Goal: Transaction & Acquisition: Purchase product/service

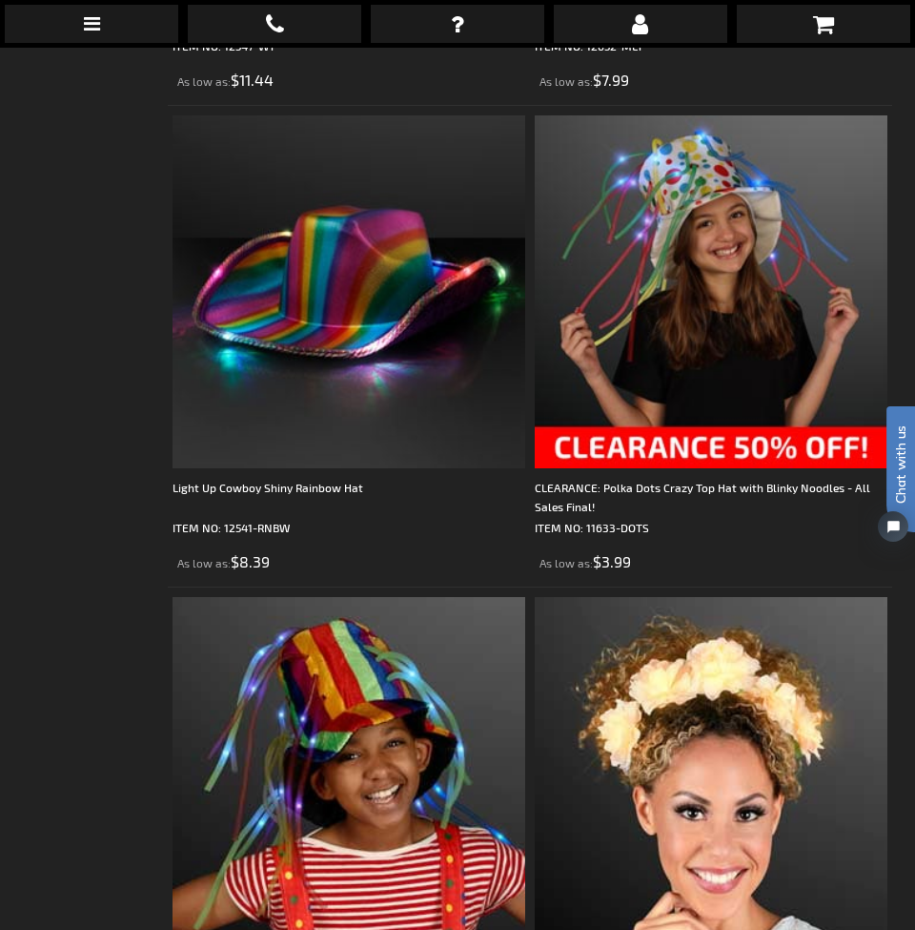
scroll to position [1295, 0]
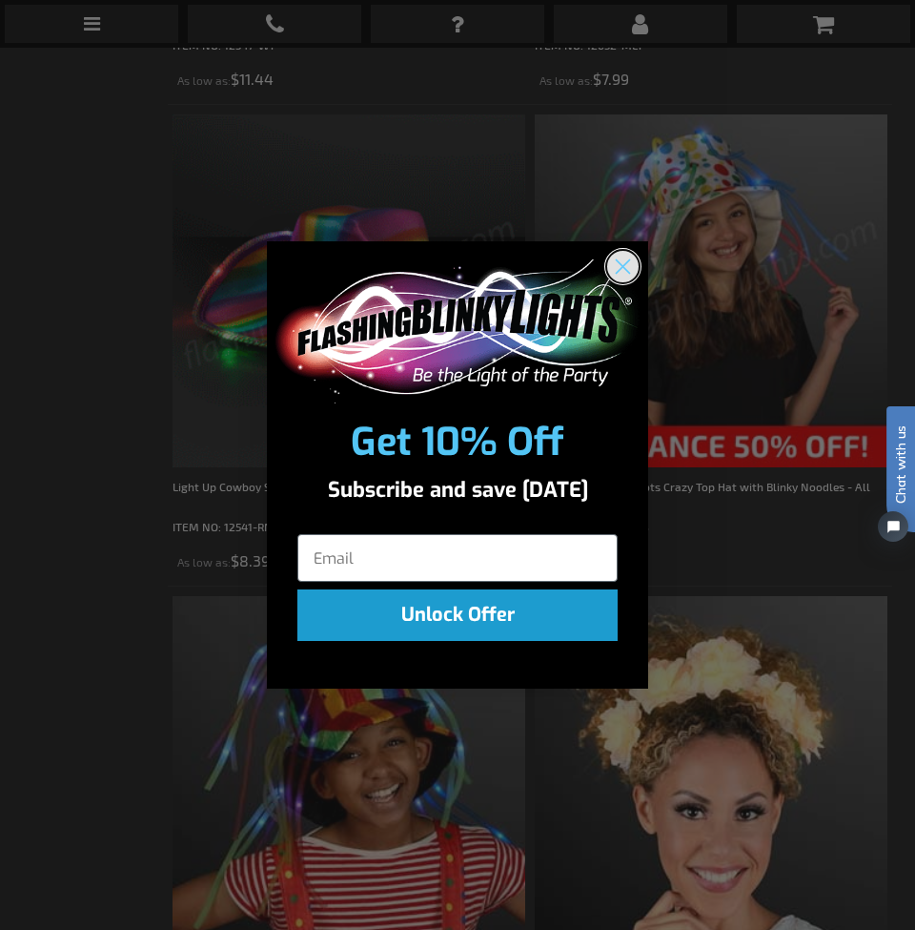
click at [619, 265] on circle "Close dialog" at bounding box center [622, 266] width 31 height 31
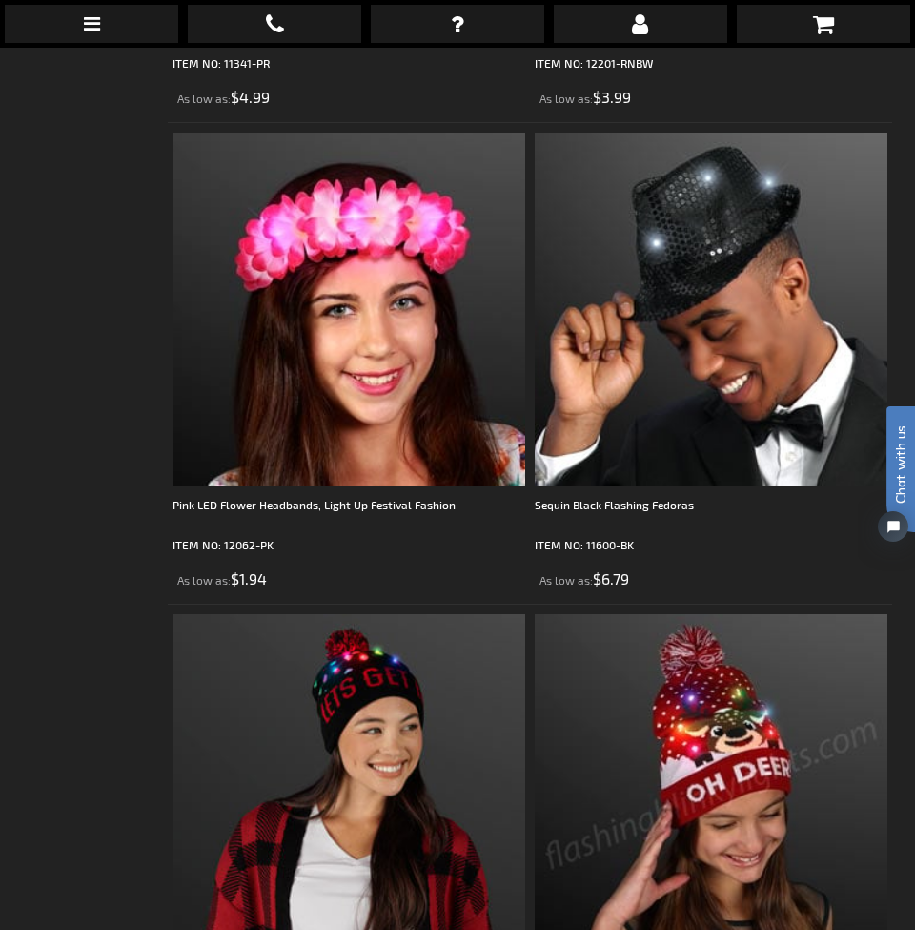
scroll to position [4598, 0]
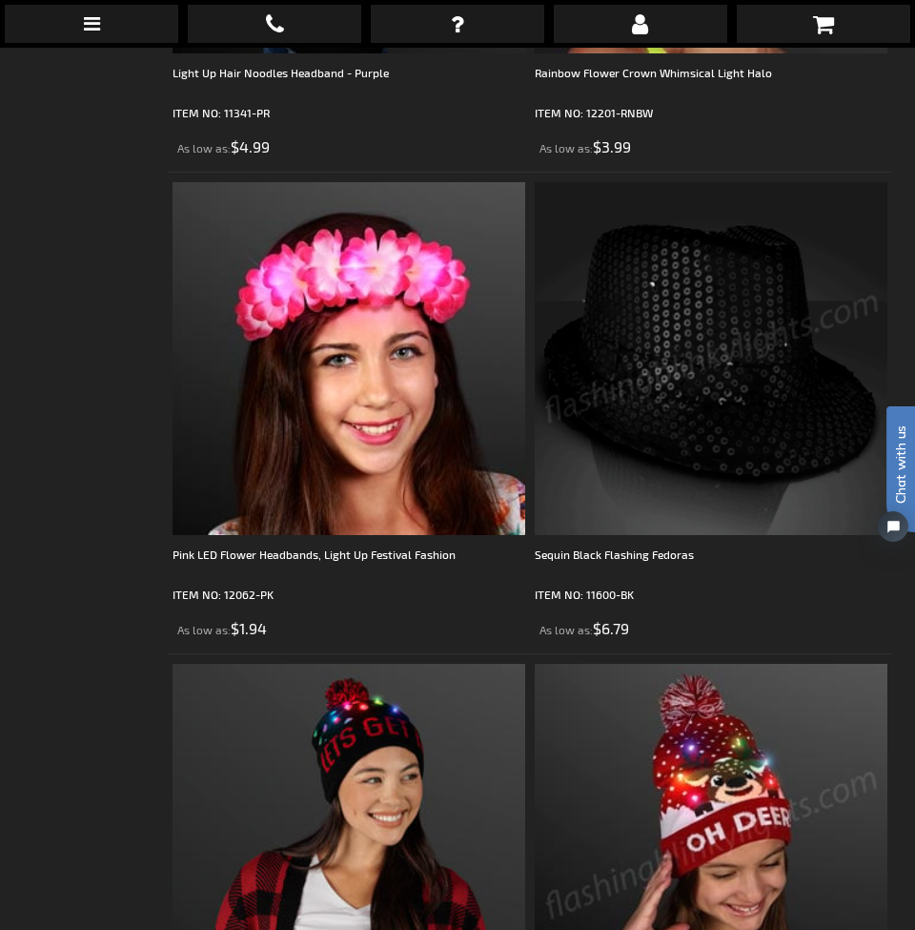
click at [728, 384] on img at bounding box center [711, 358] width 353 height 353
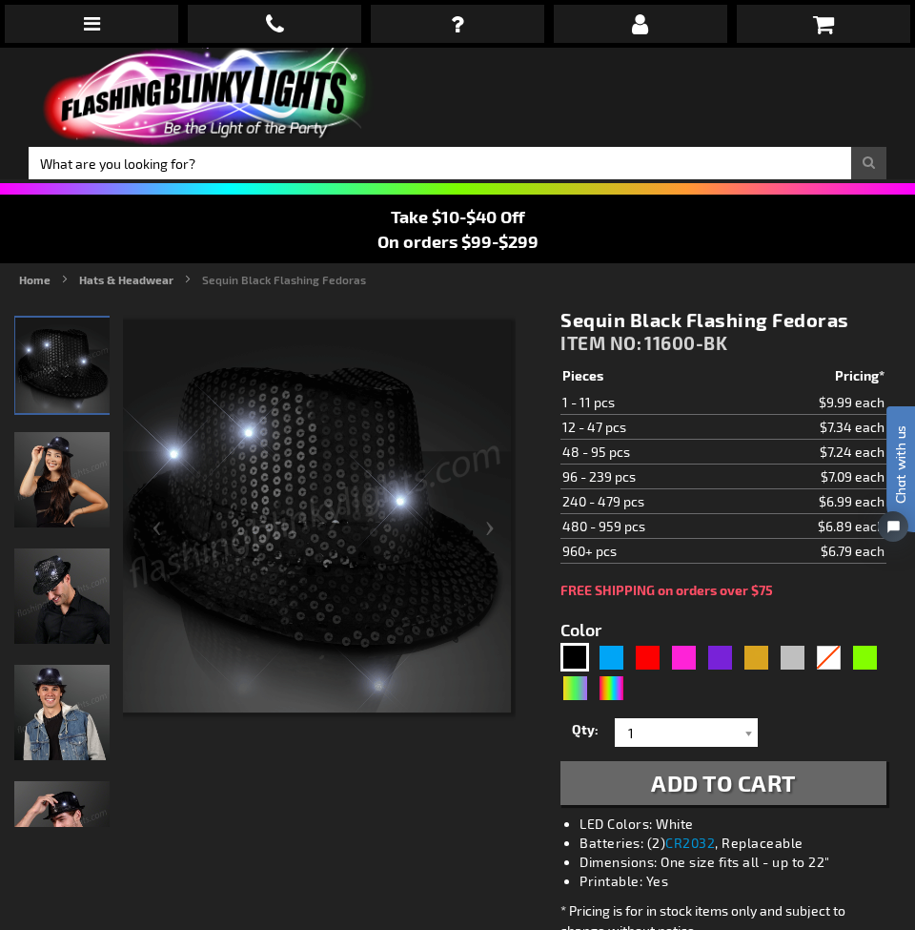
click at [51, 707] on img "Man wearing Light Up Black Sequin Fedora Hat" at bounding box center [61, 712] width 95 height 95
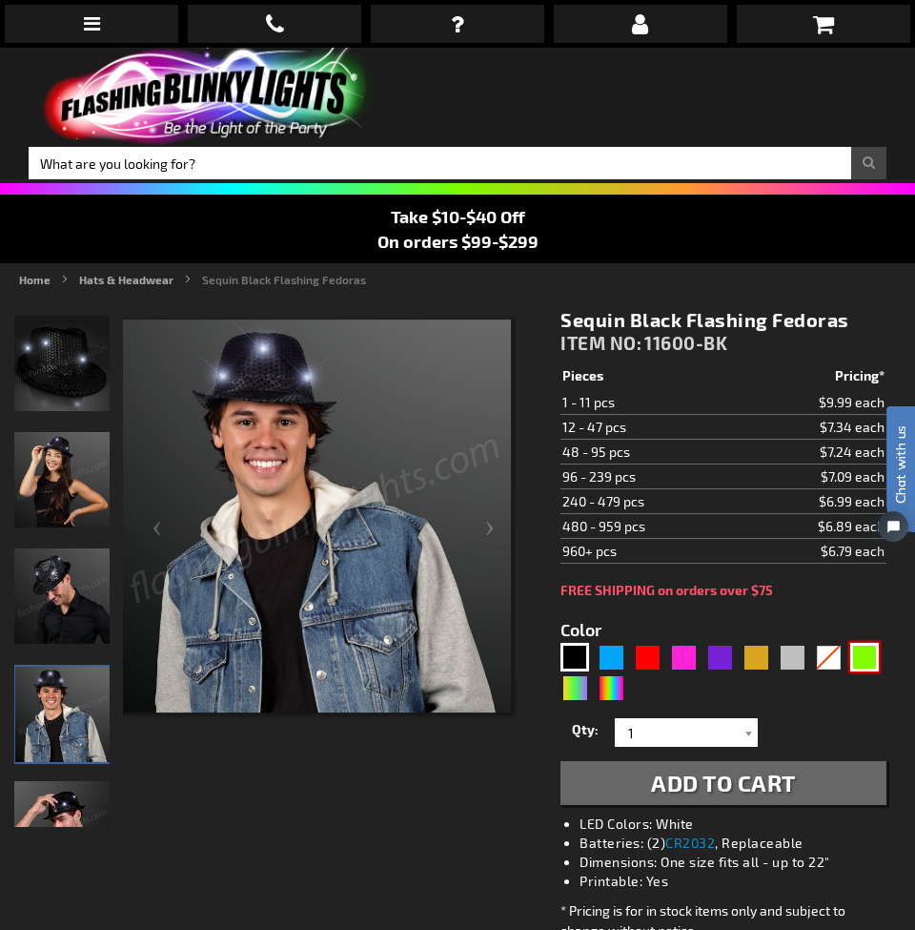
click at [856, 659] on div "Green" at bounding box center [864, 657] width 29 height 29
type input "5648"
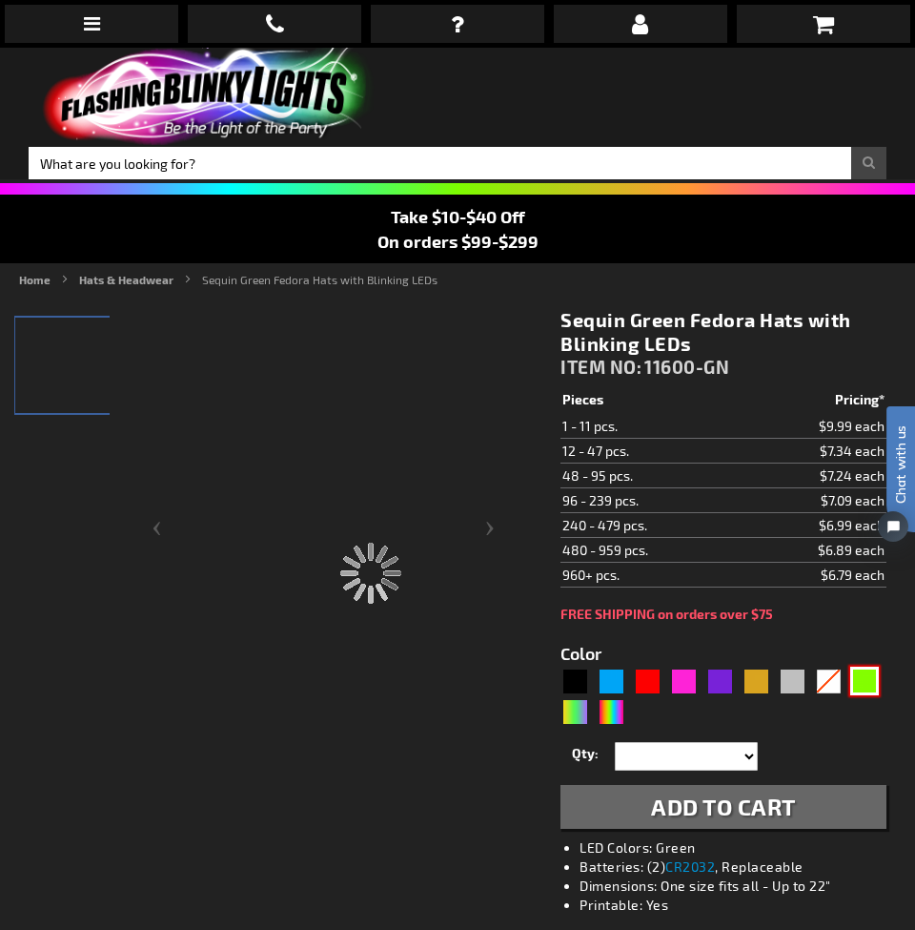
type input "11600-GN"
type input "Customize - Sequin Green Fedora Hats with Blinking LEDs - ITEM NO: 11600-GN"
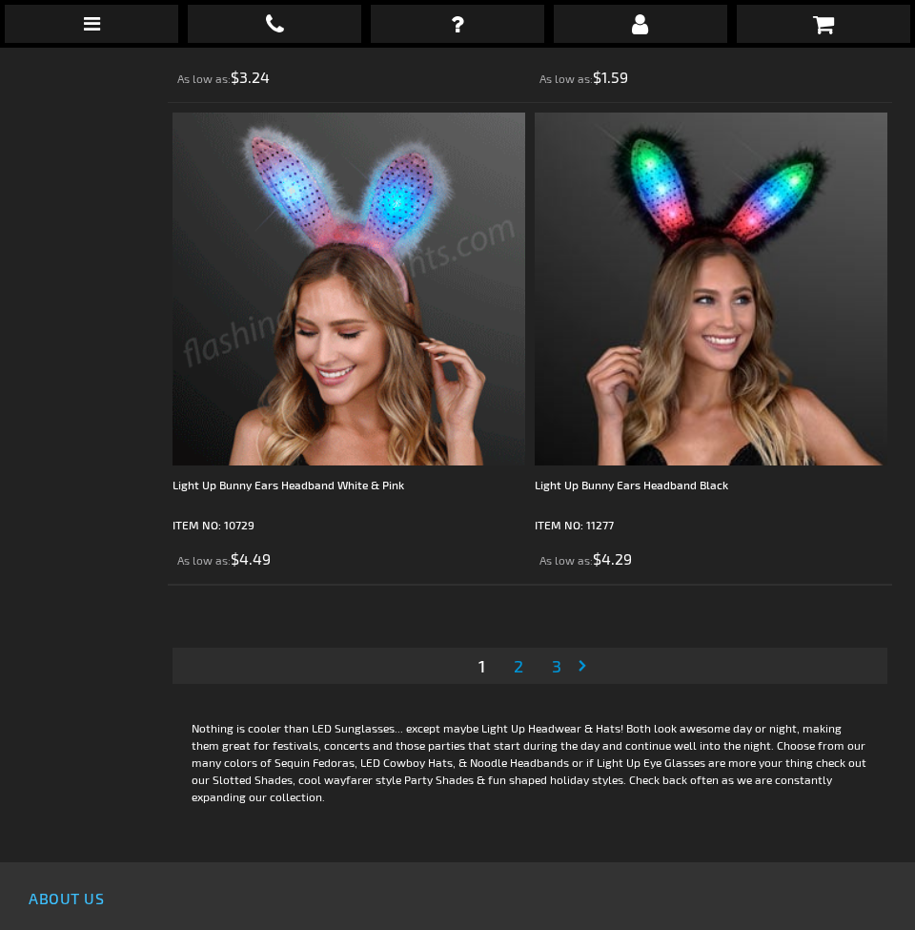
scroll to position [14299, 0]
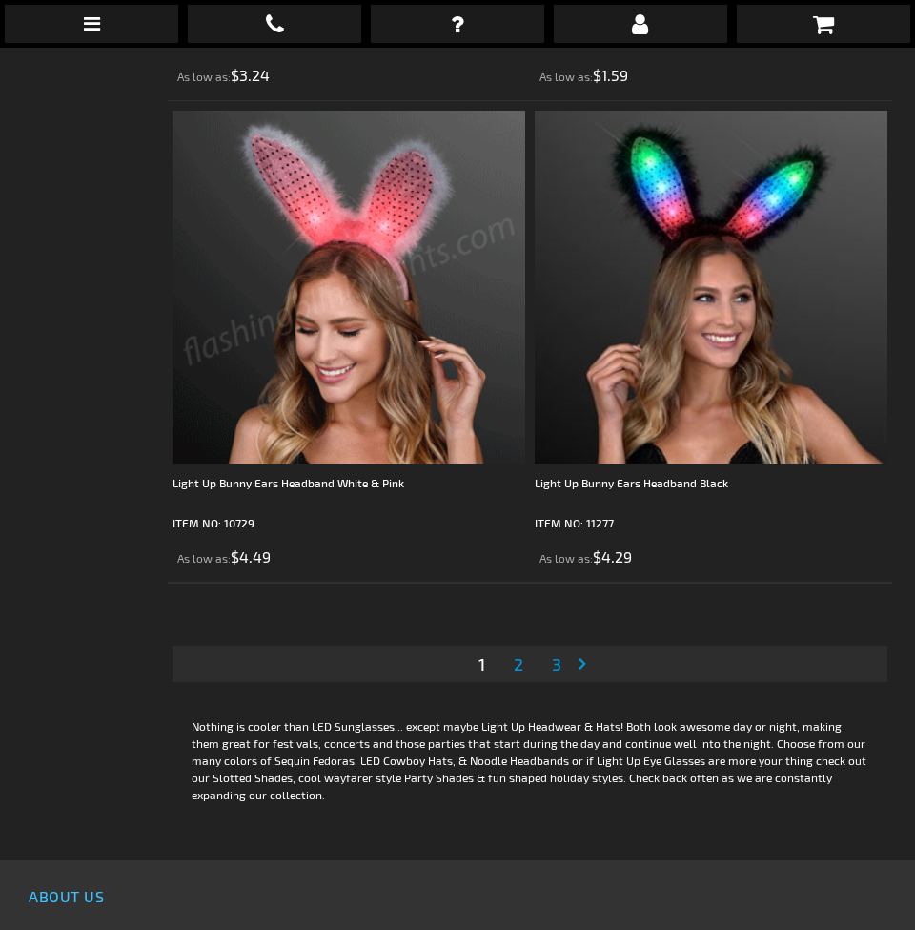
click at [520, 668] on span "2" at bounding box center [519, 663] width 10 height 21
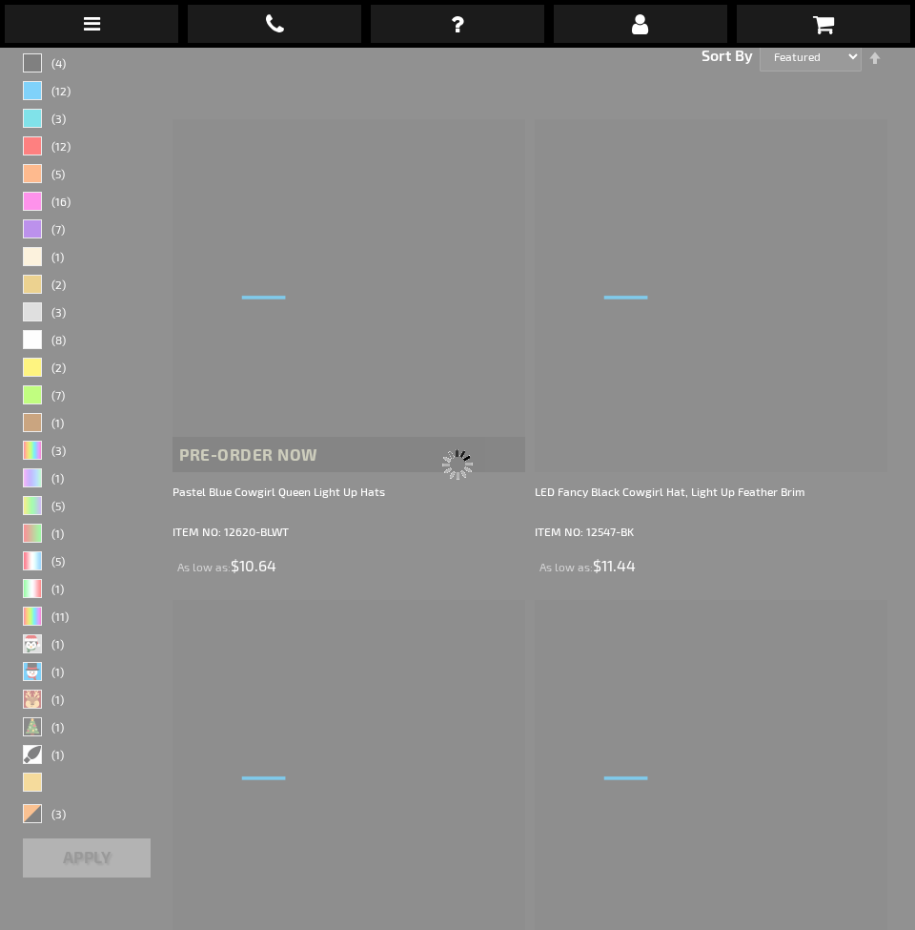
scroll to position [48, 0]
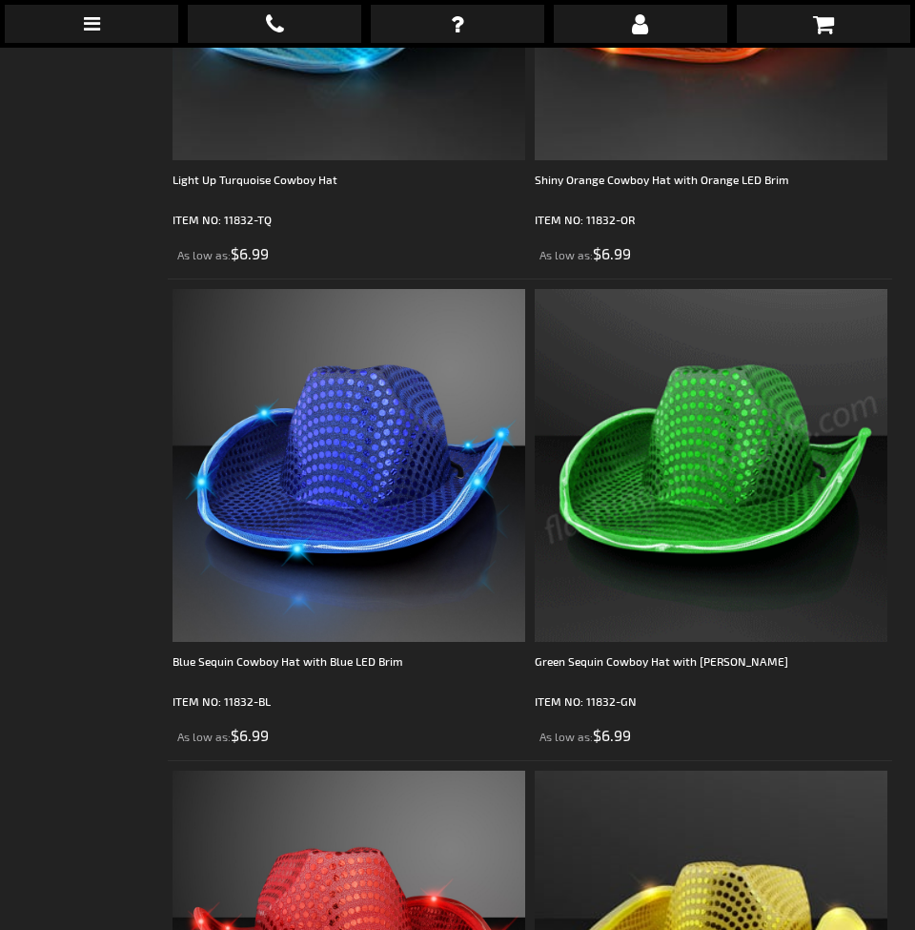
scroll to position [6901, 0]
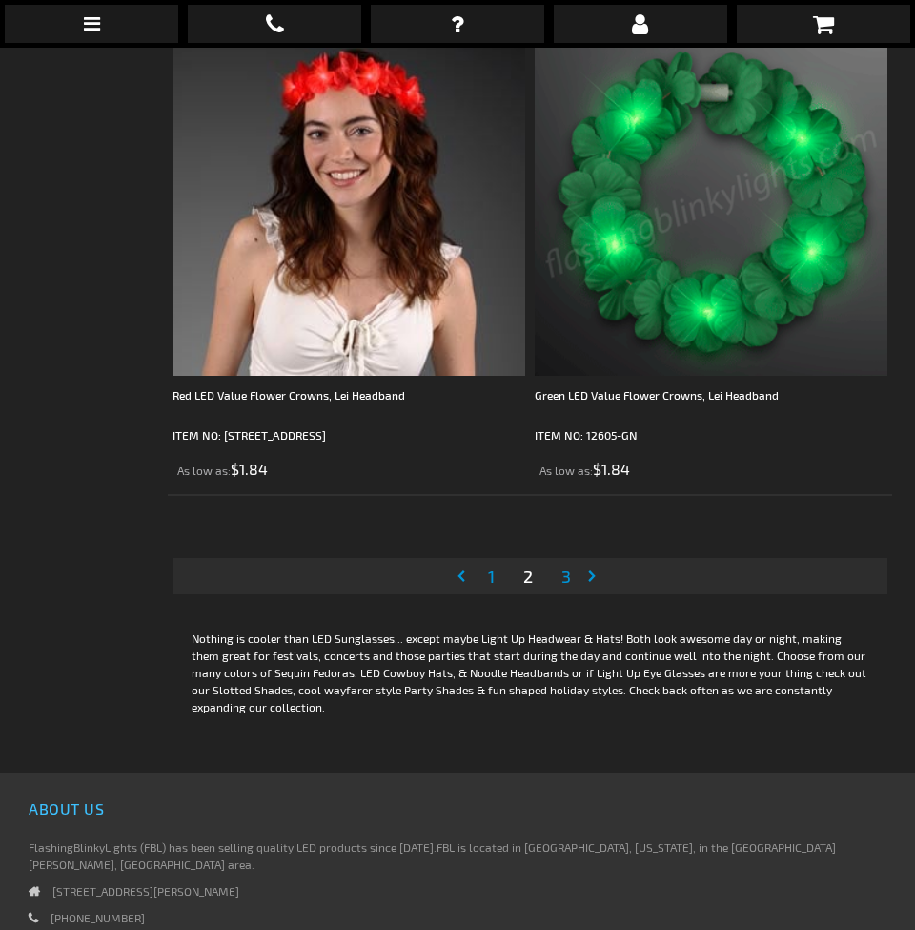
click at [563, 571] on span "3" at bounding box center [567, 575] width 10 height 21
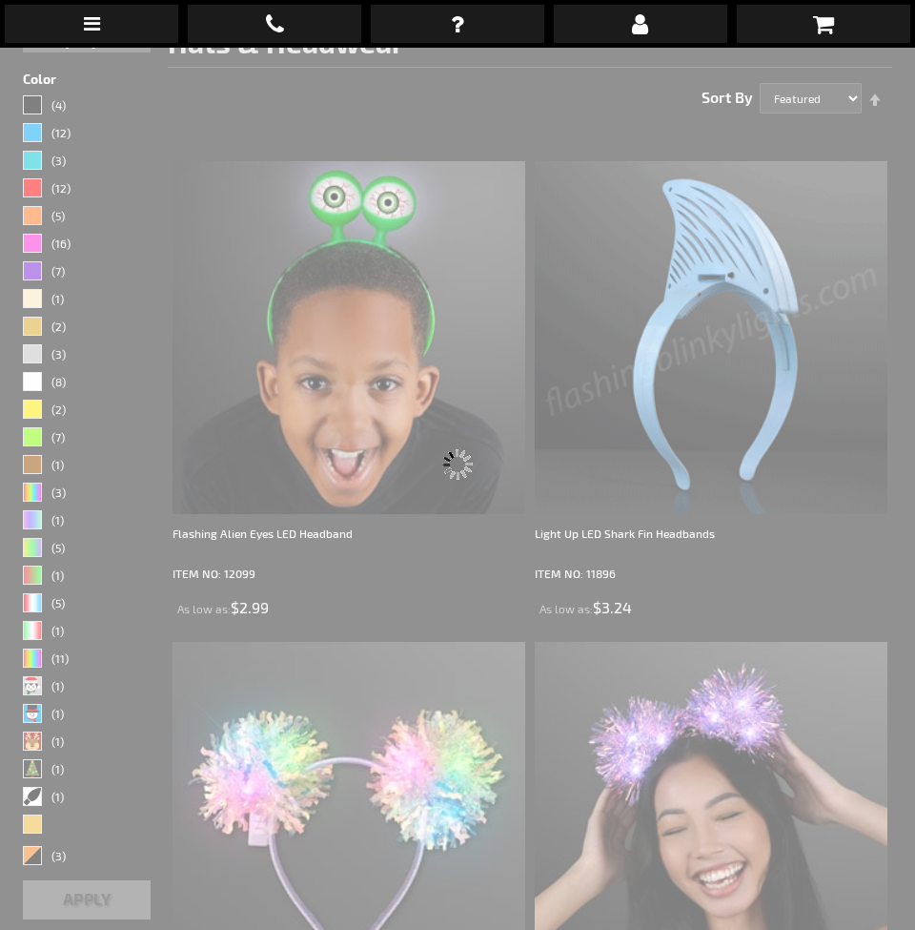
scroll to position [48, 0]
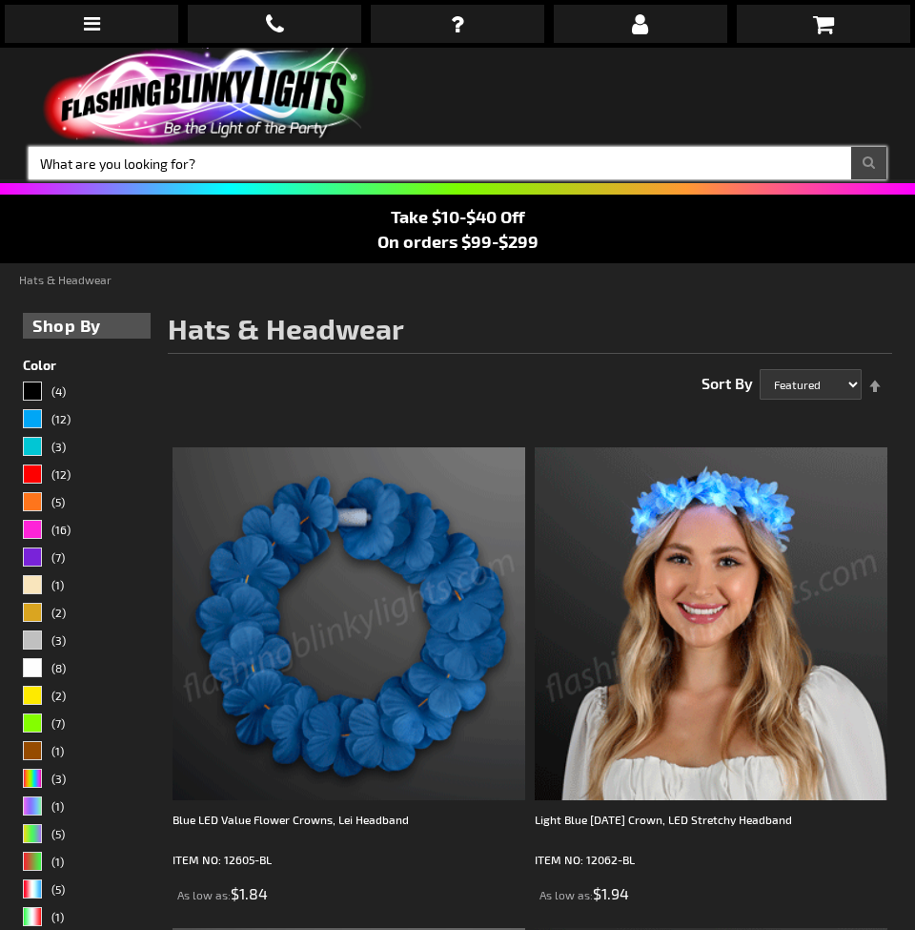
click at [338, 160] on input "Search" at bounding box center [458, 163] width 858 height 32
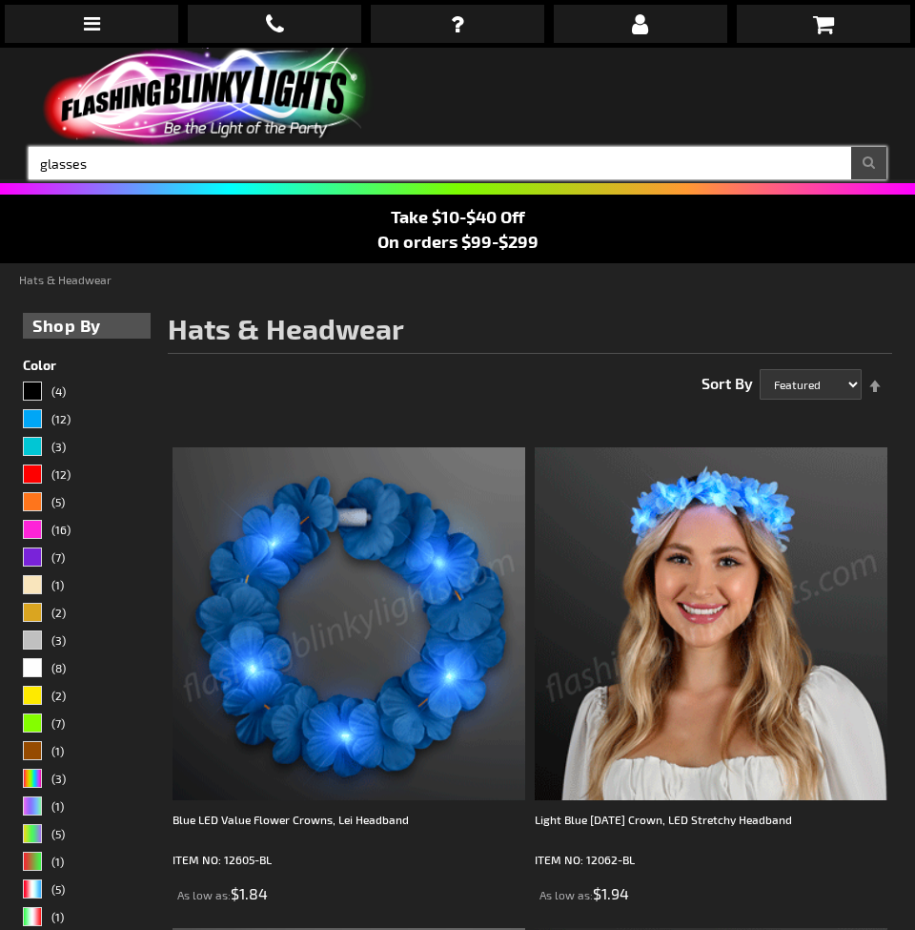
type input "glasses"
click at [869, 163] on button "Search" at bounding box center [868, 163] width 35 height 32
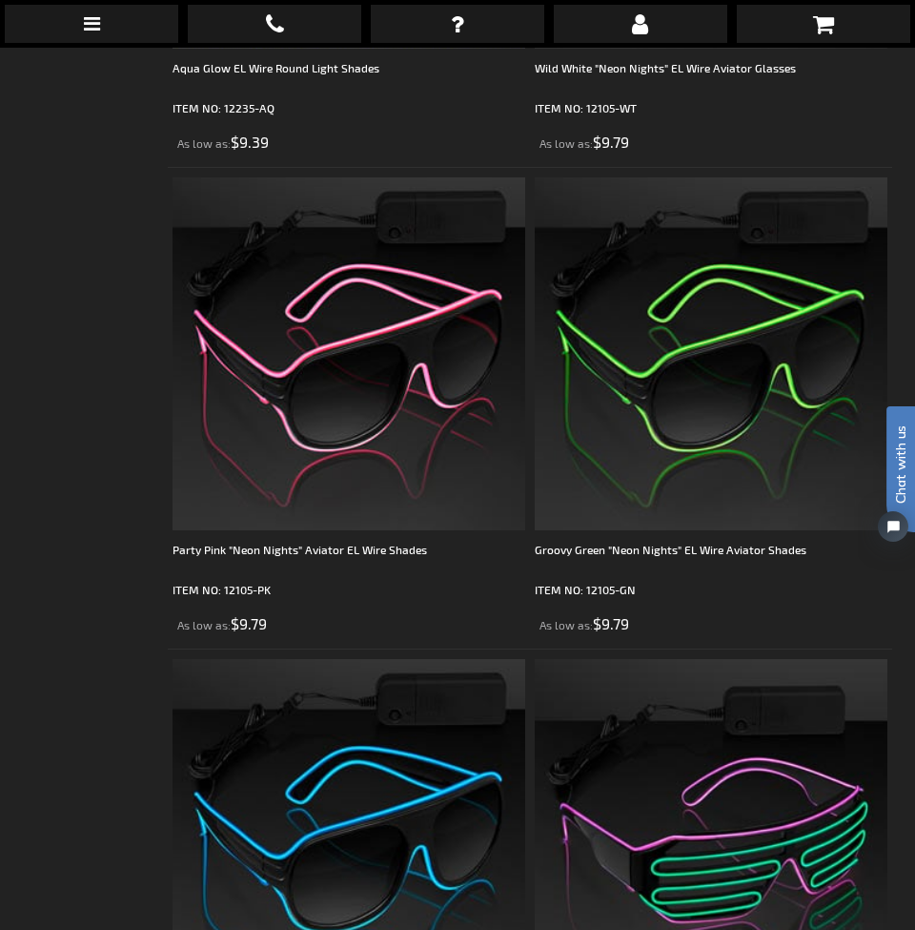
scroll to position [6049, 0]
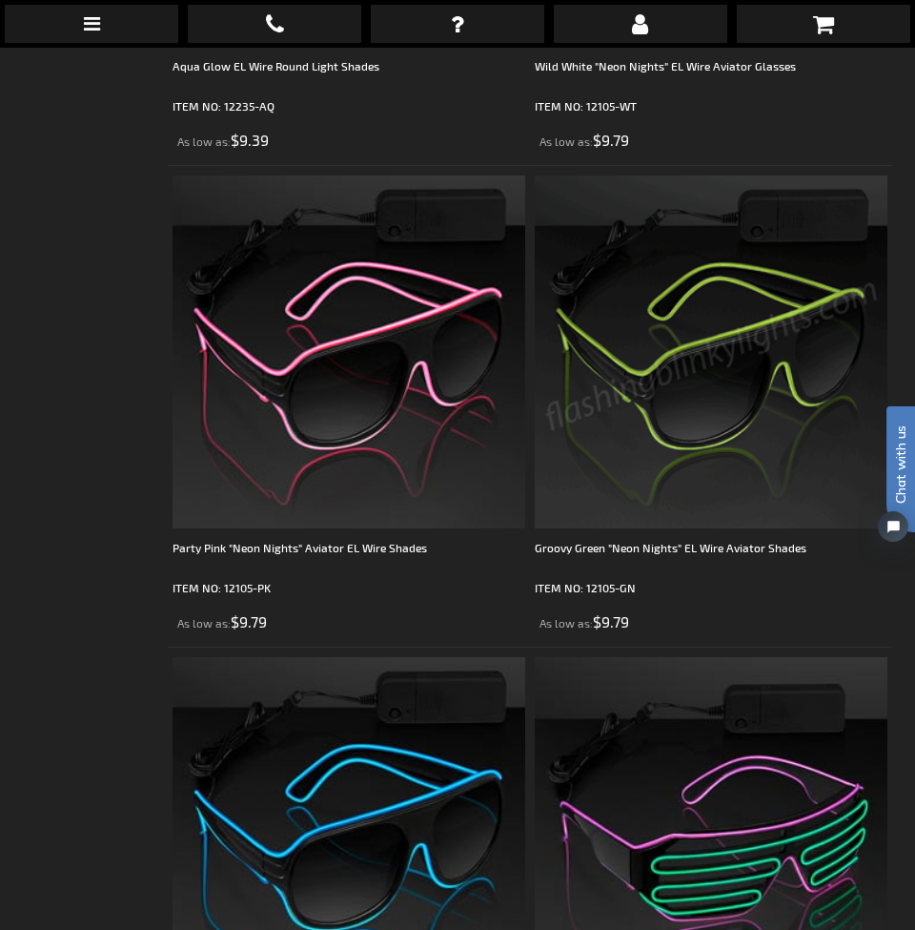
click at [784, 393] on img at bounding box center [711, 351] width 353 height 353
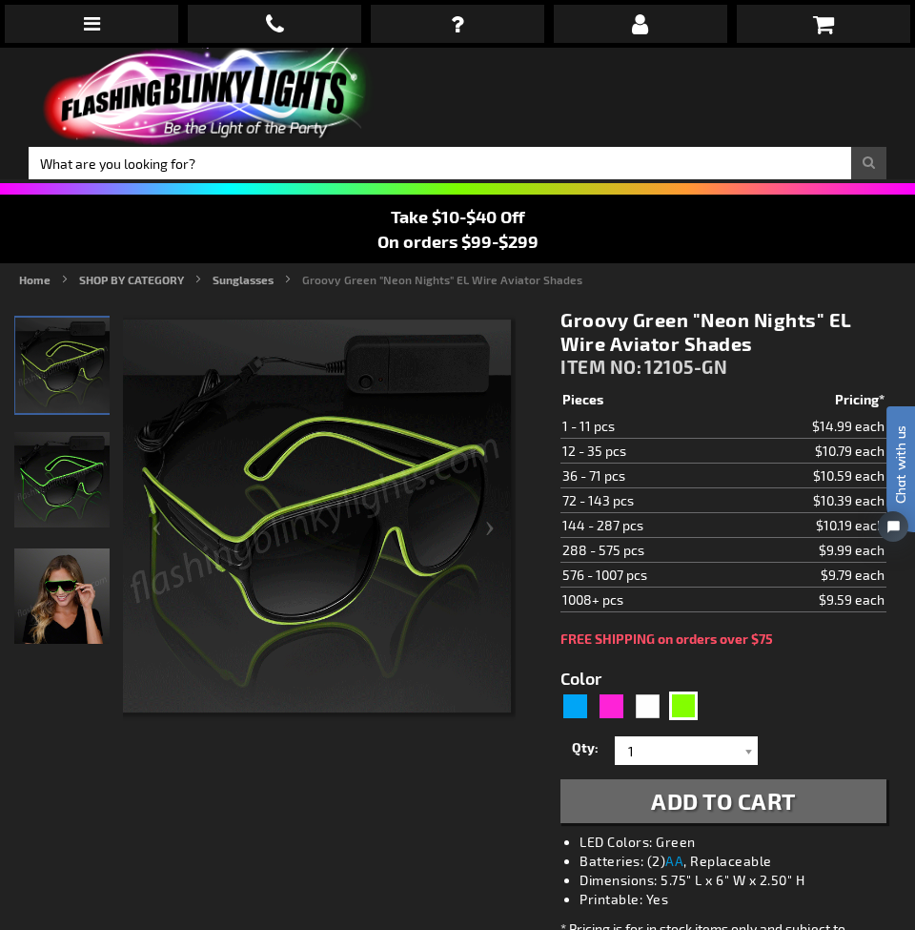
click at [53, 598] on img "Woman wearing Green EL Glow Wire Light Up Aviator Sunglasses" at bounding box center [61, 595] width 95 height 95
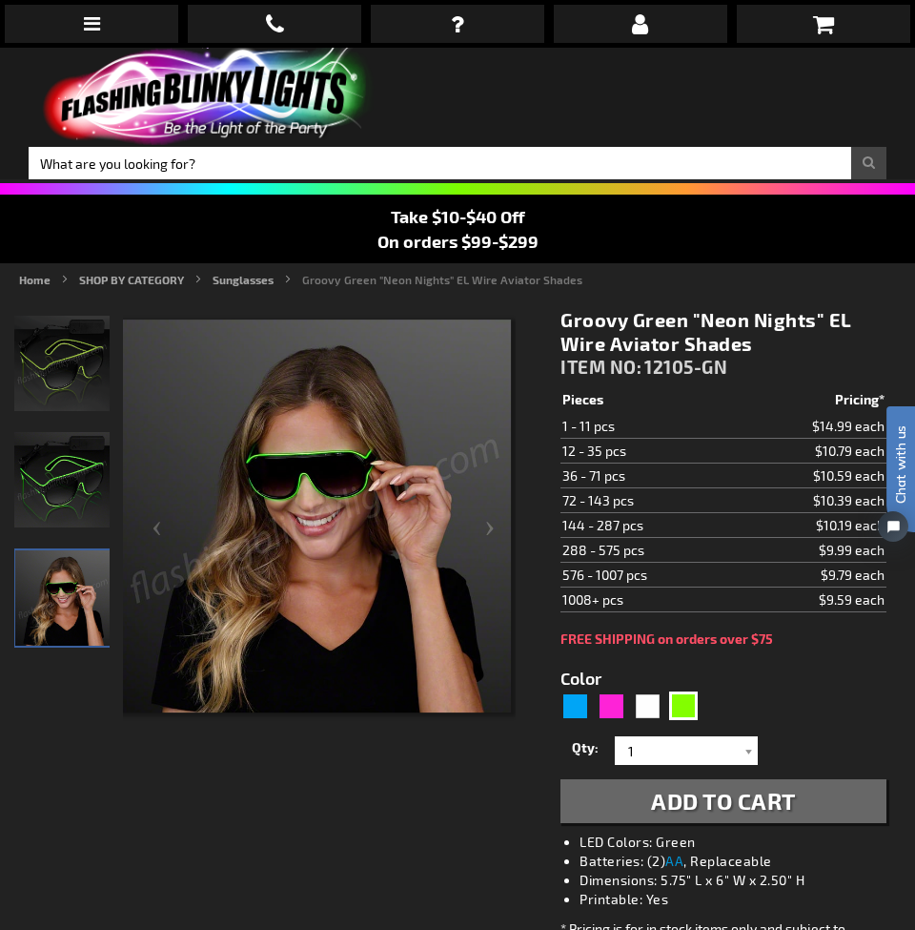
click at [79, 500] on img "Green EL Glow Wire Light Up Aviator Sunglasses" at bounding box center [61, 479] width 95 height 95
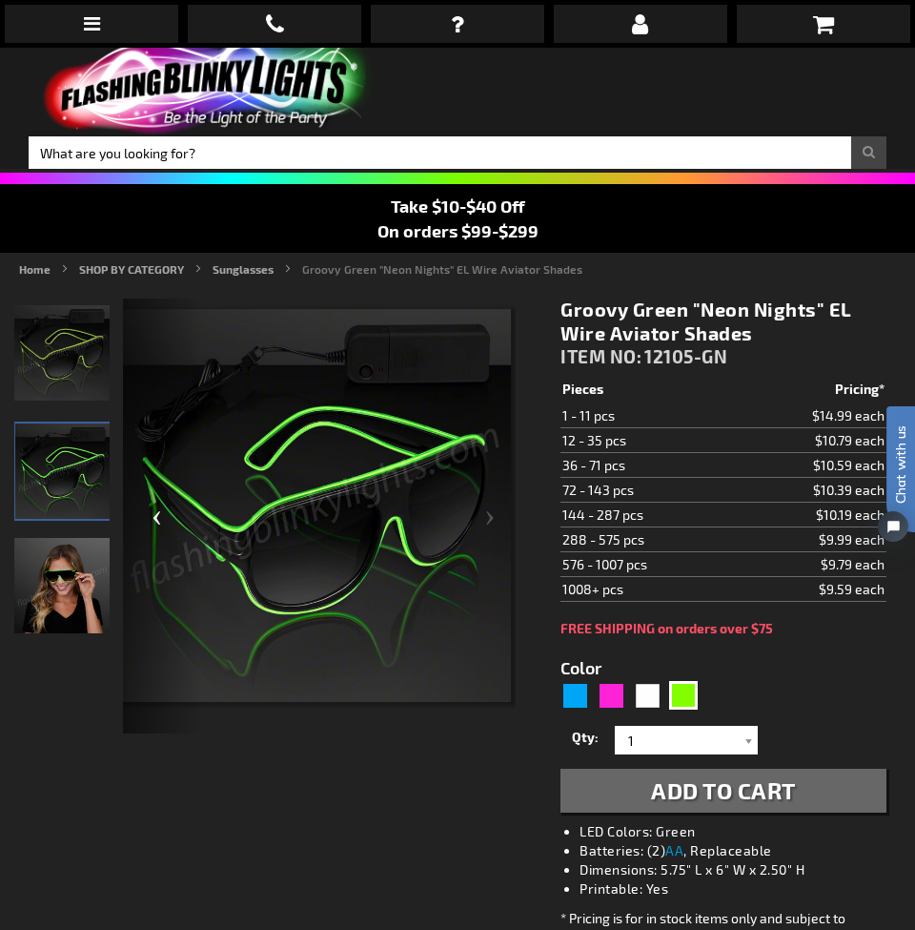
scroll to position [11, 0]
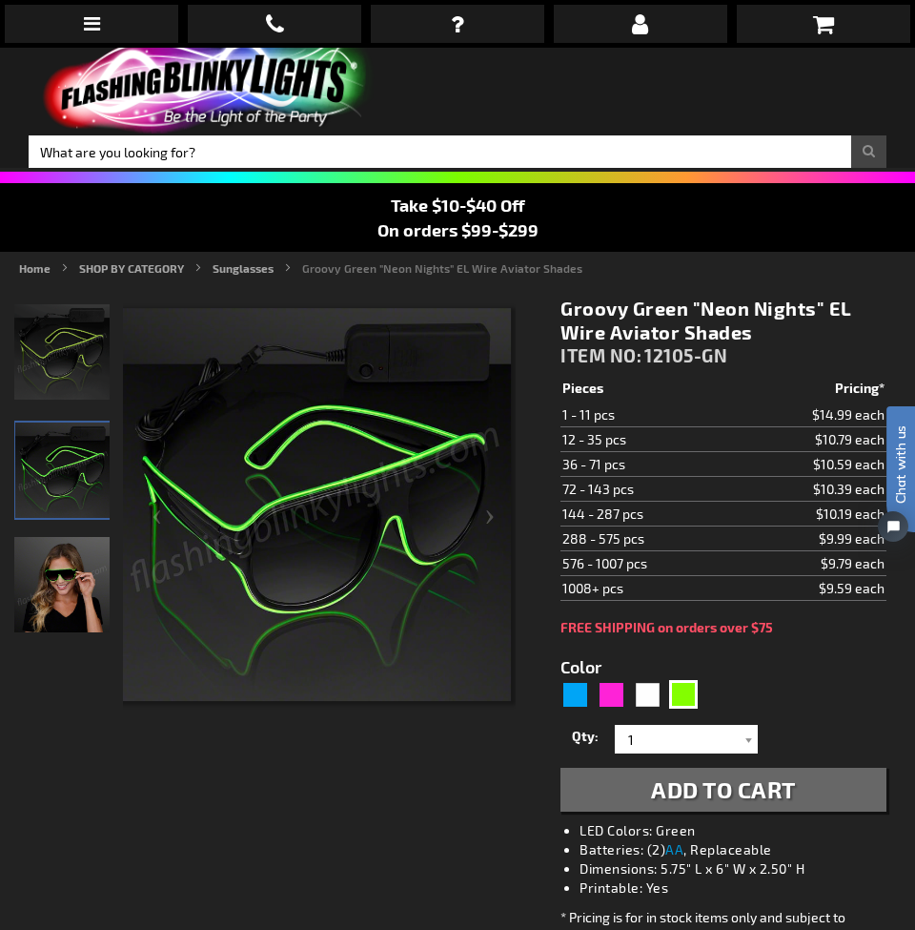
click at [69, 359] on img "Green EL Glow Wire Light Up Aviator Sunglasses" at bounding box center [61, 351] width 95 height 95
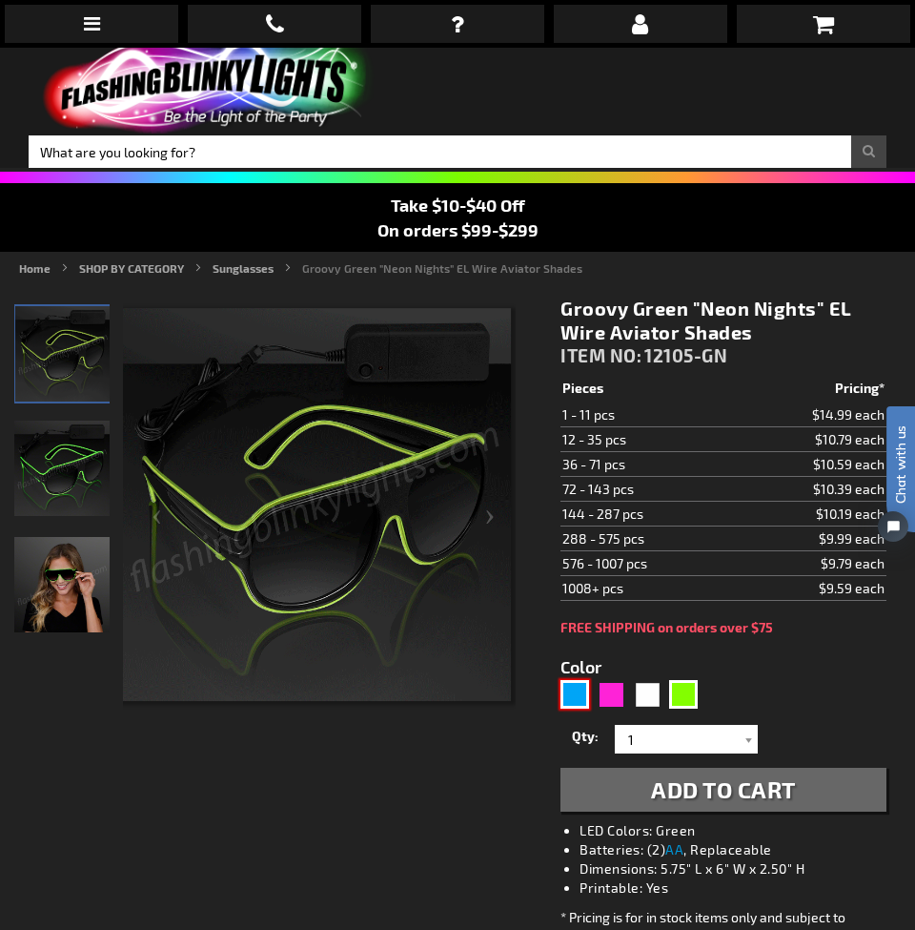
click at [574, 691] on div "Blue" at bounding box center [575, 694] width 29 height 29
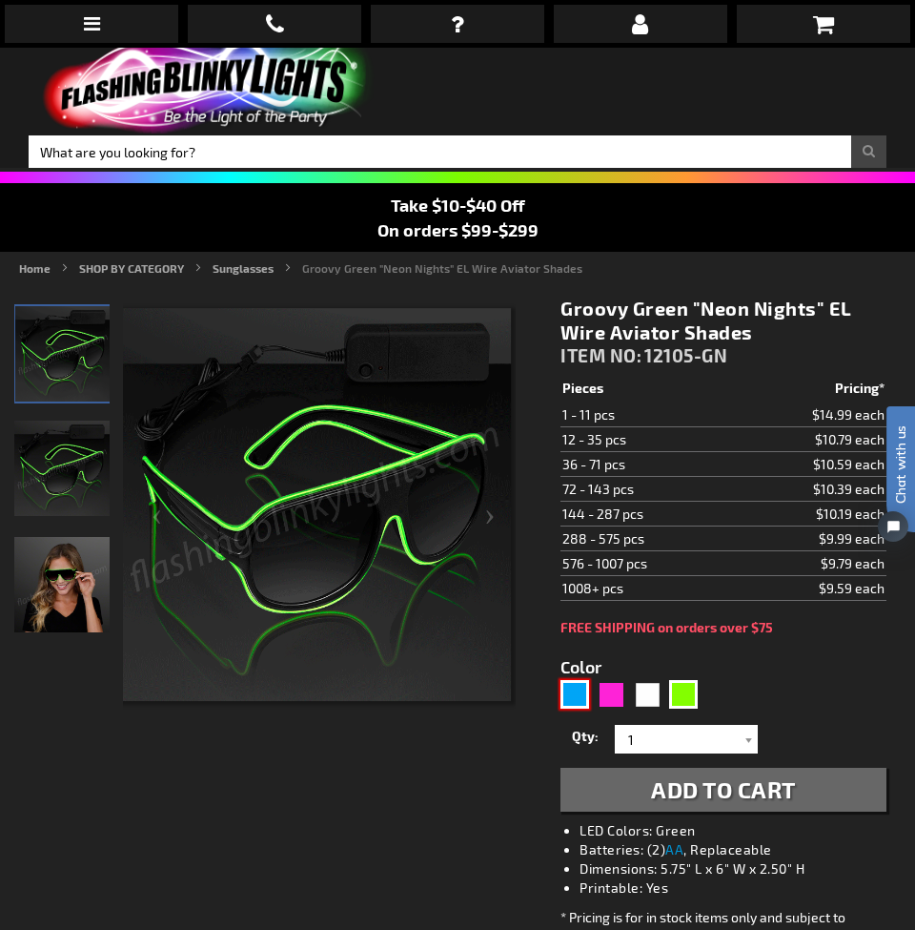
type input "5629"
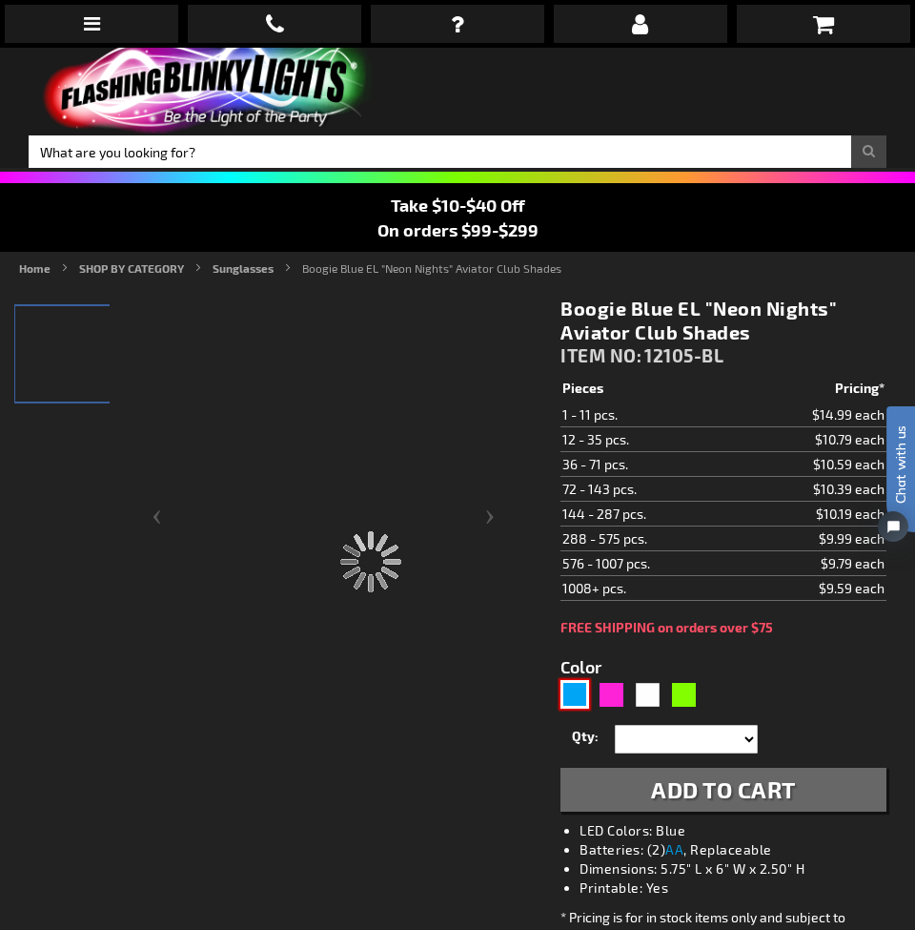
type input "12105-BL"
type input "Customize - Boogie Blue EL &quot;Neon Nights&quot; Aviator Club Shades - ITEM N…"
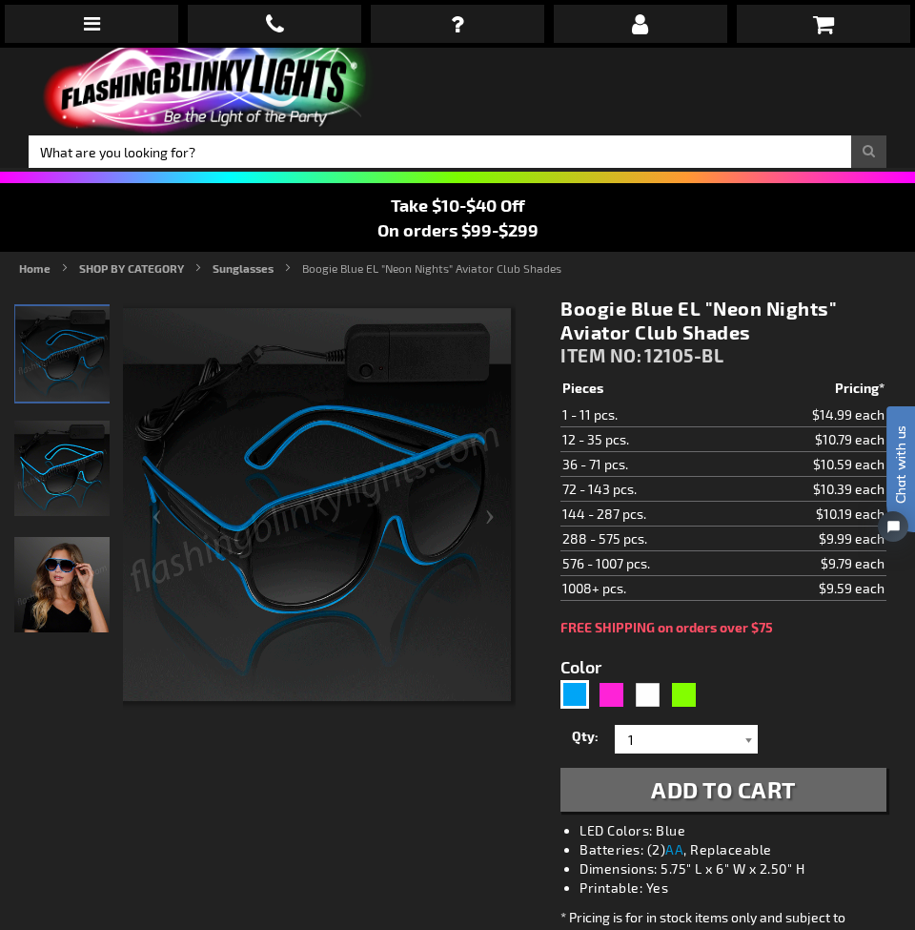
click at [745, 743] on div at bounding box center [748, 739] width 19 height 29
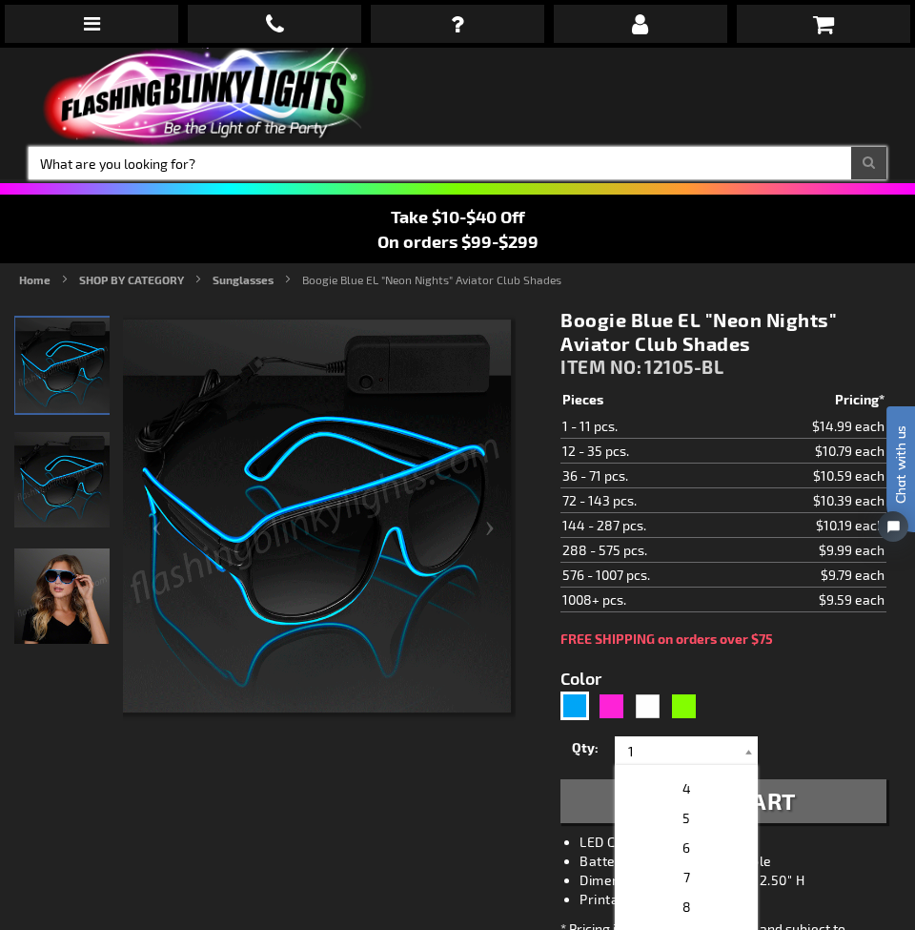
click at [310, 156] on input "Search" at bounding box center [458, 163] width 858 height 32
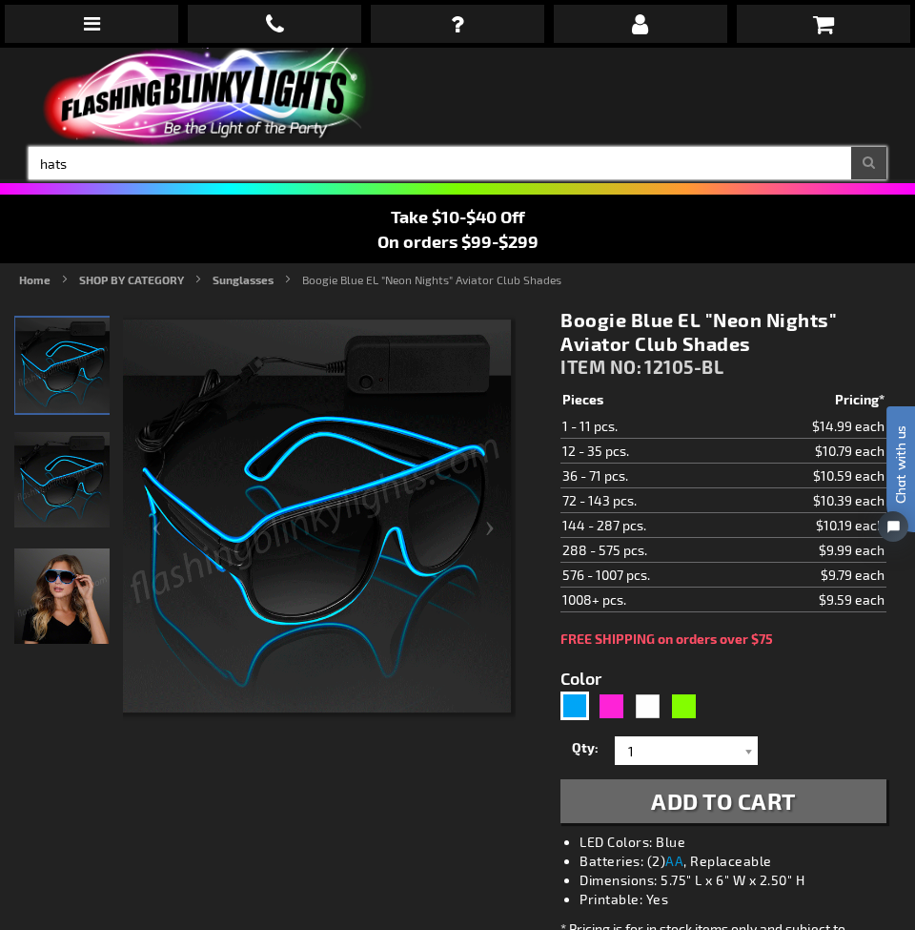
type input "hats"
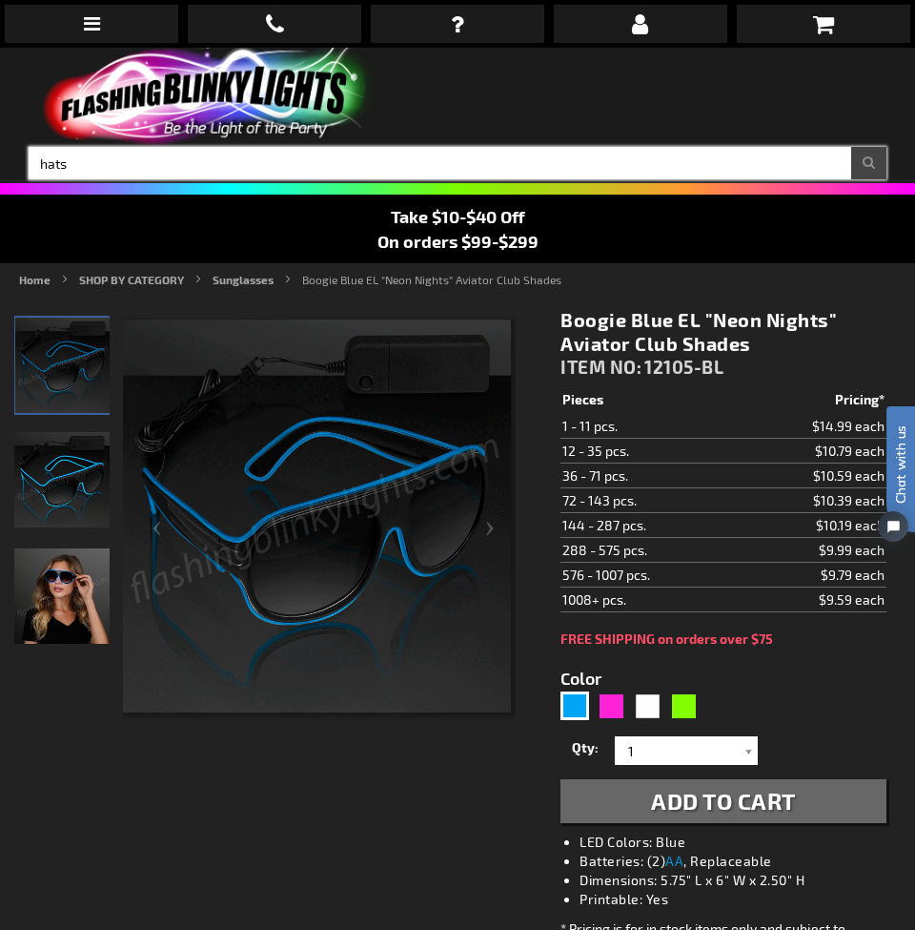
click at [869, 163] on button "Search" at bounding box center [868, 163] width 35 height 32
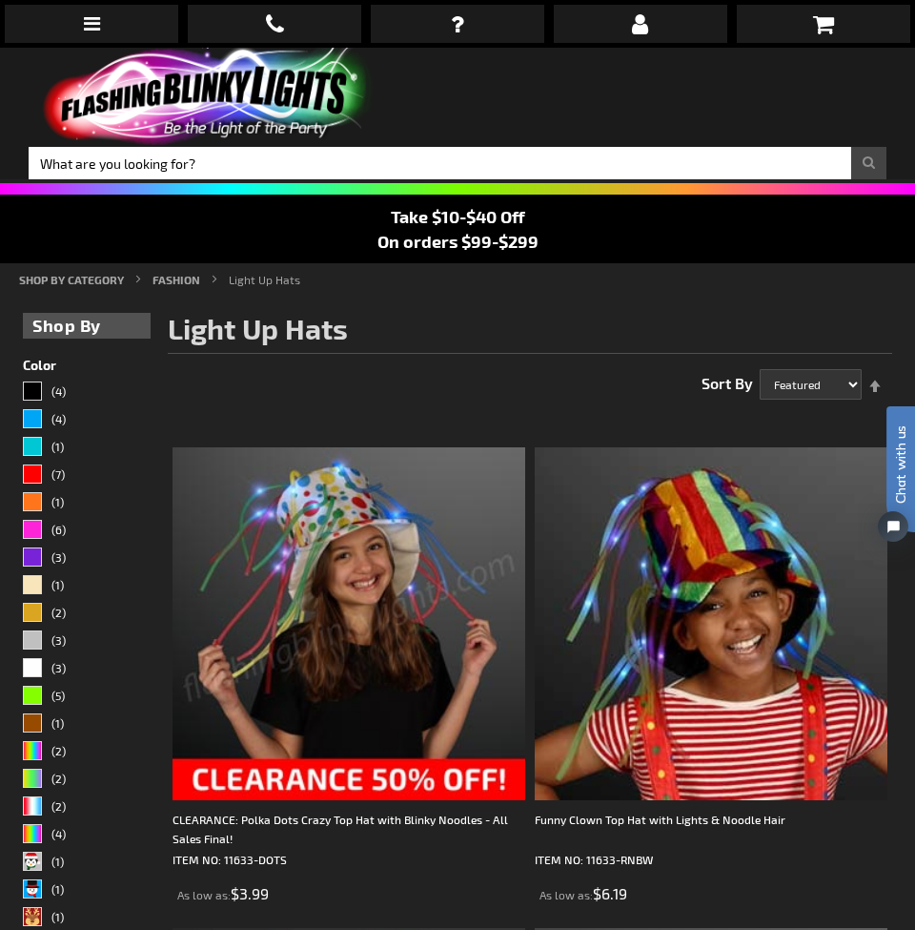
click at [231, 128] on img at bounding box center [205, 96] width 353 height 97
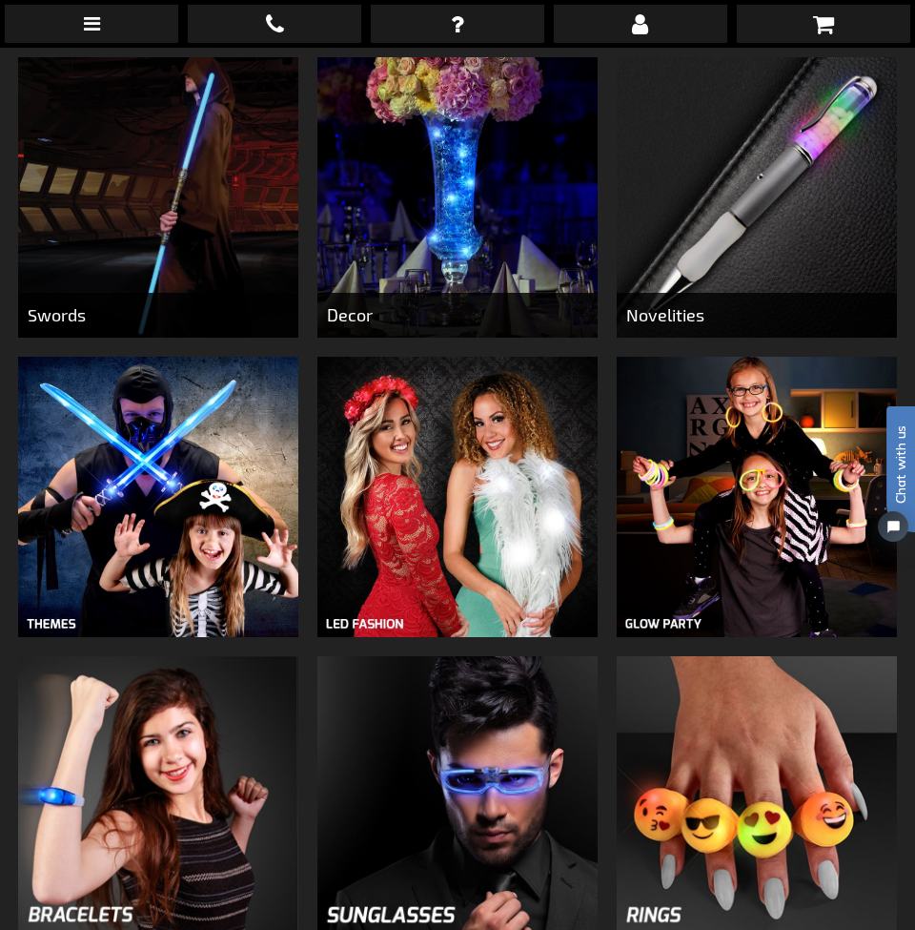
scroll to position [1002, 0]
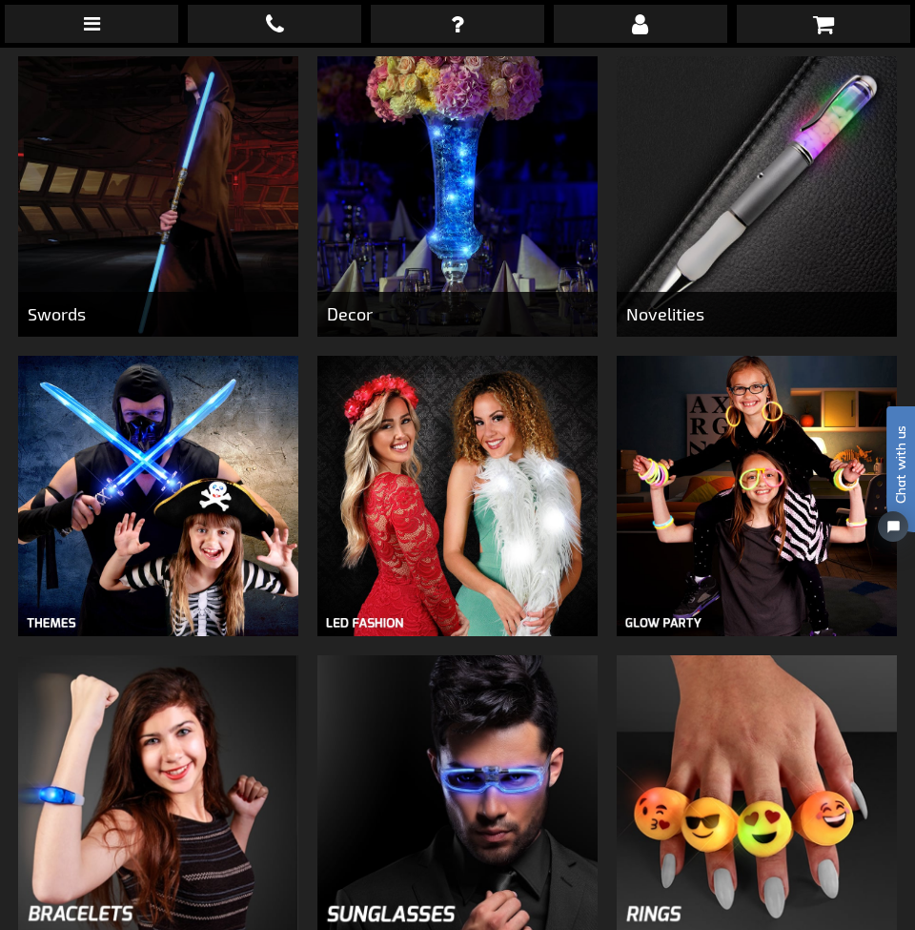
click at [789, 470] on img at bounding box center [757, 496] width 280 height 280
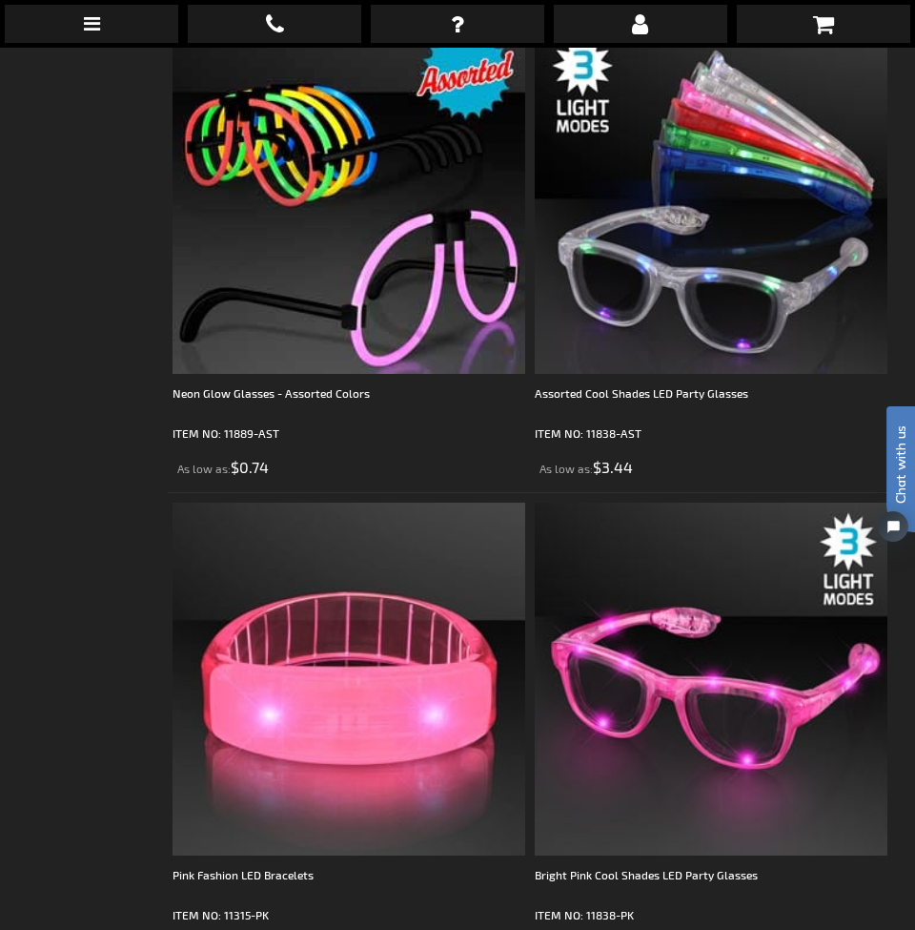
scroll to position [4976, 0]
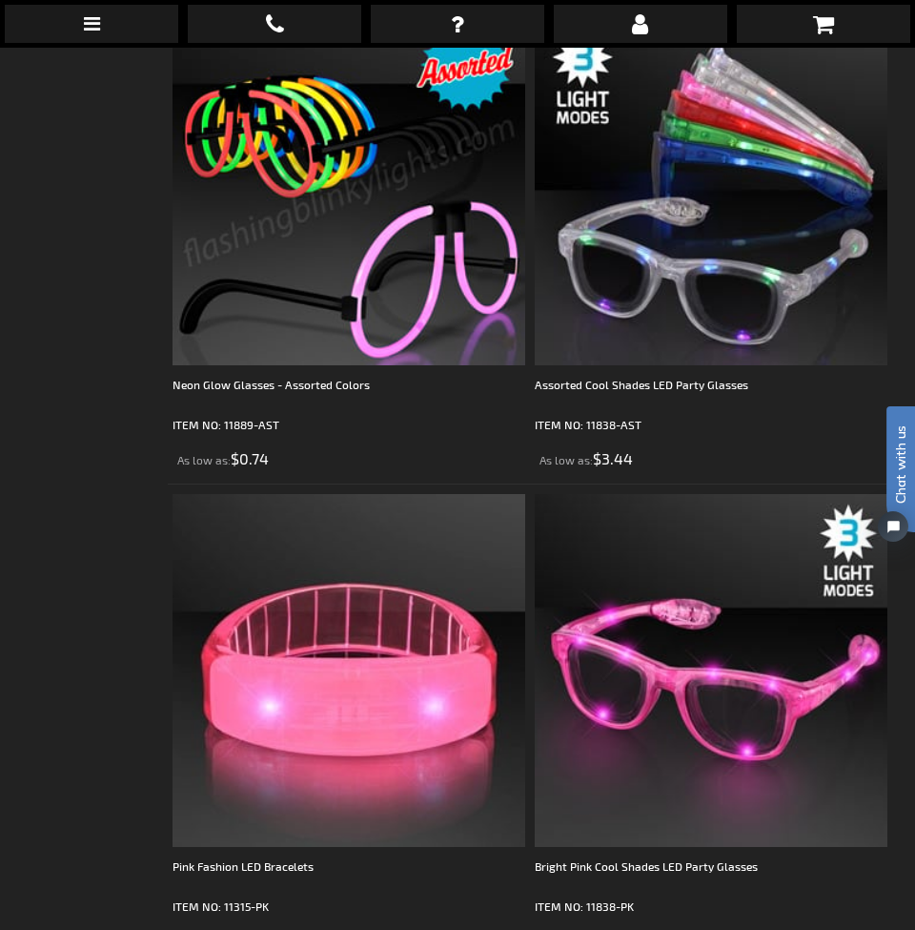
click at [449, 297] on img at bounding box center [349, 188] width 353 height 353
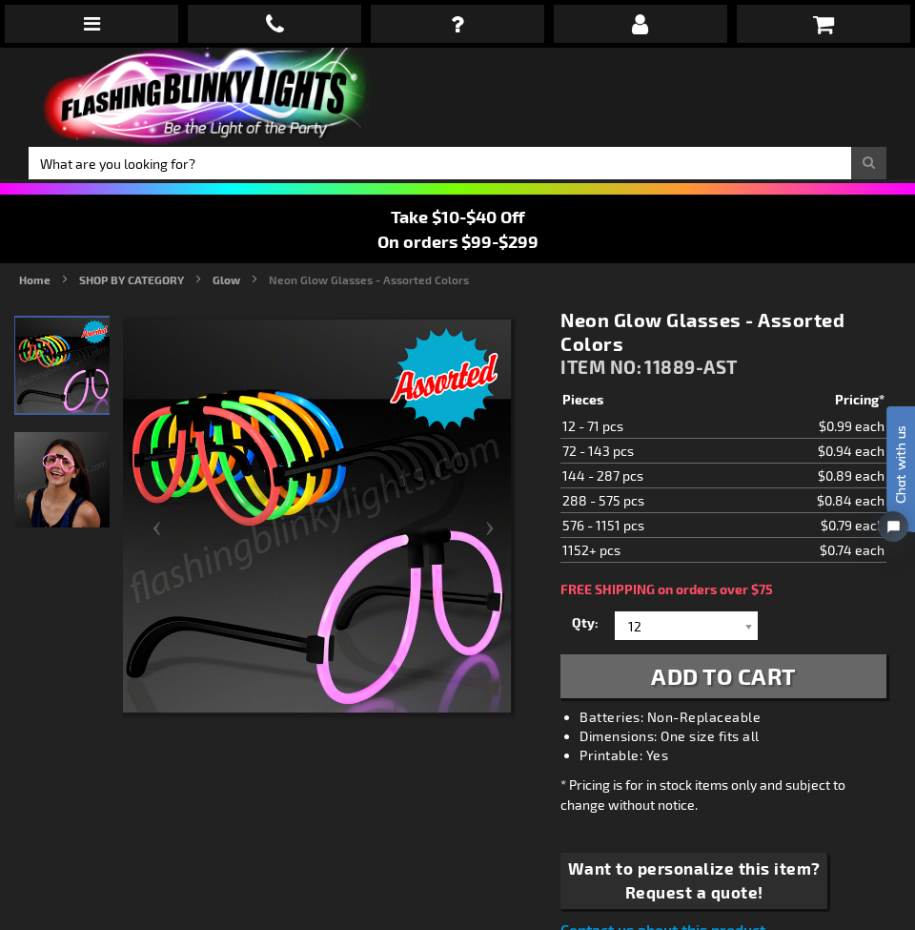
click at [80, 482] on img "Female displaying Light Up Neon Glow Glasses" at bounding box center [61, 479] width 95 height 95
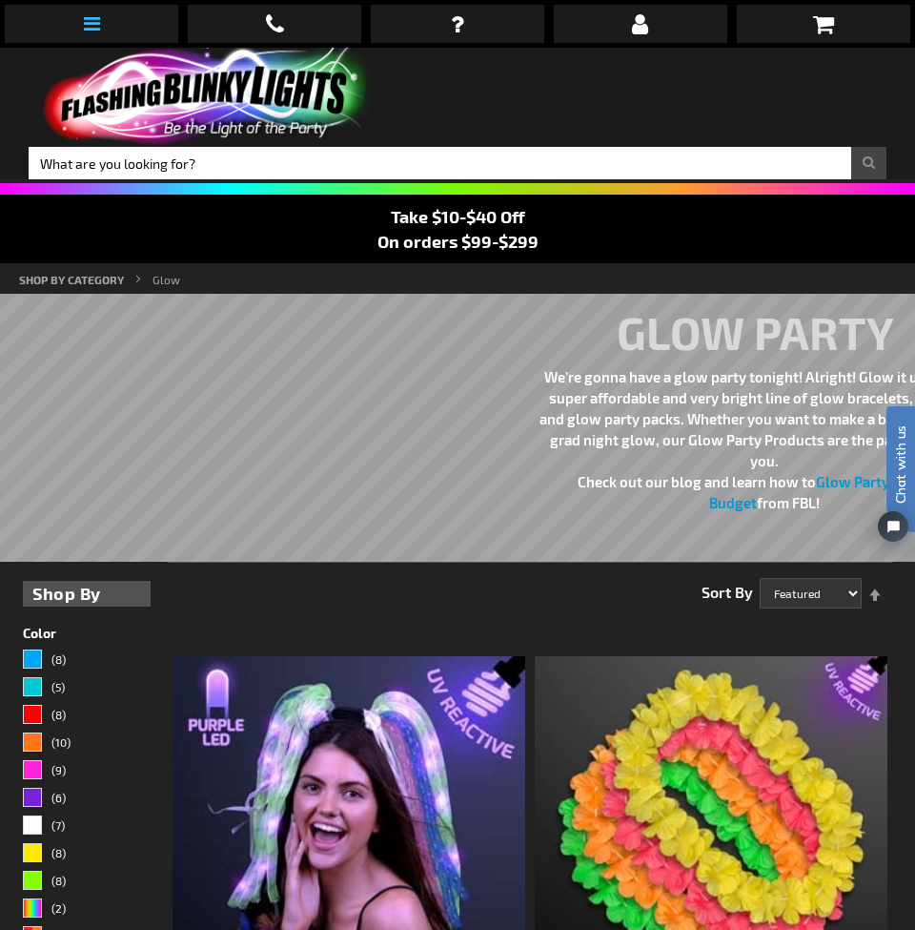
click at [107, 29] on link at bounding box center [92, 24] width 174 height 38
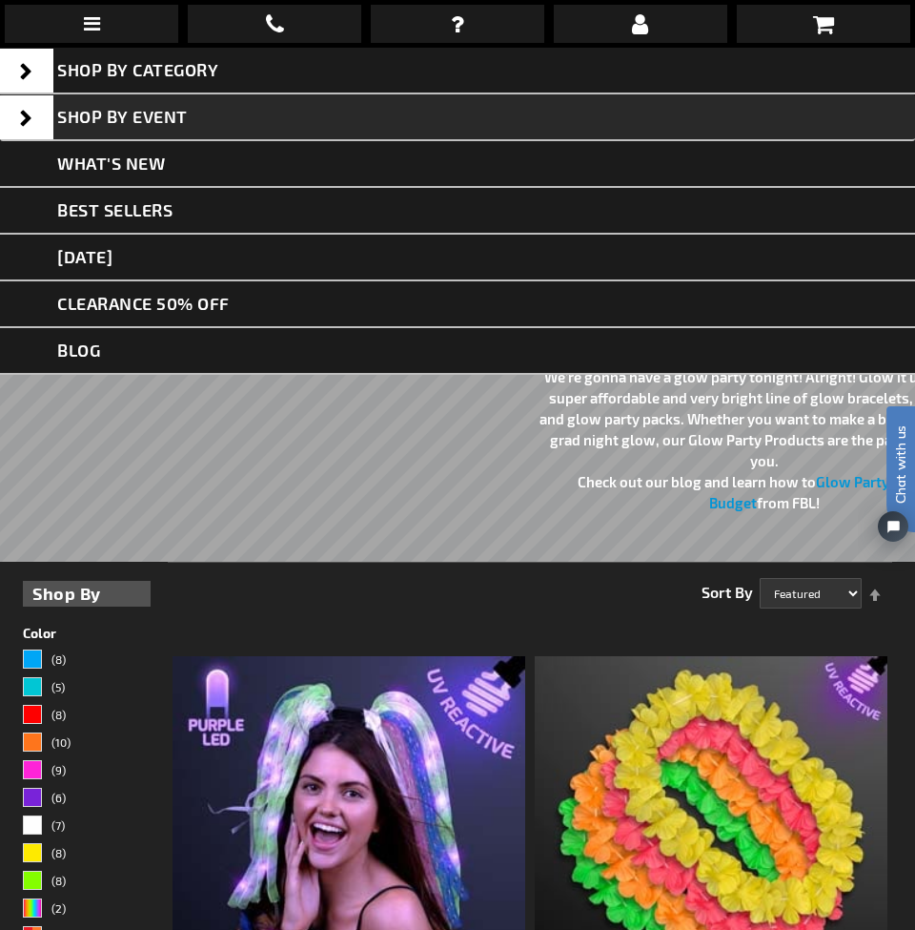
click at [157, 106] on span "Shop By Event" at bounding box center [122, 116] width 131 height 21
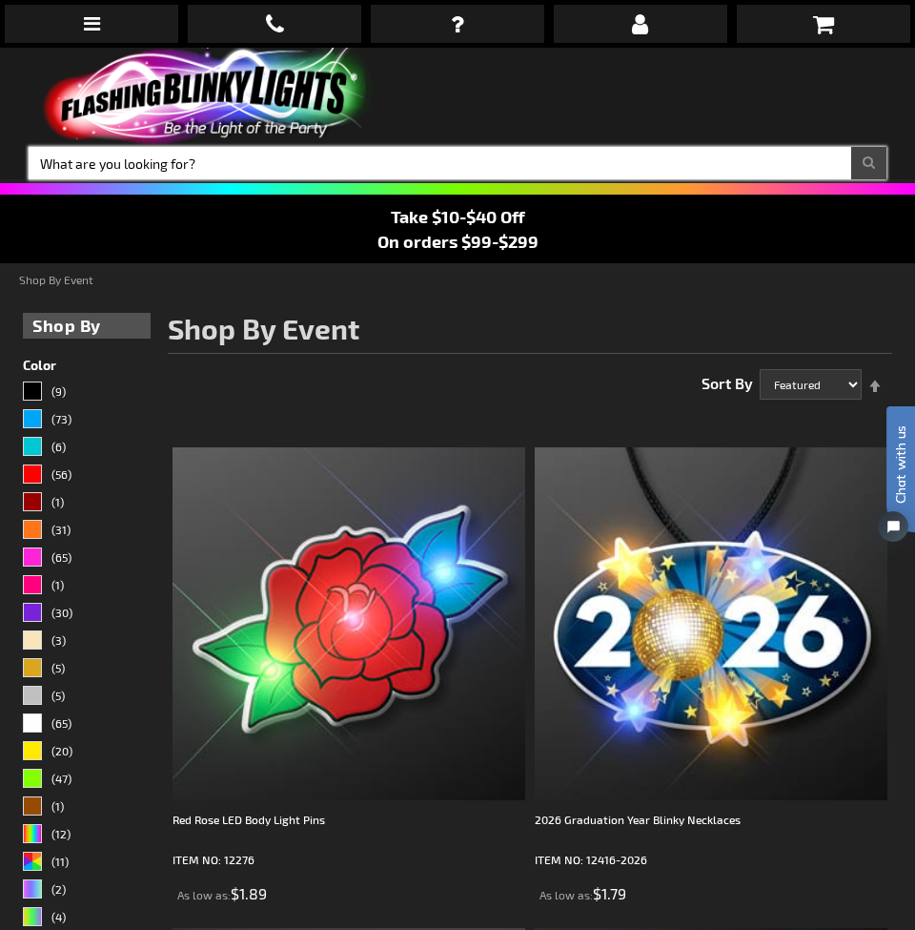
click at [232, 153] on input "Search" at bounding box center [458, 163] width 858 height 32
type input "holiday party"
click at [869, 163] on button "Search" at bounding box center [868, 163] width 35 height 32
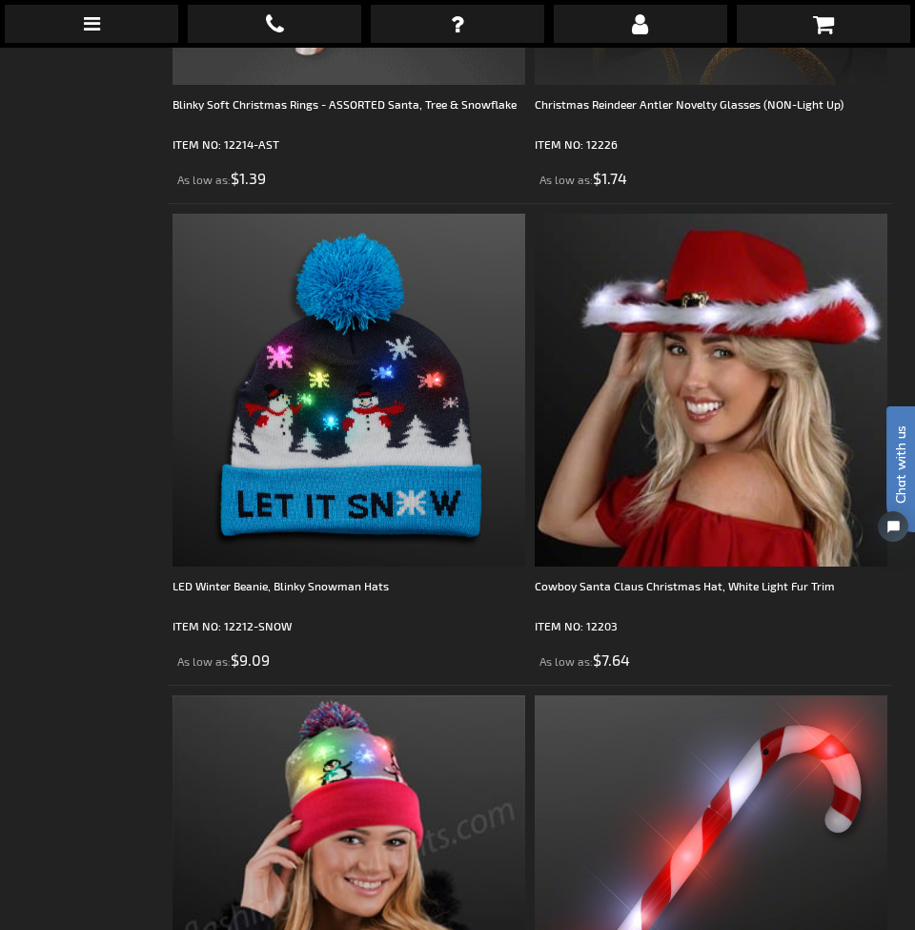
scroll to position [10121, 0]
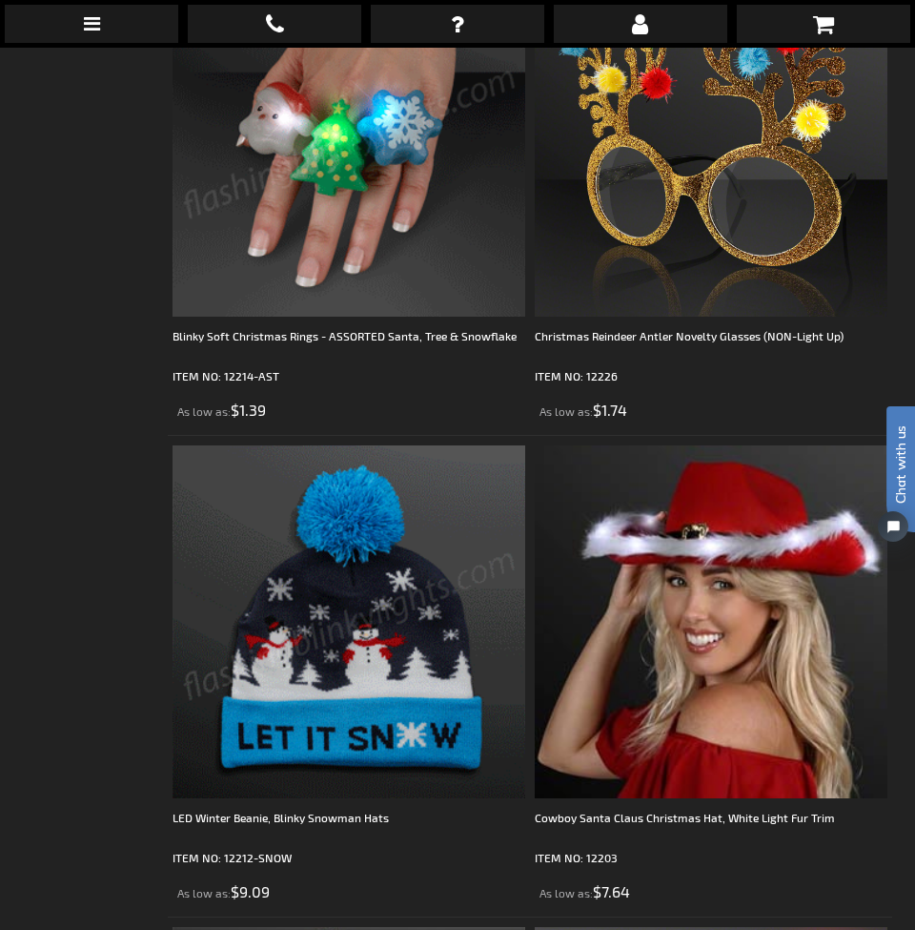
click at [410, 606] on img at bounding box center [349, 621] width 353 height 353
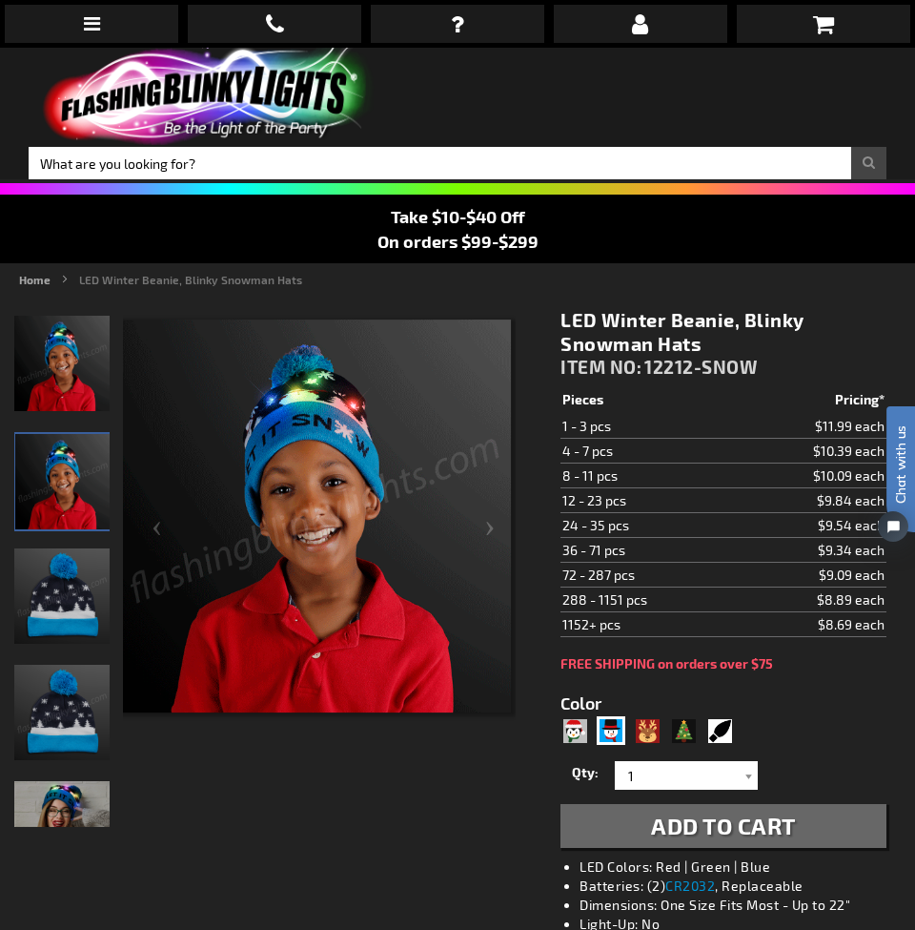
click at [63, 589] on img "LED Light Up Snowman Beanie" at bounding box center [61, 595] width 95 height 95
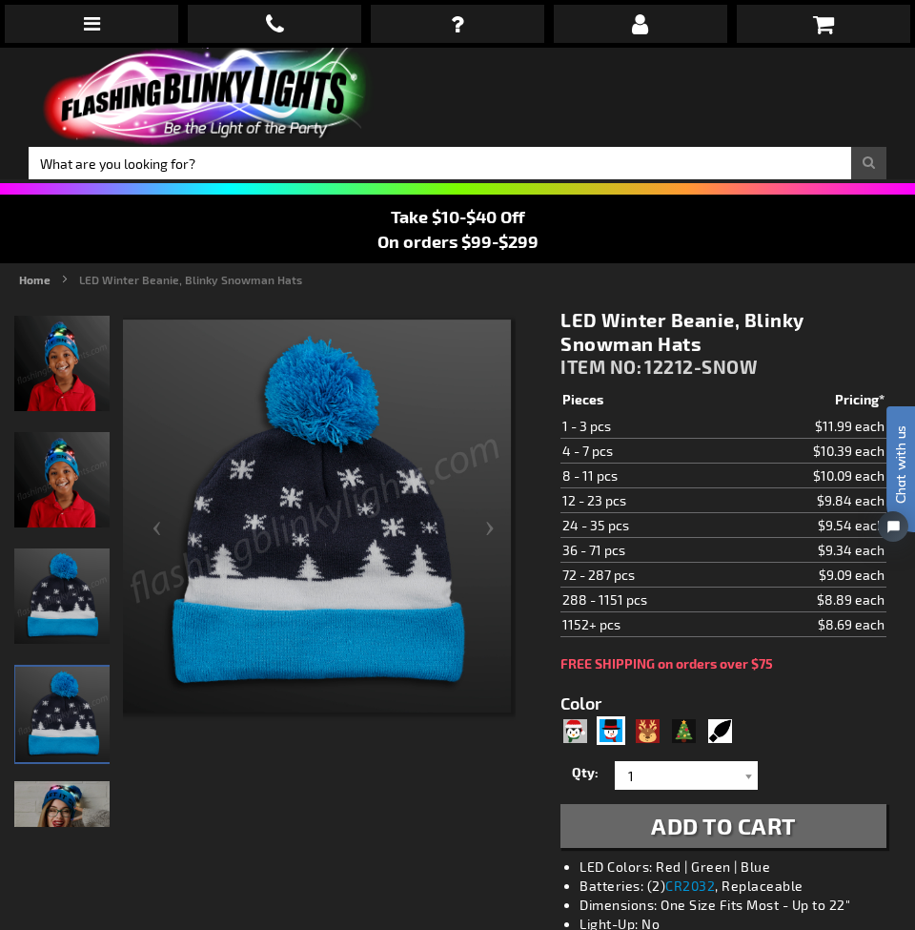
drag, startPoint x: 661, startPoint y: 338, endPoint x: 561, endPoint y: 321, distance: 101.6
click at [561, 321] on h1 "LED Winter Beanie, Blinky Snowman Hats" at bounding box center [724, 332] width 326 height 48
copy h1 "LED Winter Beanie, Blinky Snowman Hats"
click at [78, 798] on img "LED Light Up Snowman Beanie" at bounding box center [61, 828] width 95 height 95
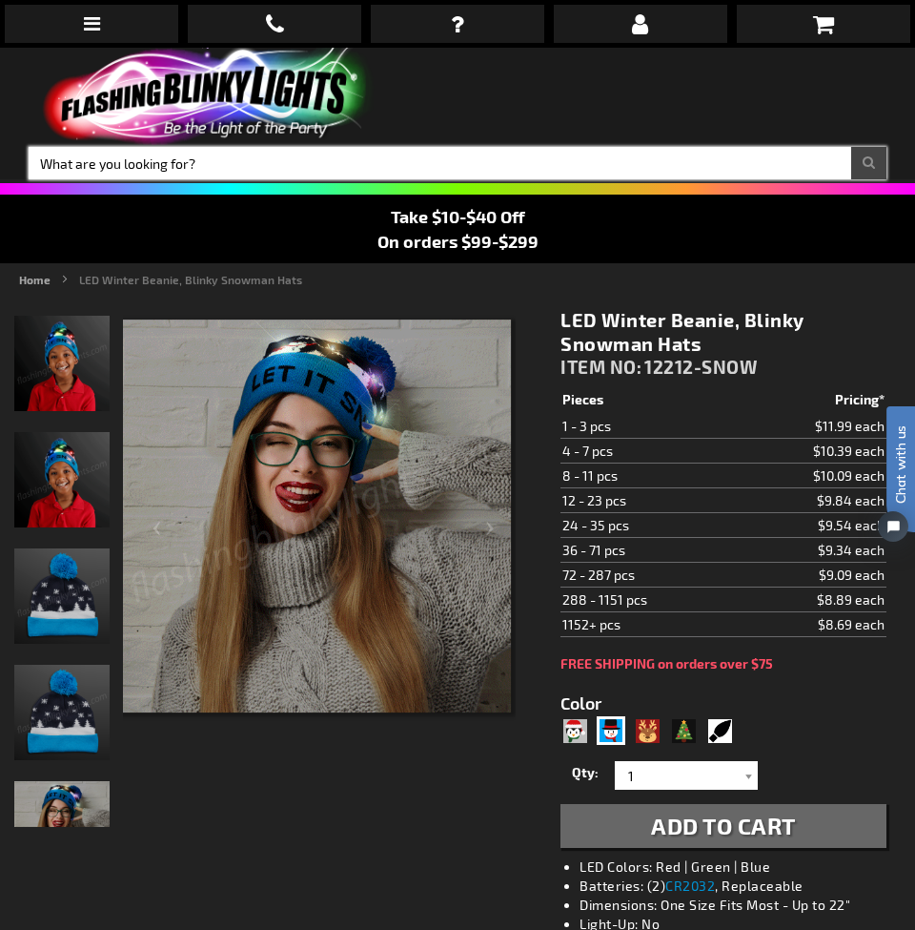
click at [327, 160] on input "Search" at bounding box center [458, 163] width 858 height 32
type input "light up hats"
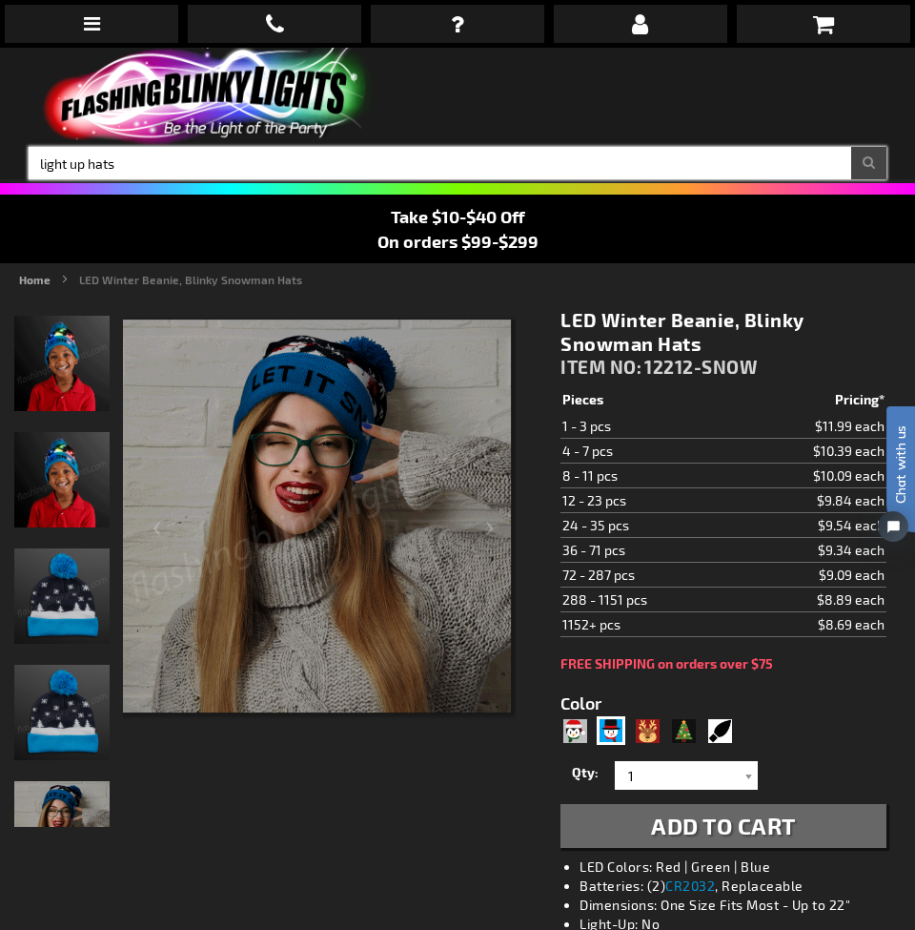
click at [869, 163] on button "Search" at bounding box center [868, 163] width 35 height 32
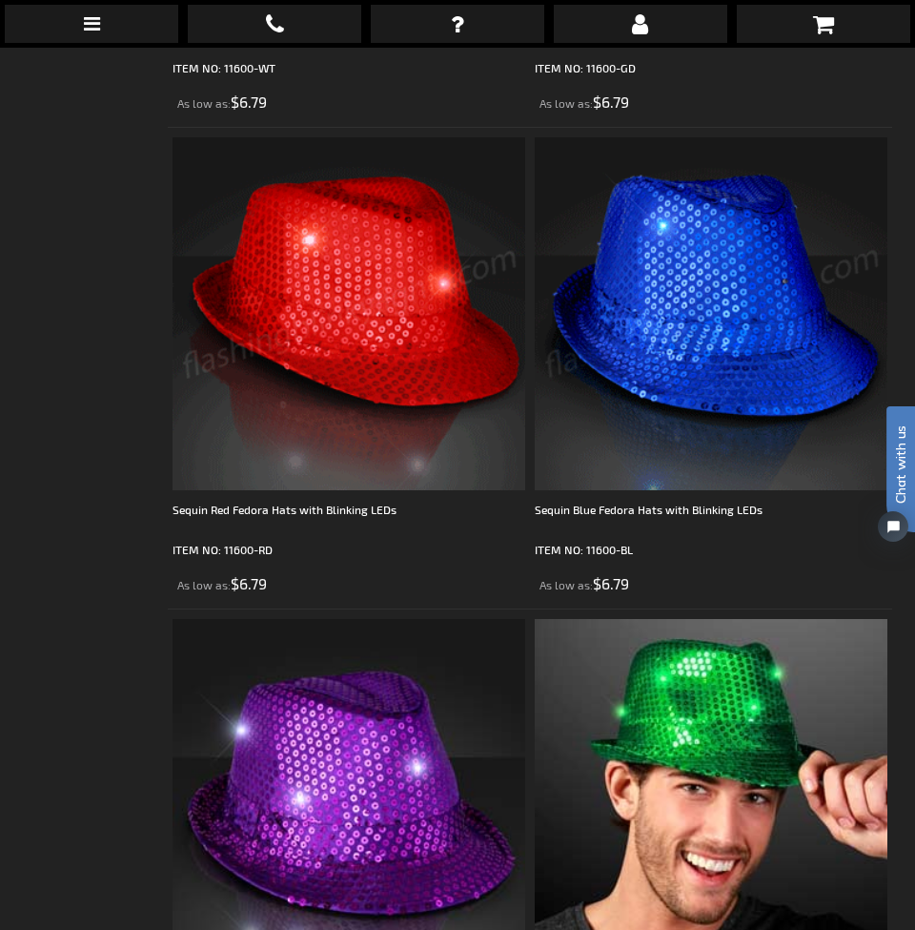
scroll to position [10420, 1]
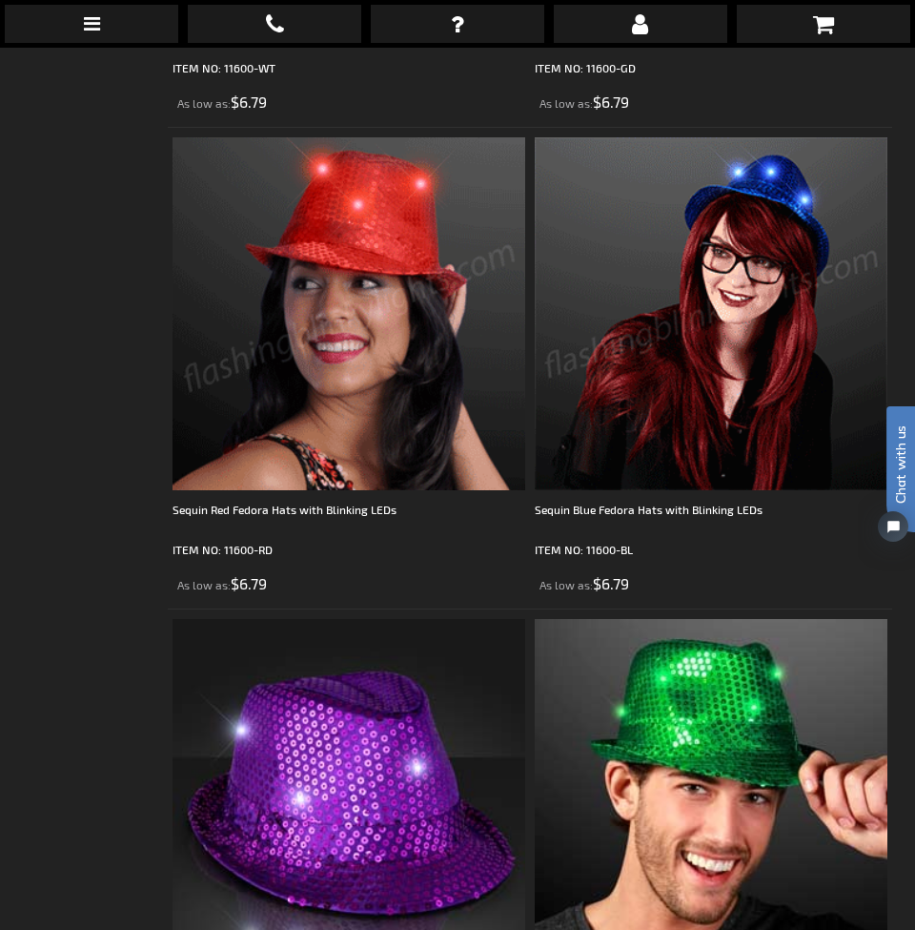
click at [711, 332] on img at bounding box center [711, 313] width 353 height 353
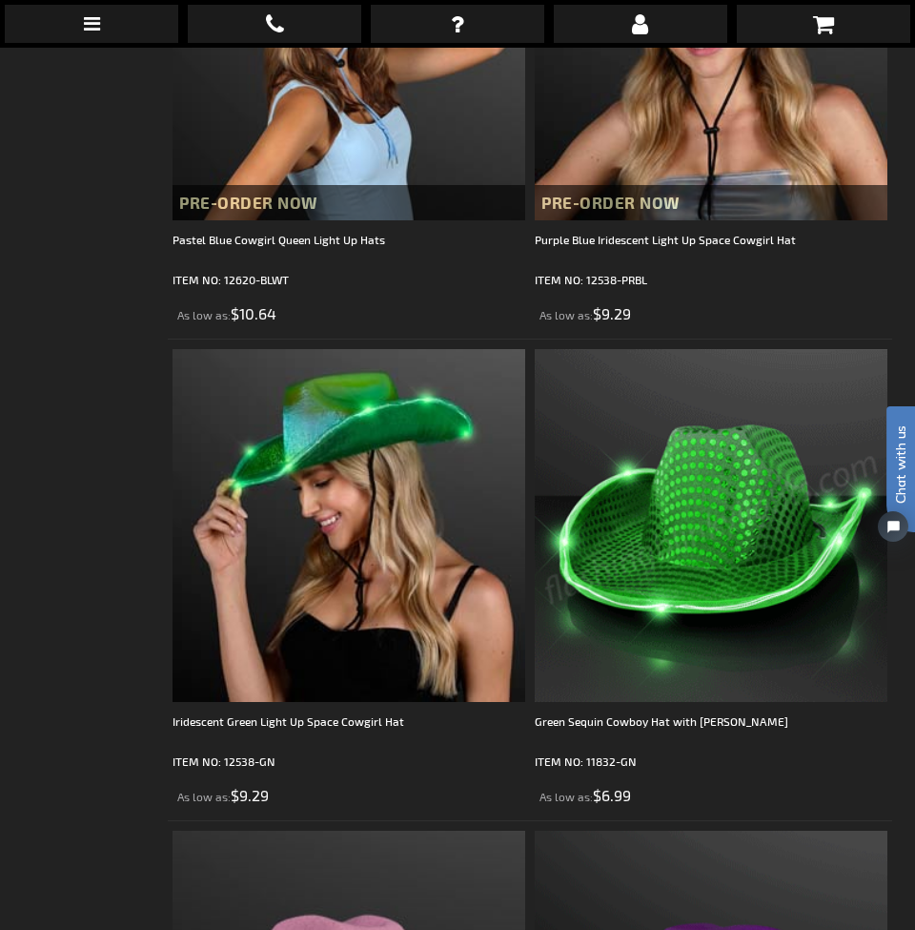
scroll to position [3947, 0]
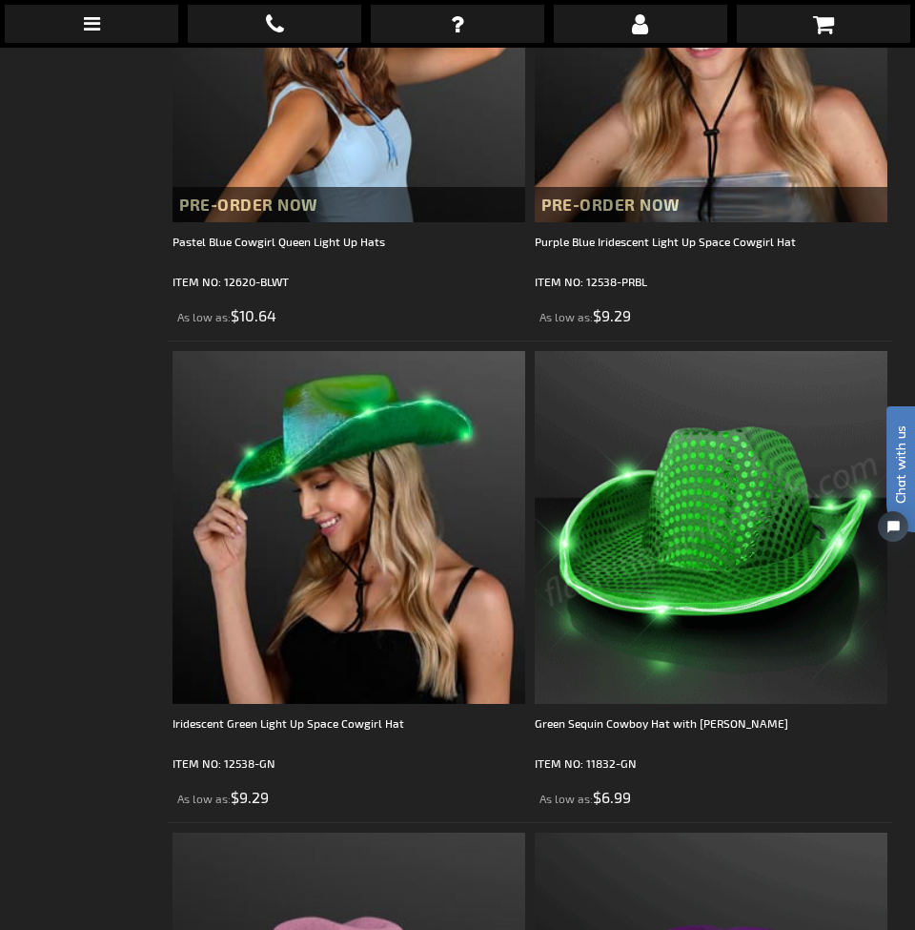
click at [750, 519] on img at bounding box center [711, 527] width 353 height 353
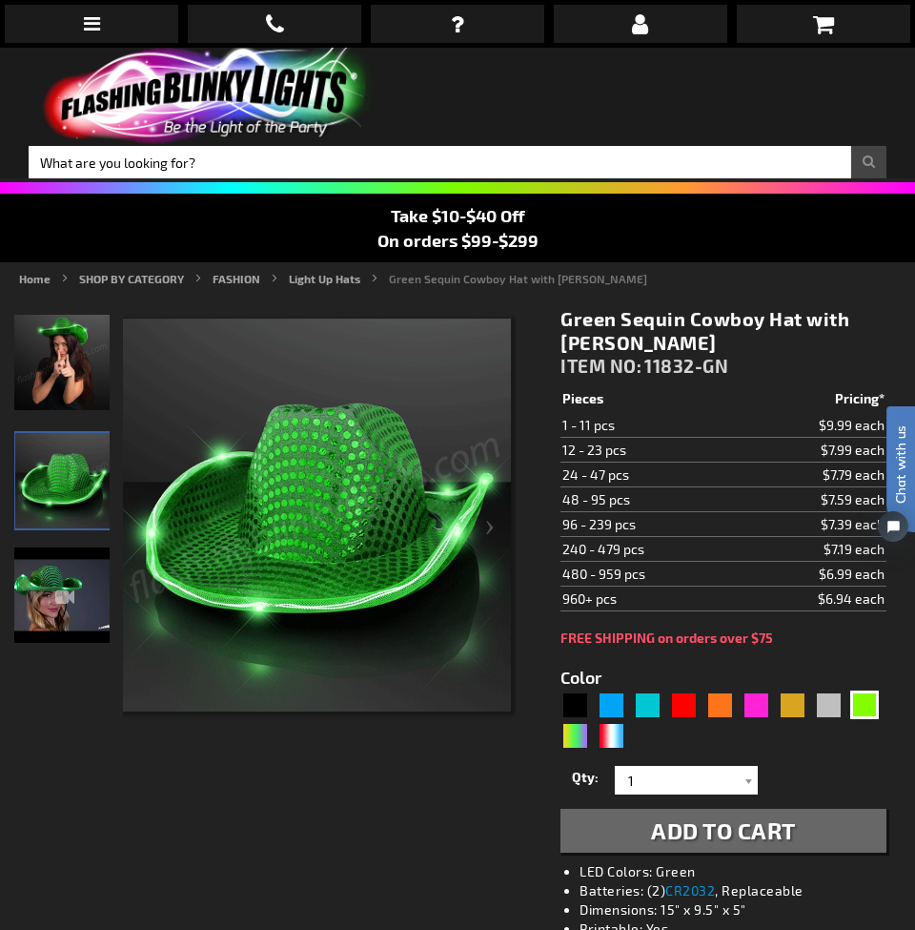
click at [99, 468] on img "Green Light Up Sequin Cowboy Hat Jade LED Brim" at bounding box center [62, 480] width 95 height 95
click at [83, 469] on img "Green Light Up Sequin Cowboy Hat Jade LED Brim" at bounding box center [62, 480] width 95 height 95
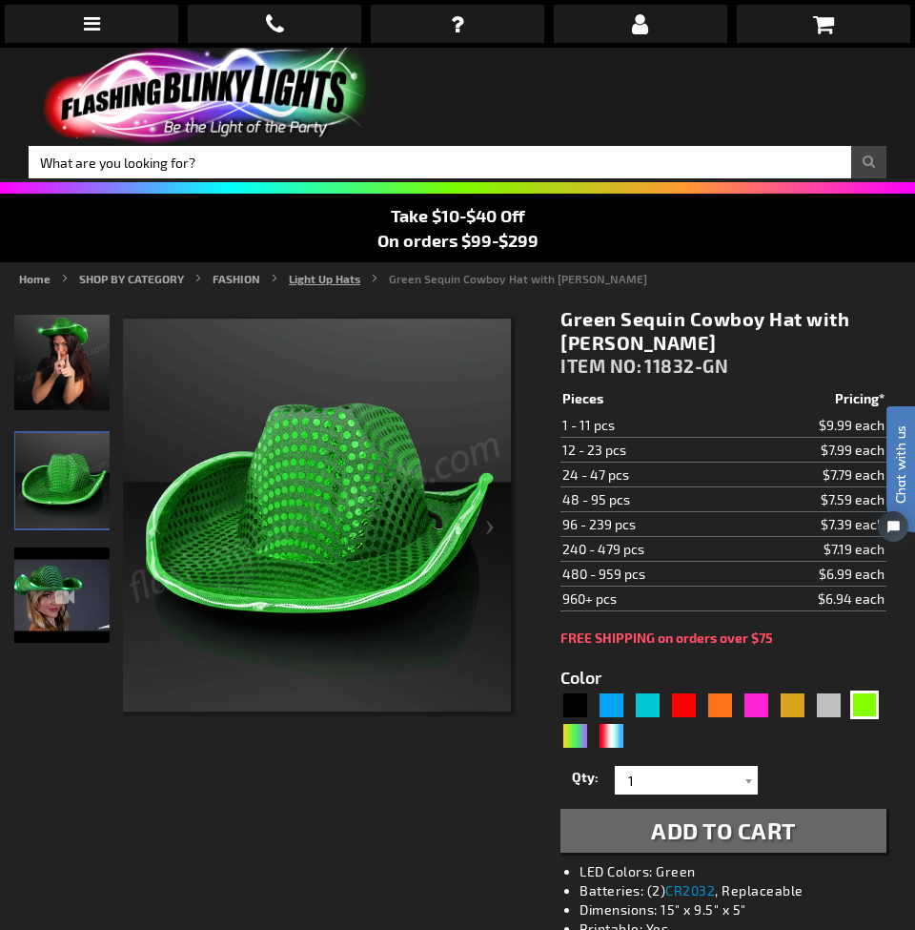
click at [322, 276] on link "Light Up Hats" at bounding box center [325, 278] width 72 height 13
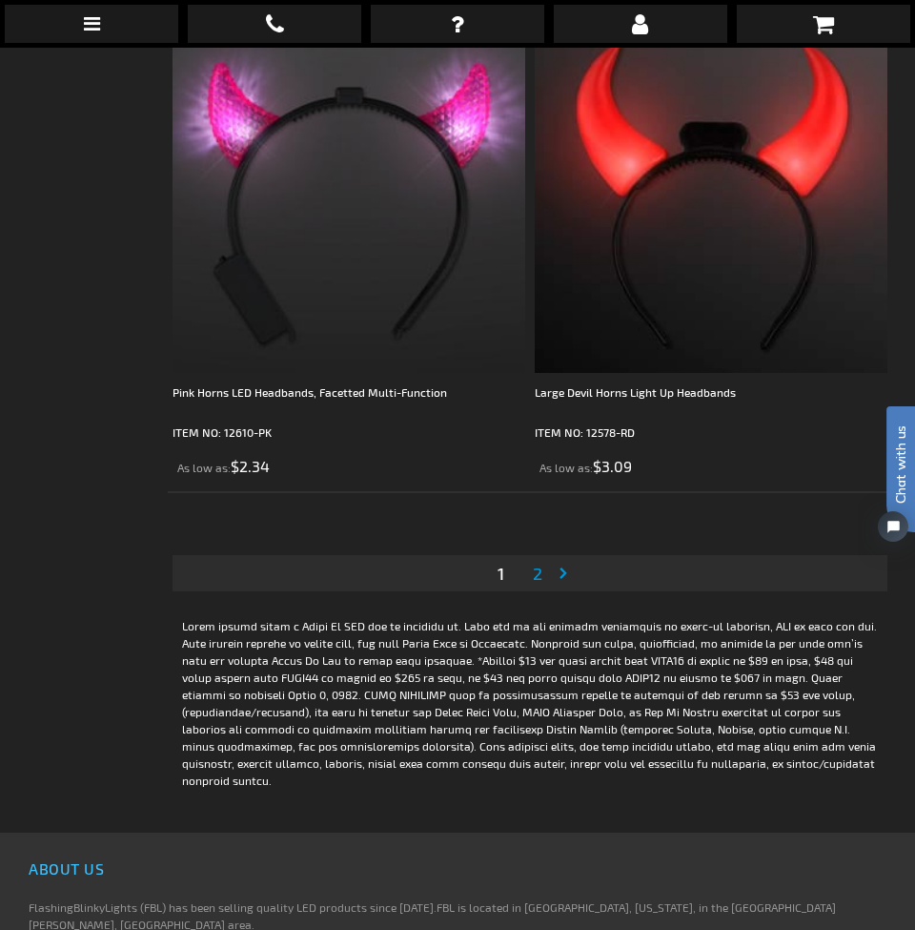
scroll to position [14392, 0]
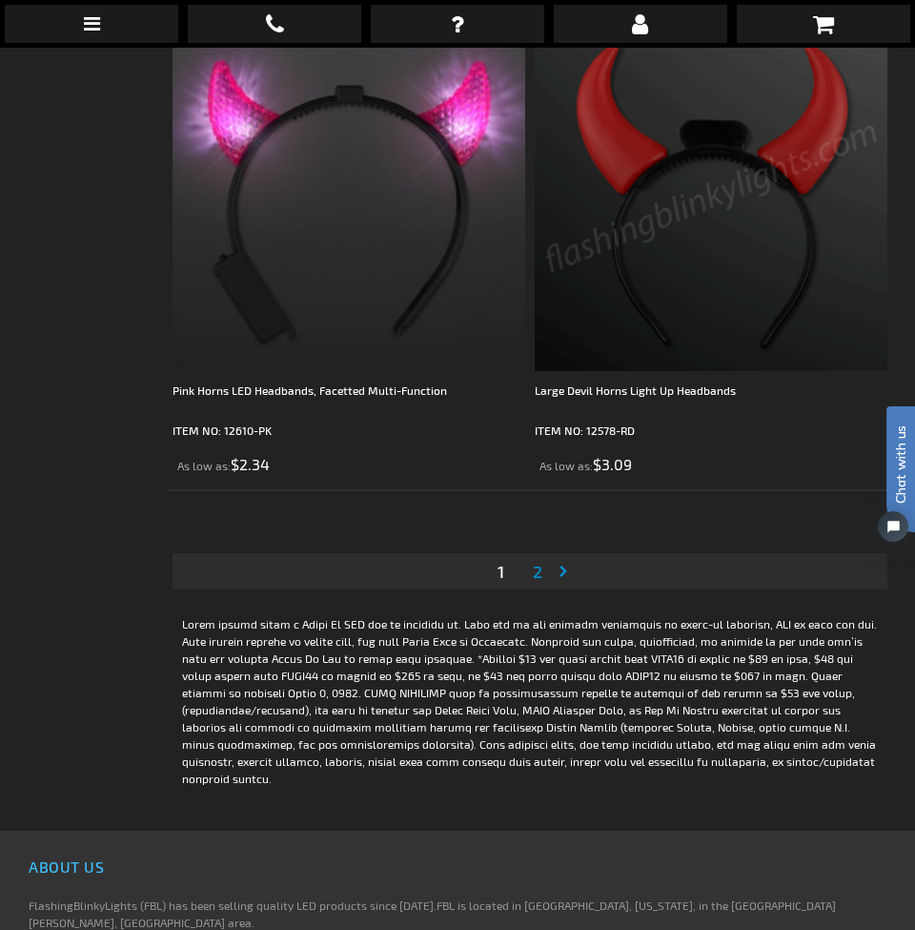
click at [537, 574] on span "2" at bounding box center [538, 571] width 10 height 21
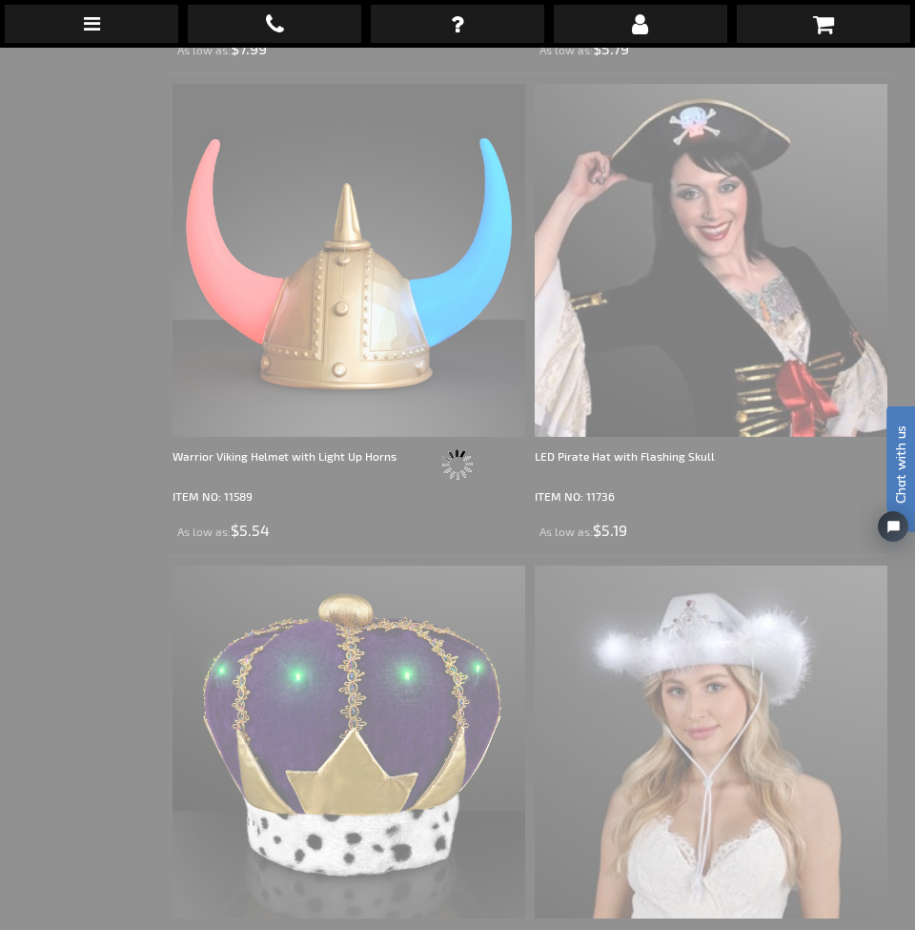
scroll to position [48, 0]
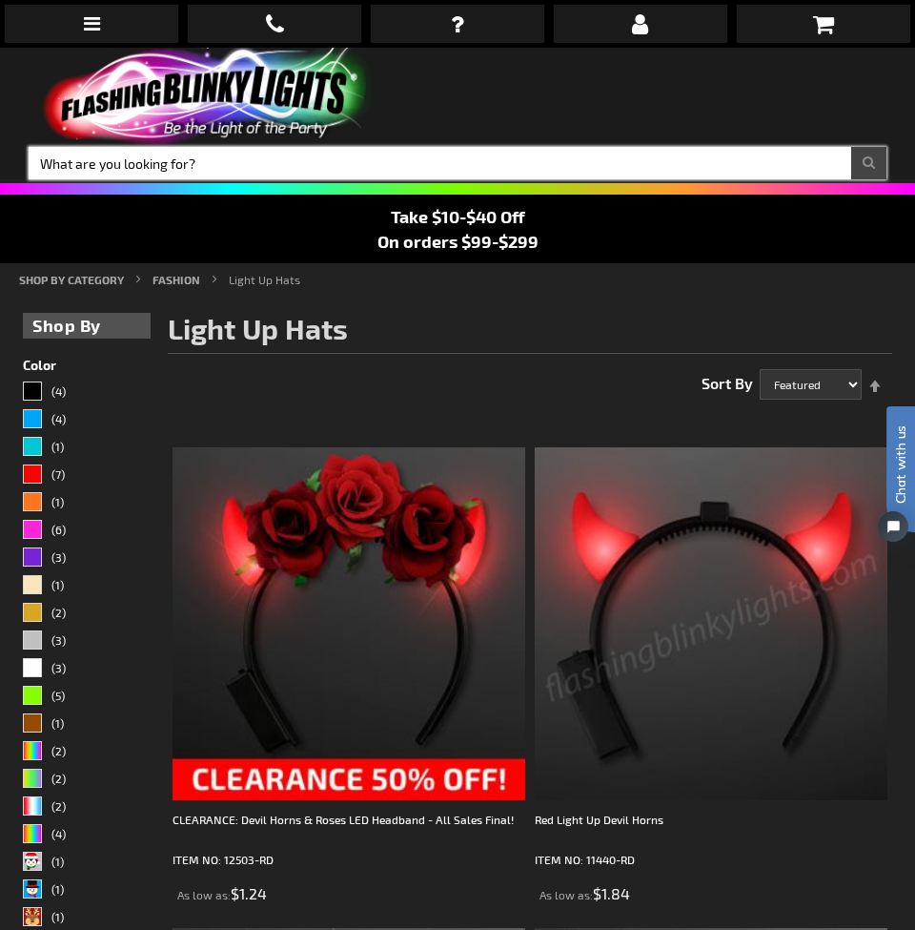
click at [263, 167] on input "Search" at bounding box center [458, 163] width 858 height 32
type input "headbands"
click at [869, 163] on button "Search" at bounding box center [868, 163] width 35 height 32
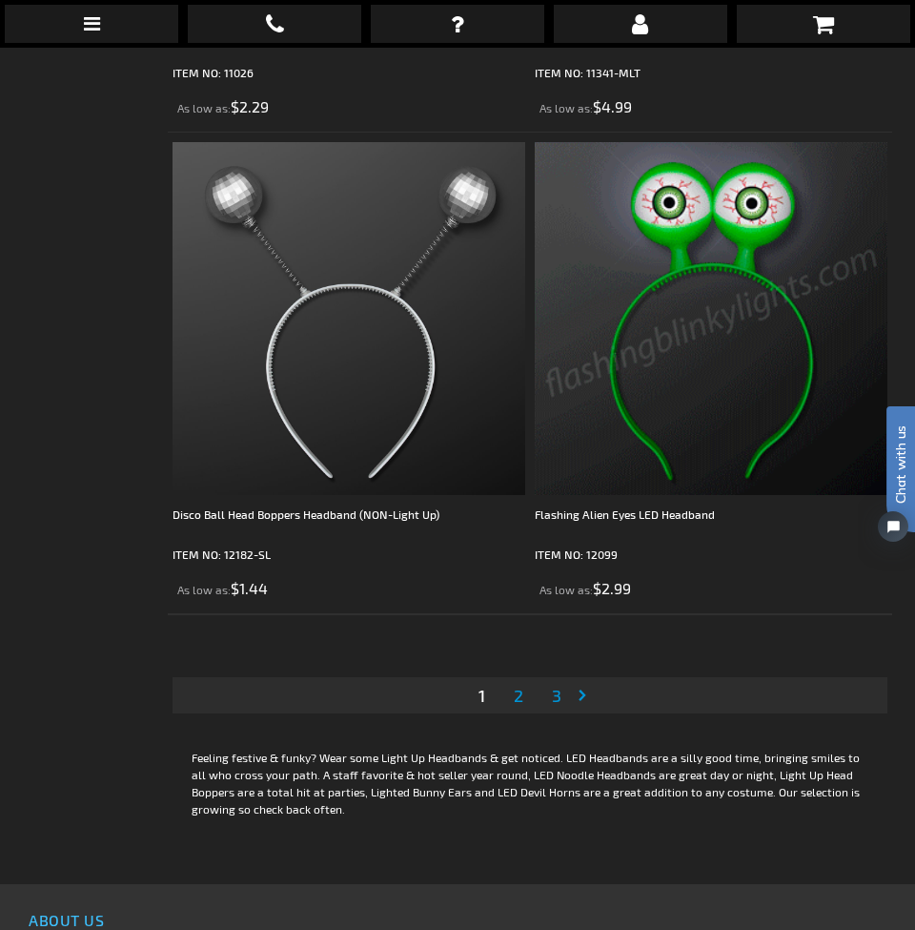
scroll to position [14175, 0]
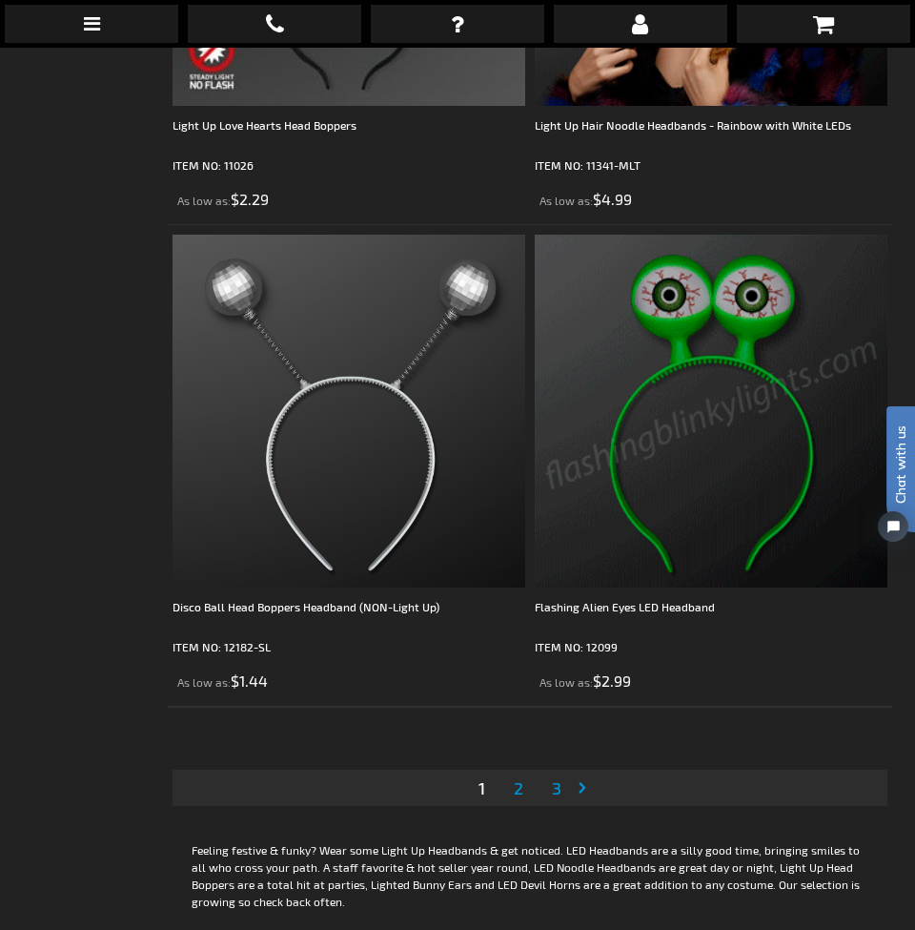
click at [524, 788] on link "Page 2" at bounding box center [518, 787] width 17 height 29
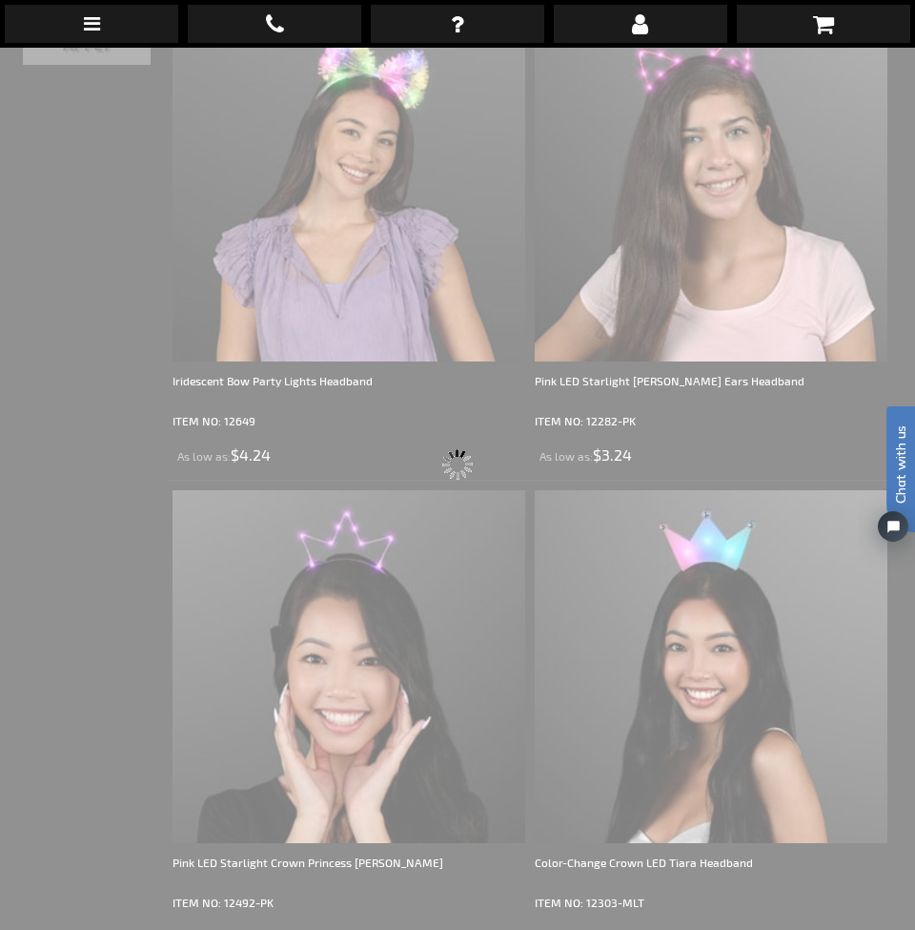
scroll to position [48, 0]
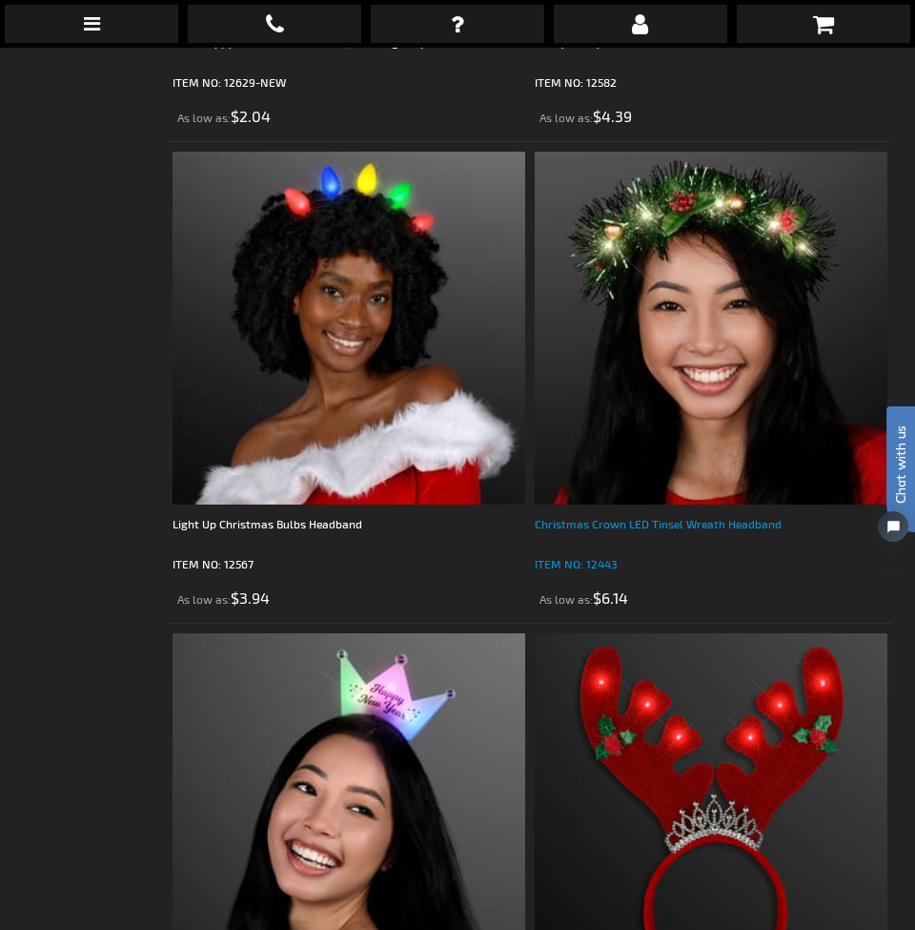
scroll to position [12815, 0]
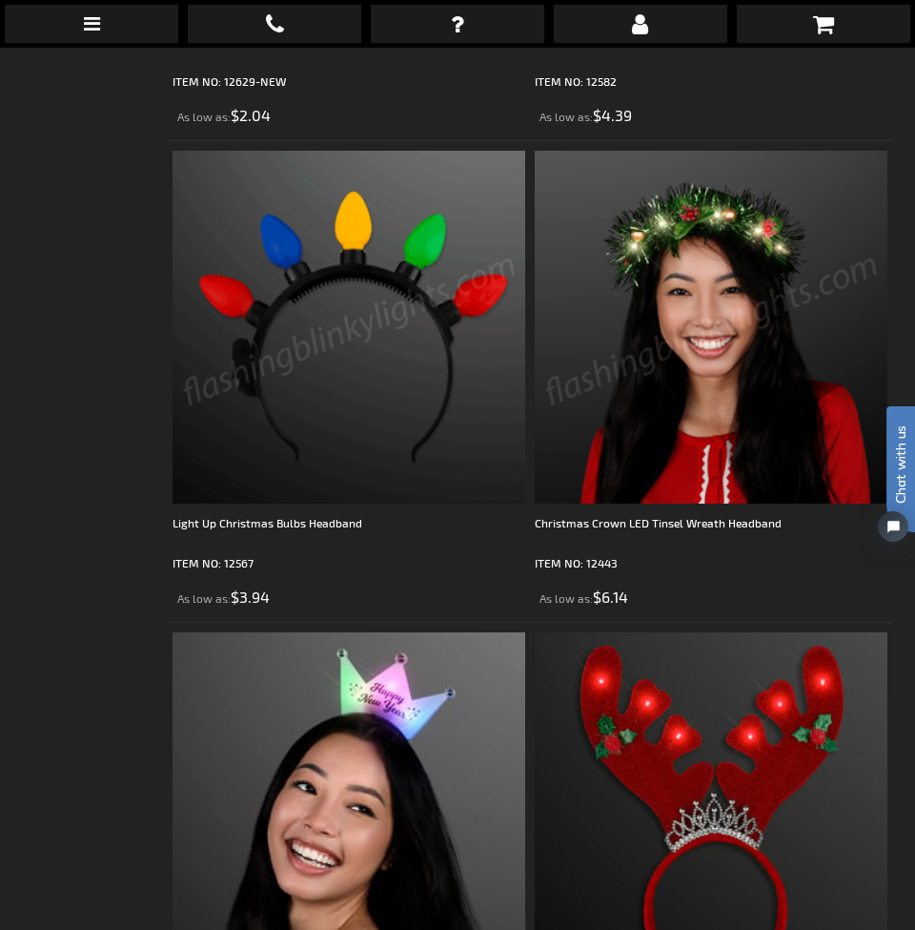
click at [432, 346] on img at bounding box center [349, 327] width 353 height 353
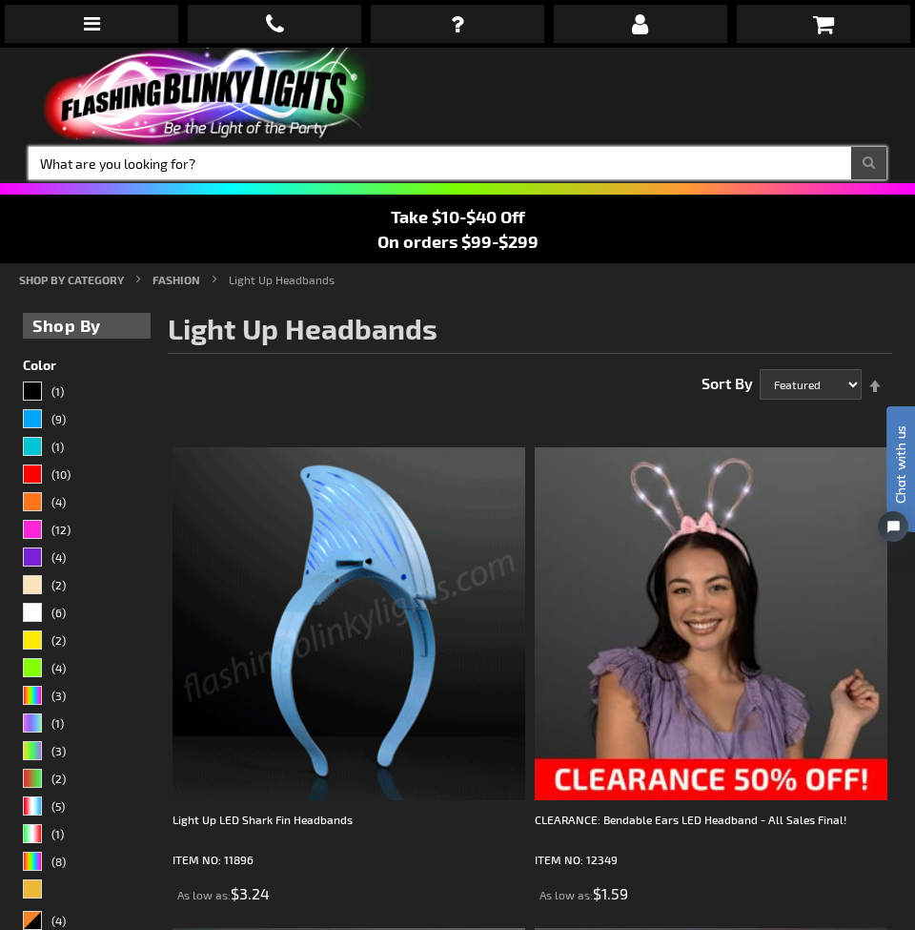
click at [226, 163] on input "Search" at bounding box center [458, 163] width 858 height 32
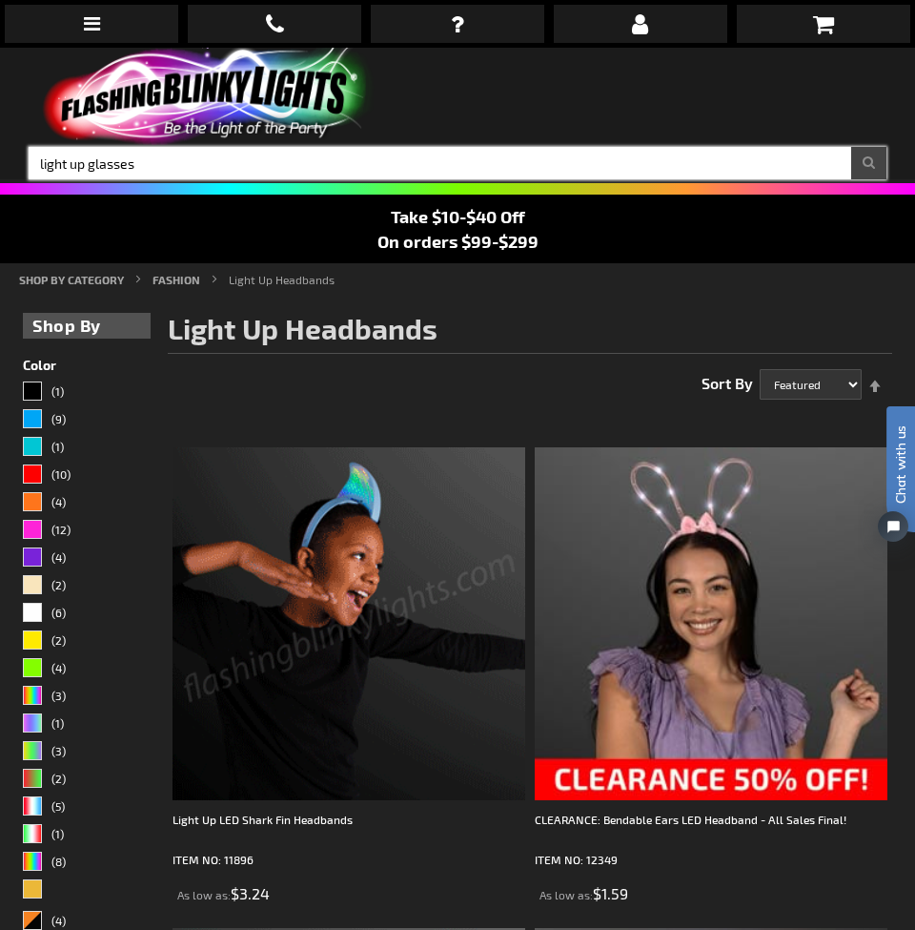
type input "light up glasses"
click at [869, 163] on button "Search" at bounding box center [868, 163] width 35 height 32
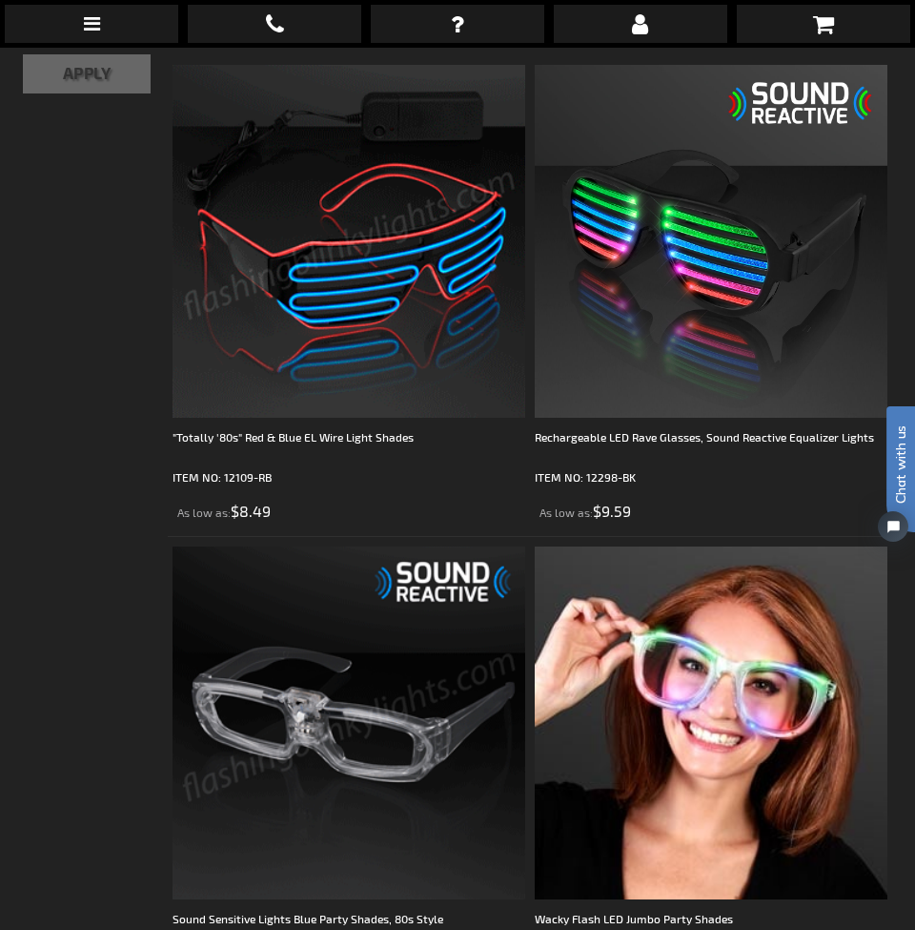
scroll to position [867, 0]
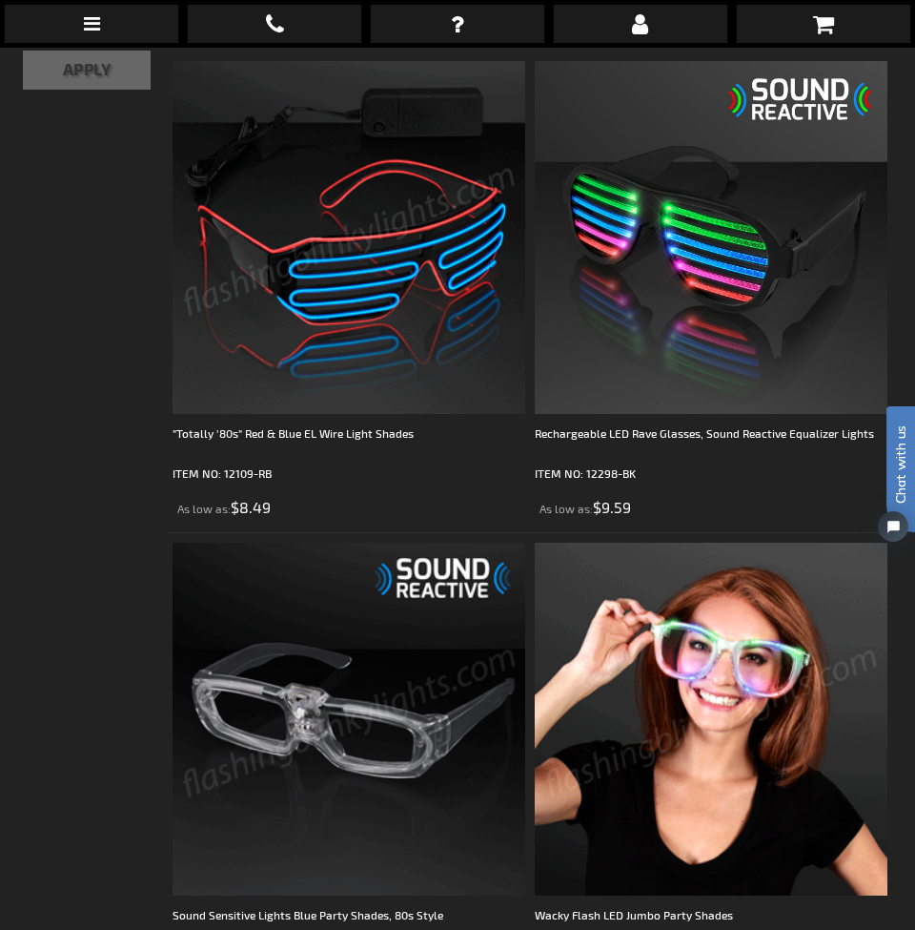
click at [692, 669] on img at bounding box center [711, 719] width 353 height 353
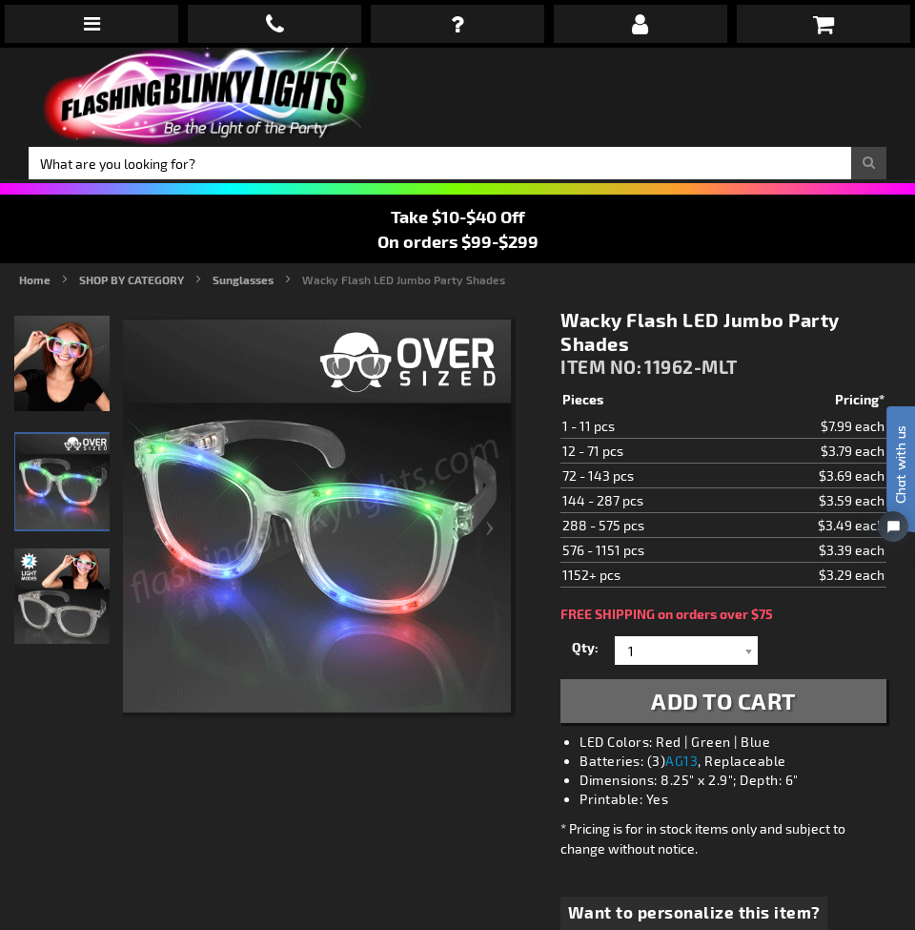
click at [777, 911] on span "Want to personalize this item?" at bounding box center [694, 912] width 253 height 25
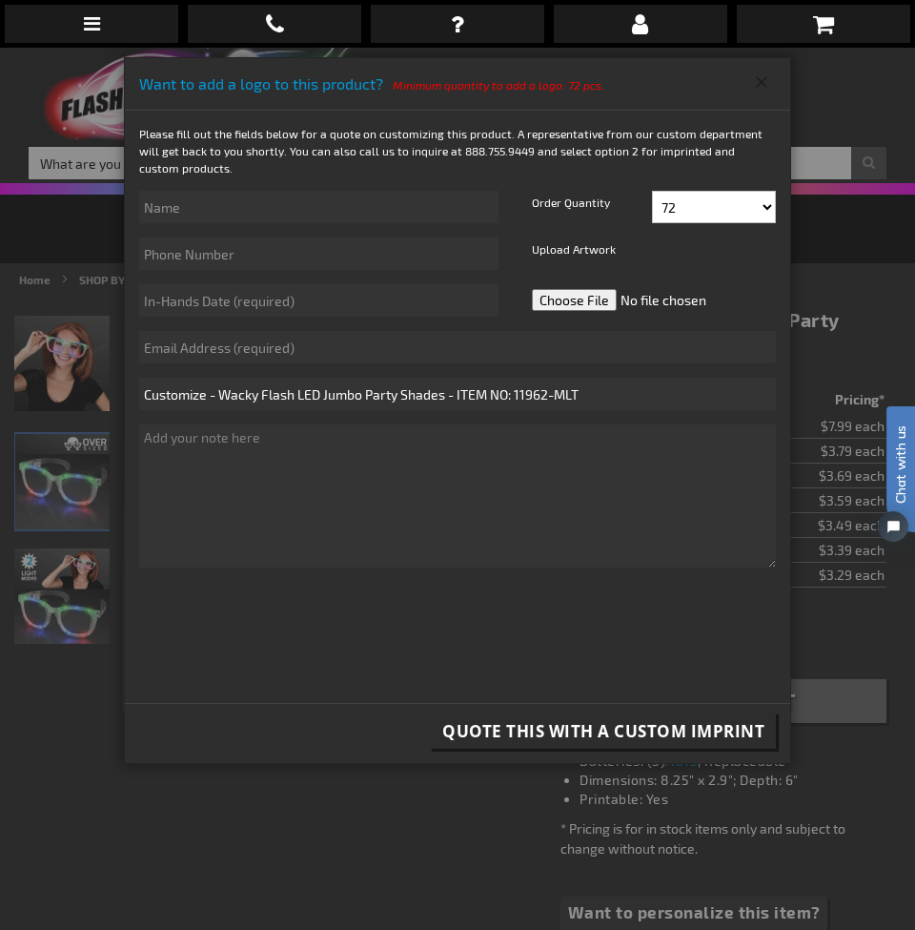
click at [759, 87] on button "Close" at bounding box center [762, 82] width 31 height 31
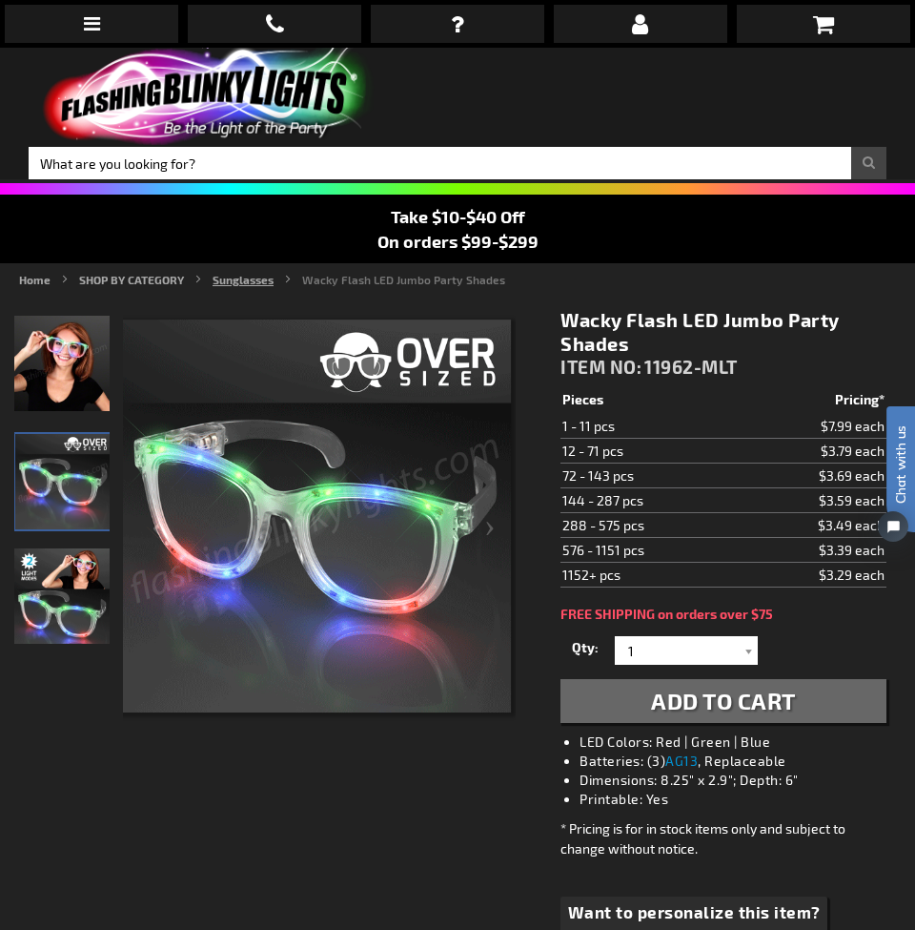
click at [246, 283] on link "Sunglasses" at bounding box center [243, 279] width 61 height 13
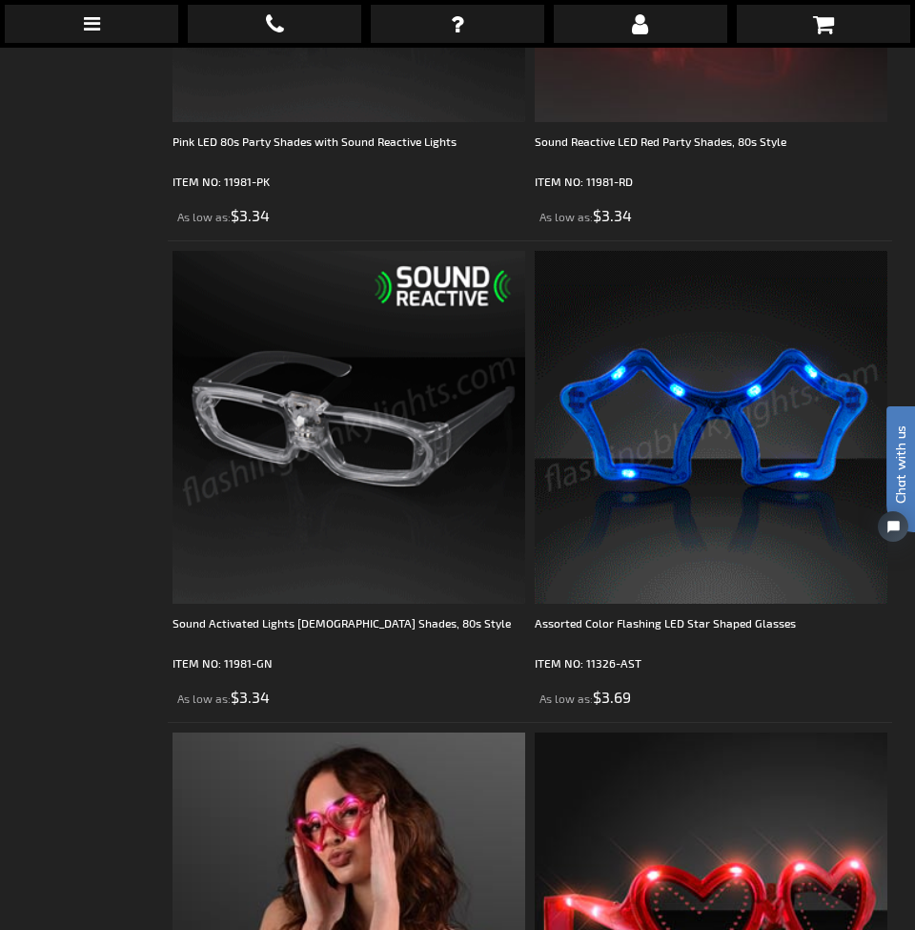
scroll to position [4042, 0]
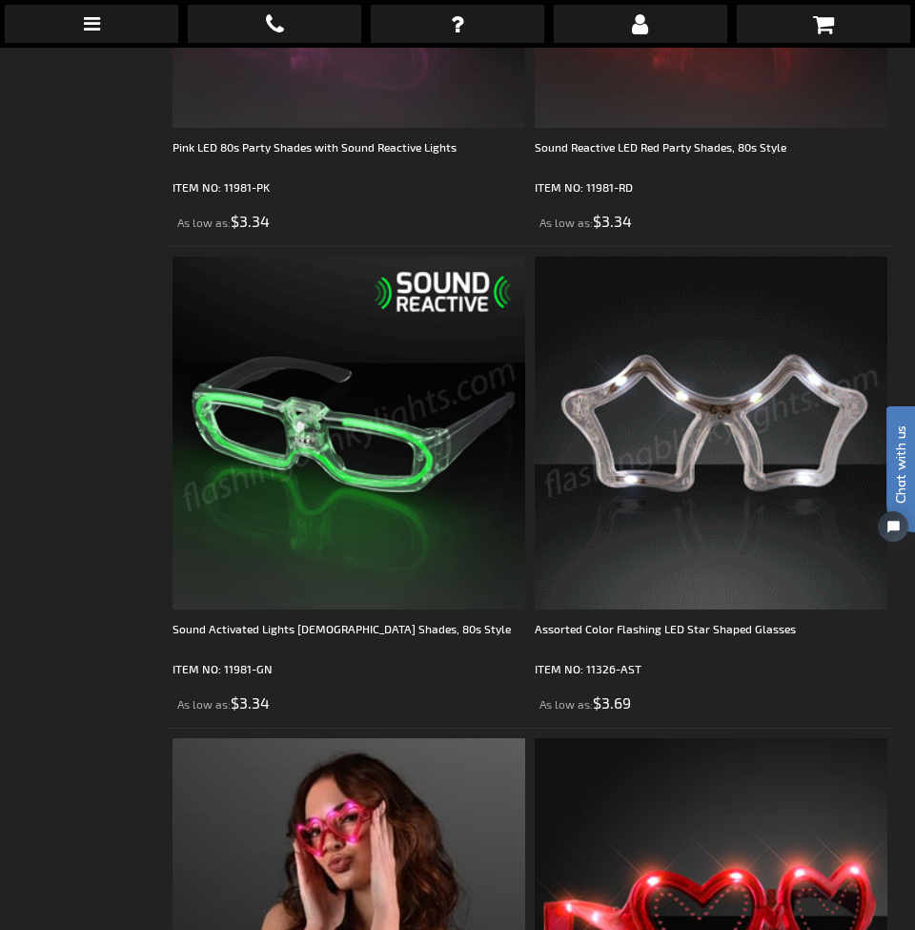
click at [786, 378] on img at bounding box center [711, 432] width 353 height 353
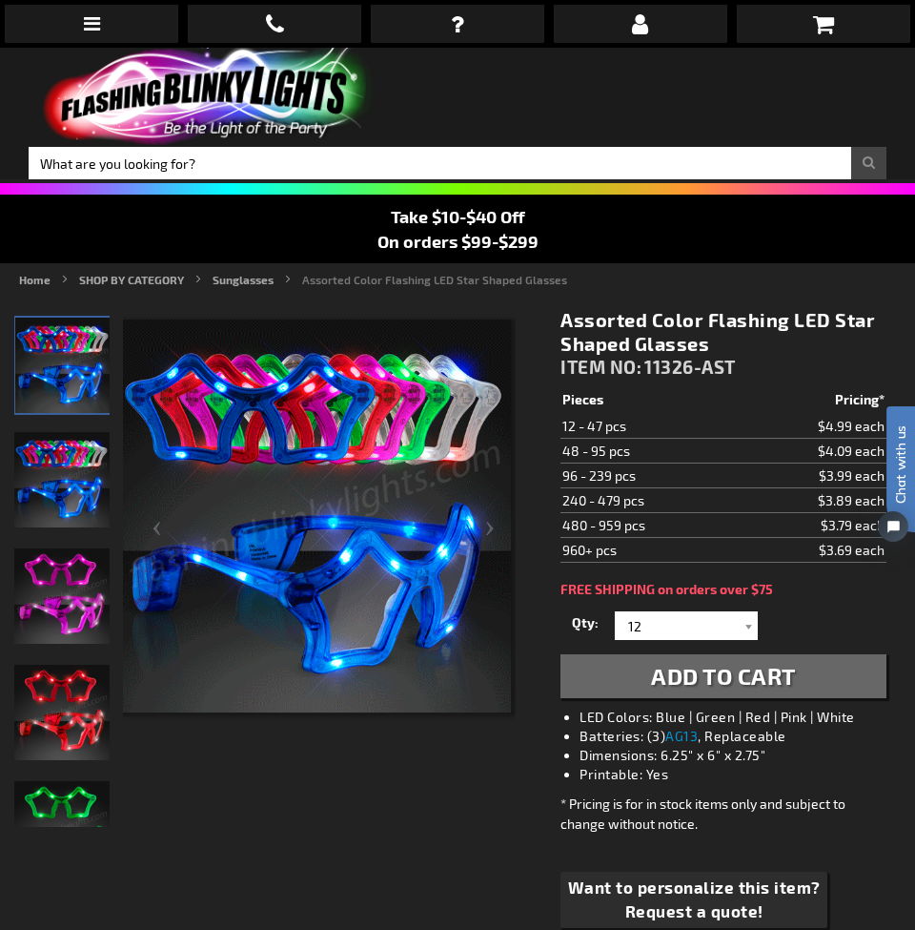
click at [85, 359] on img "Assorted Color Light Up Star LED Glasses" at bounding box center [62, 365] width 95 height 95
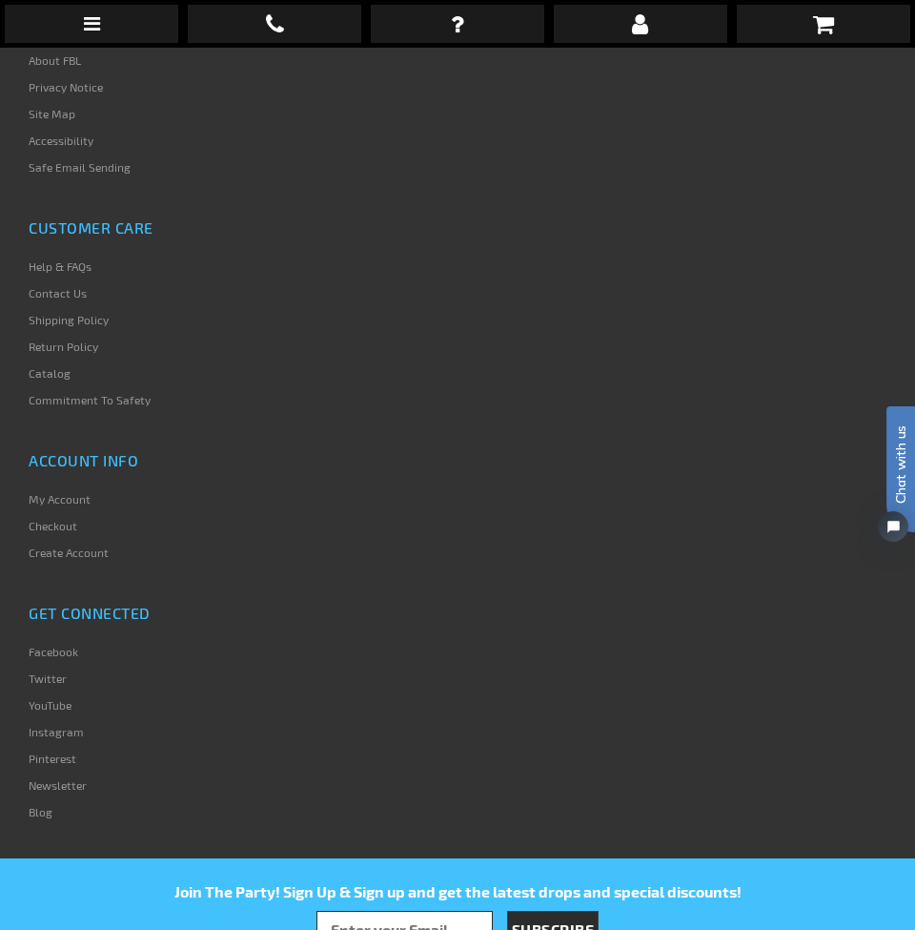
scroll to position [2392, 0]
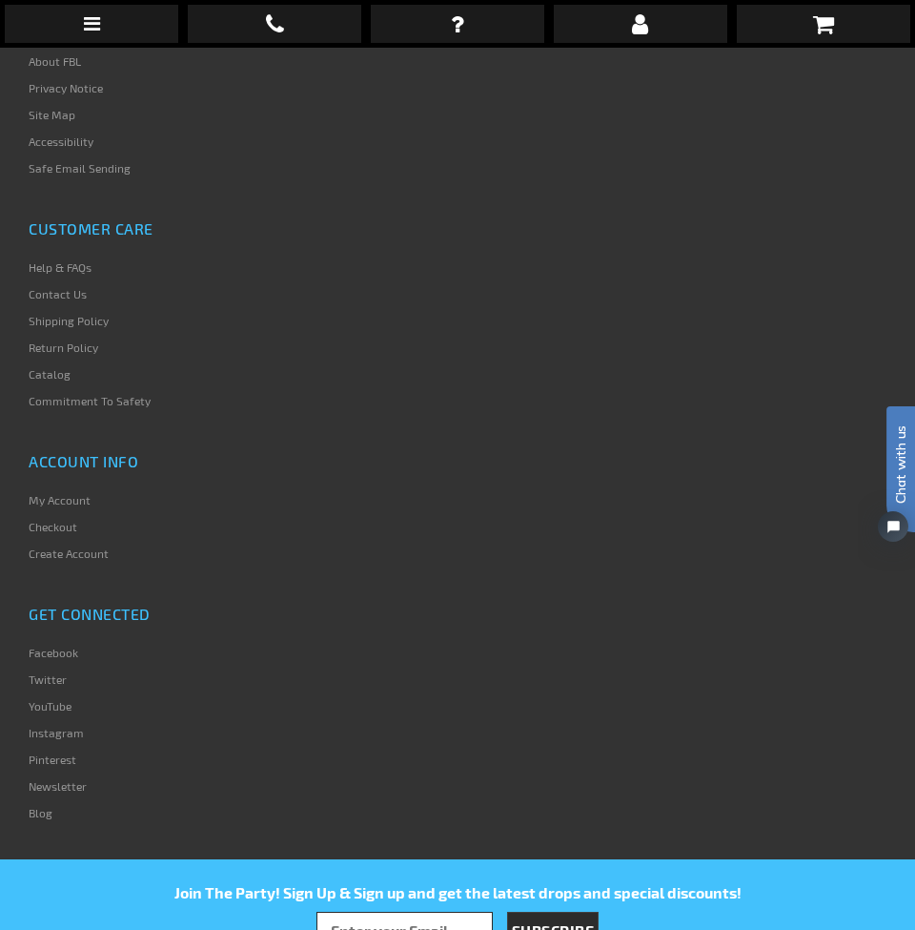
click at [73, 287] on link "Contact Us" at bounding box center [58, 293] width 58 height 13
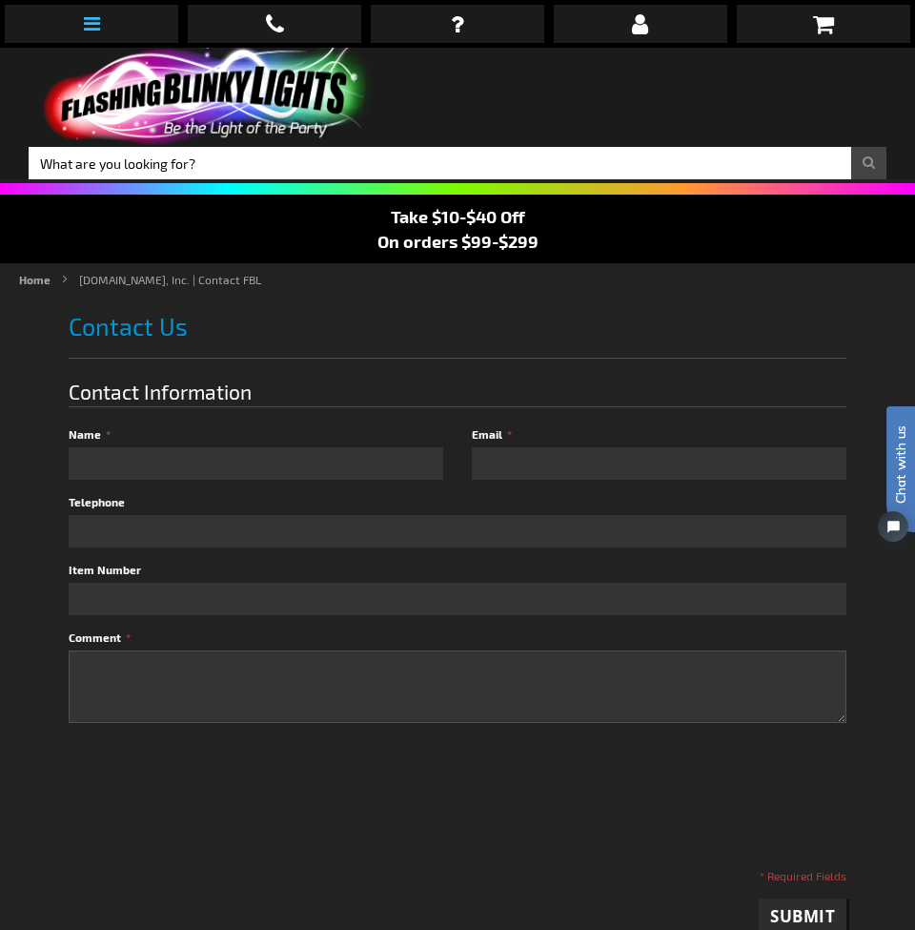
click at [107, 6] on link at bounding box center [92, 24] width 174 height 38
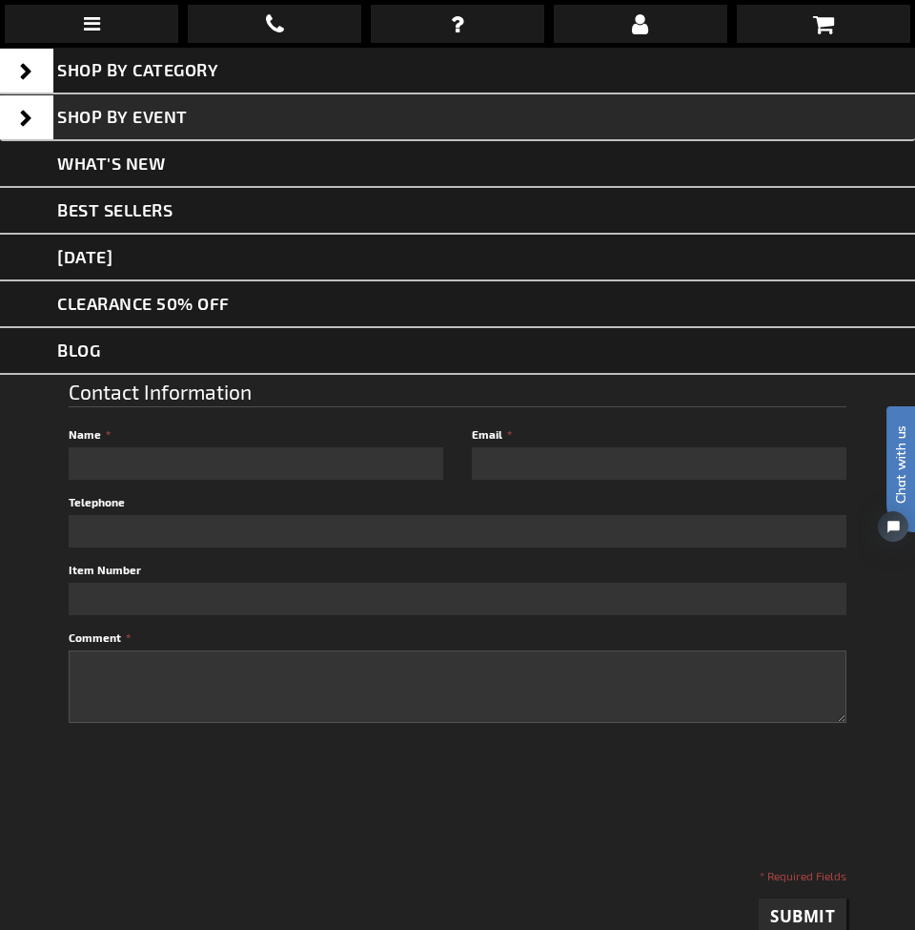
click at [41, 110] on span at bounding box center [26, 117] width 53 height 44
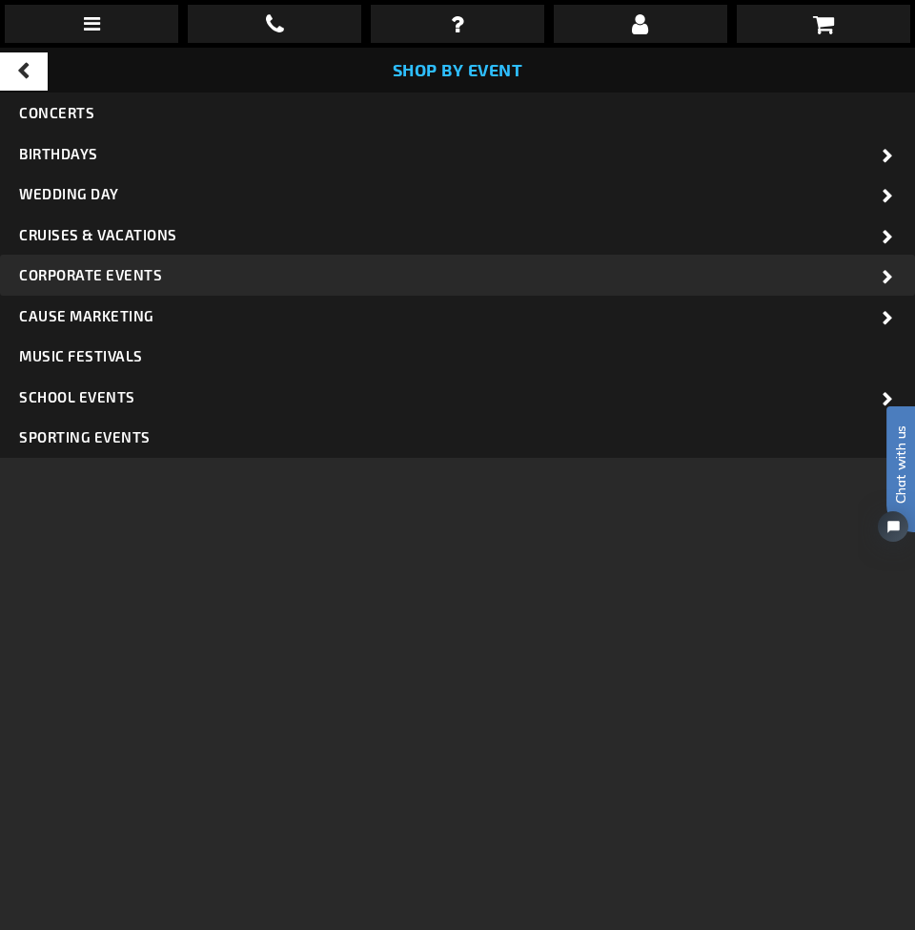
click at [131, 276] on span "Corporate Events" at bounding box center [90, 274] width 143 height 17
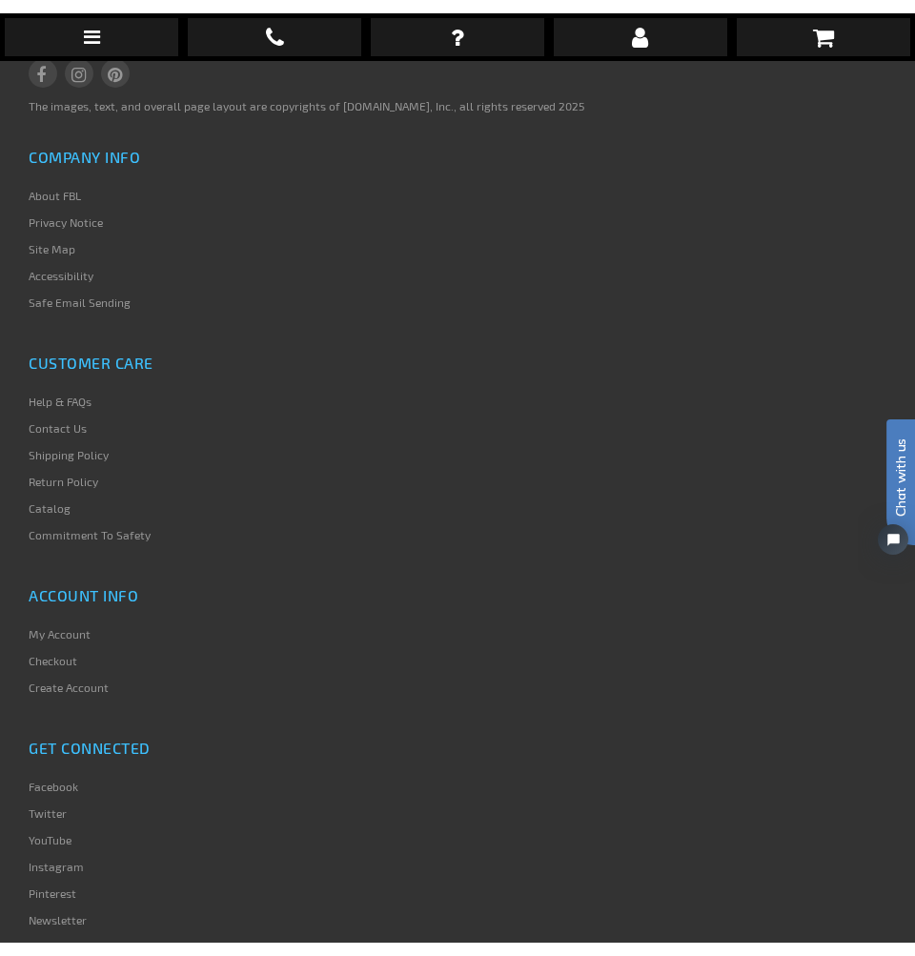
scroll to position [15492, 0]
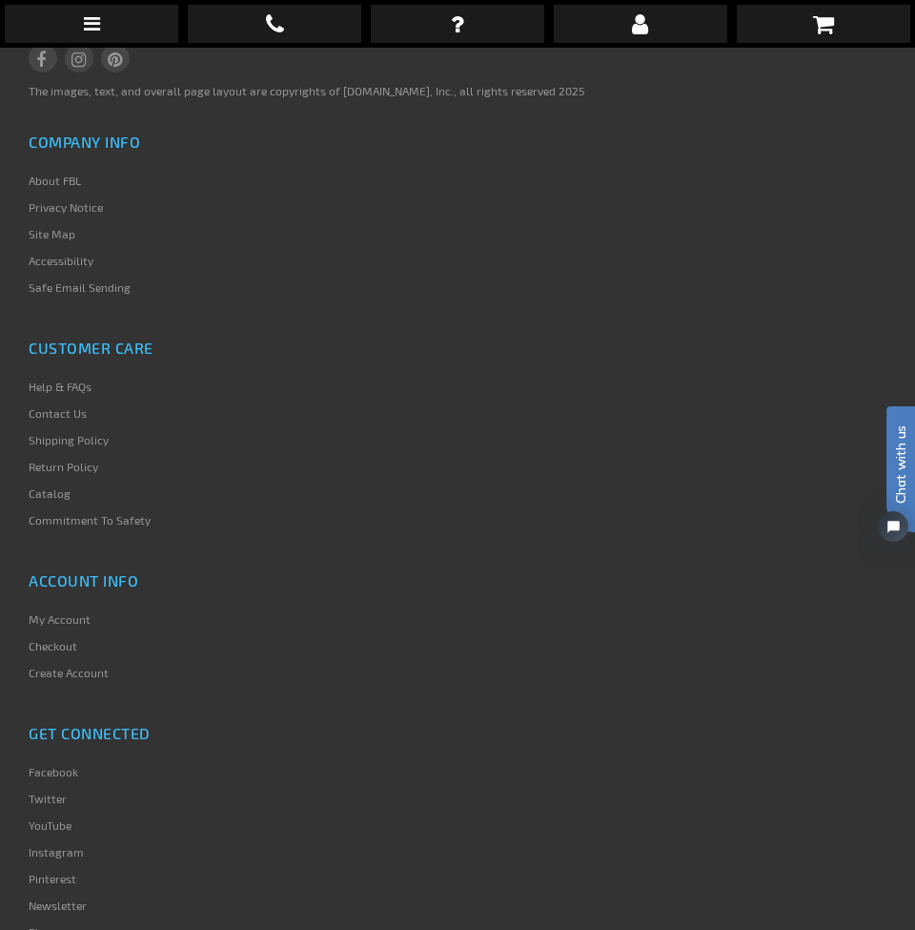
click at [60, 764] on li "Facebook" at bounding box center [126, 776] width 194 height 27
click at [61, 765] on link "Facebook" at bounding box center [54, 771] width 50 height 13
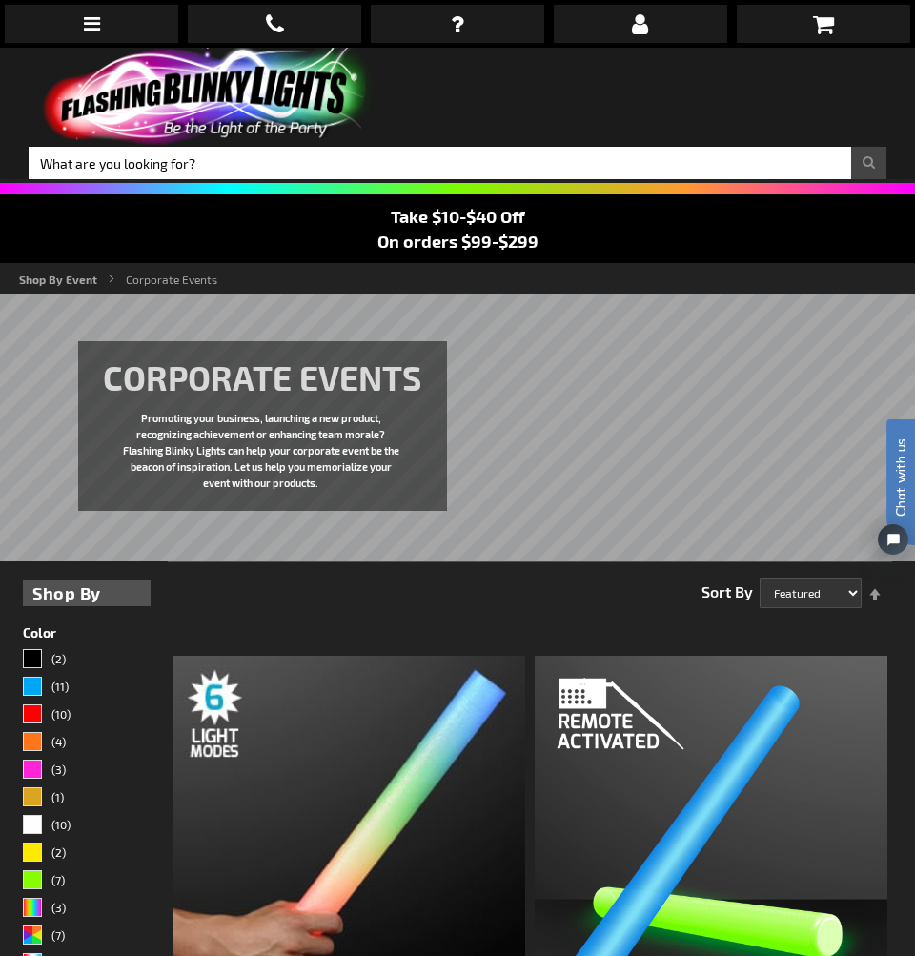
scroll to position [0, 0]
click at [498, 223] on span "Take $10-$40 Off" at bounding box center [458, 216] width 134 height 21
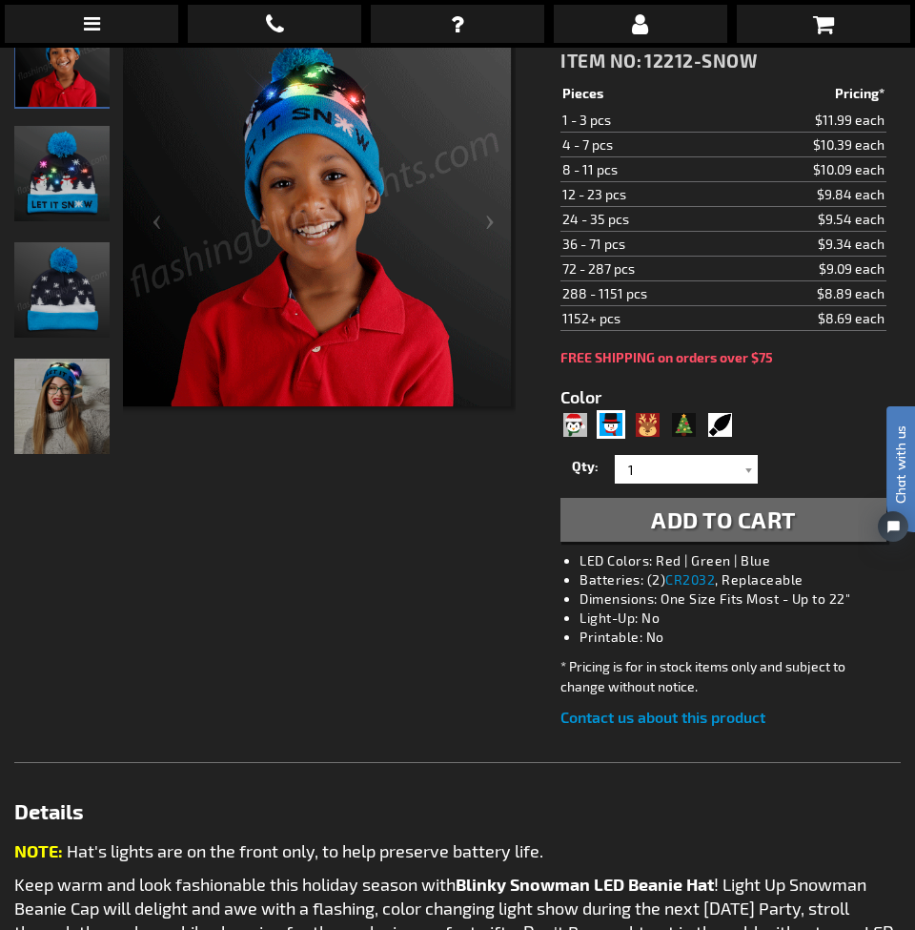
scroll to position [308, 0]
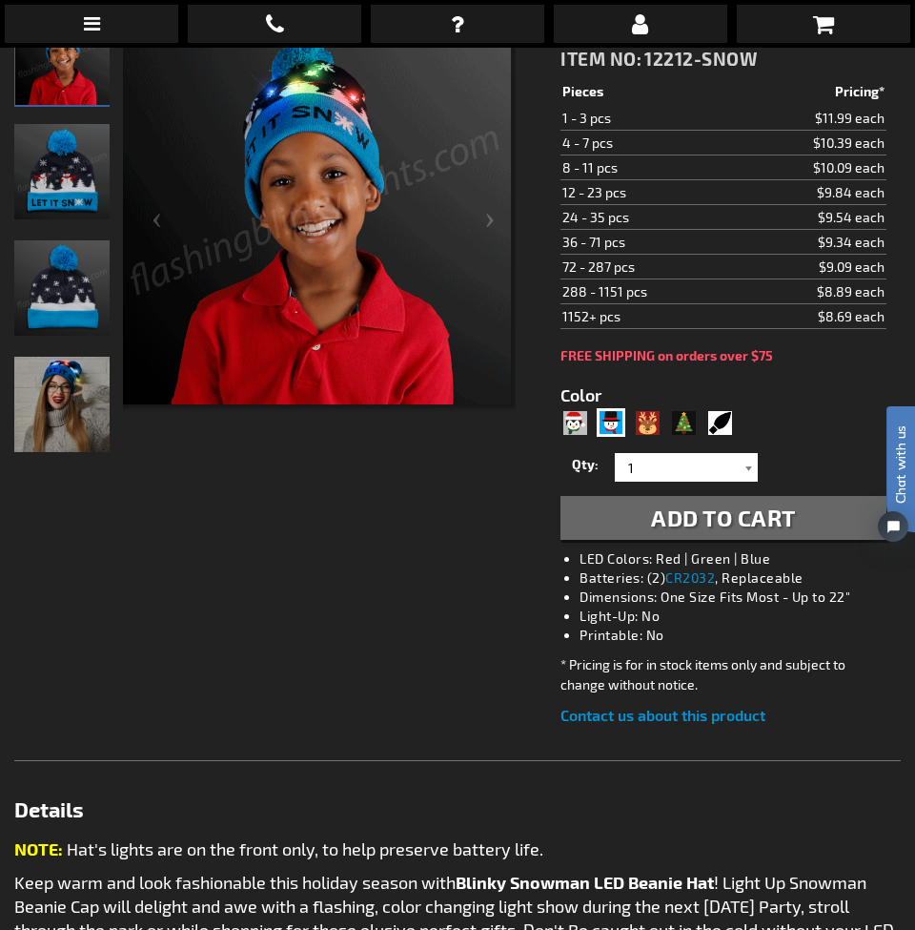
click at [739, 468] on div at bounding box center [748, 467] width 19 height 29
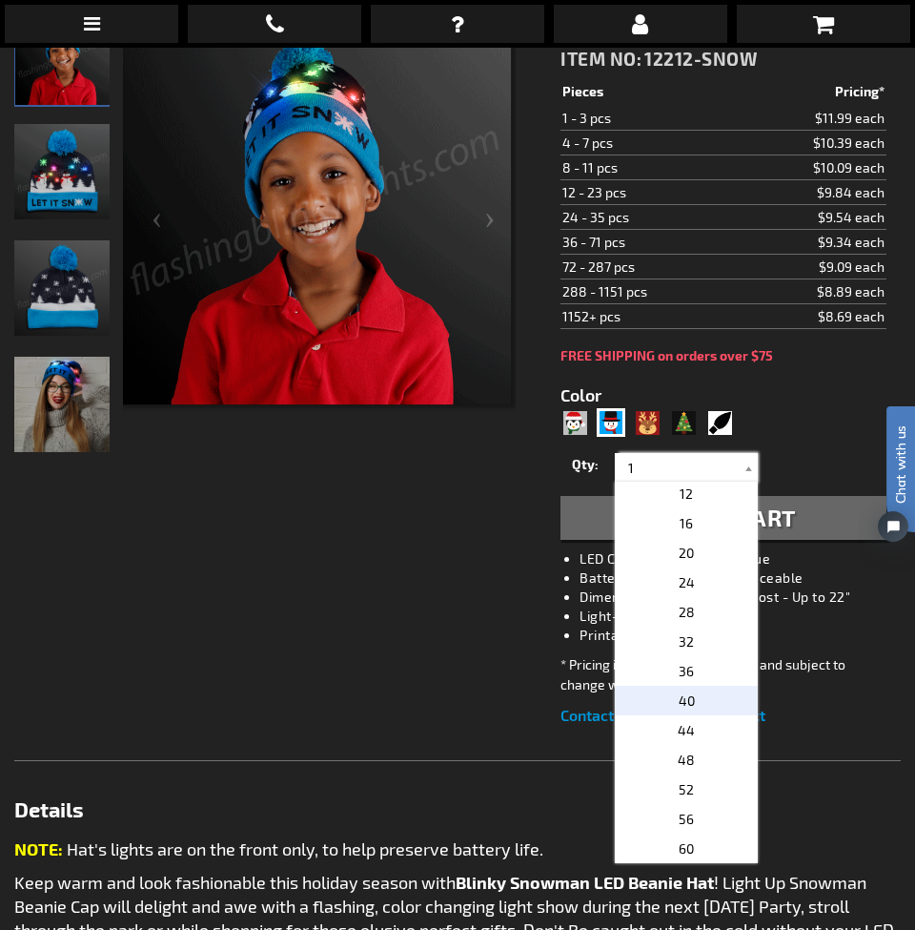
scroll to position [154, 0]
click at [701, 687] on p "40" at bounding box center [686, 698] width 143 height 30
type input "40"
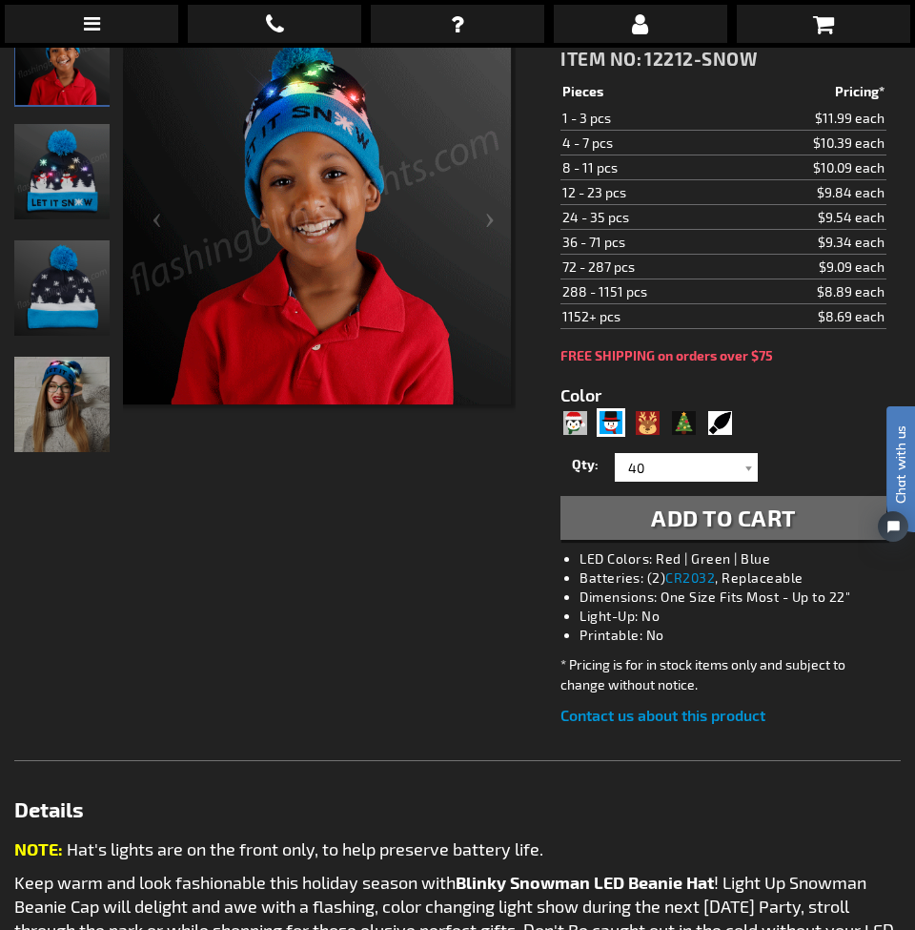
click at [765, 530] on span "Add to Cart" at bounding box center [723, 517] width 145 height 28
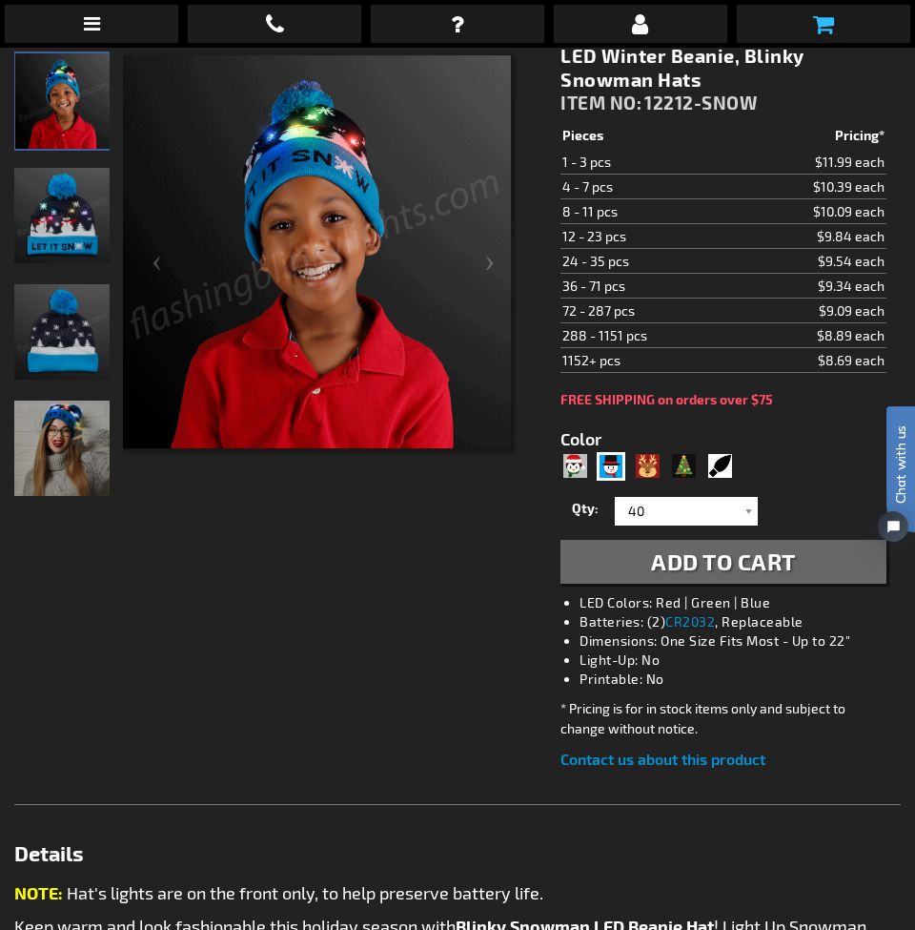
click at [825, 31] on icon at bounding box center [823, 23] width 21 height 23
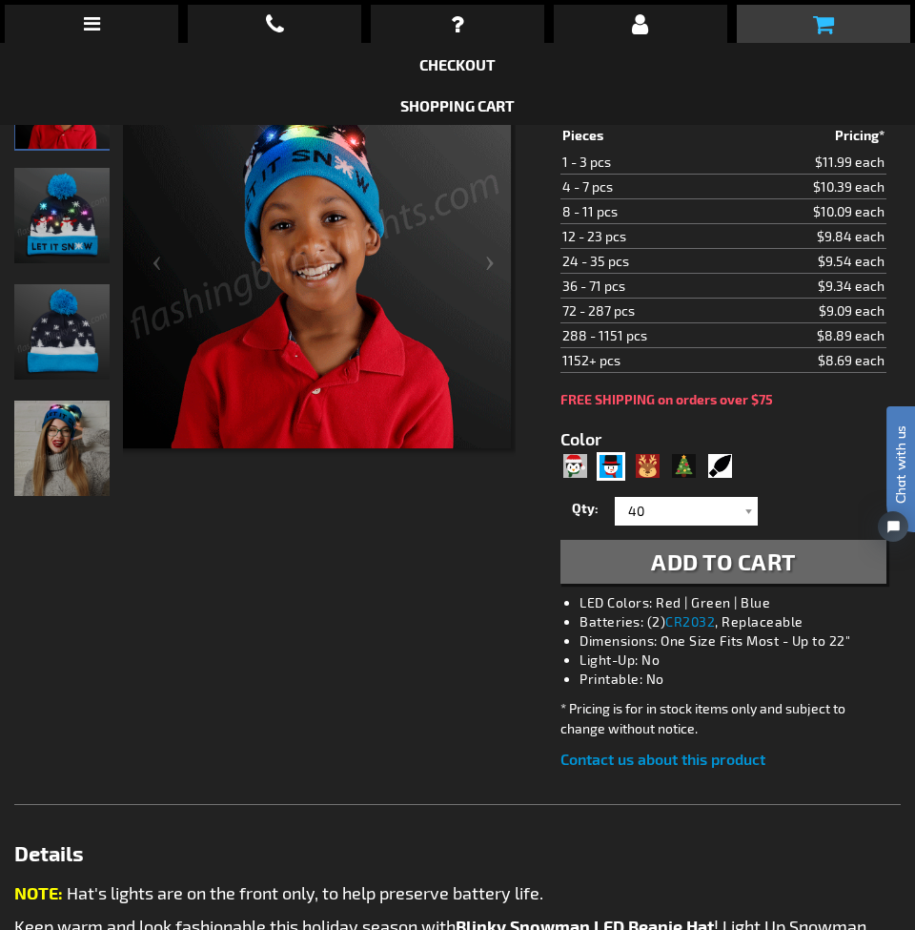
click at [814, 25] on icon at bounding box center [823, 23] width 21 height 23
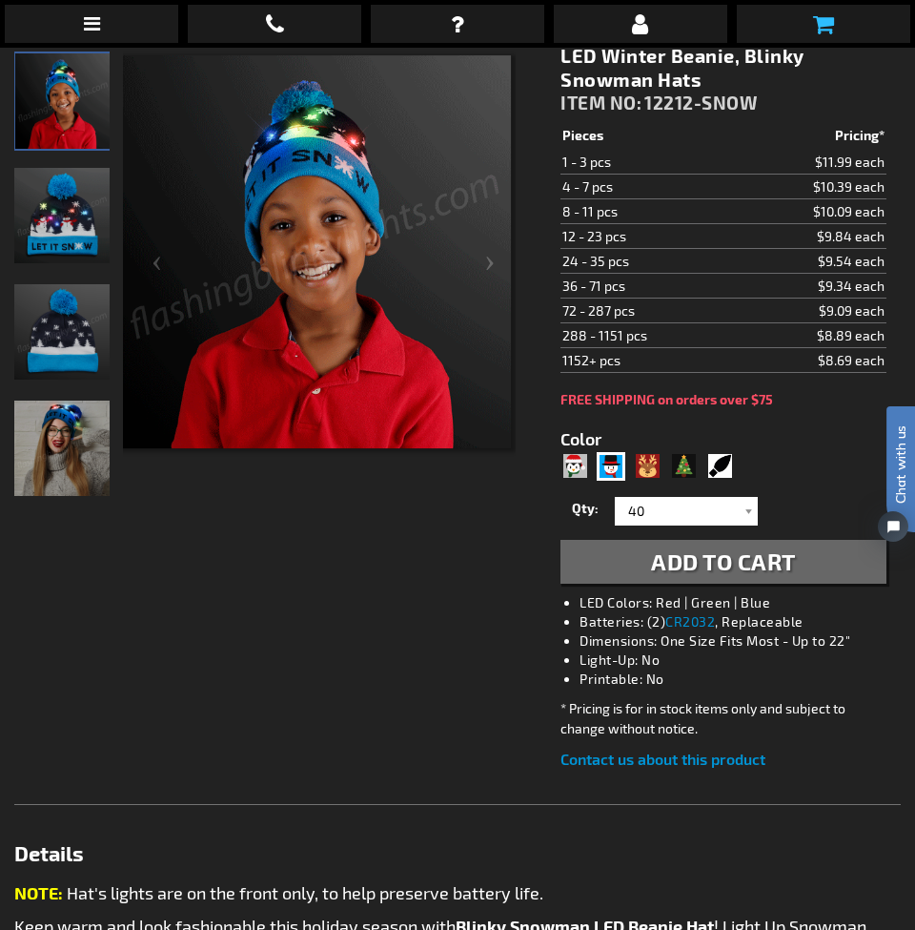
click at [814, 25] on icon at bounding box center [823, 23] width 21 height 23
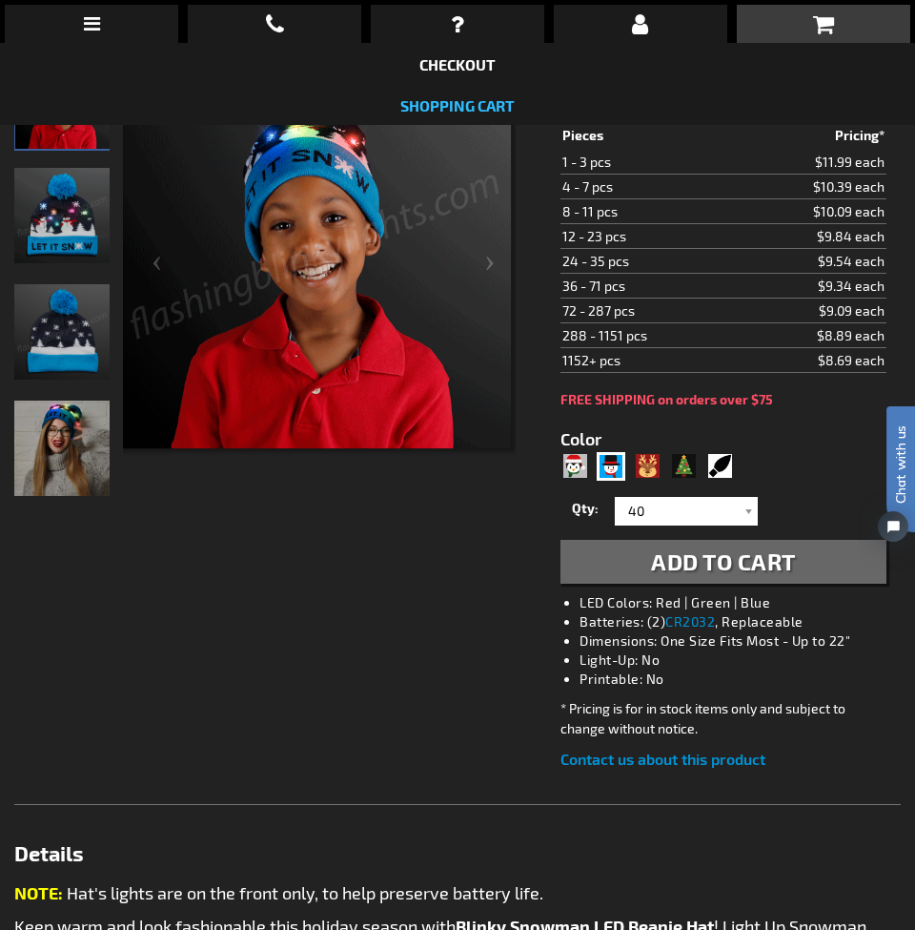
click at [440, 99] on link "Shopping Cart" at bounding box center [457, 105] width 114 height 18
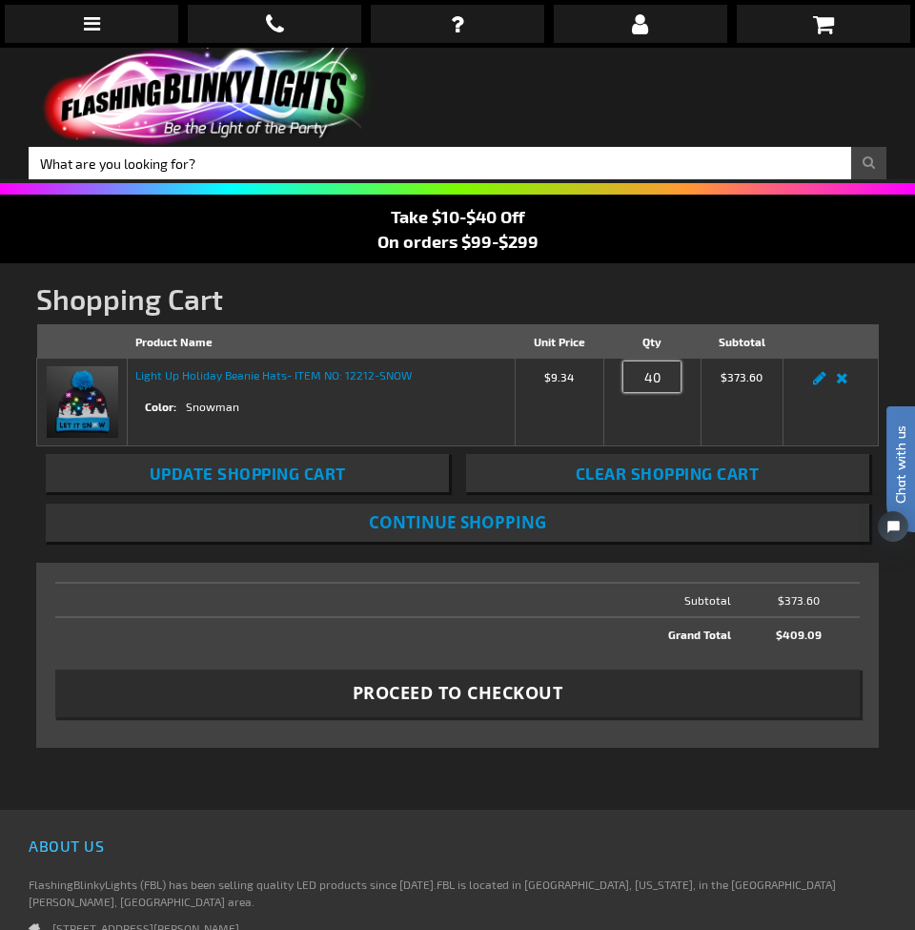
drag, startPoint x: 658, startPoint y: 379, endPoint x: 631, endPoint y: 379, distance: 26.7
click at [631, 379] on input "40" at bounding box center [652, 376] width 57 height 31
type input "120"
click at [767, 422] on td "$373.60" at bounding box center [742, 403] width 82 height 88
click at [359, 468] on button "Update Shopping Cart" at bounding box center [247, 473] width 403 height 38
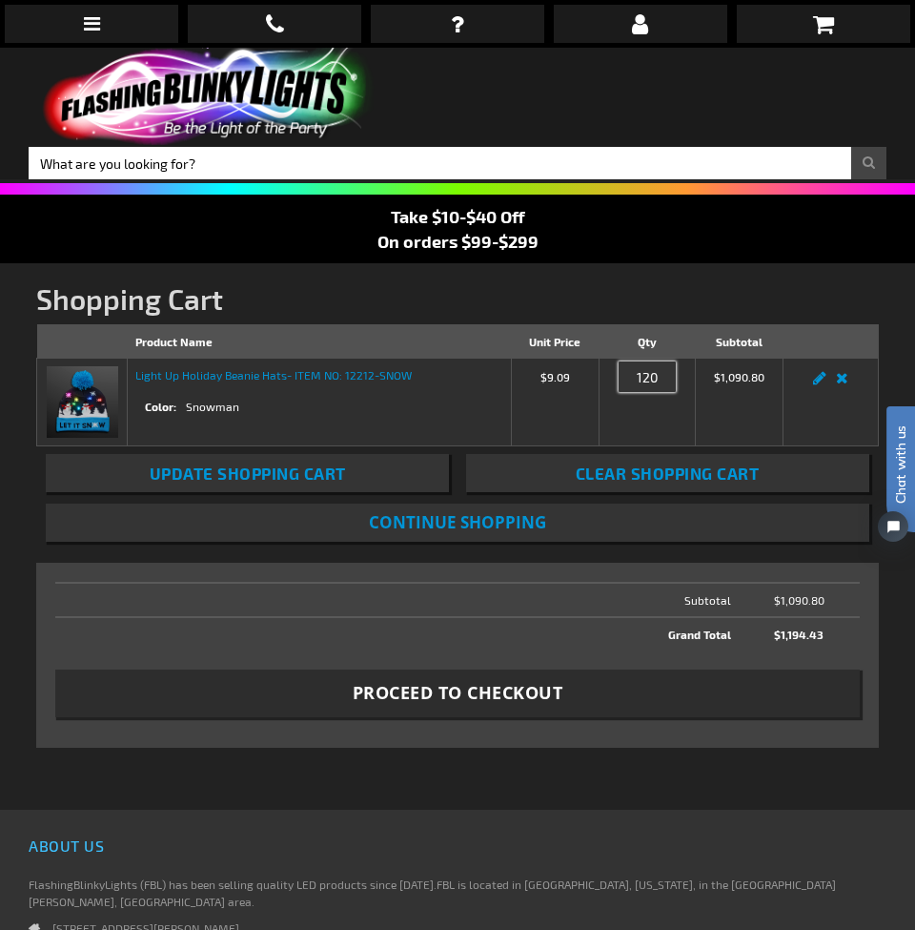
drag, startPoint x: 654, startPoint y: 380, endPoint x: 622, endPoint y: 379, distance: 32.4
click at [622, 379] on input "120" at bounding box center [647, 376] width 57 height 31
type input "100"
click at [307, 470] on span "Update Shopping Cart" at bounding box center [248, 472] width 196 height 19
click at [839, 383] on link "Remove item" at bounding box center [842, 383] width 22 height 0
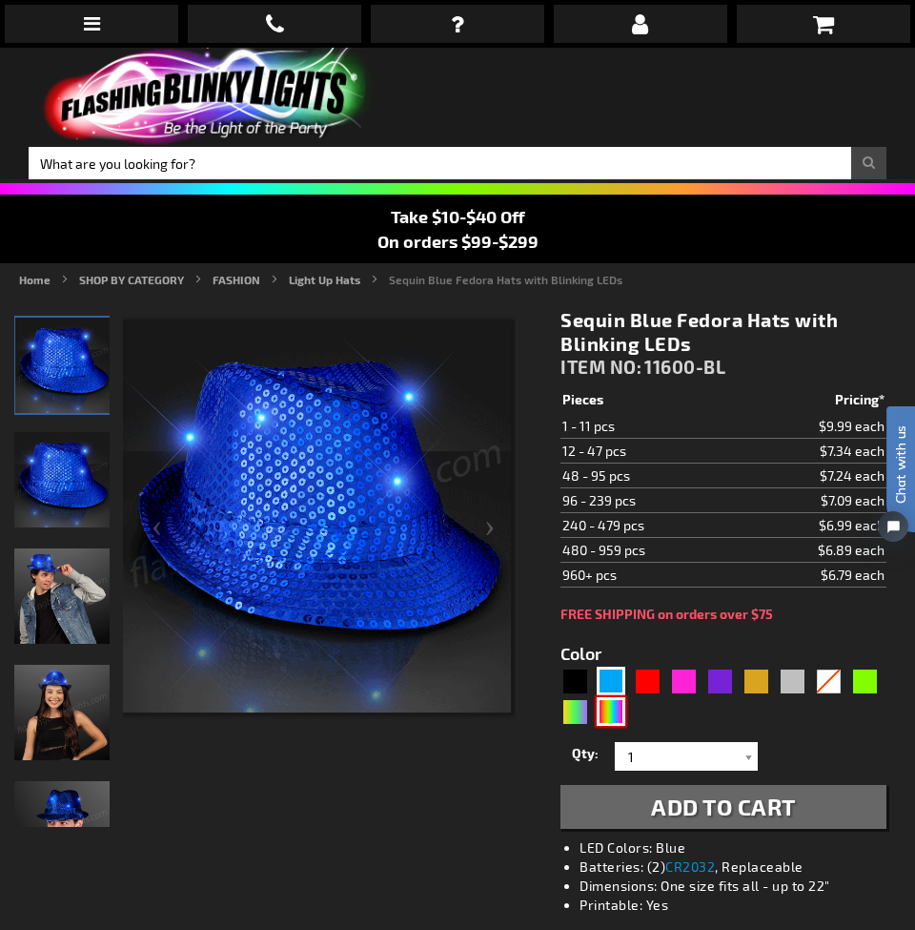
click at [606, 720] on div "Multicolor" at bounding box center [611, 711] width 29 height 29
type input "5659"
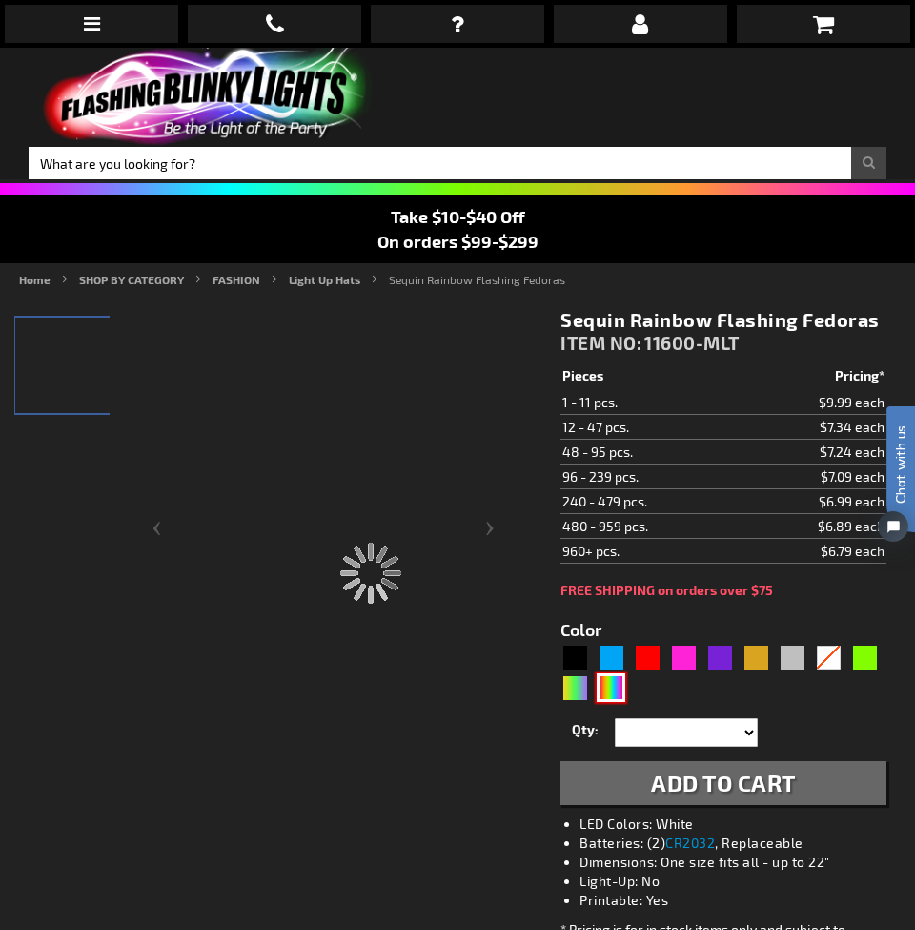
type input "11600-MLT"
type input "Customize - Sequin Rainbow Flashing Fedoras - ITEM NO: 11600-MLT"
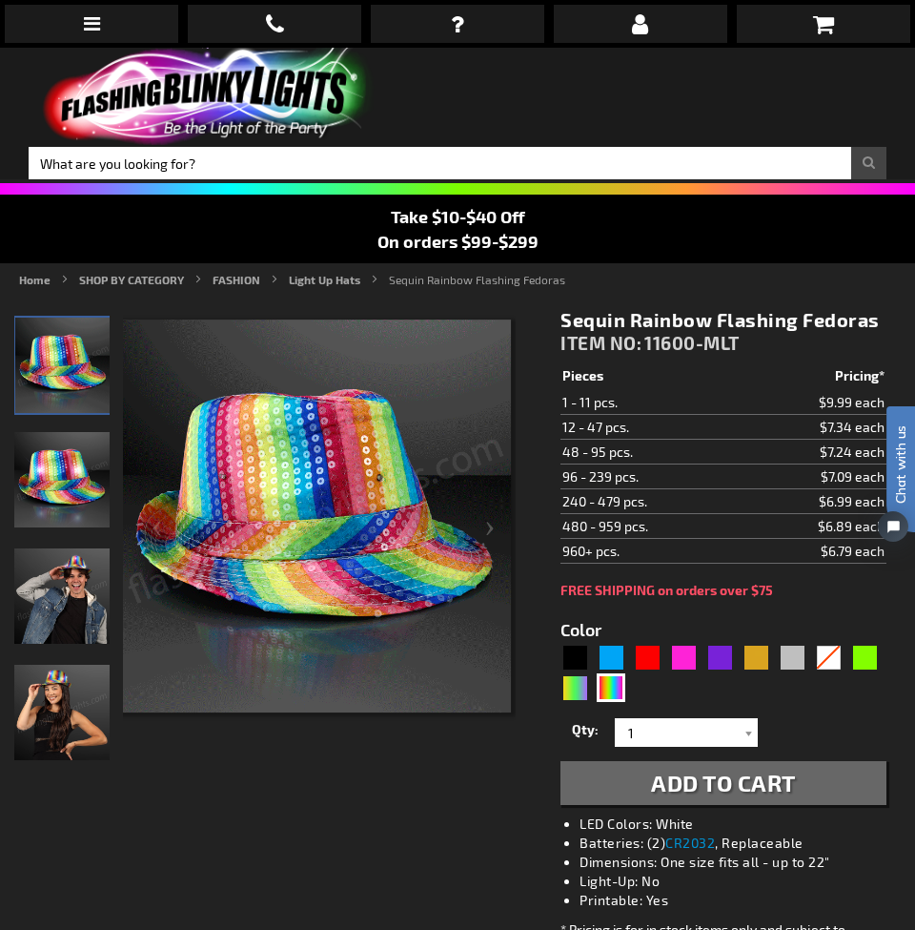
click at [579, 705] on form "Color 5659" at bounding box center [724, 701] width 326 height 207
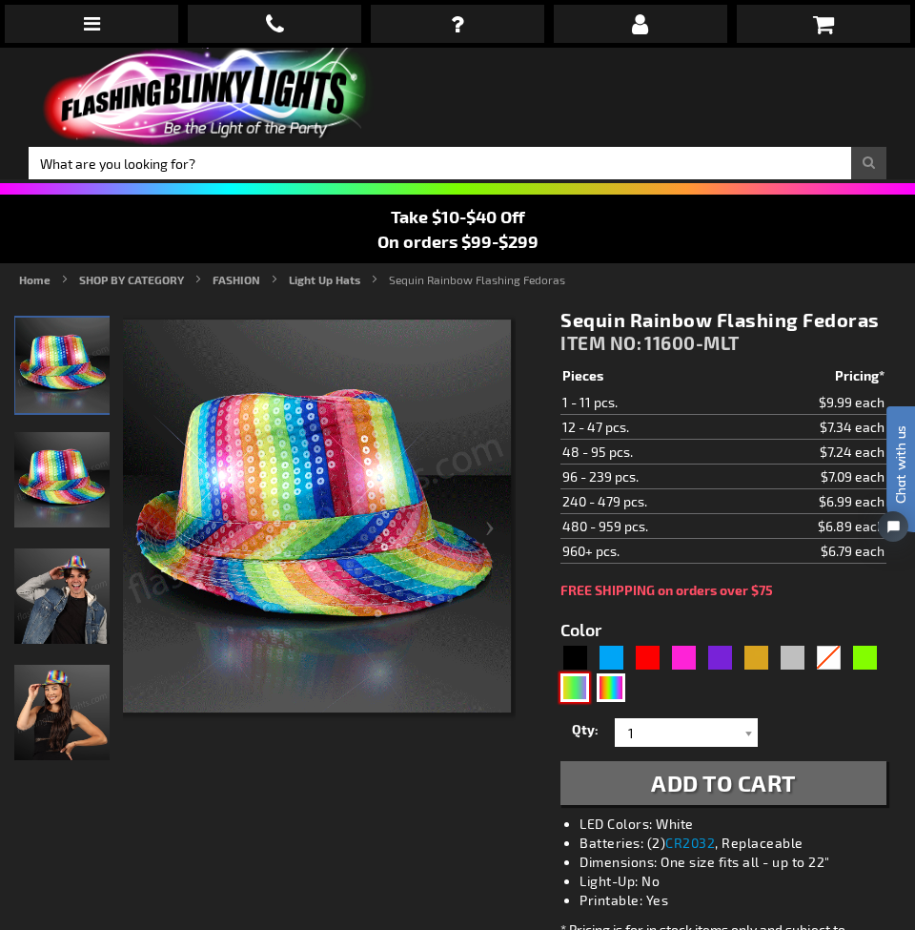
click at [573, 697] on div "PGG" at bounding box center [575, 687] width 29 height 29
type input "5638"
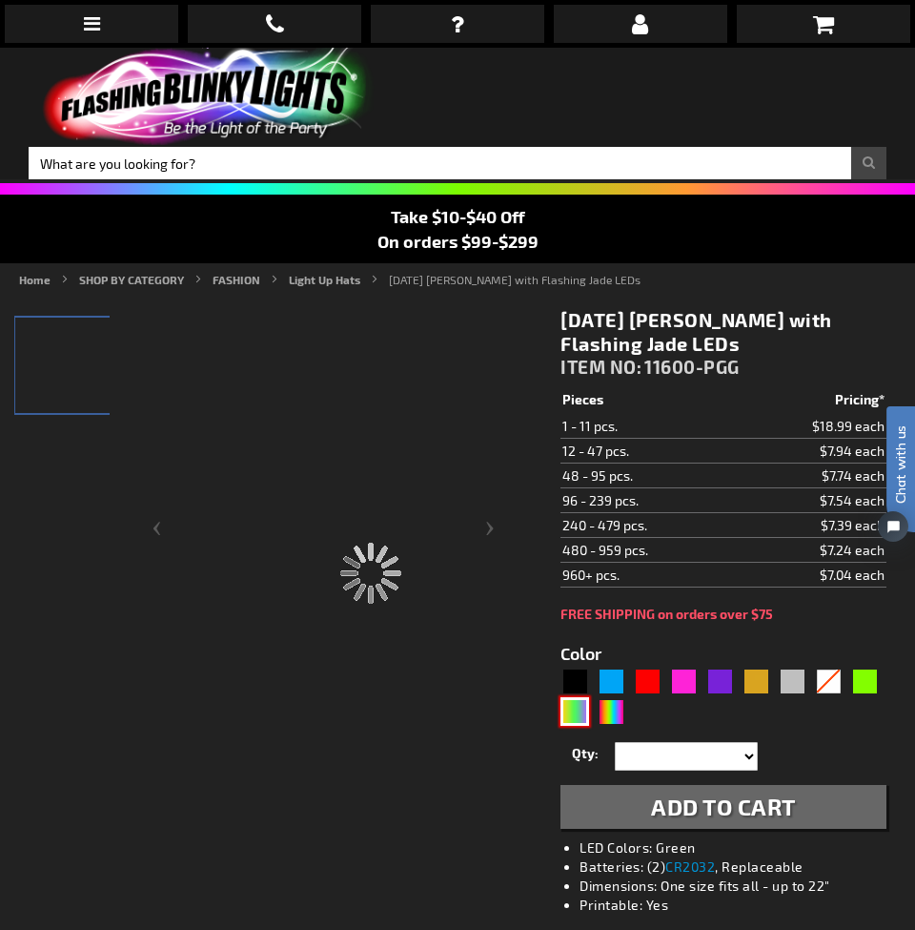
type input "11600-PGG"
type input "Customize - Mardi Gras Sequin Fedoras with Flashing Jade LEDs - ITEM NO: 11600-…"
click at [619, 656] on div "Color 5638" at bounding box center [724, 684] width 326 height 87
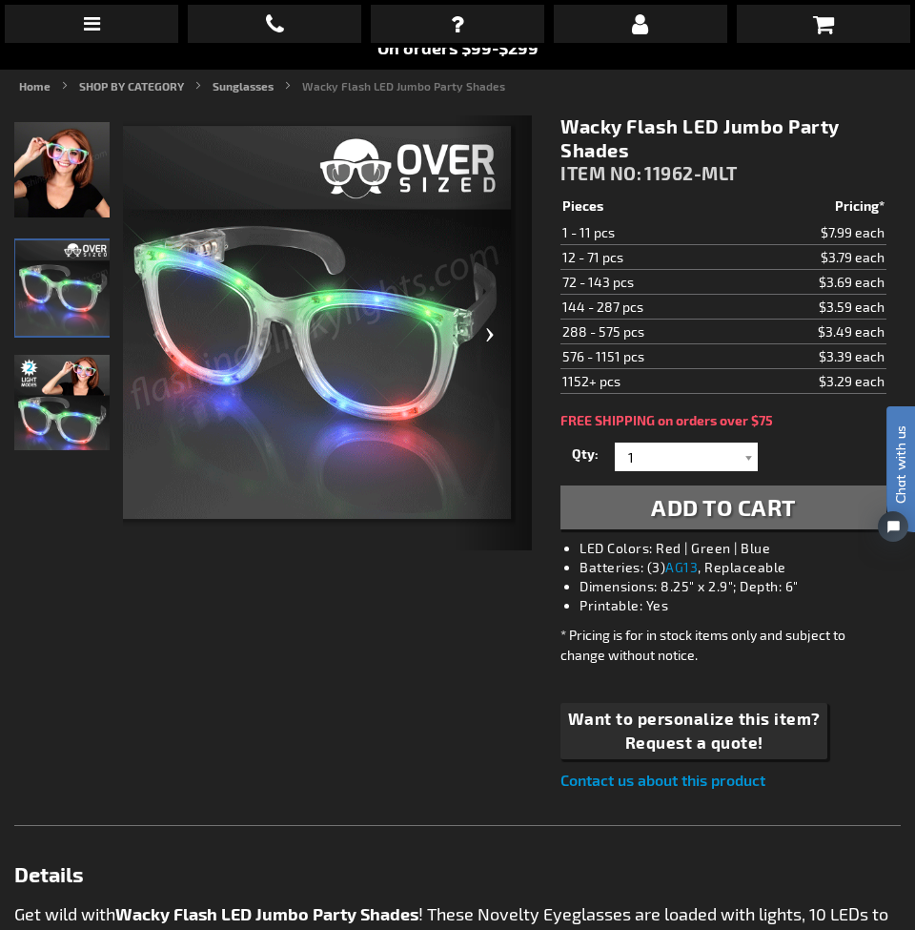
scroll to position [196, 0]
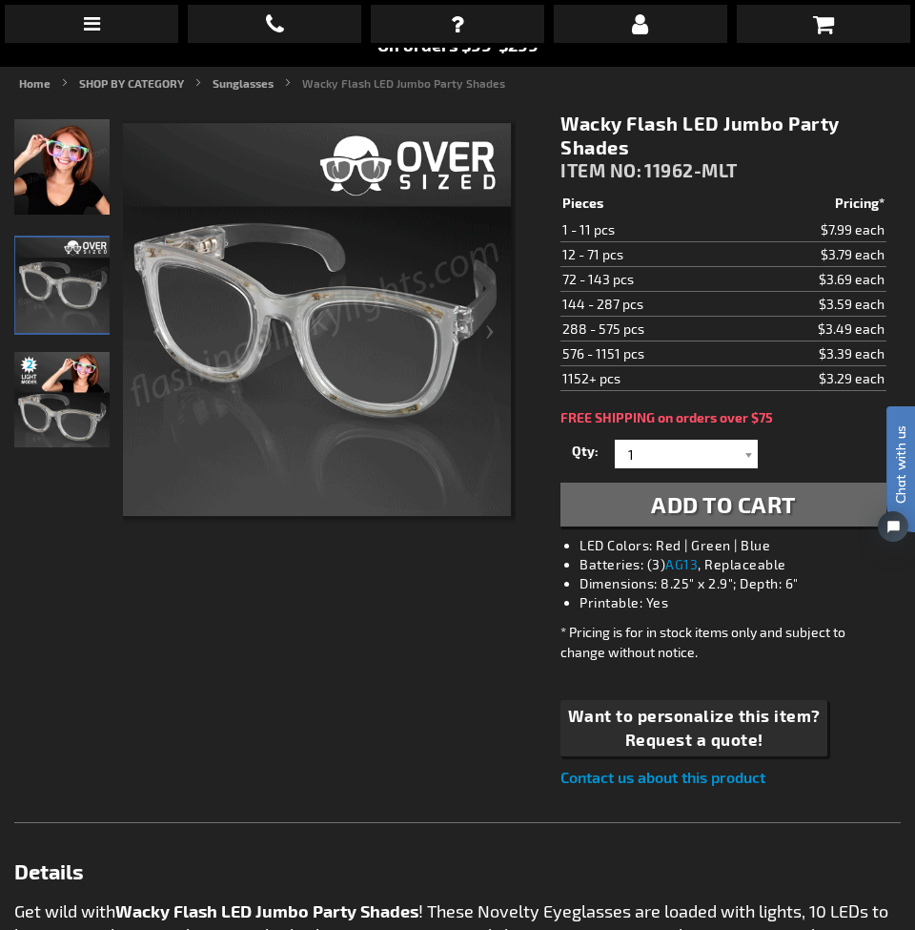
click at [71, 370] on img "Wacky Flash LED Jumbo Party Shades" at bounding box center [61, 399] width 95 height 95
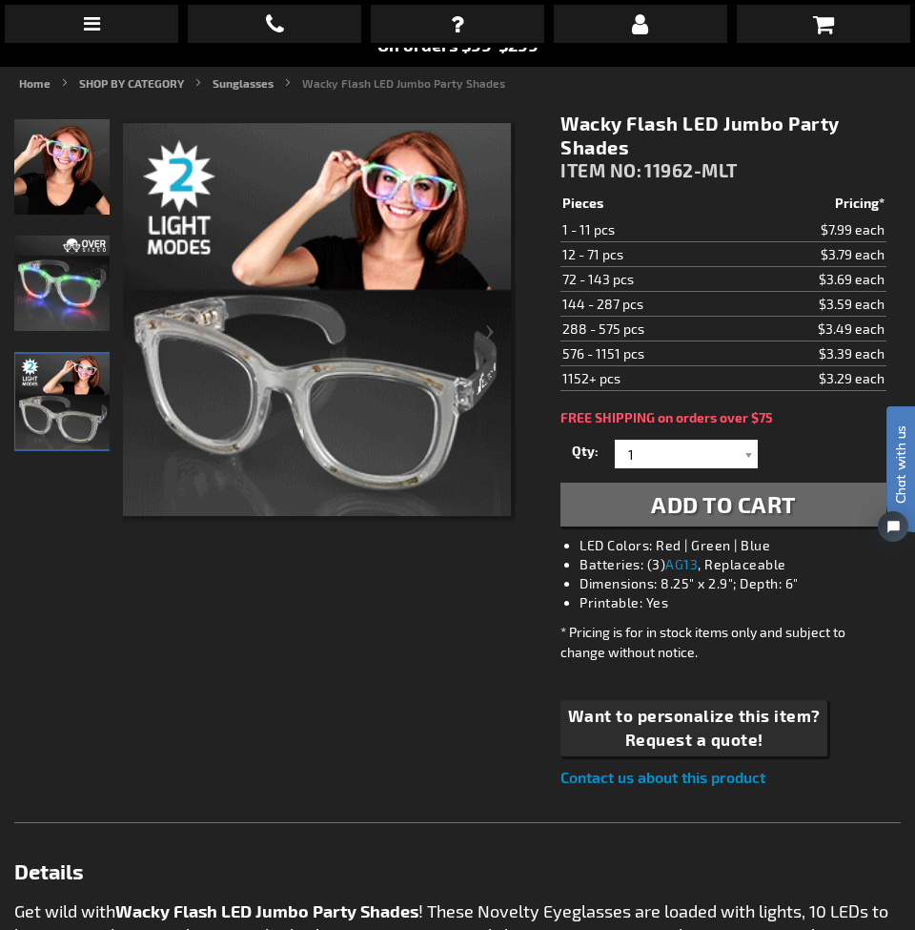
click at [249, 91] on li "Sunglasses" at bounding box center [256, 82] width 87 height 17
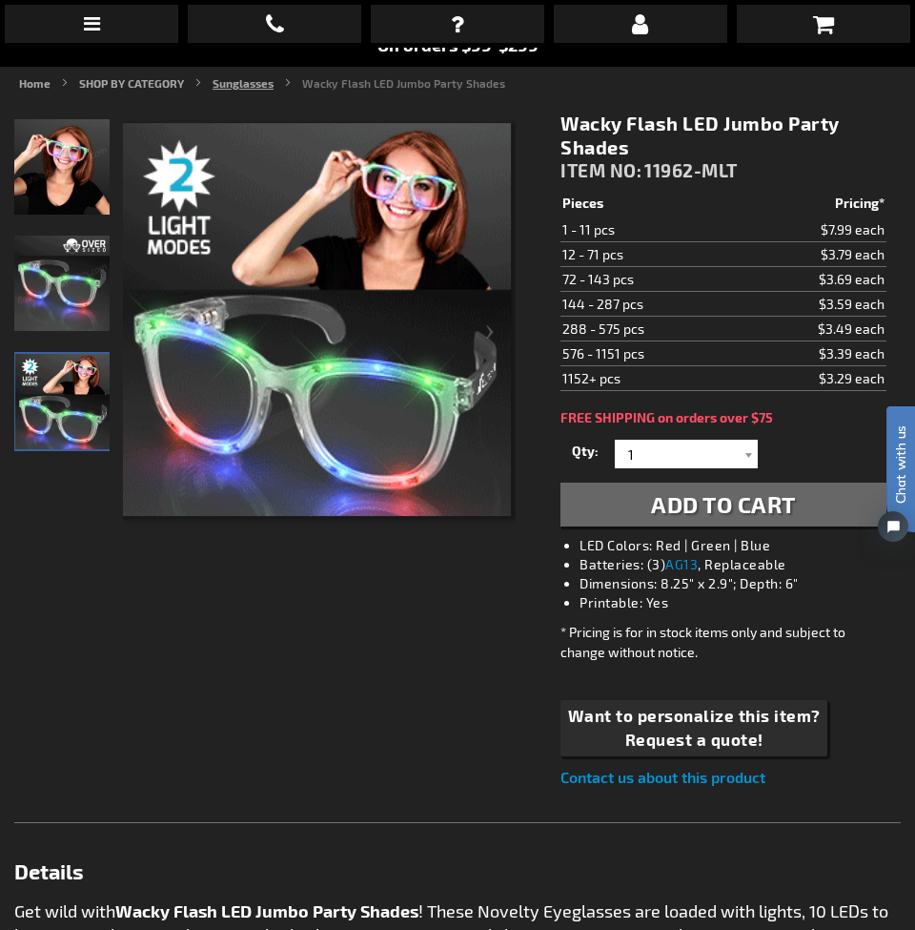
click at [244, 85] on link "Sunglasses" at bounding box center [243, 82] width 61 height 13
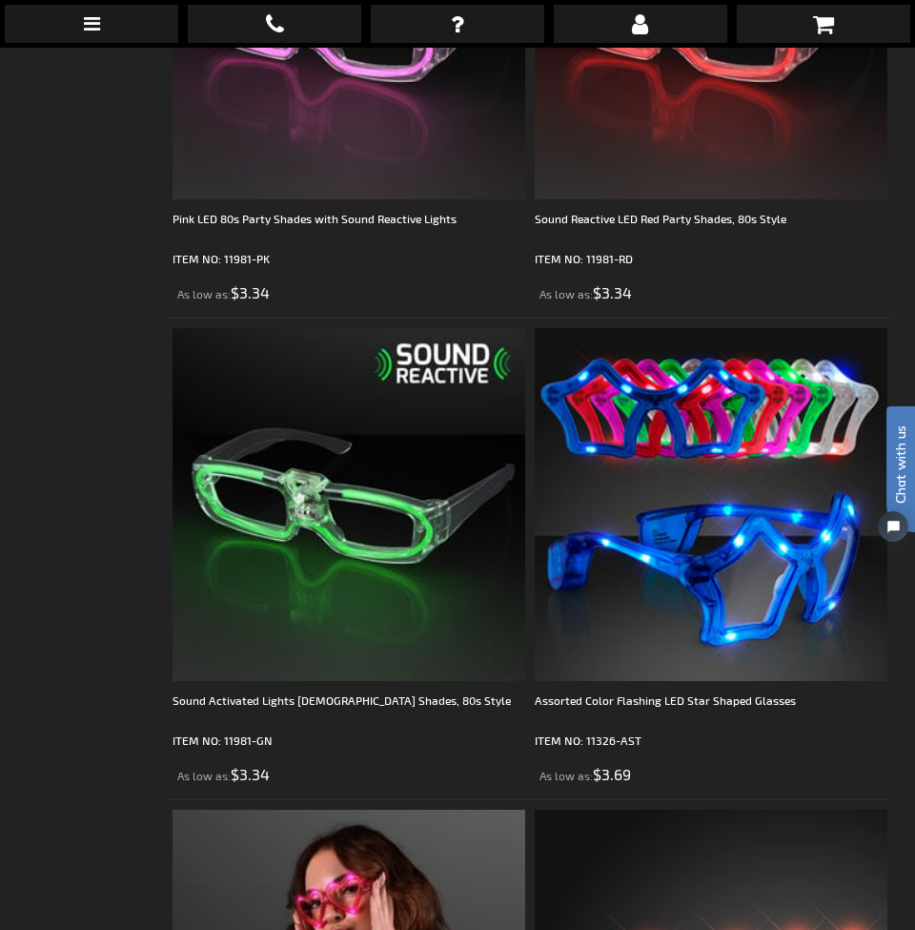
scroll to position [4031, 0]
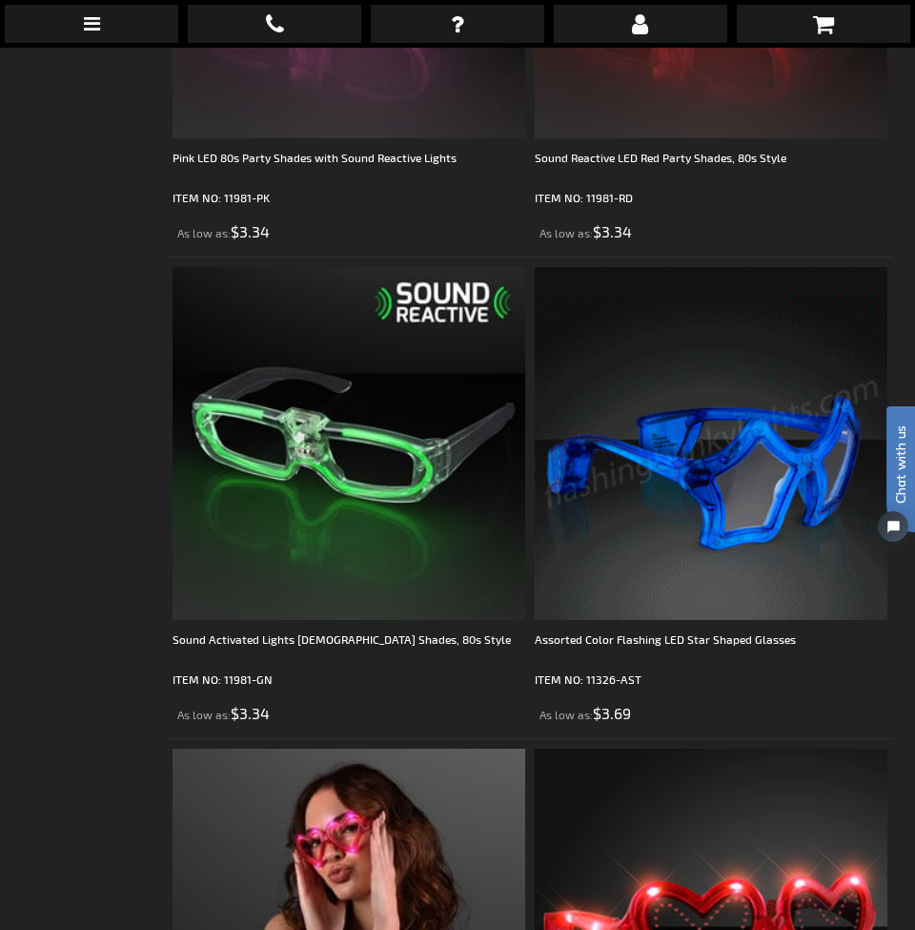
click at [802, 434] on img at bounding box center [711, 443] width 353 height 353
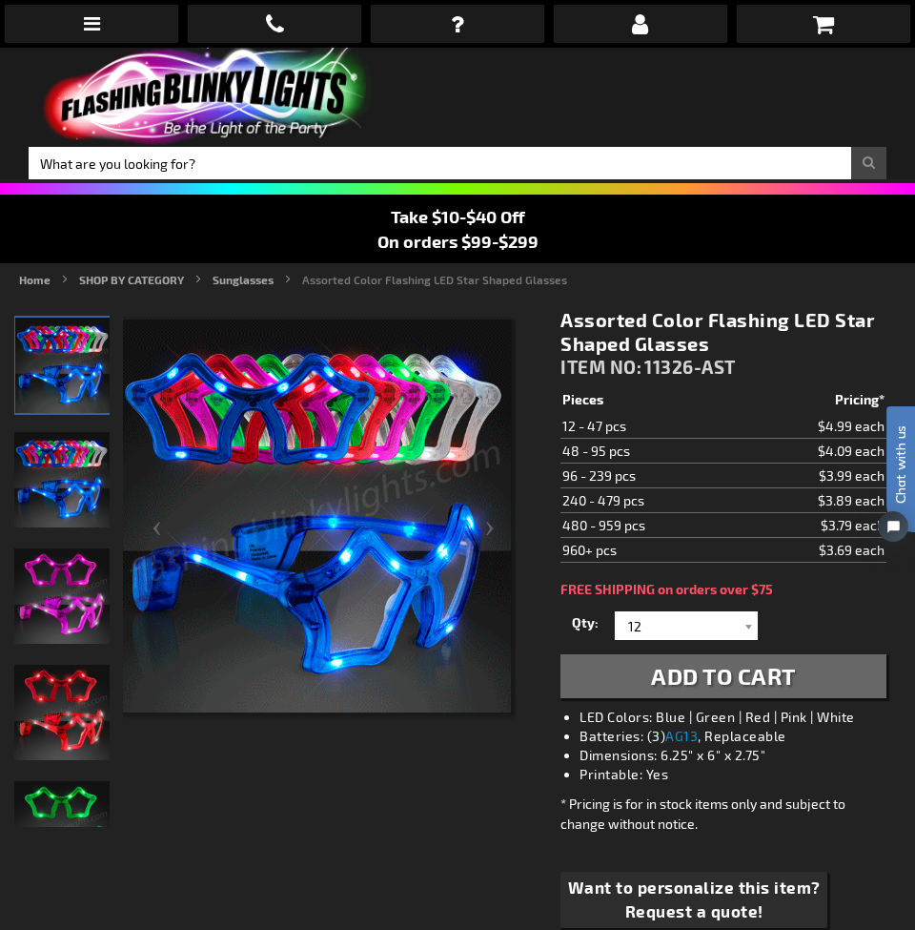
click at [80, 587] on img "Assorted Color Light Up Star LED Glasses" at bounding box center [61, 595] width 95 height 95
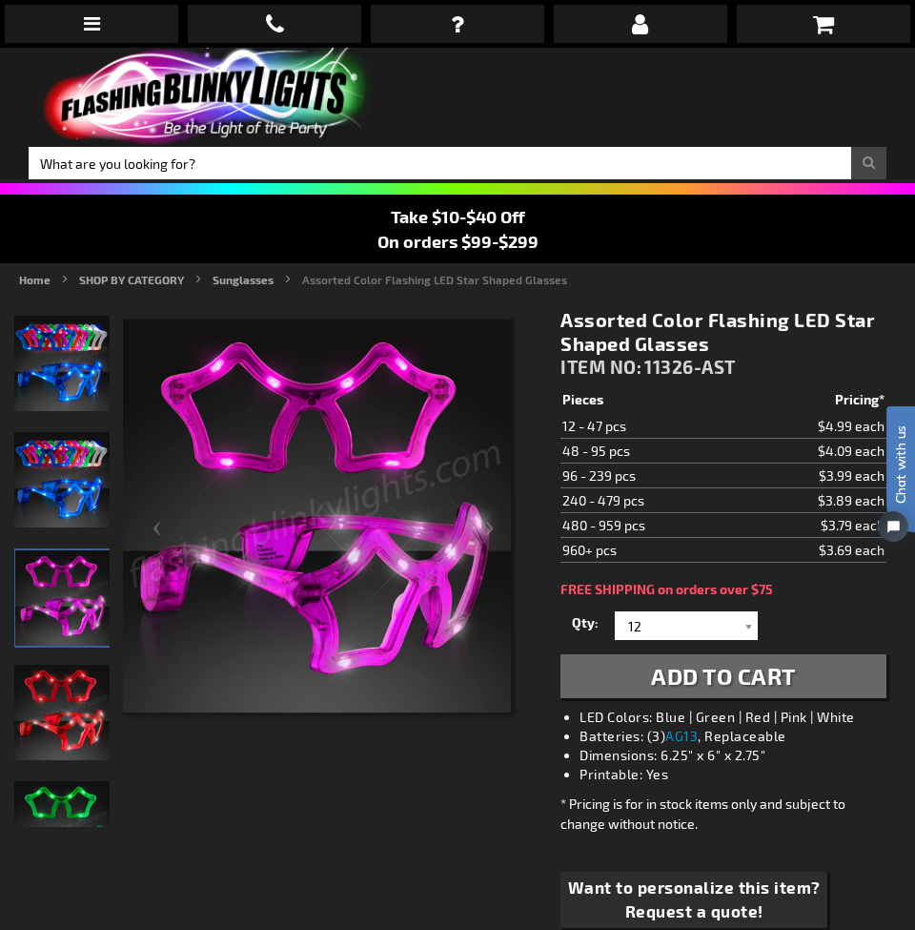
click at [83, 785] on img "Assorted Color Light Up Star LED Glasses" at bounding box center [61, 828] width 95 height 95
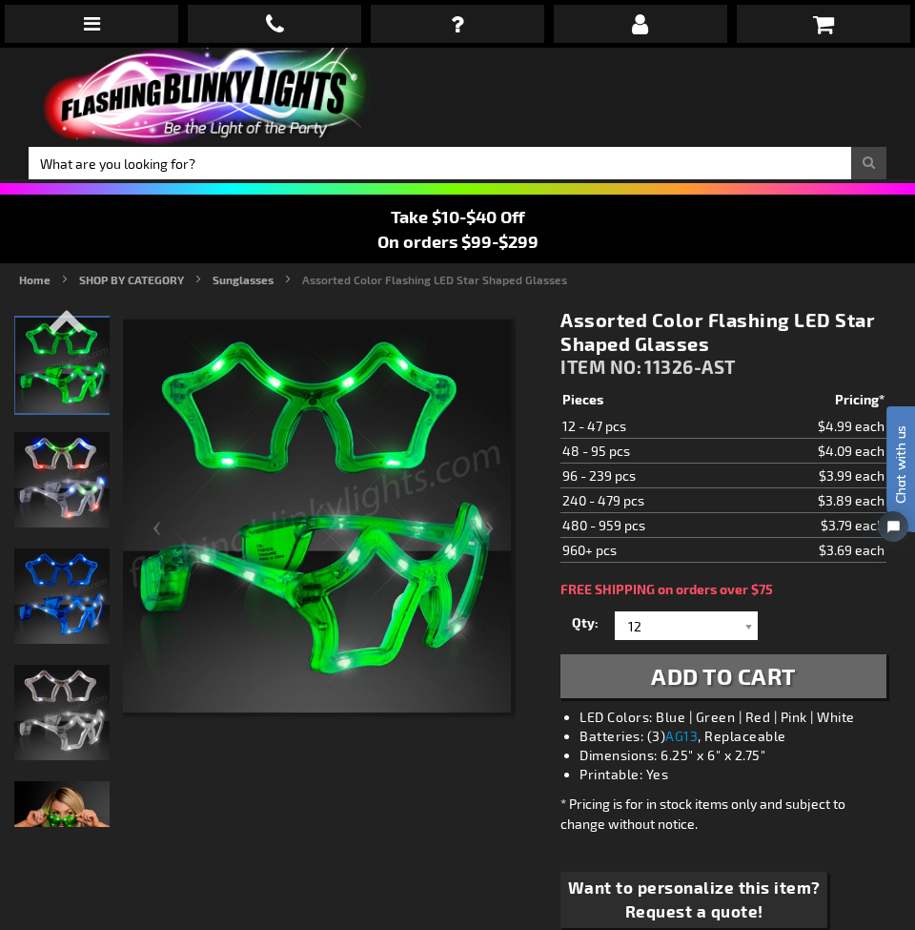
click at [86, 385] on img "Assorted Color Light Up Star LED Glasses" at bounding box center [62, 365] width 95 height 95
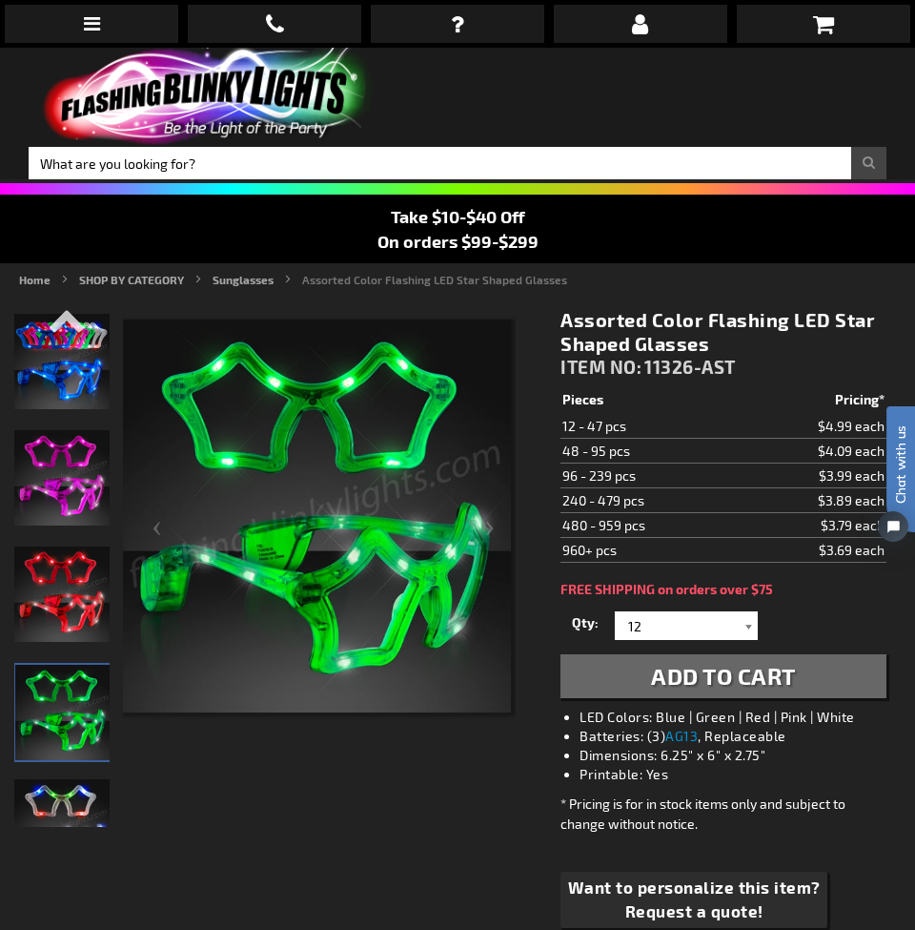
click at [745, 625] on div at bounding box center [748, 625] width 19 height 29
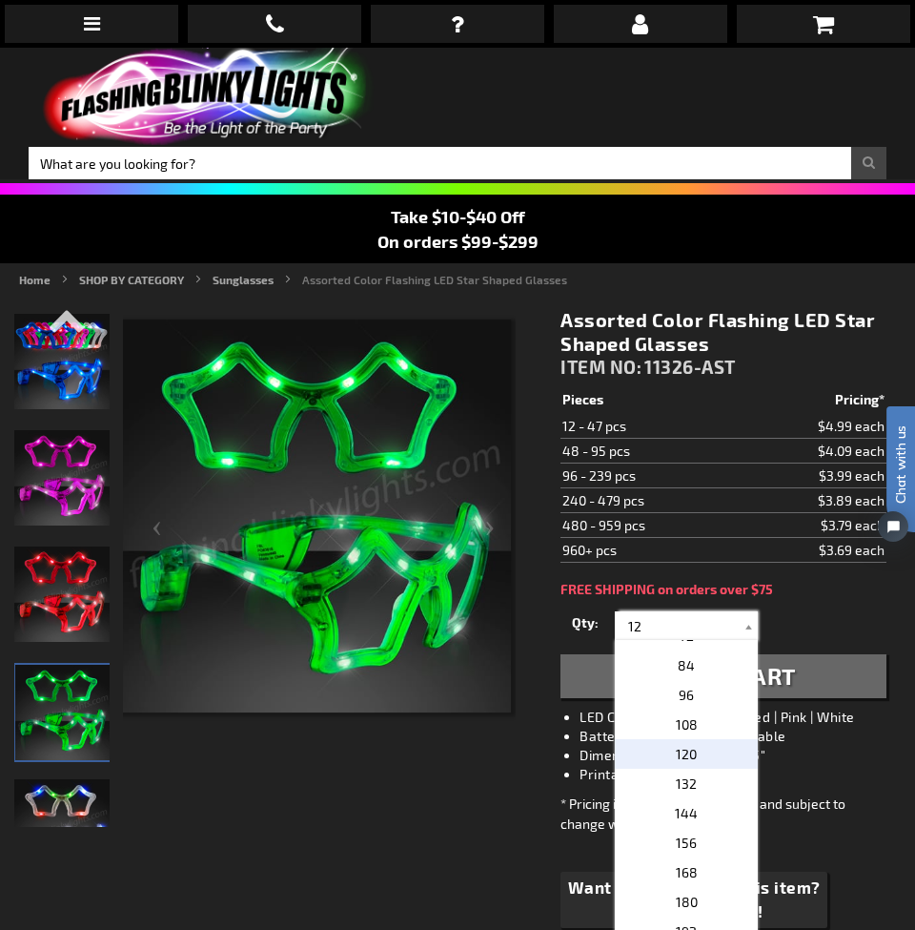
scroll to position [170, 0]
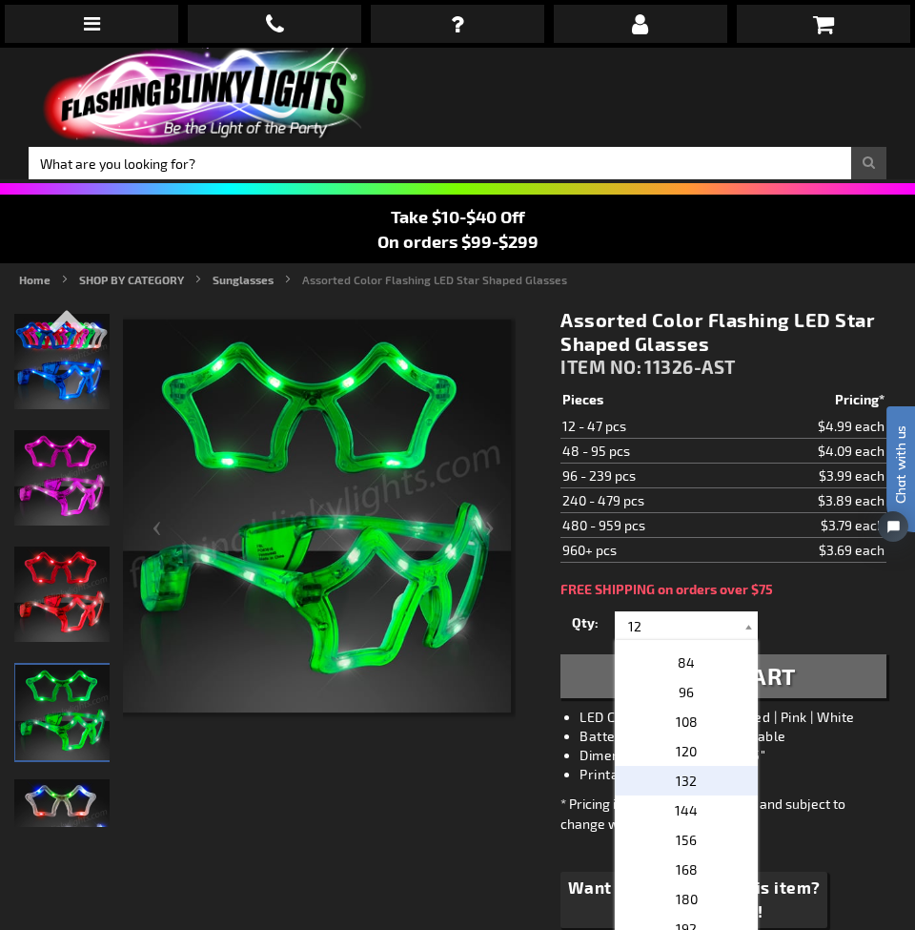
click at [717, 771] on p "132" at bounding box center [686, 781] width 143 height 30
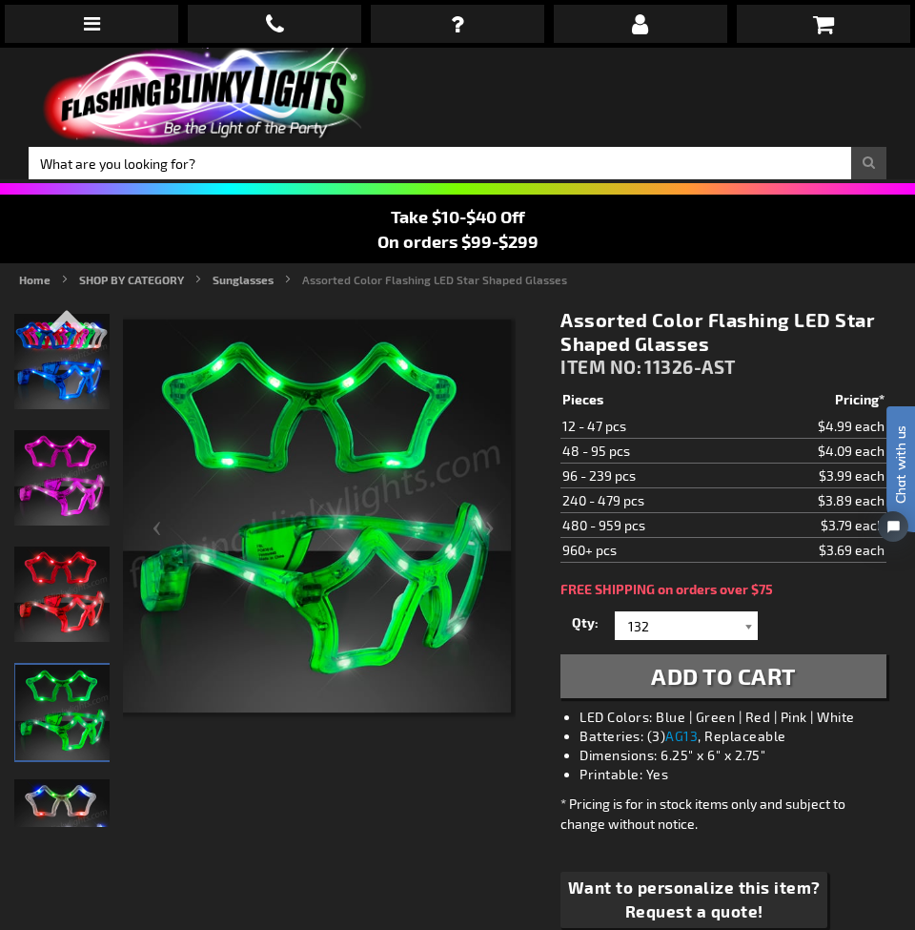
scroll to position [1, 0]
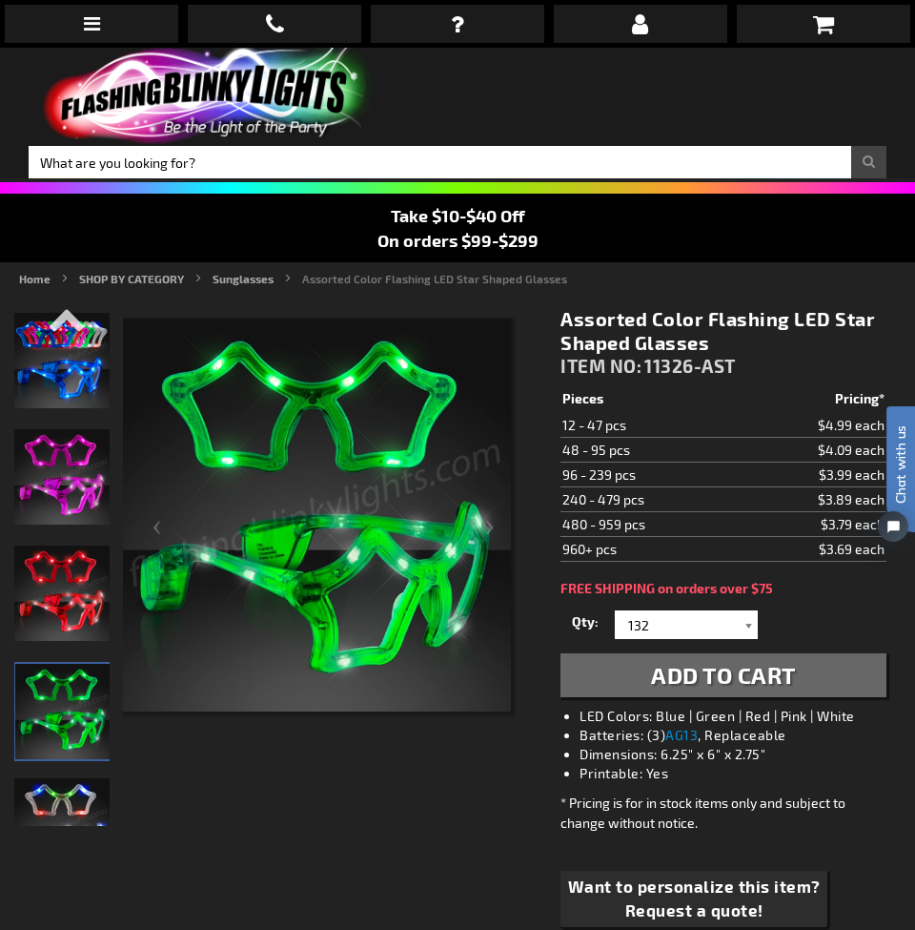
click at [742, 623] on div at bounding box center [748, 624] width 19 height 29
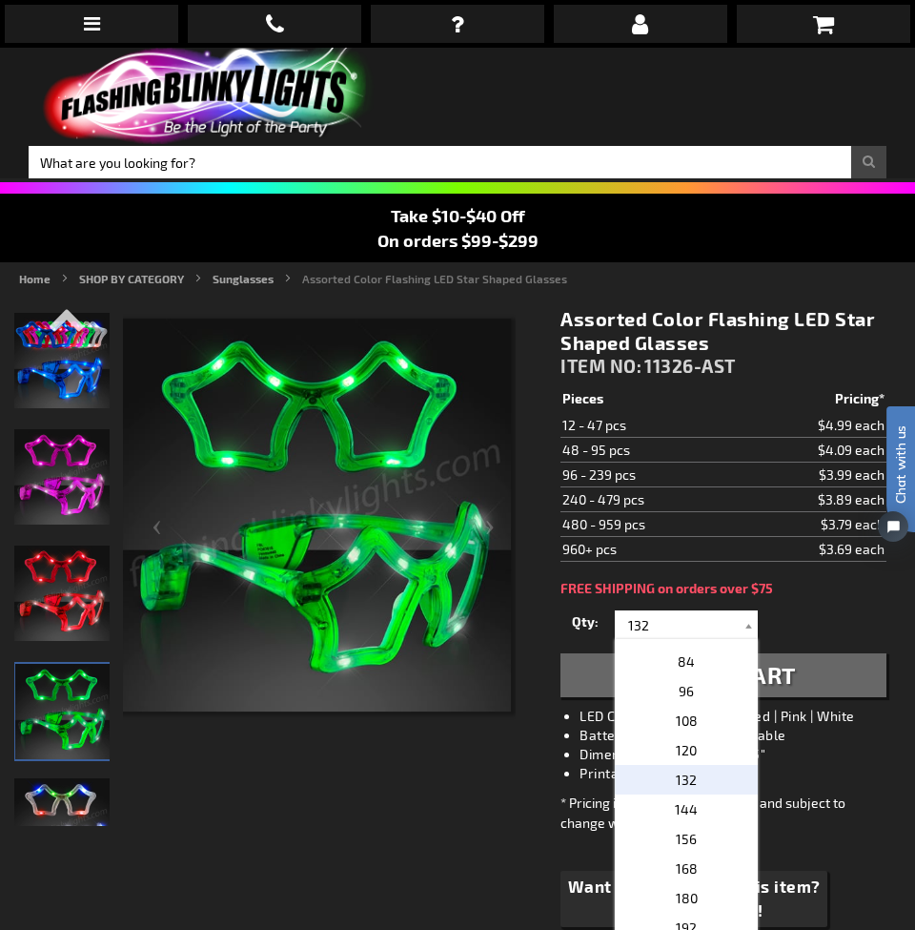
click at [696, 775] on p "132" at bounding box center [686, 780] width 143 height 30
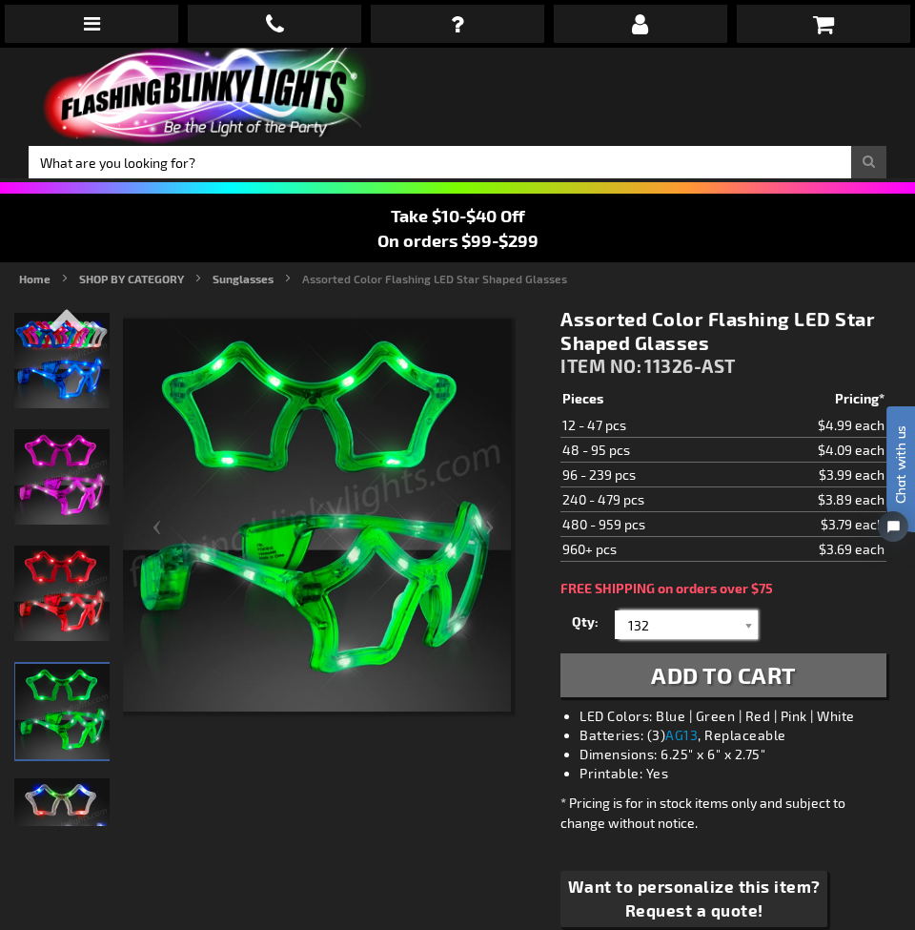
click at [710, 625] on input "132" at bounding box center [689, 624] width 138 height 29
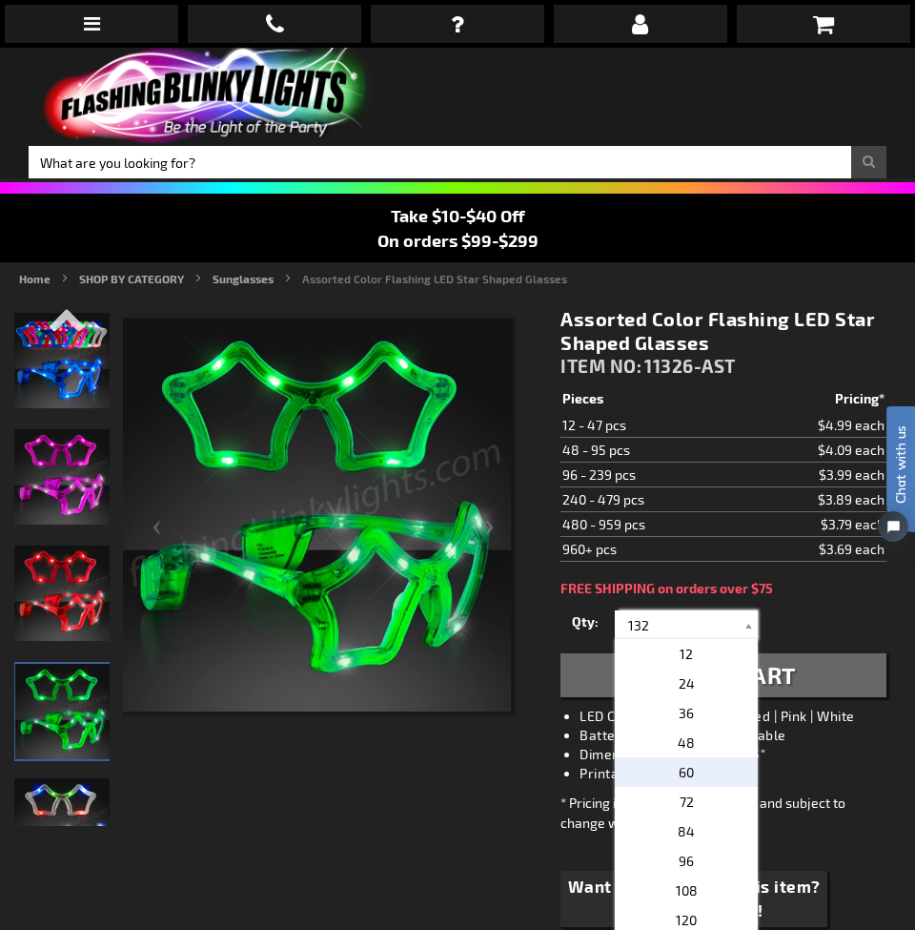
scroll to position [0, 0]
click at [822, 771] on li "Printable: Yes" at bounding box center [743, 773] width 326 height 19
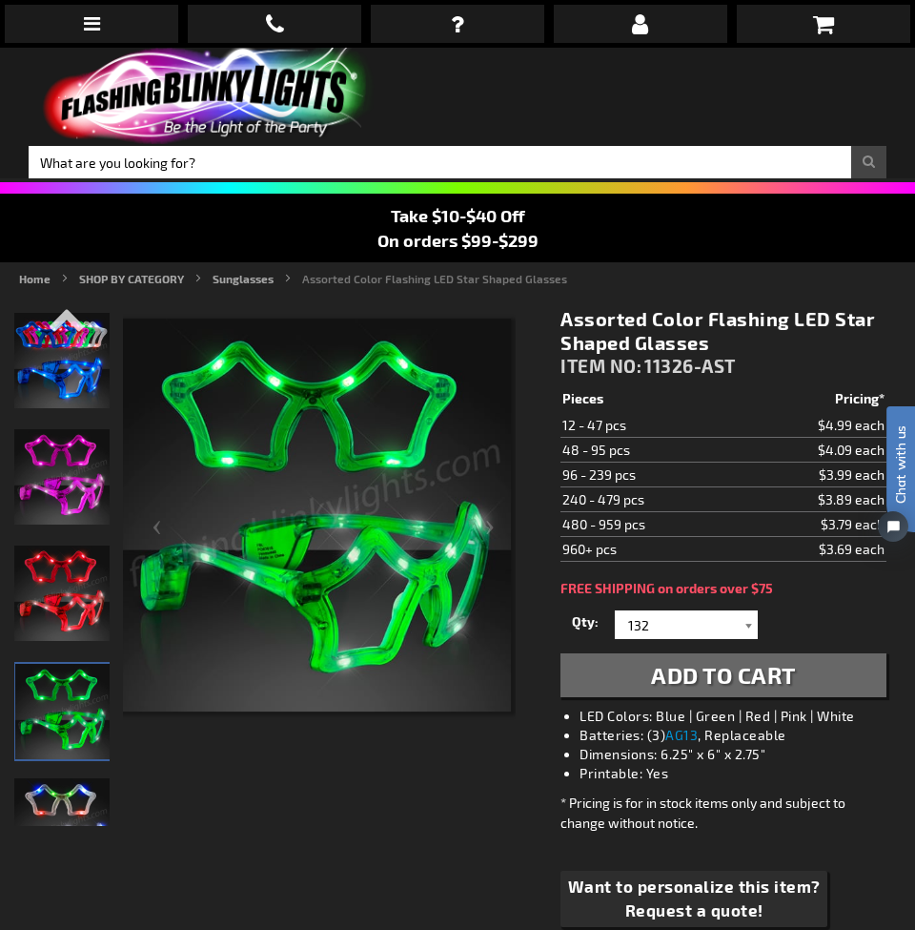
click at [742, 623] on div at bounding box center [748, 624] width 19 height 29
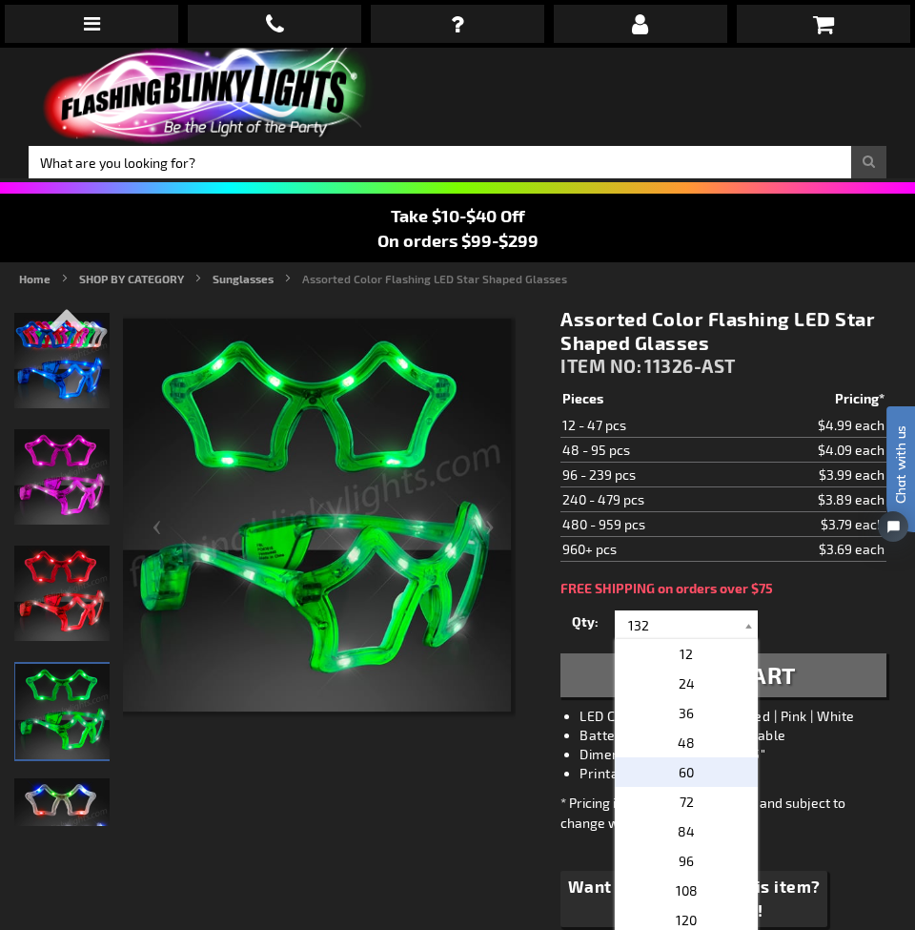
click at [716, 764] on p "60" at bounding box center [686, 772] width 143 height 30
type input "60"
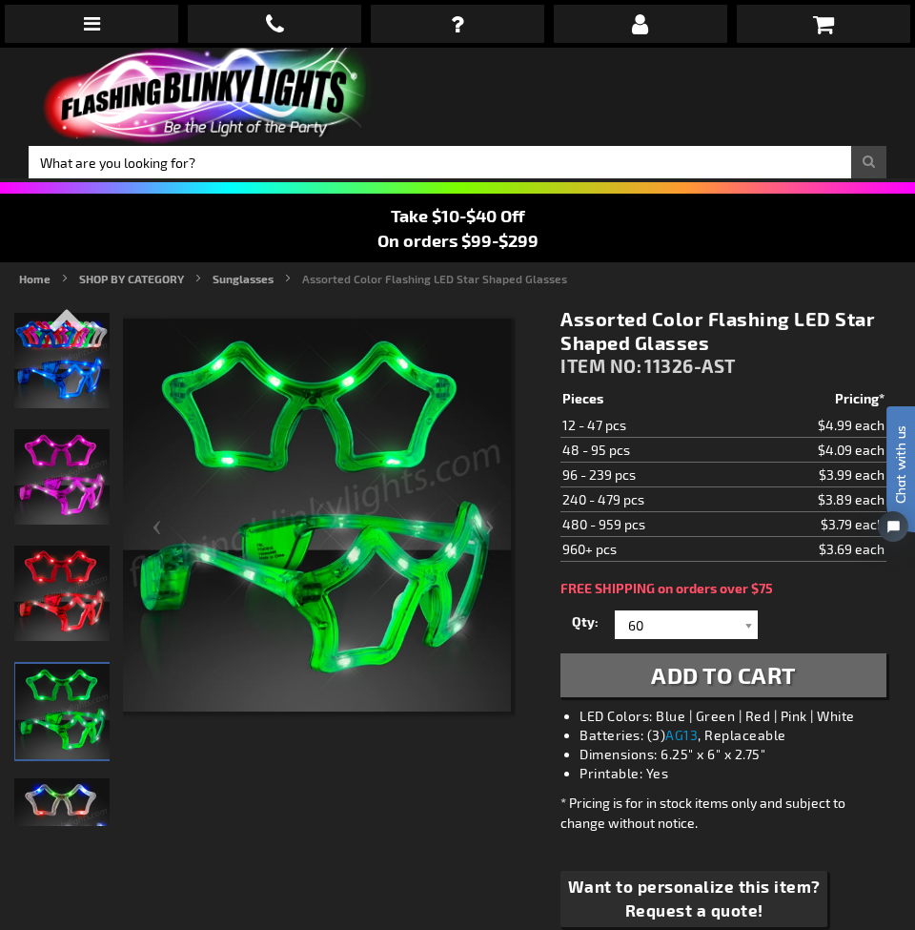
click at [743, 674] on span "Add to Cart" at bounding box center [723, 675] width 145 height 28
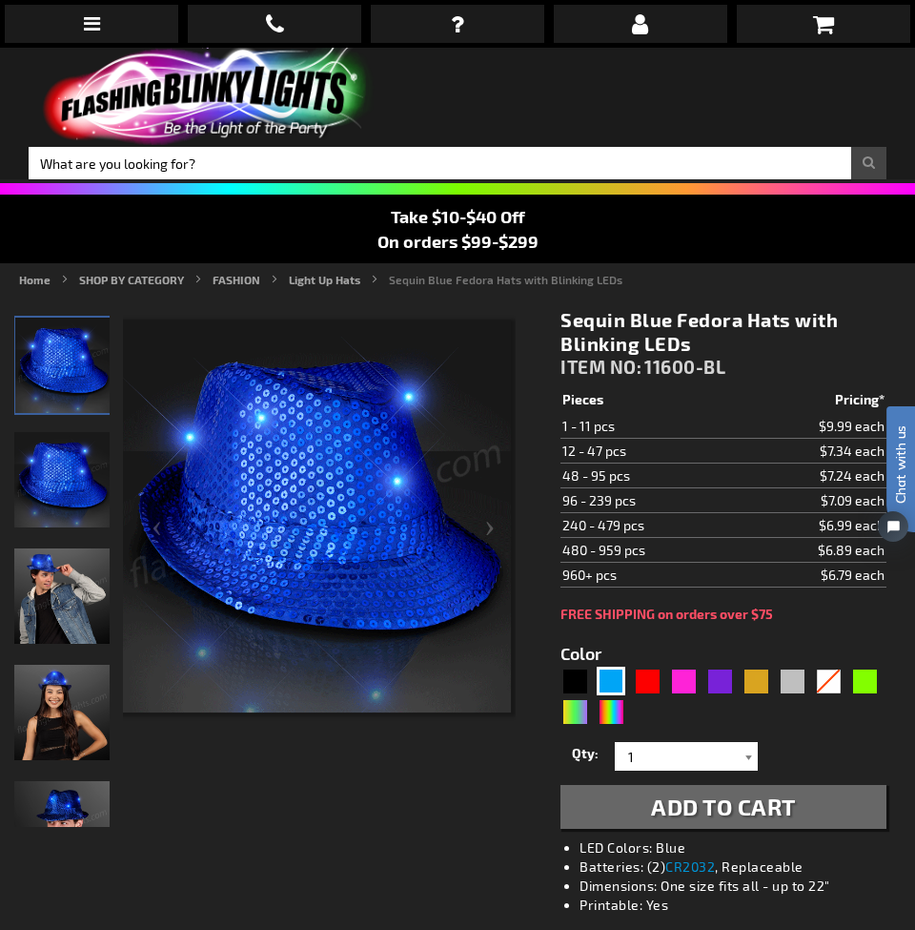
click at [745, 762] on div at bounding box center [748, 756] width 19 height 29
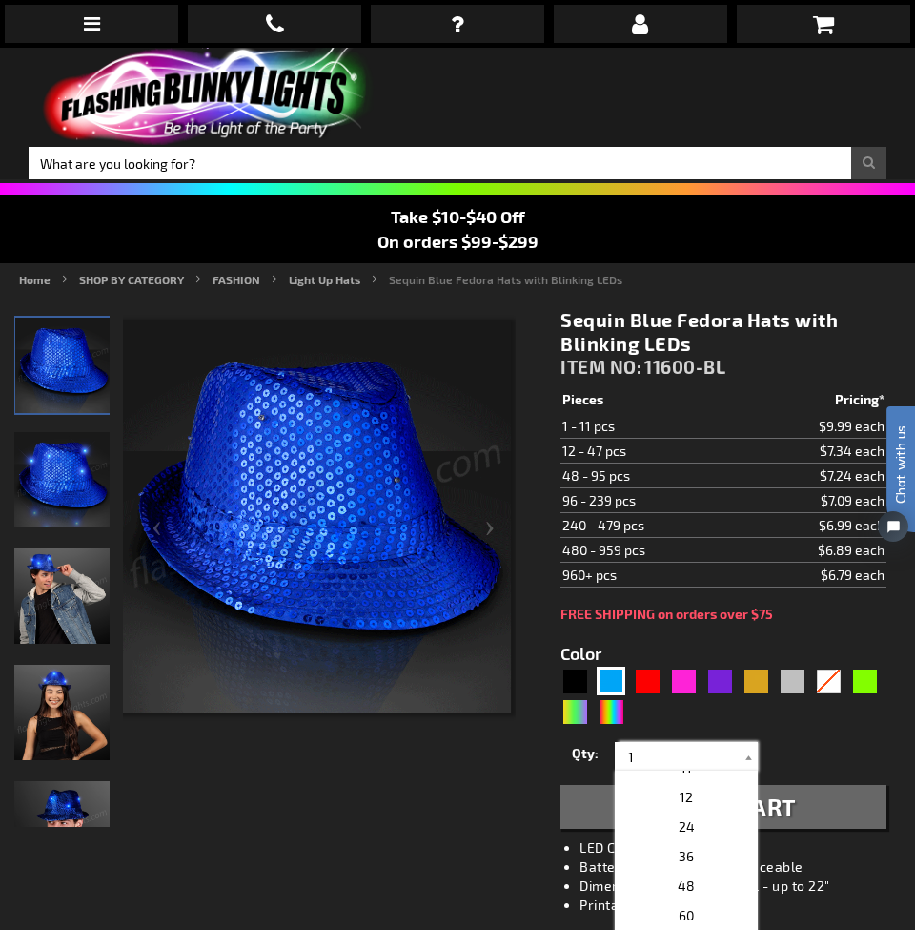
scroll to position [323, 0]
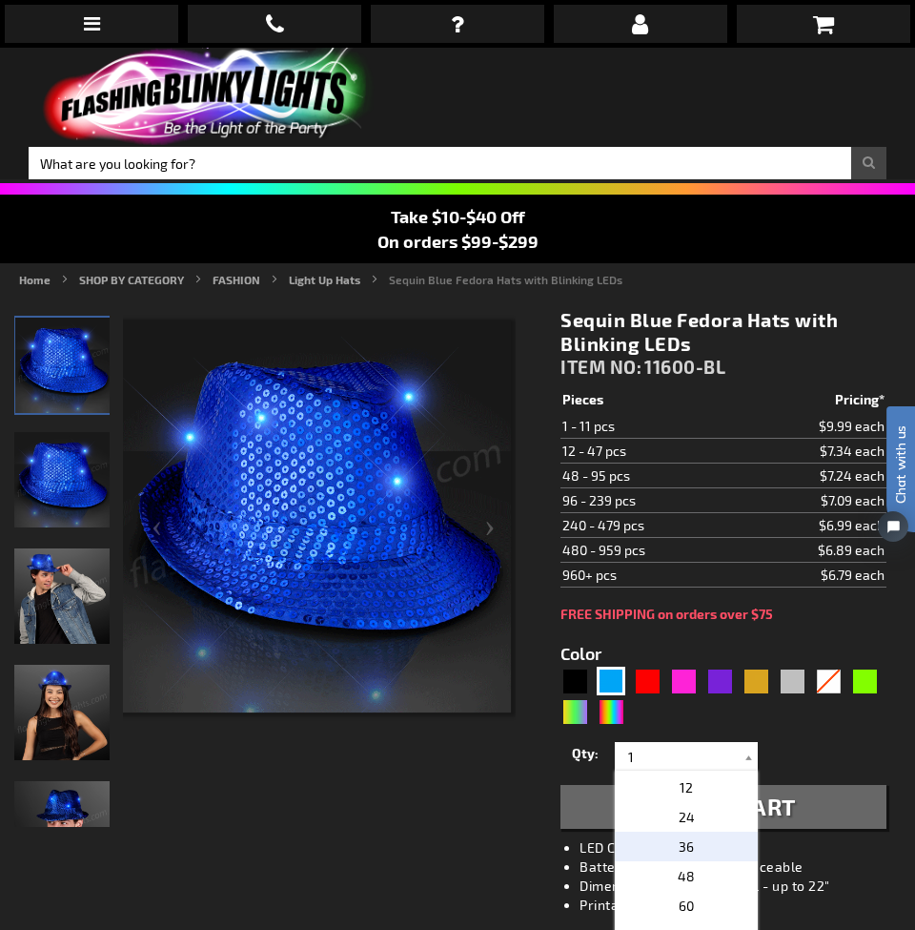
click at [715, 835] on p "36" at bounding box center [686, 846] width 143 height 30
type input "36"
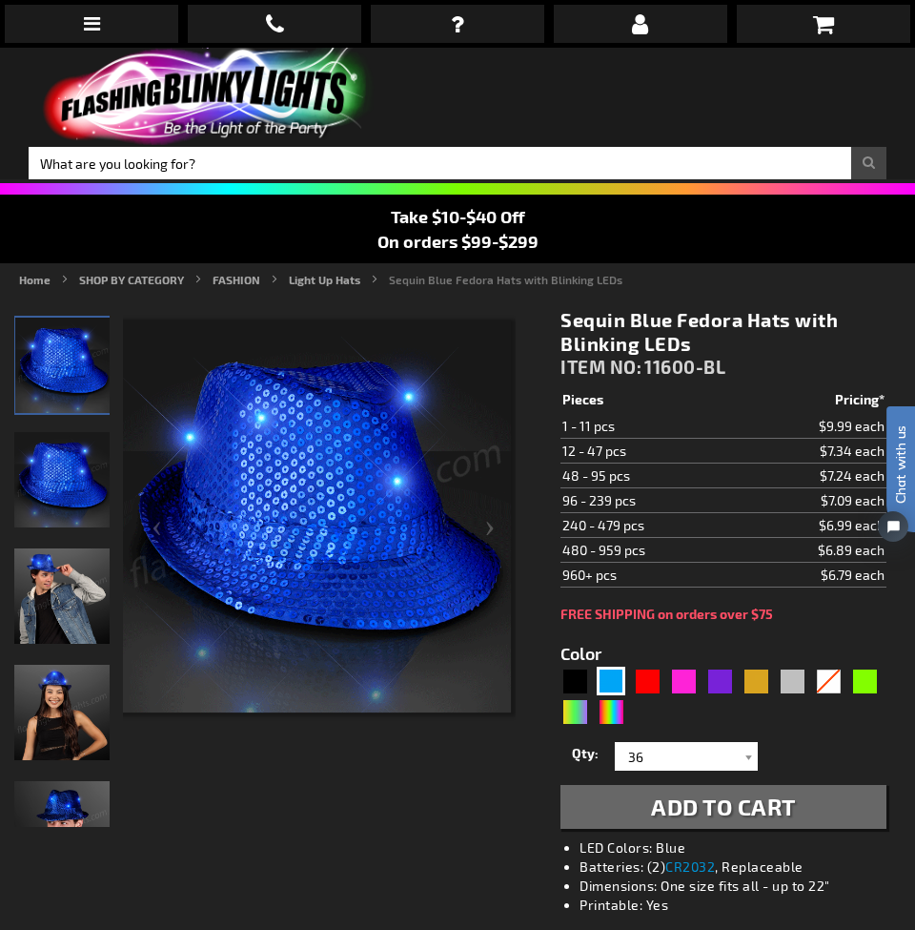
click at [762, 813] on span "Add to Cart" at bounding box center [723, 806] width 145 height 28
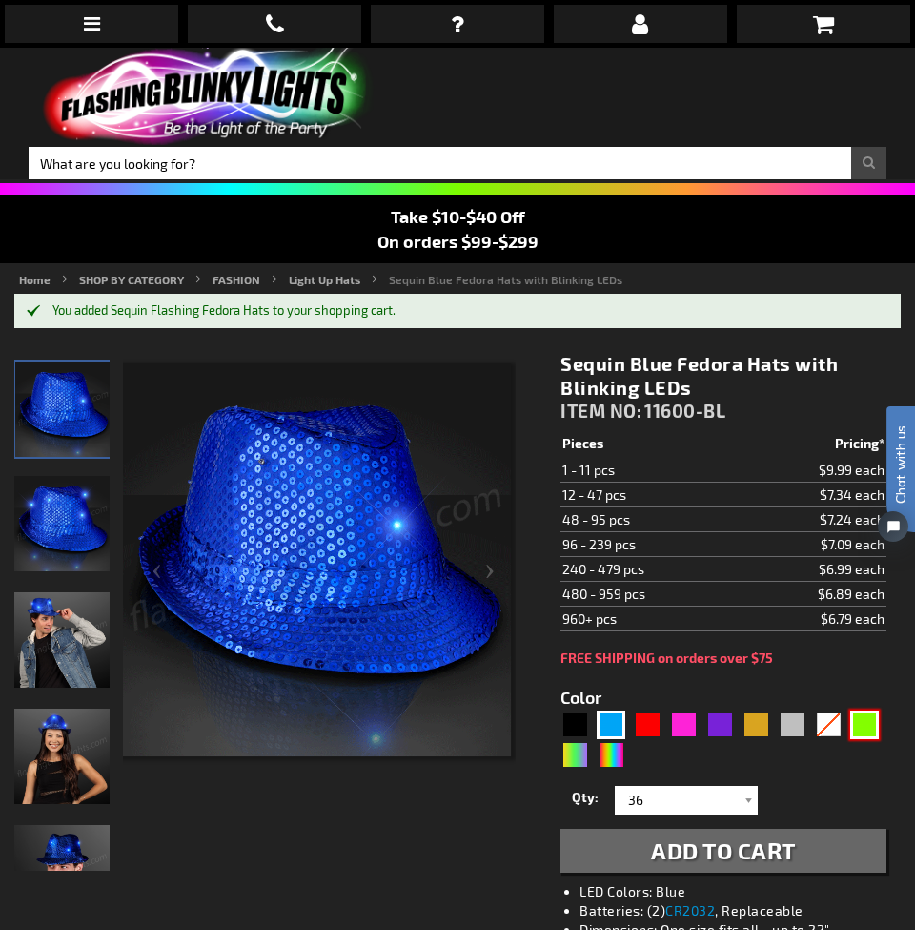
click at [871, 723] on div "Green" at bounding box center [864, 724] width 29 height 29
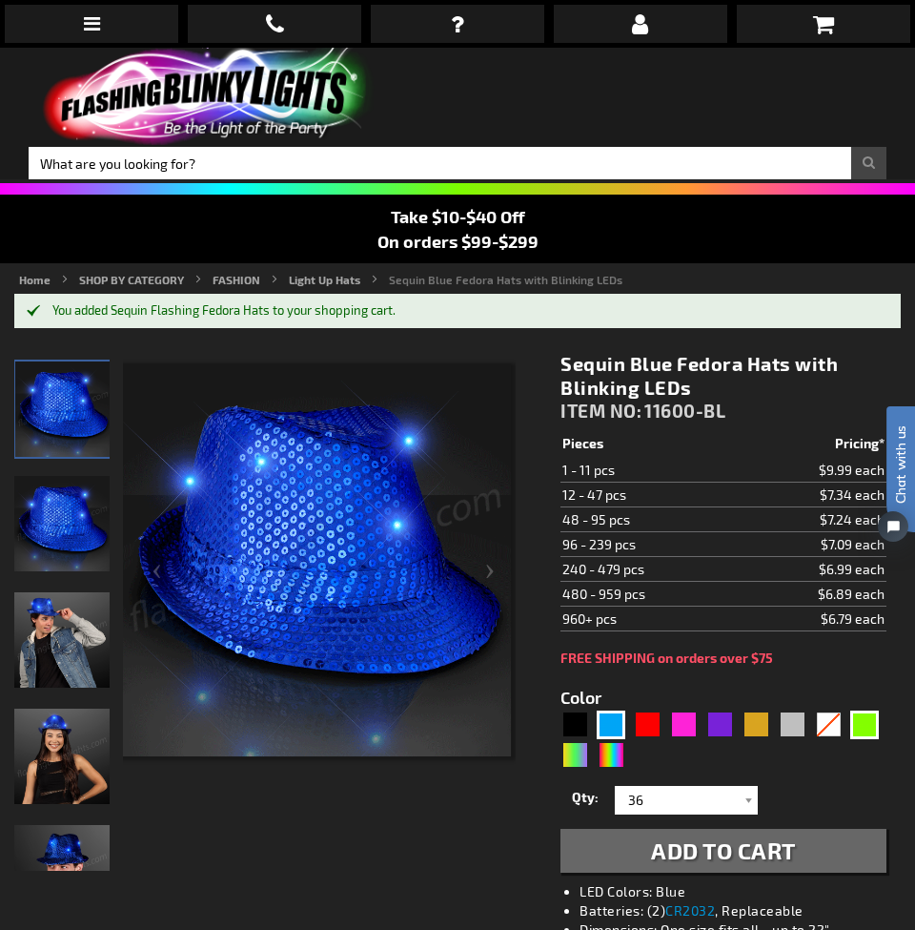
type input "5648"
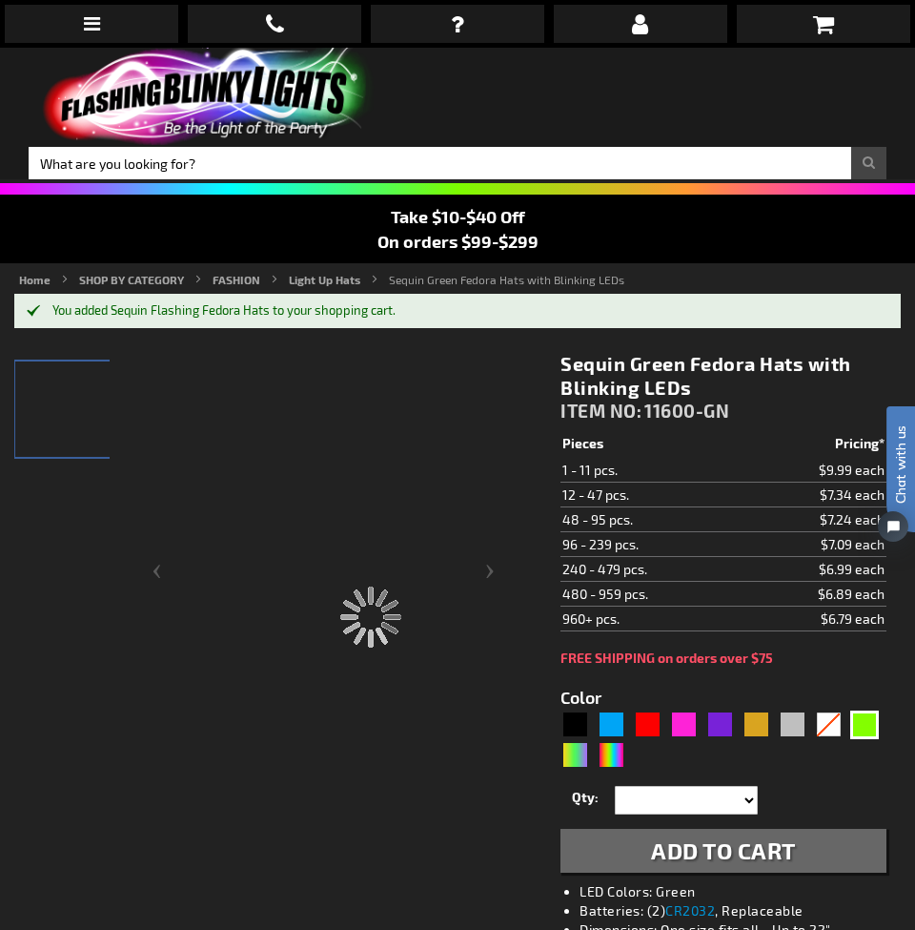
type input "11600-GN"
type input "Customize - Sequin Green Fedora Hats with Blinking LEDs - ITEM NO: 11600-GN"
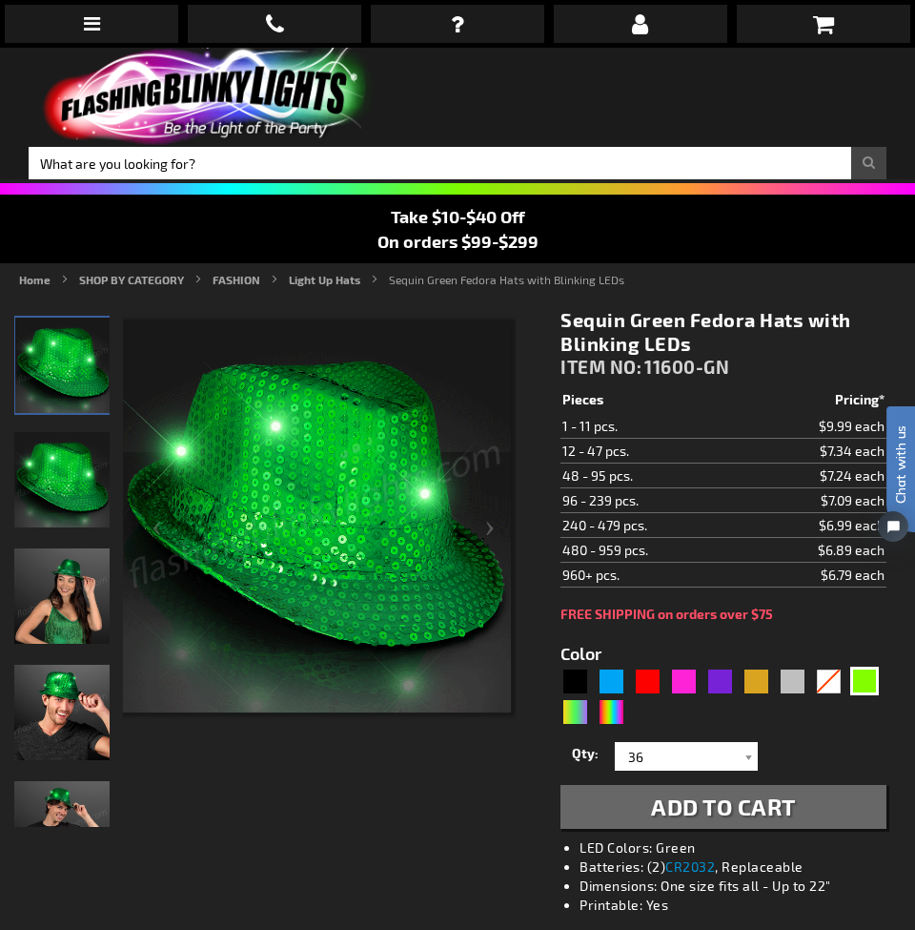
click at [756, 801] on span "Add to Cart" at bounding box center [723, 806] width 145 height 28
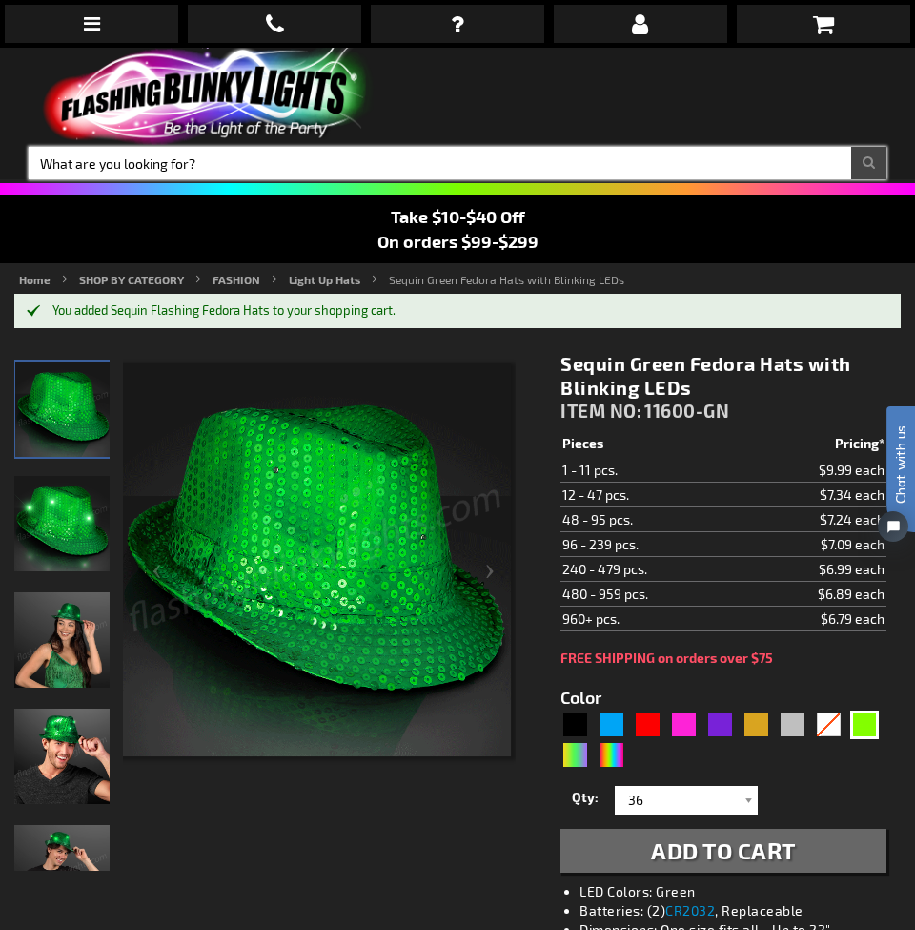
click at [297, 152] on input "Search" at bounding box center [458, 163] width 858 height 32
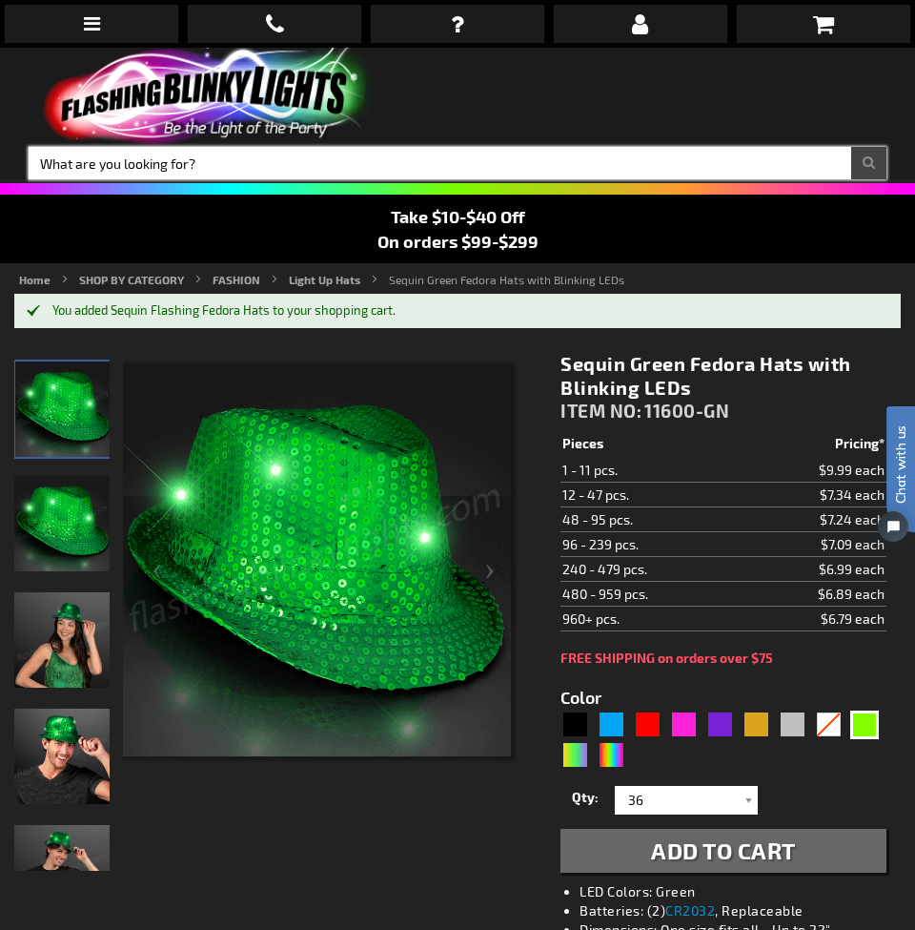
drag, startPoint x: 297, startPoint y: 159, endPoint x: 312, endPoint y: 161, distance: 15.4
click at [298, 160] on input "Search" at bounding box center [458, 163] width 858 height 32
paste input "ITEM NO: 12567"
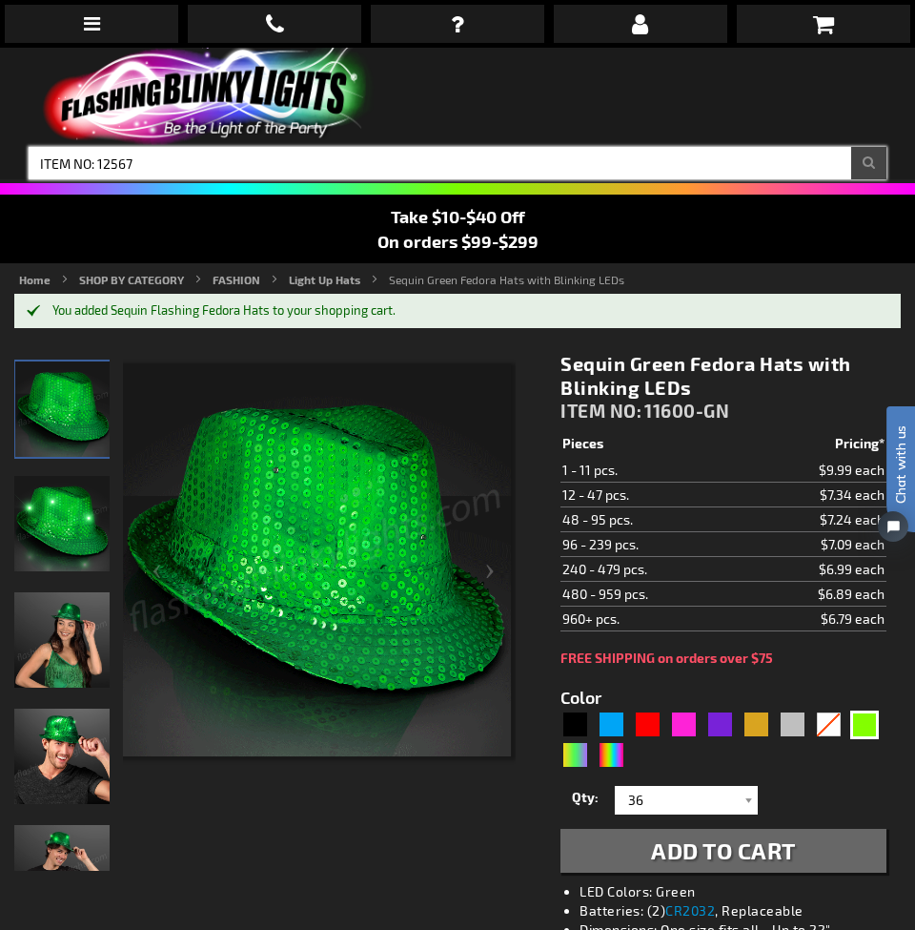
type input "ITEM NO: 12567"
click at [869, 163] on button "Search" at bounding box center [868, 163] width 35 height 32
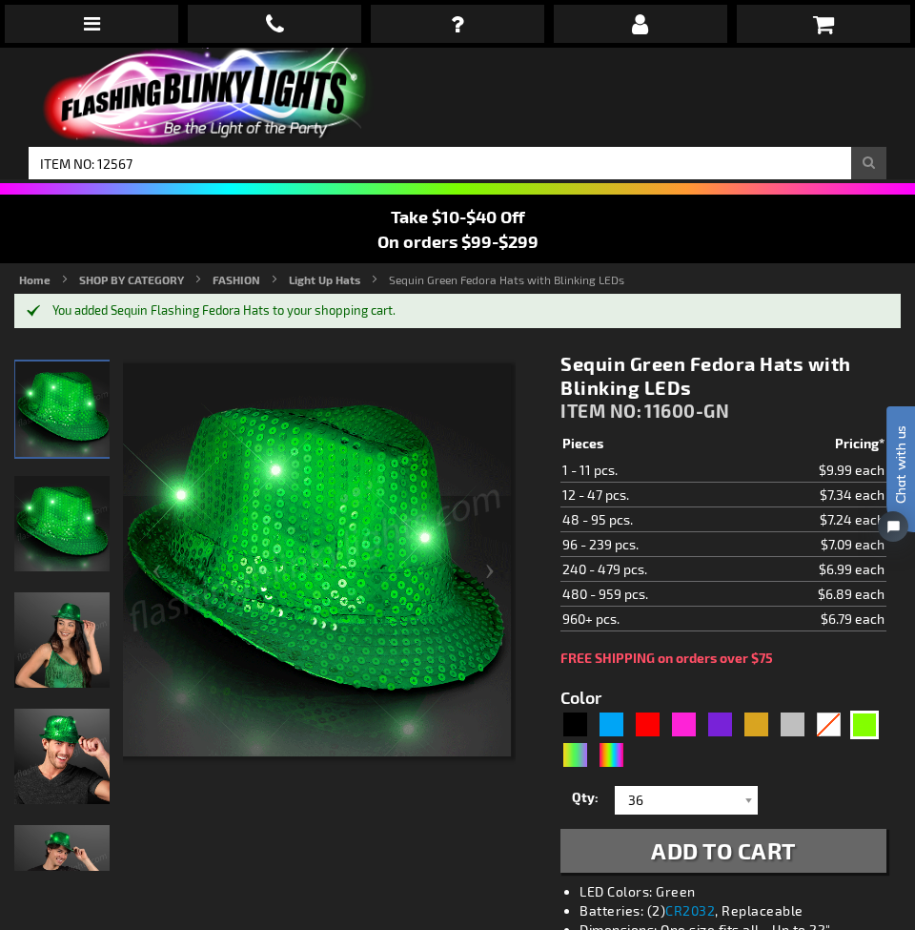
click at [865, 163] on button "Search" at bounding box center [868, 163] width 35 height 32
click at [873, 165] on button "Search" at bounding box center [868, 163] width 35 height 32
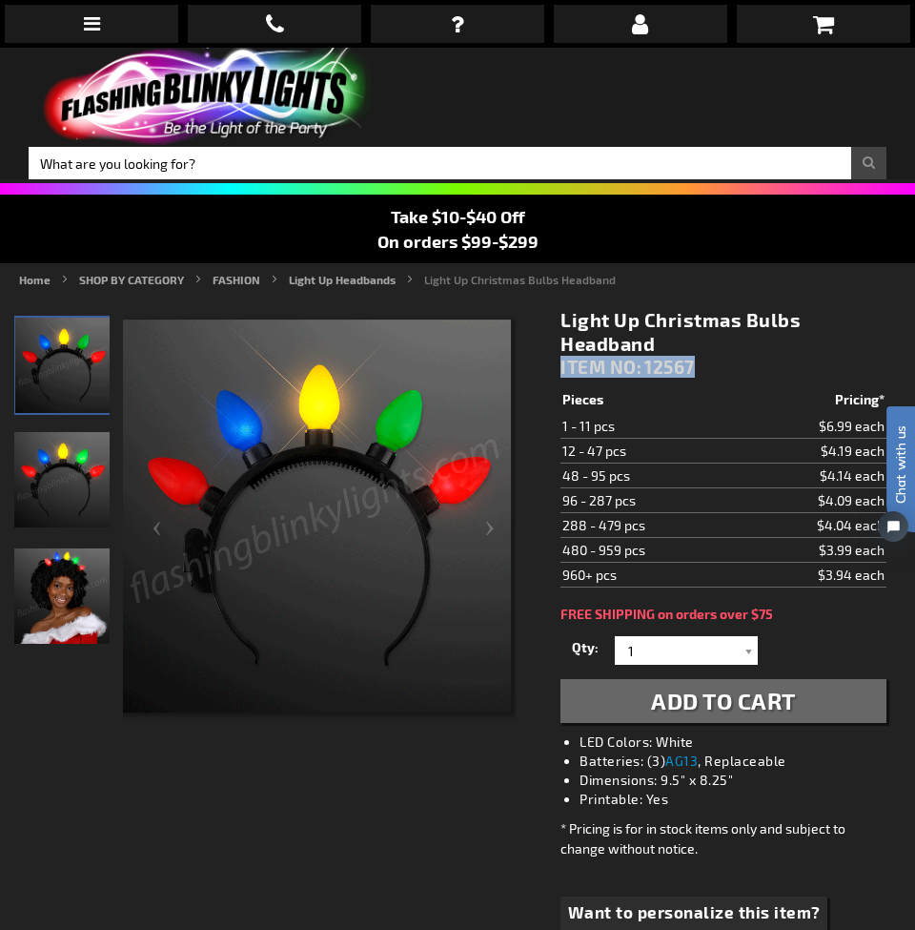
drag, startPoint x: 702, startPoint y: 363, endPoint x: 561, endPoint y: 367, distance: 141.2
click at [561, 367] on div "Light Up Christmas Bulbs Headband ITEM NO: 12567" at bounding box center [724, 347] width 326 height 79
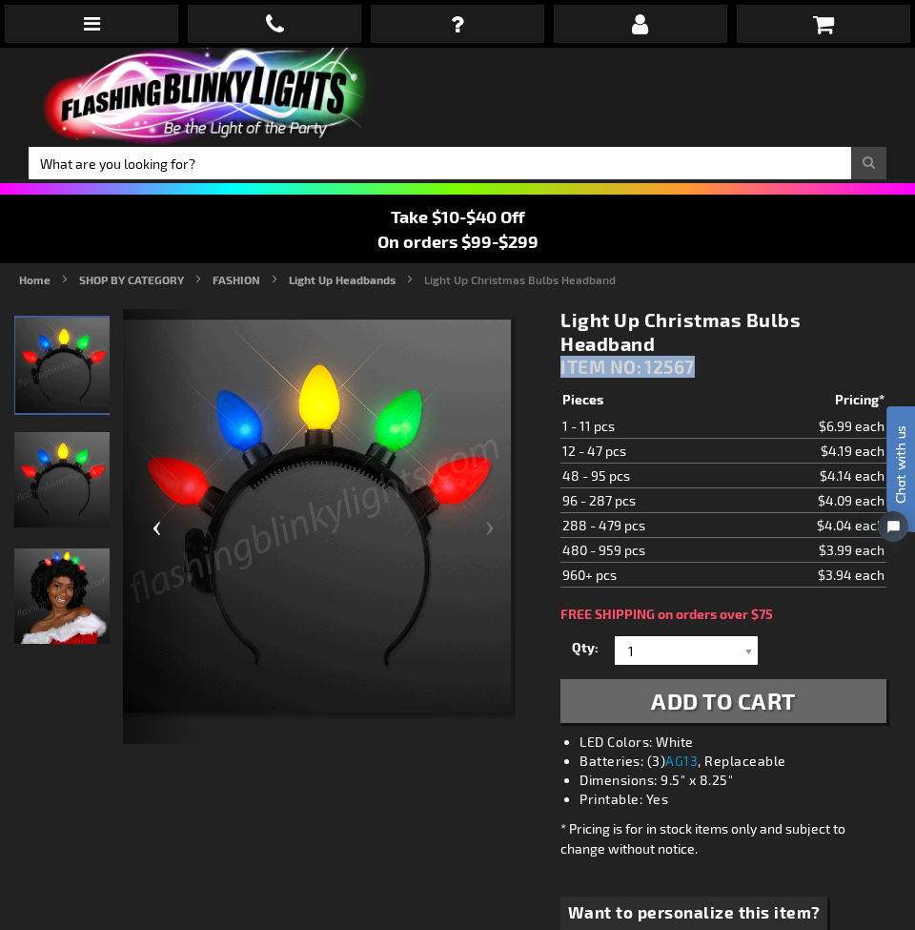
copy div "ITEM NO: 12567"
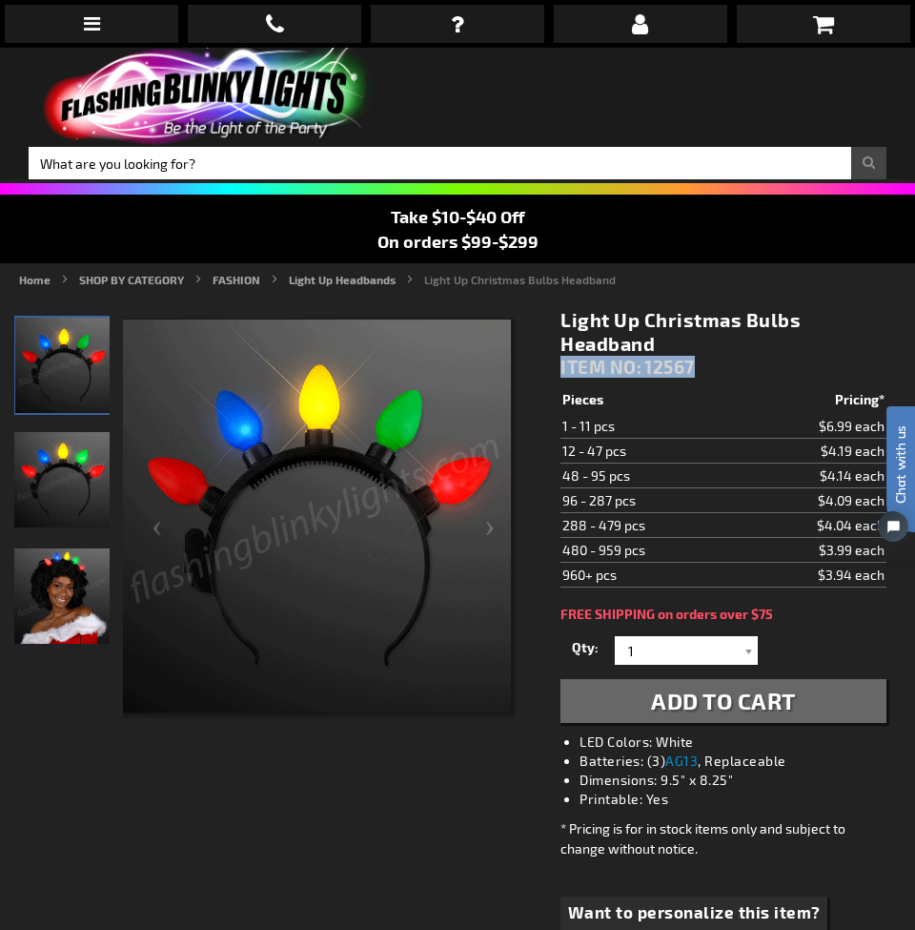
drag, startPoint x: 655, startPoint y: 340, endPoint x: 561, endPoint y: 320, distance: 96.5
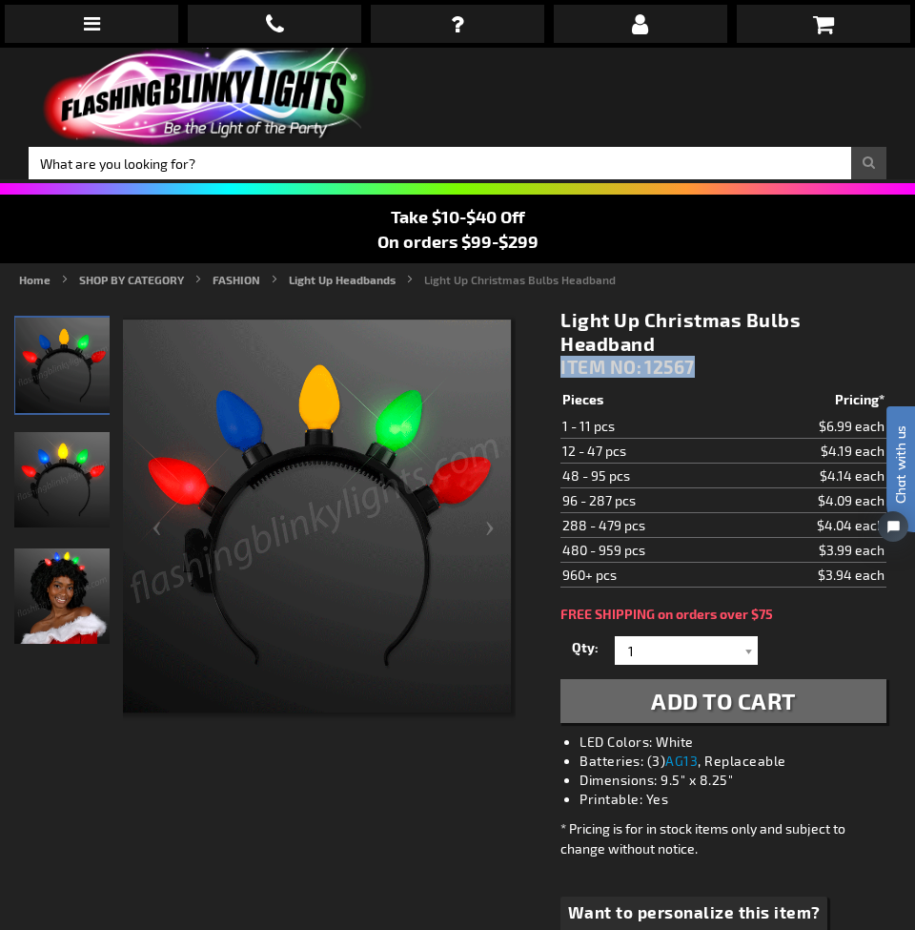
click at [559, 321] on div "Light Up Christmas Bulbs Headband ITEM NO: 12567 $3.94 Pieces Pricing* 1 - 11 p…" at bounding box center [723, 647] width 355 height 706
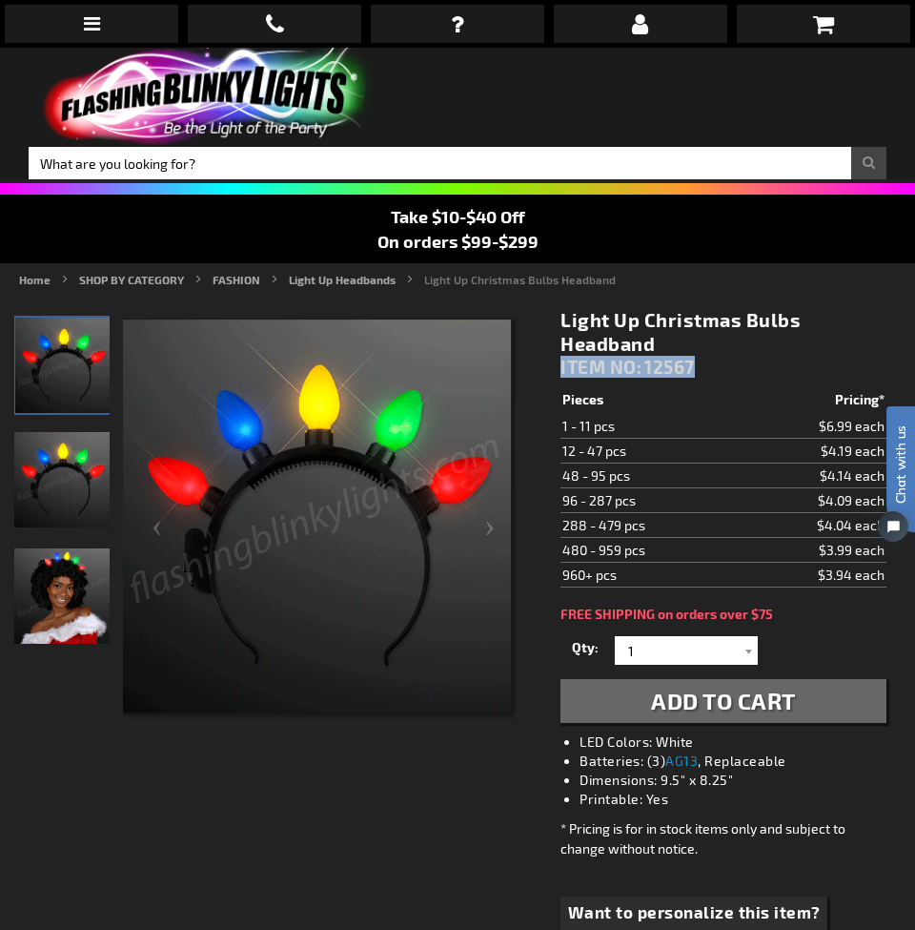
copy h1 "Light Up Christmas Bulbs Headband"
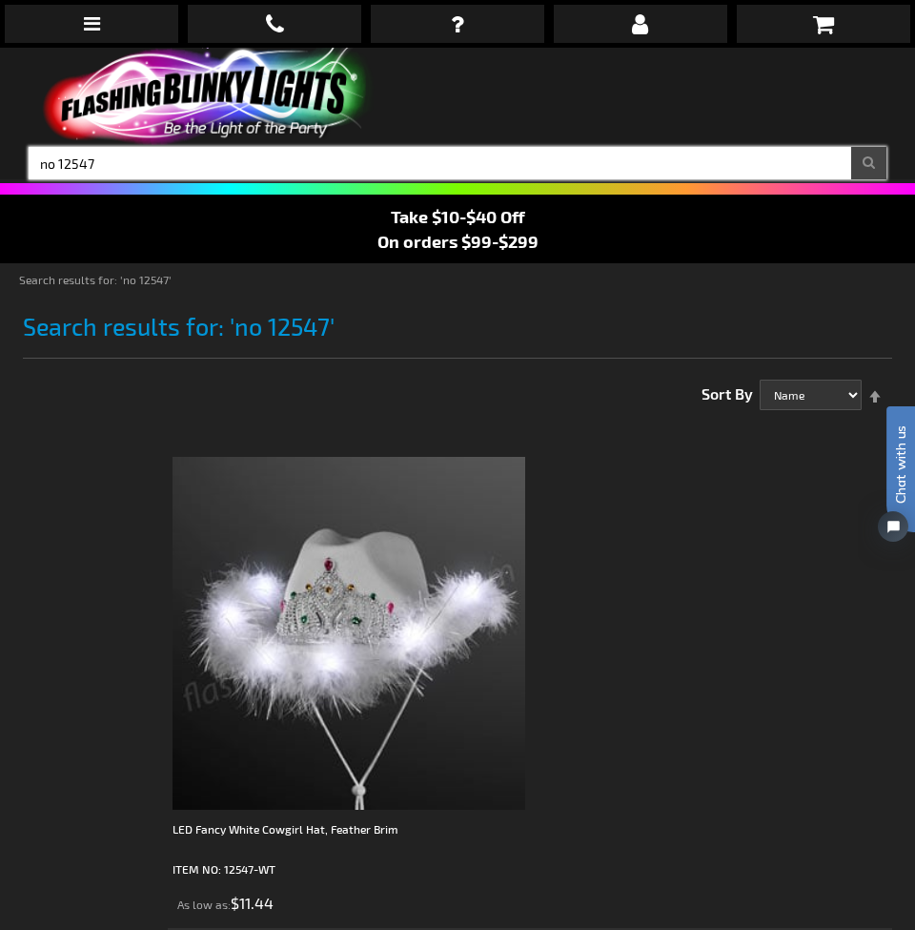
drag, startPoint x: 62, startPoint y: 163, endPoint x: 16, endPoint y: 162, distance: 45.8
click at [16, 162] on div "Search Search no 12547 × Search" at bounding box center [457, 163] width 887 height 32
type input "12547"
click at [869, 163] on button "Search" at bounding box center [868, 163] width 35 height 32
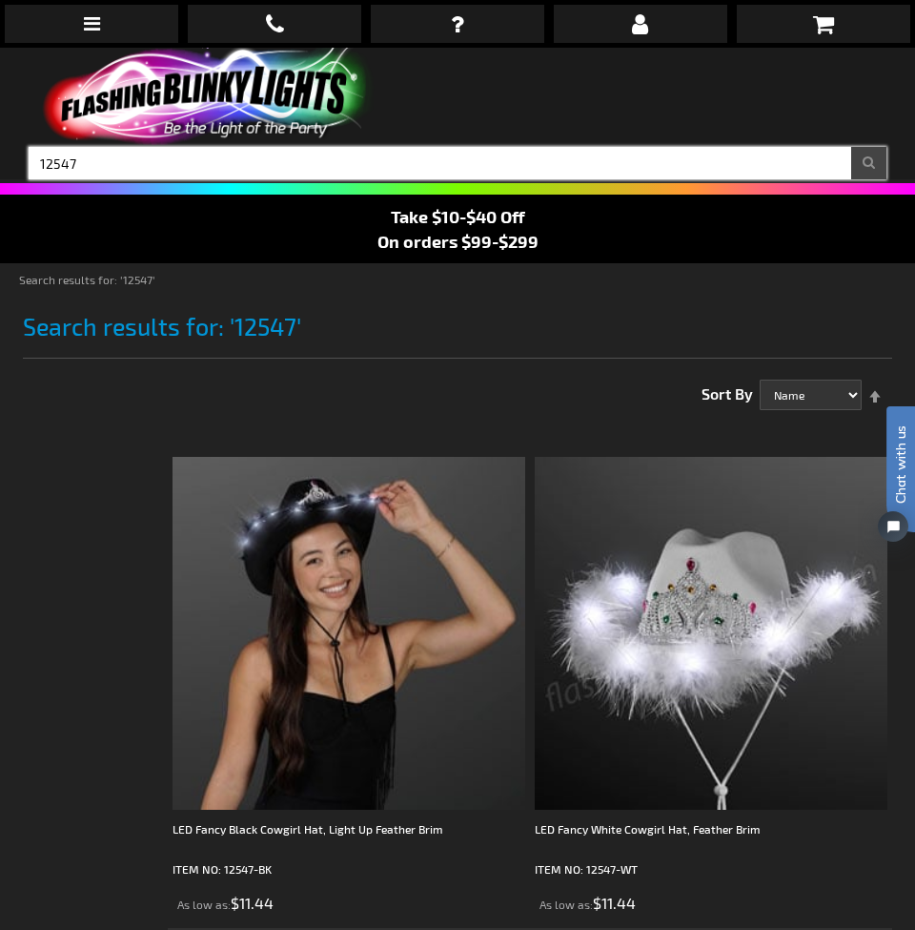
click at [361, 156] on input "12547" at bounding box center [458, 163] width 858 height 32
paste input "Light Up Christmas Bulbs Headband"
type input "Light Up Christmas Bulbs Headband"
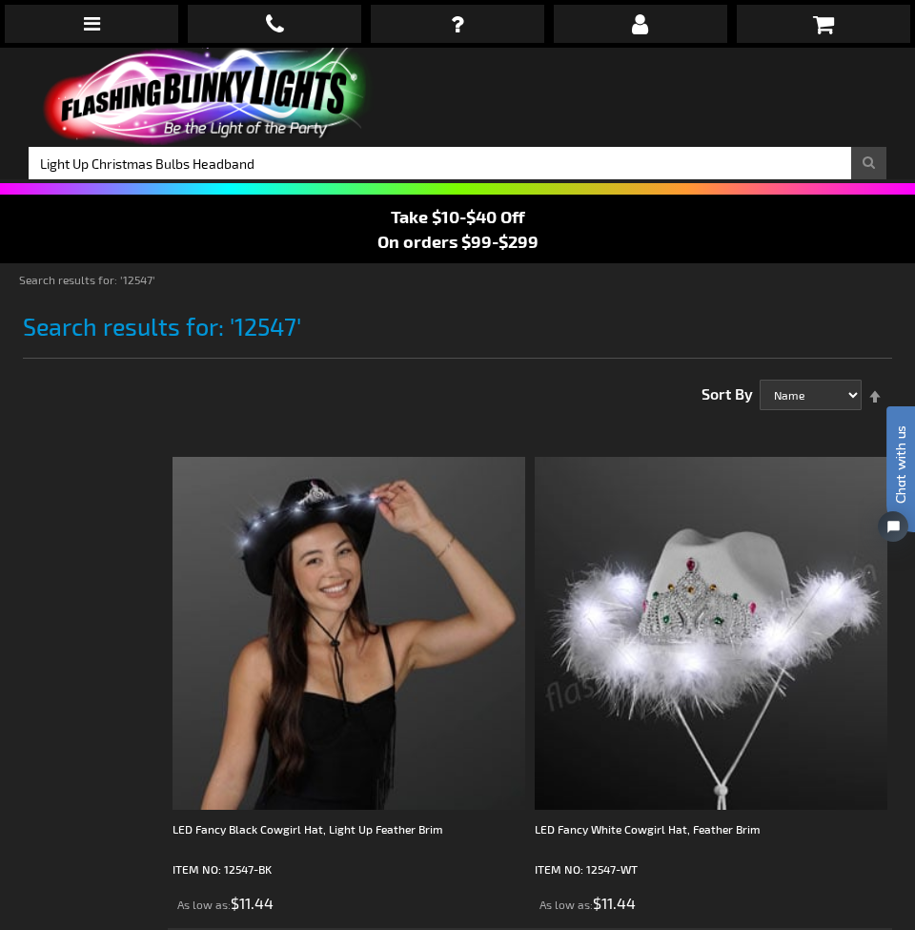
click at [863, 165] on button "Search" at bounding box center [868, 163] width 35 height 32
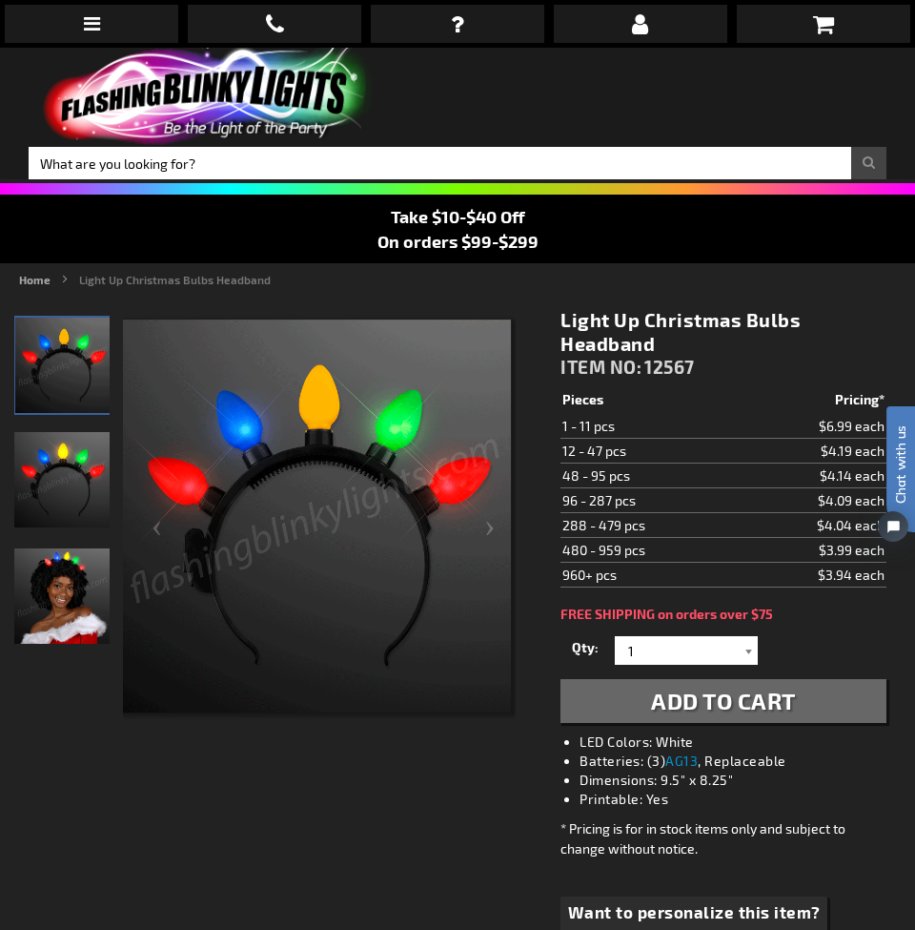
click at [745, 639] on div at bounding box center [748, 650] width 19 height 29
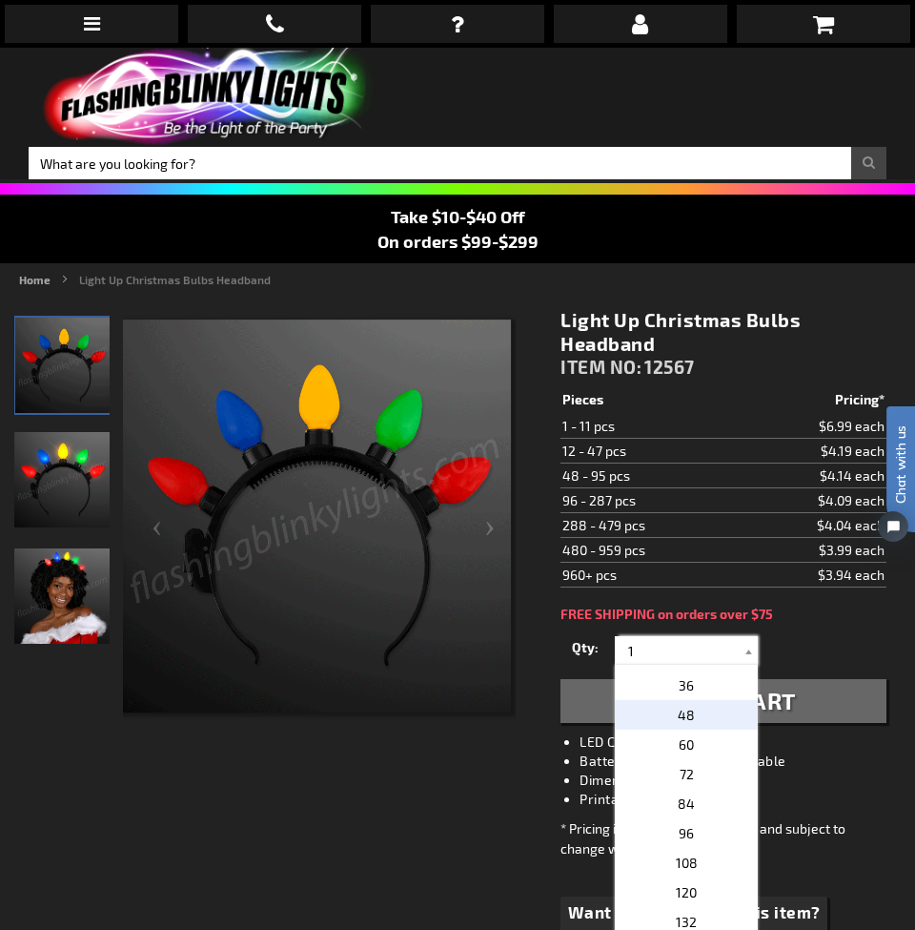
scroll to position [380, 0]
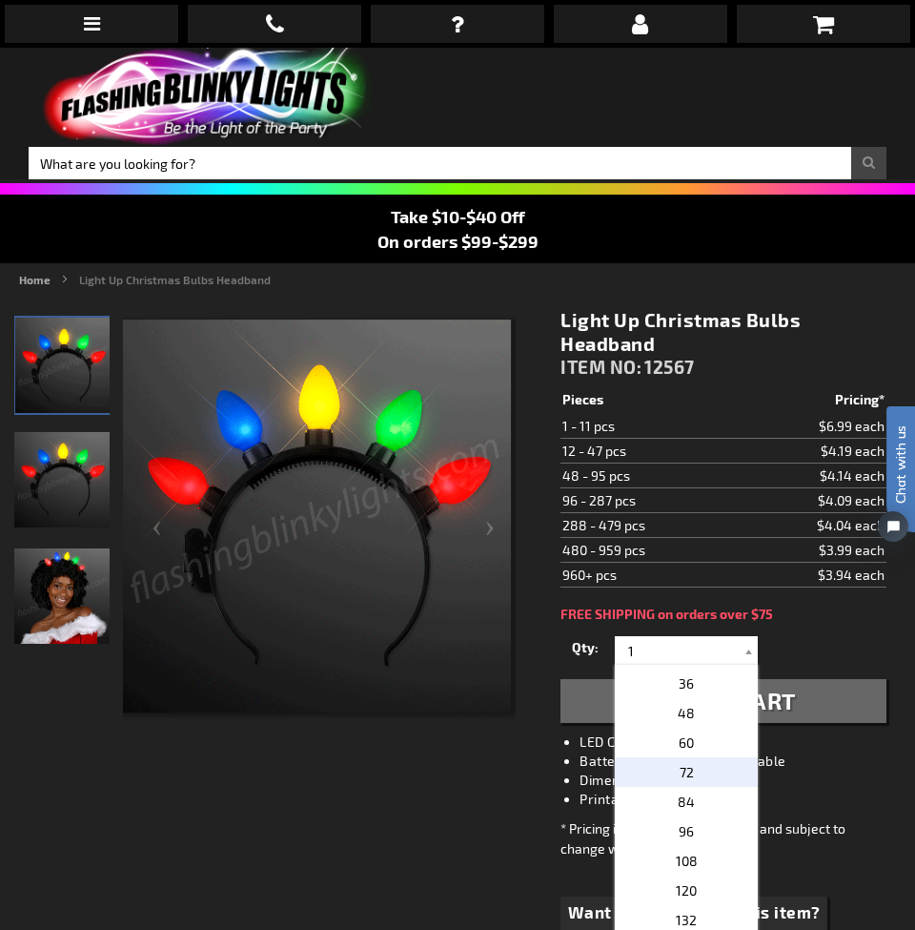
click at [714, 767] on p "72" at bounding box center [686, 772] width 143 height 30
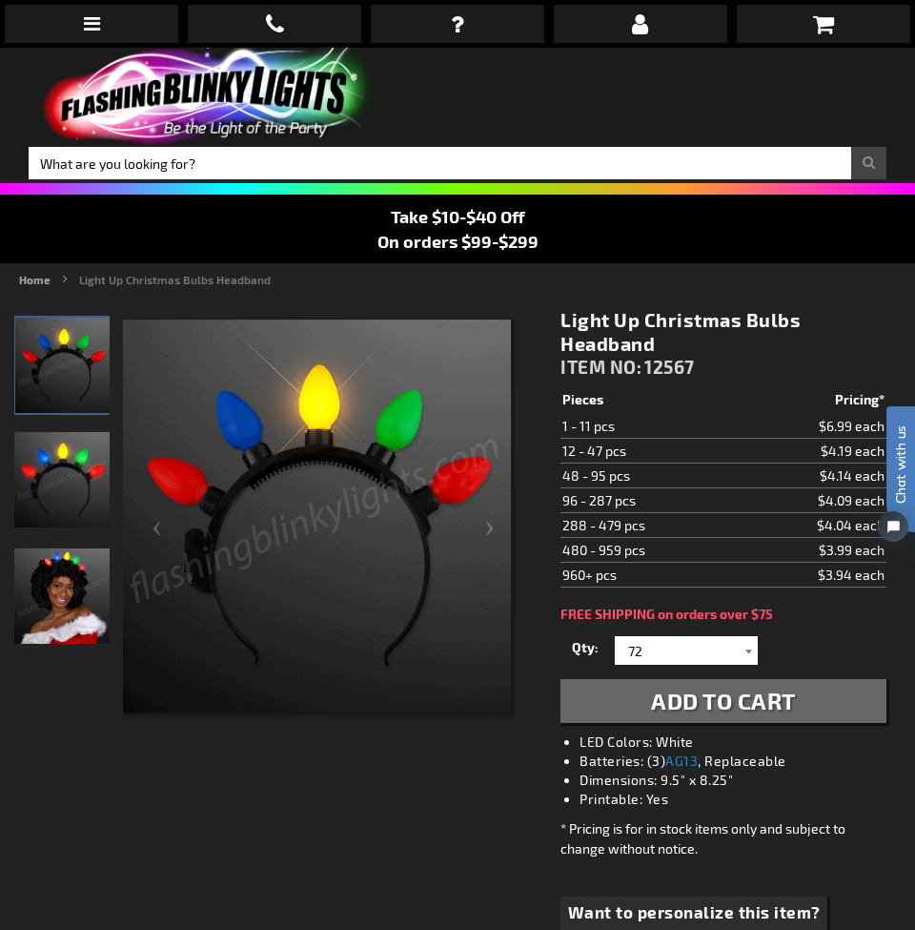
click at [741, 657] on div at bounding box center [748, 650] width 19 height 29
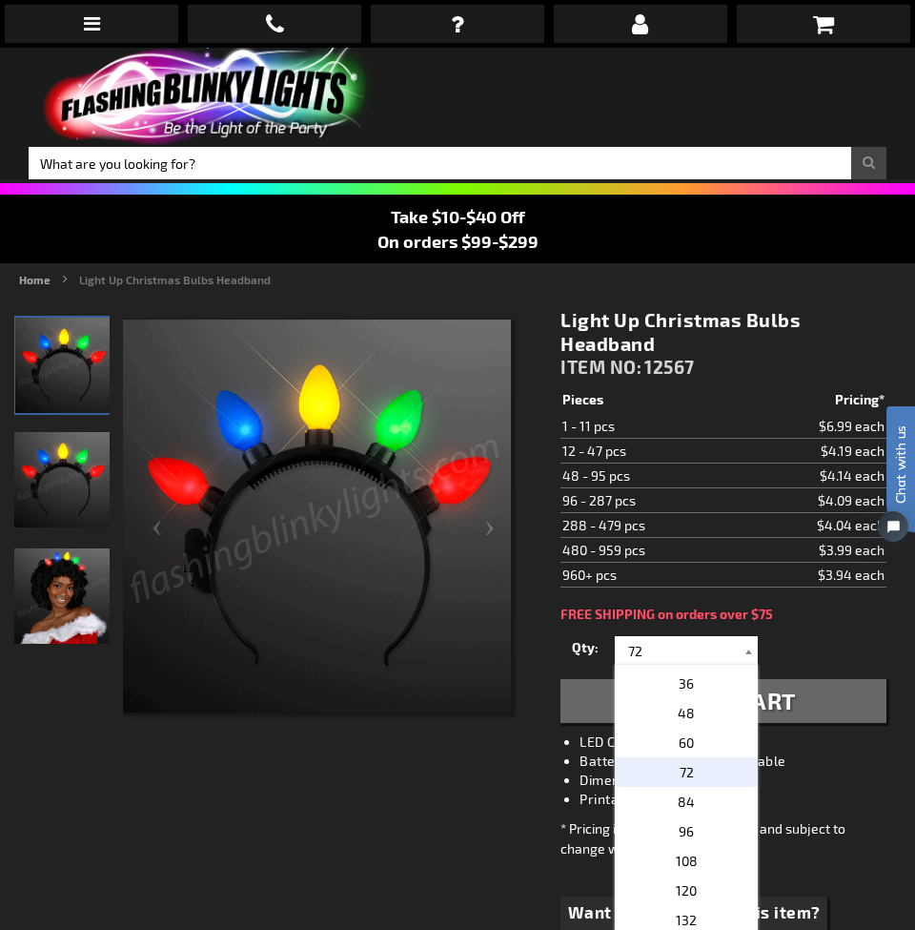
click at [743, 654] on div at bounding box center [748, 650] width 19 height 29
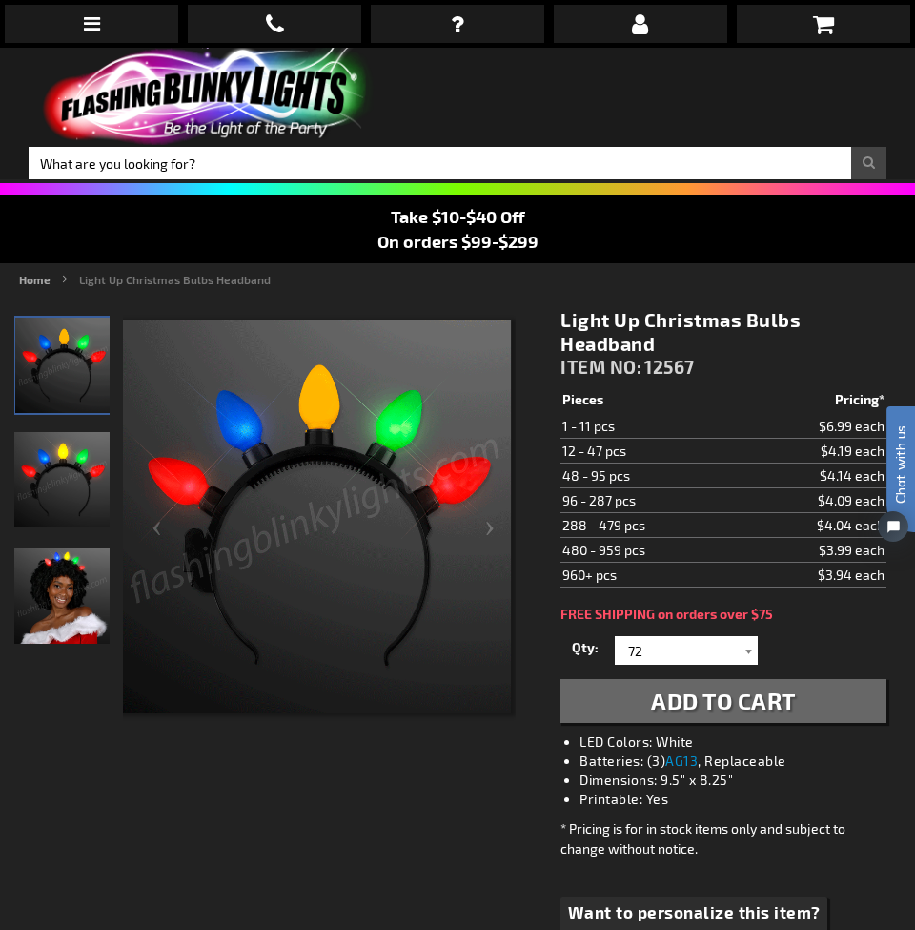
click at [748, 645] on div at bounding box center [748, 650] width 19 height 29
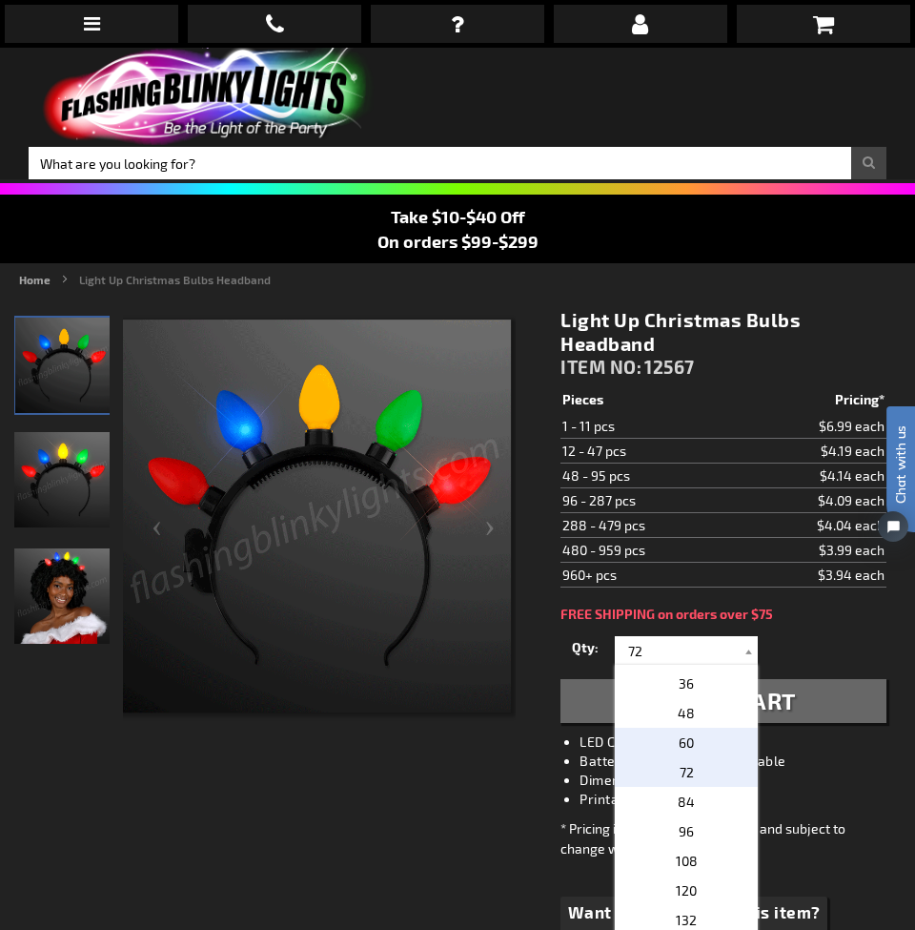
click at [704, 738] on p "60" at bounding box center [686, 742] width 143 height 30
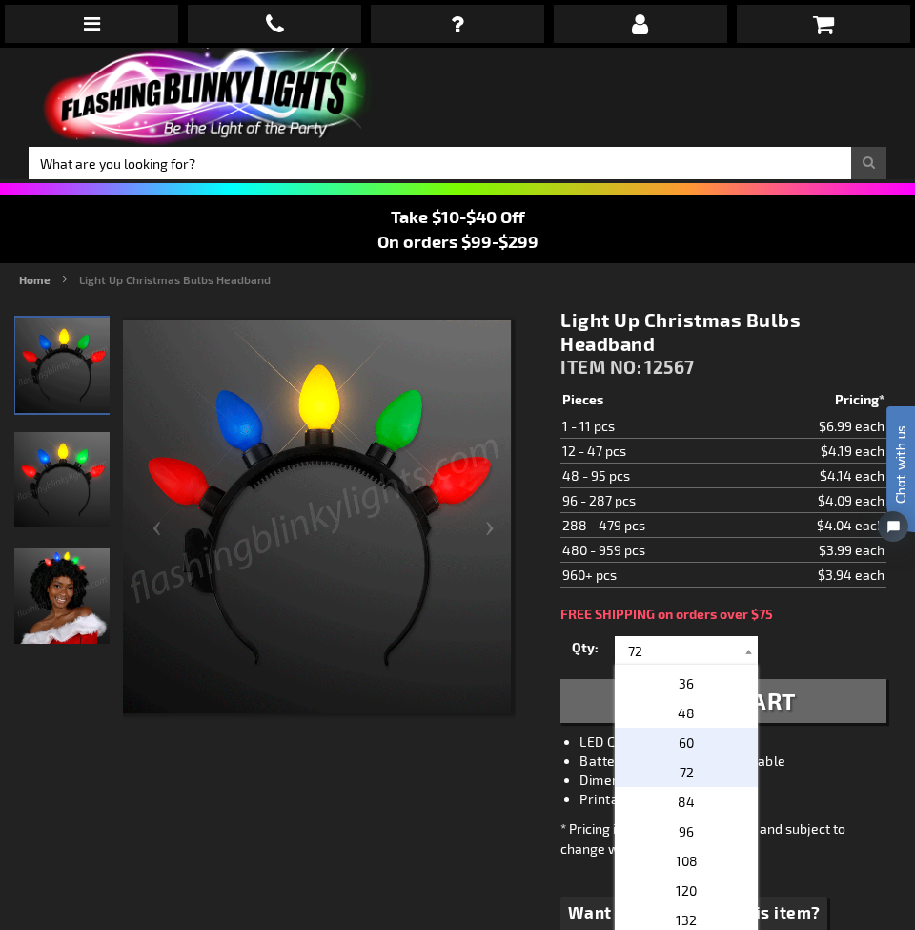
type input "60"
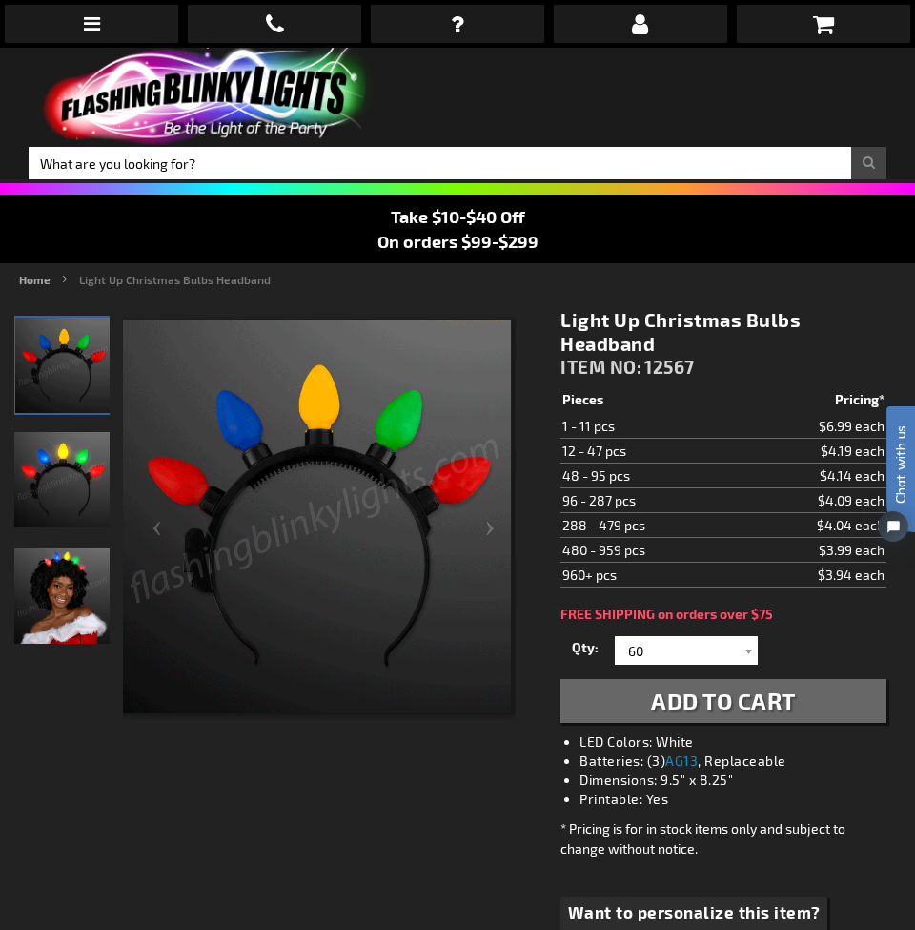
click at [766, 712] on span "Add to Cart" at bounding box center [723, 700] width 145 height 28
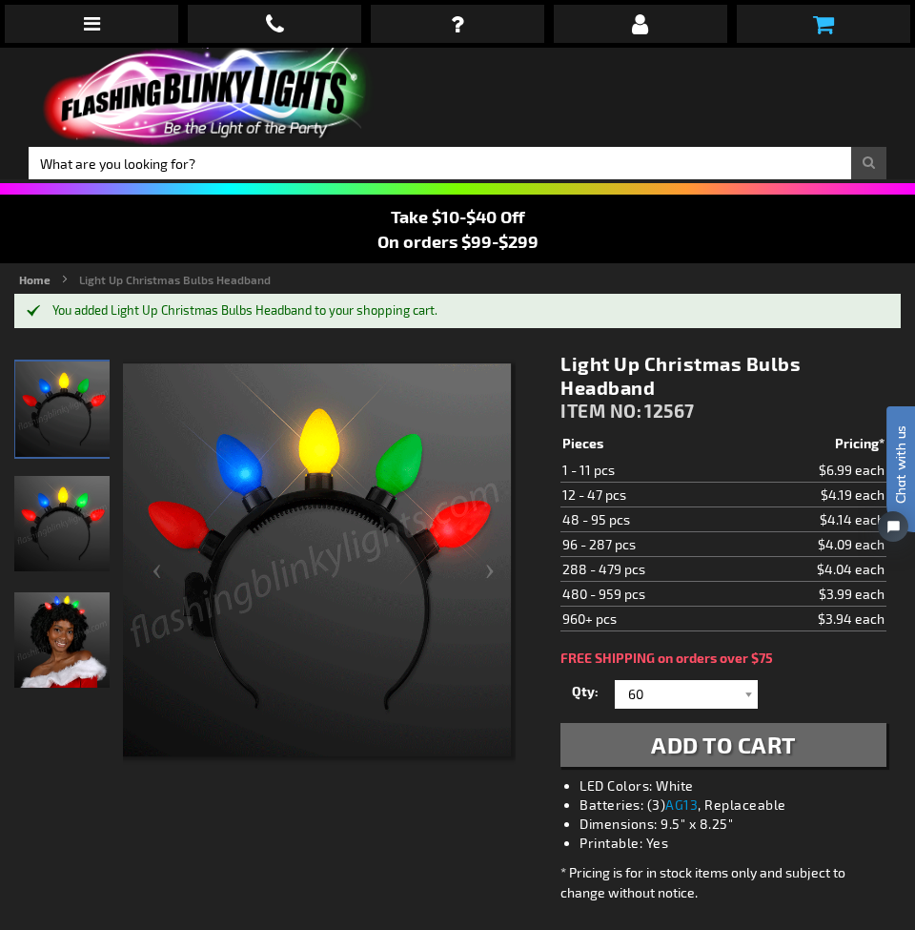
click at [837, 30] on link at bounding box center [824, 24] width 174 height 38
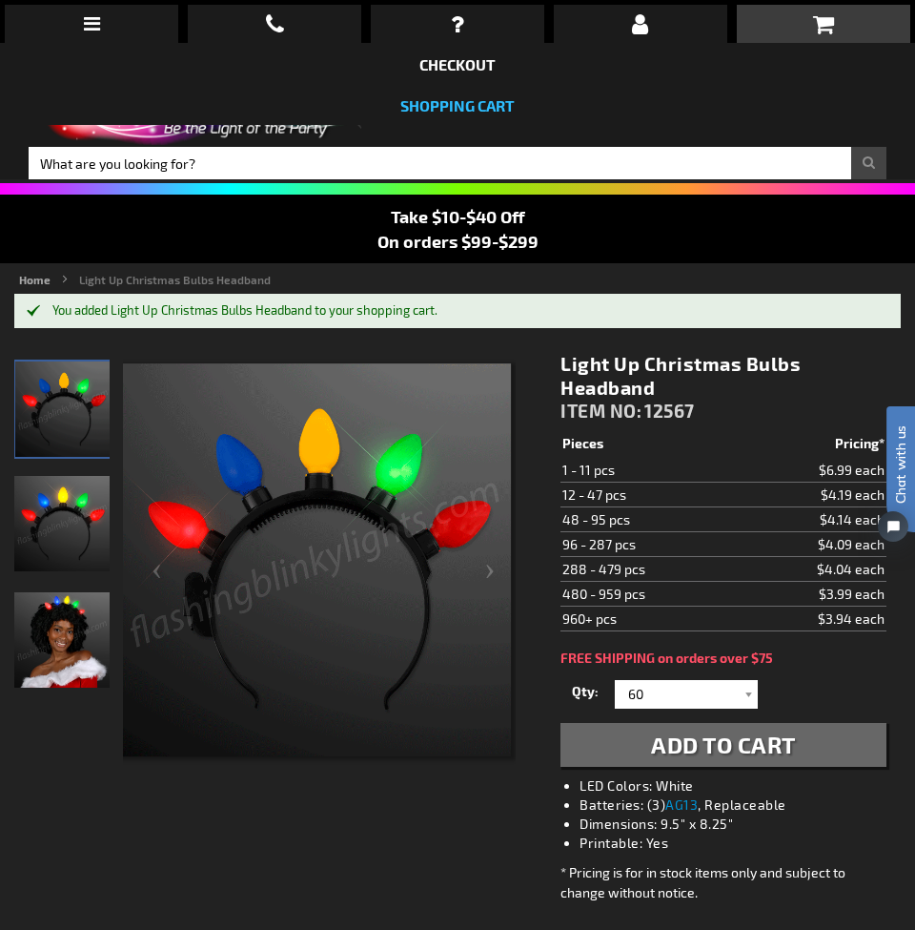
click at [461, 112] on link "Shopping Cart" at bounding box center [457, 105] width 114 height 18
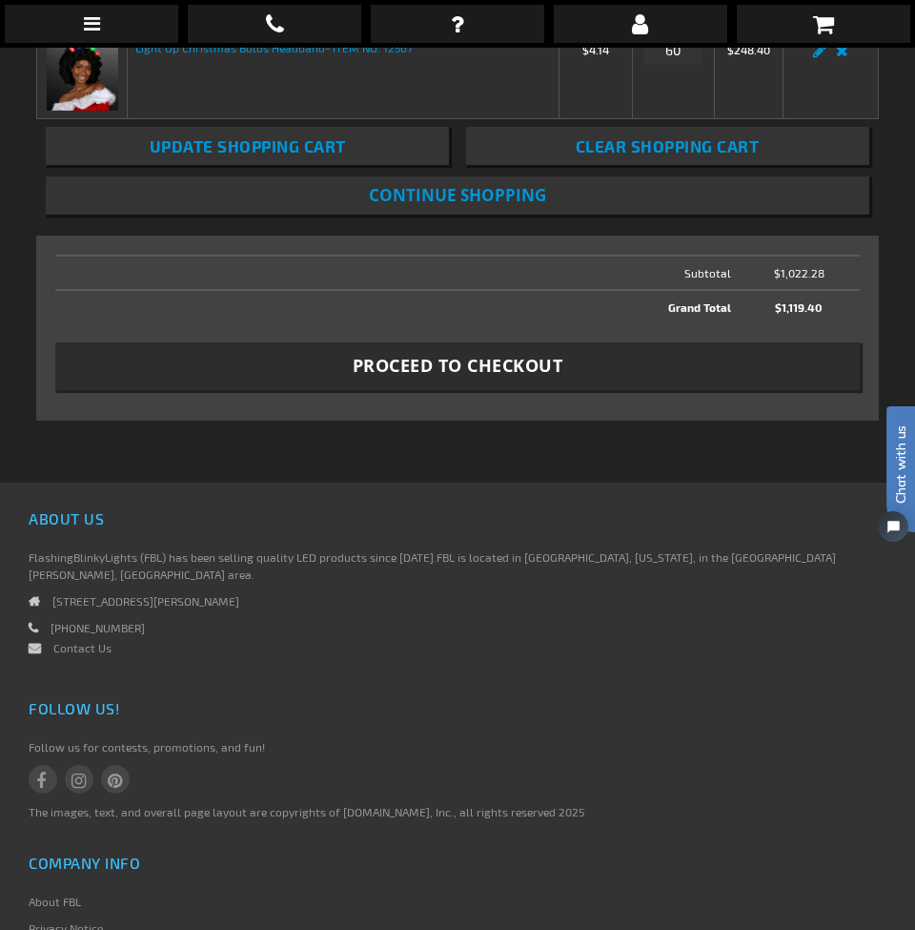
scroll to position [594, 0]
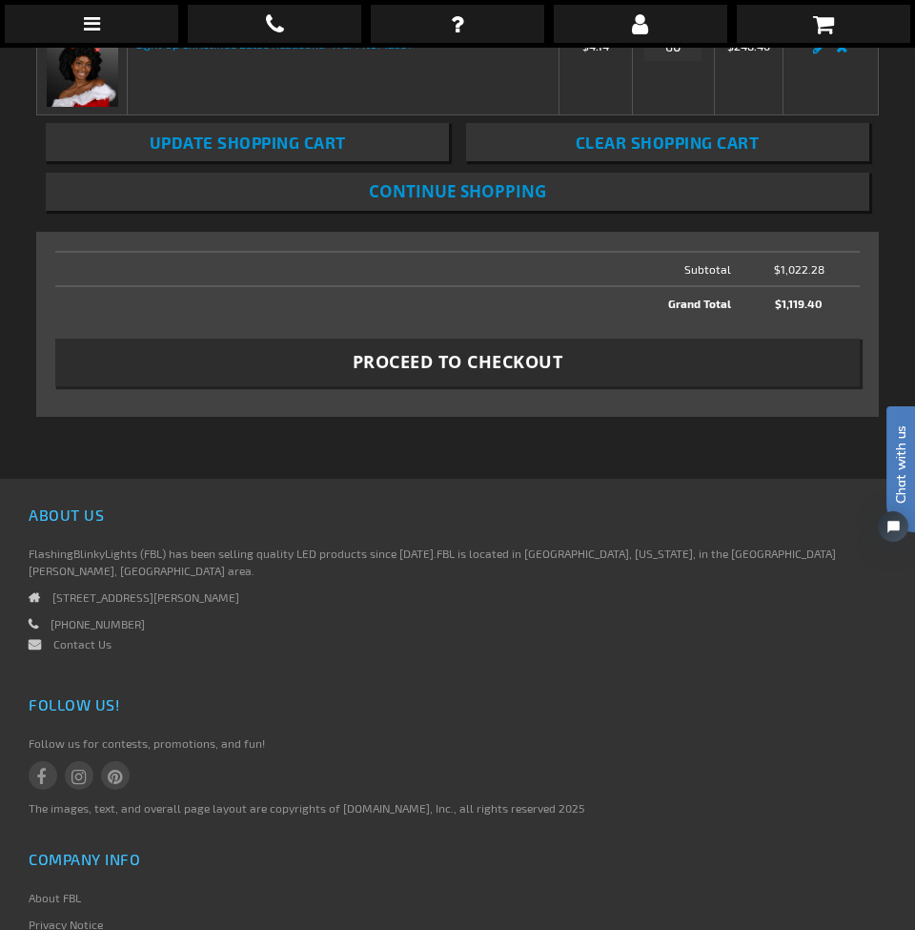
click at [522, 357] on span "Proceed to Checkout" at bounding box center [458, 362] width 211 height 24
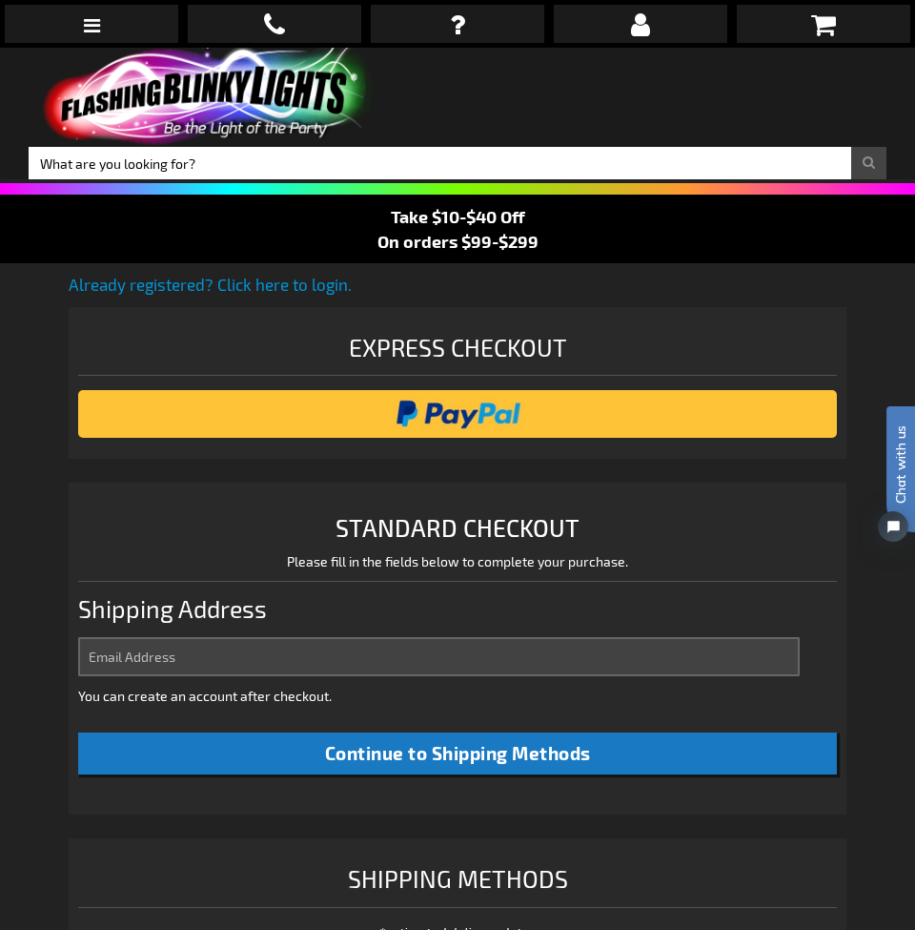
select select "US"
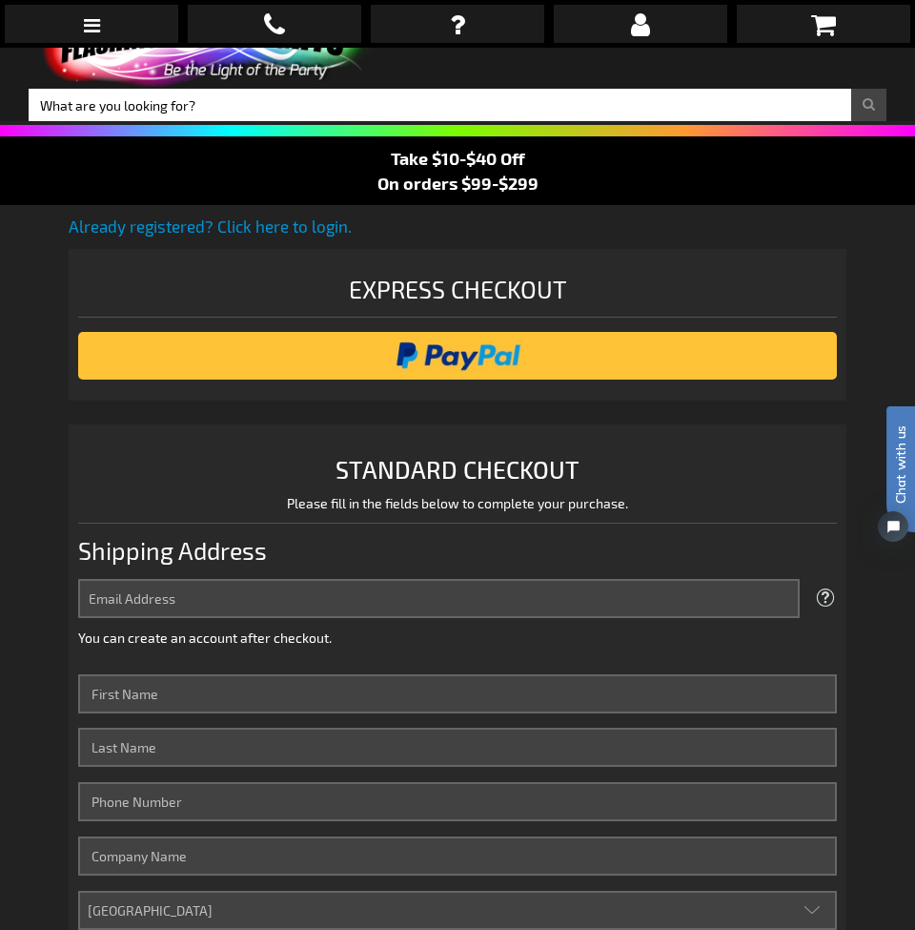
scroll to position [56, 0]
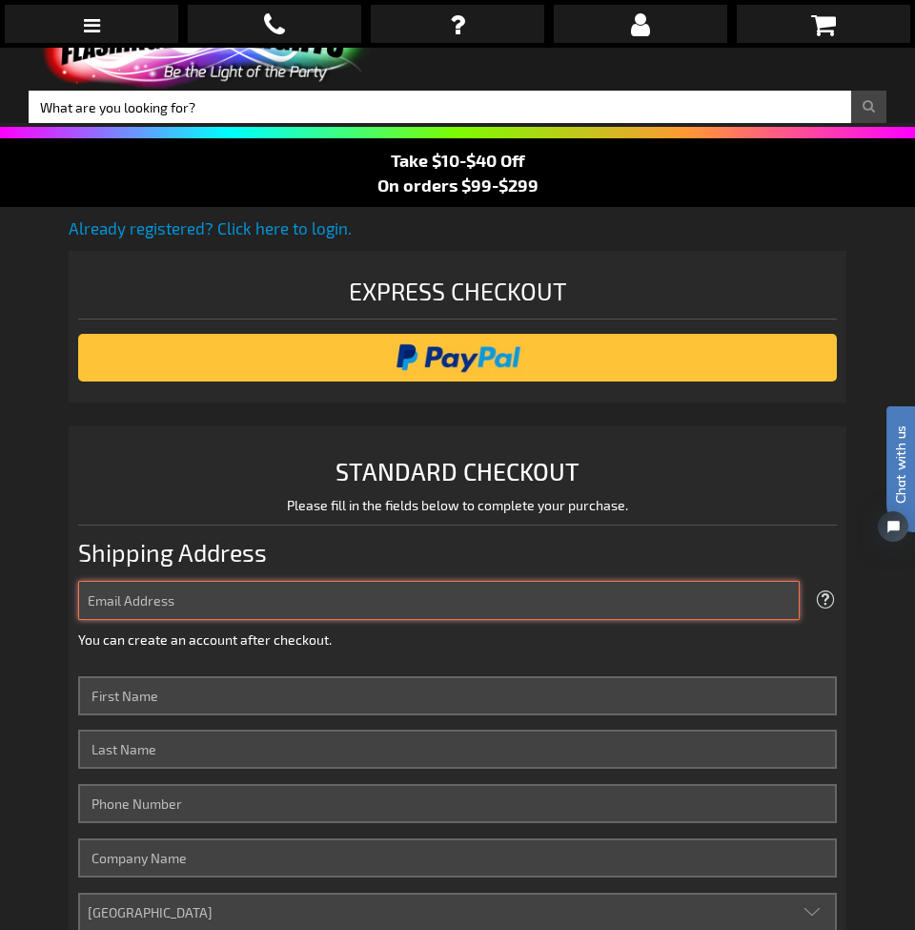
click at [298, 604] on input "Email Address" at bounding box center [439, 600] width 722 height 39
type input "[EMAIL_ADDRESS][DOMAIN_NAME]"
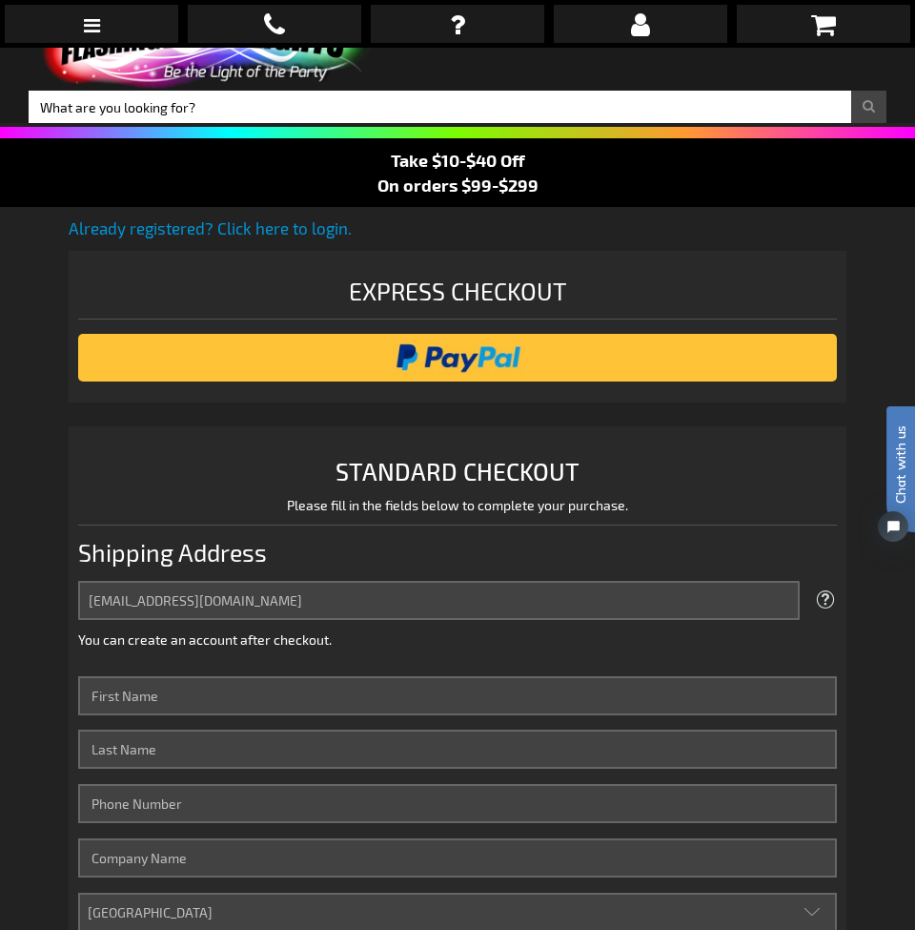
click at [461, 653] on fieldset "Email Address vamaral@whedco.org Tooltip We'll send your order confirmation her…" at bounding box center [457, 619] width 759 height 76
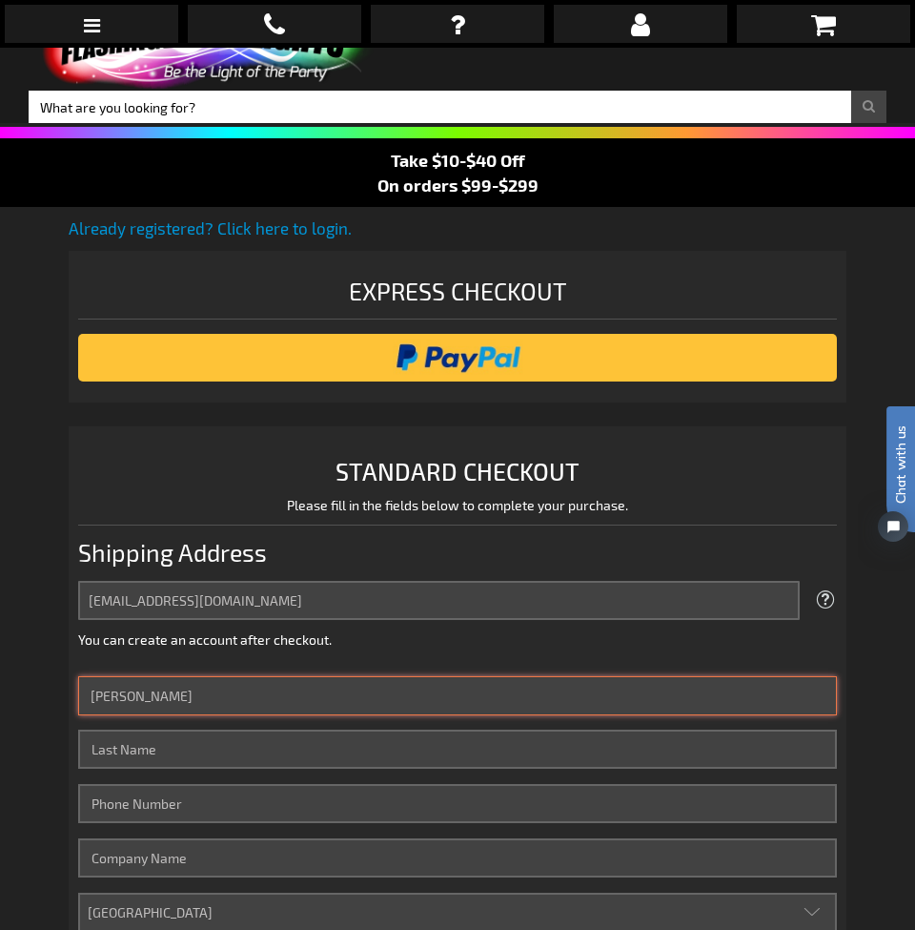
type input "Vera"
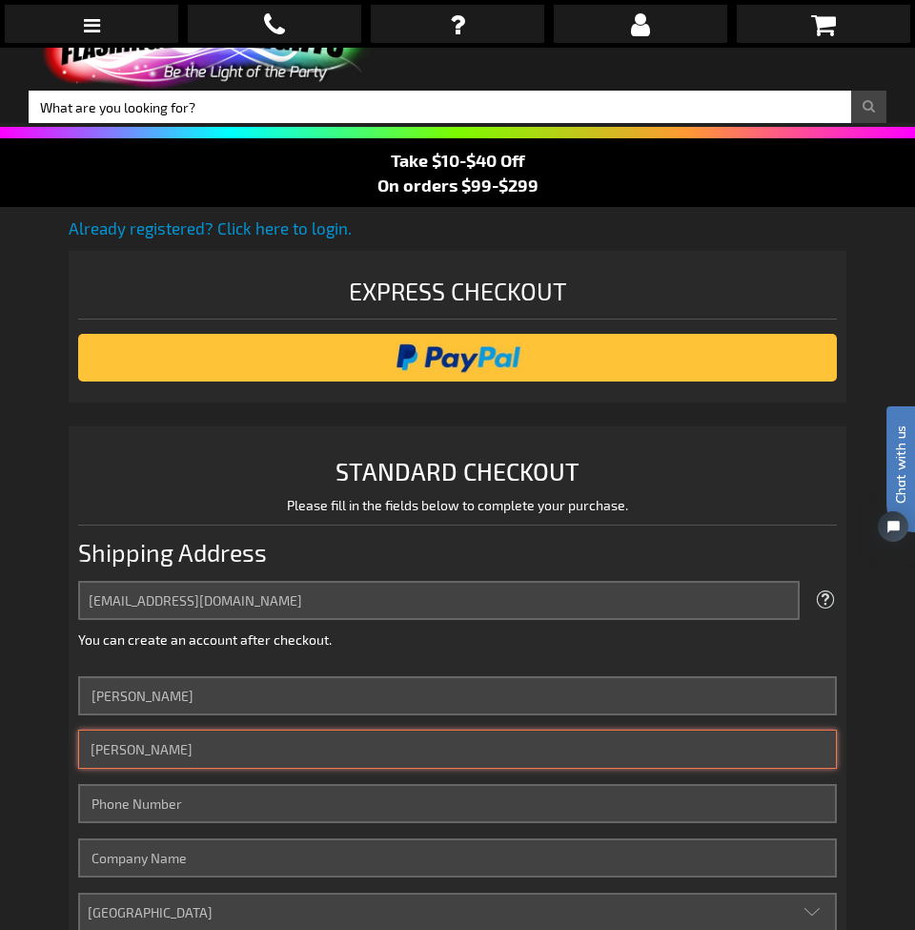
type input "Amaral"
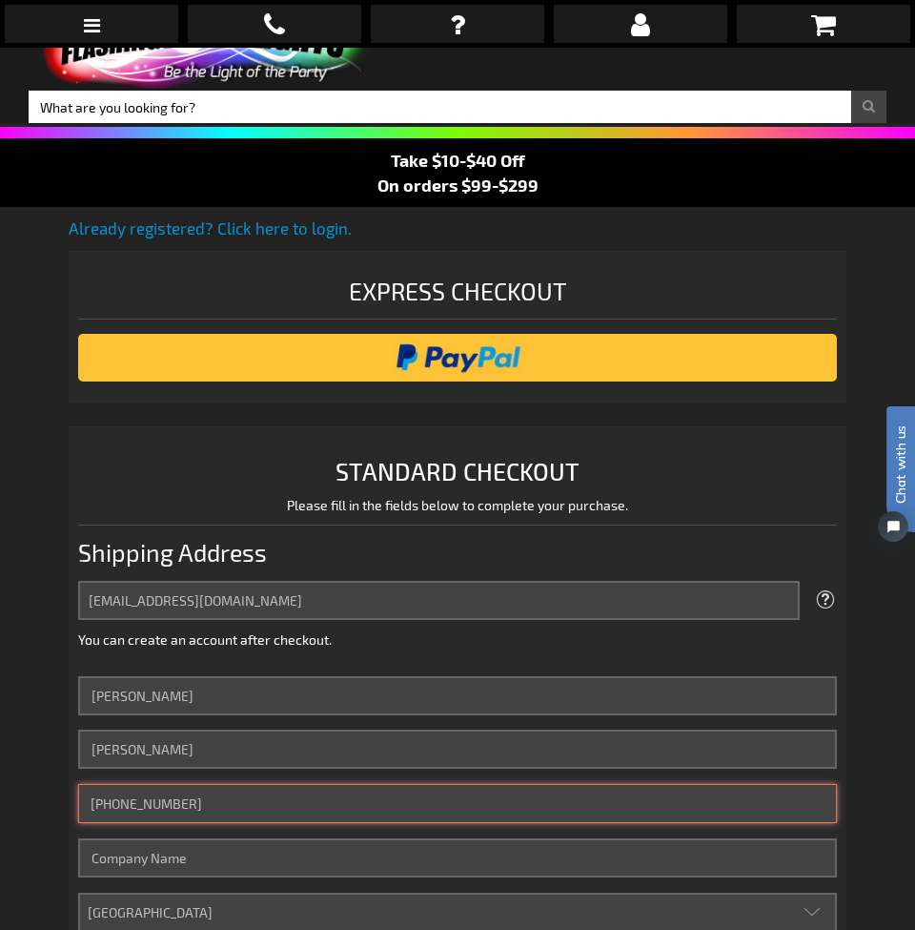
type input "[PHONE_NUMBER]"
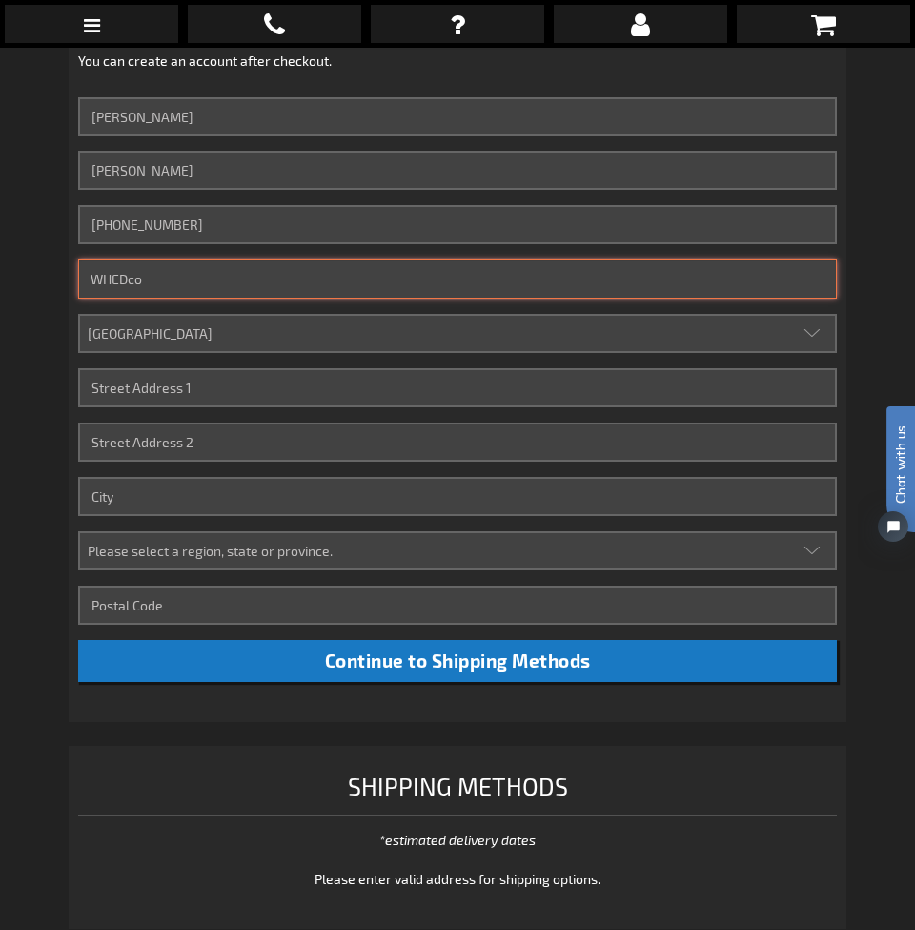
scroll to position [639, 0]
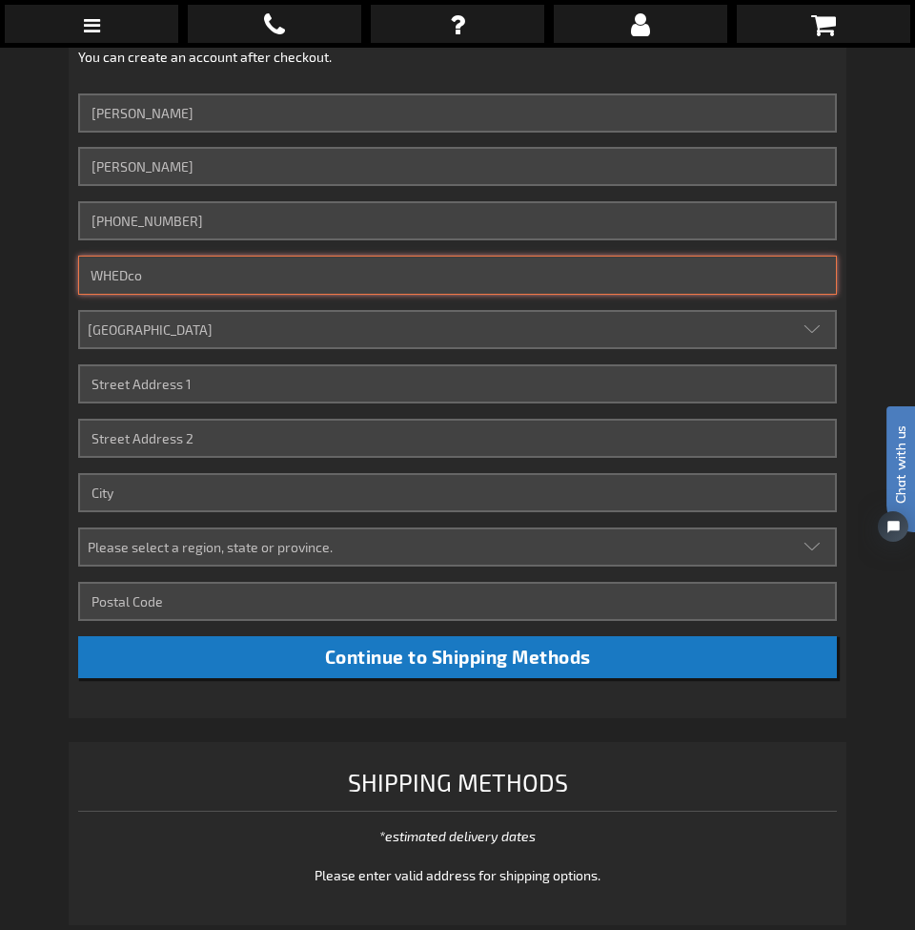
click at [190, 274] on input "WHEDco" at bounding box center [457, 275] width 759 height 39
drag, startPoint x: 225, startPoint y: 278, endPoint x: 0, endPoint y: 257, distance: 226.0
type input "Bronx Music Hall"
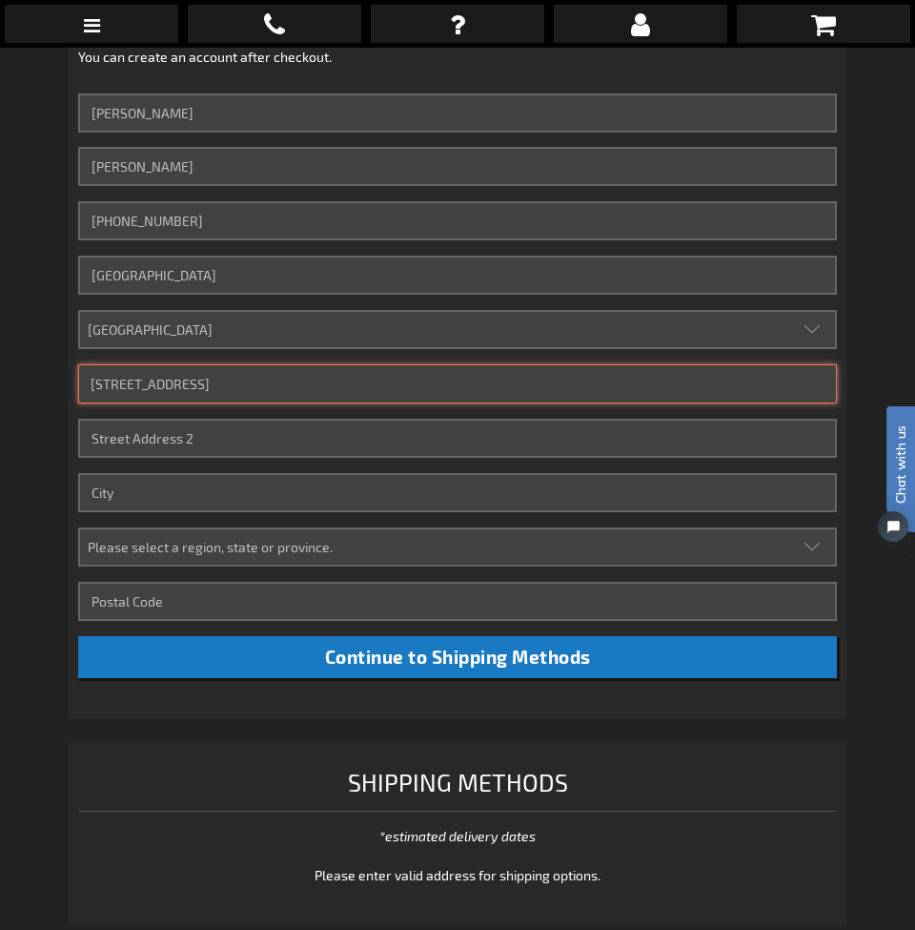
drag, startPoint x: 240, startPoint y: 384, endPoint x: 0, endPoint y: 361, distance: 241.4
type input "438 East 163rd Street"
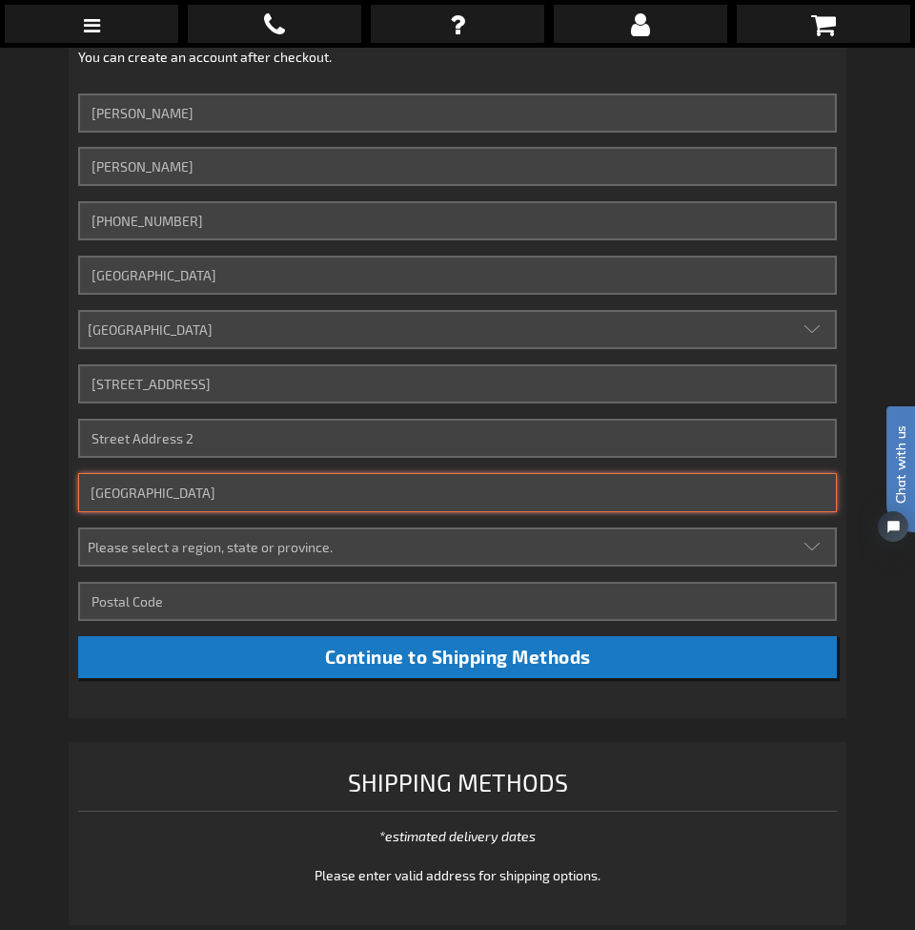
drag, startPoint x: 208, startPoint y: 495, endPoint x: 0, endPoint y: 479, distance: 208.5
type input "Bronx"
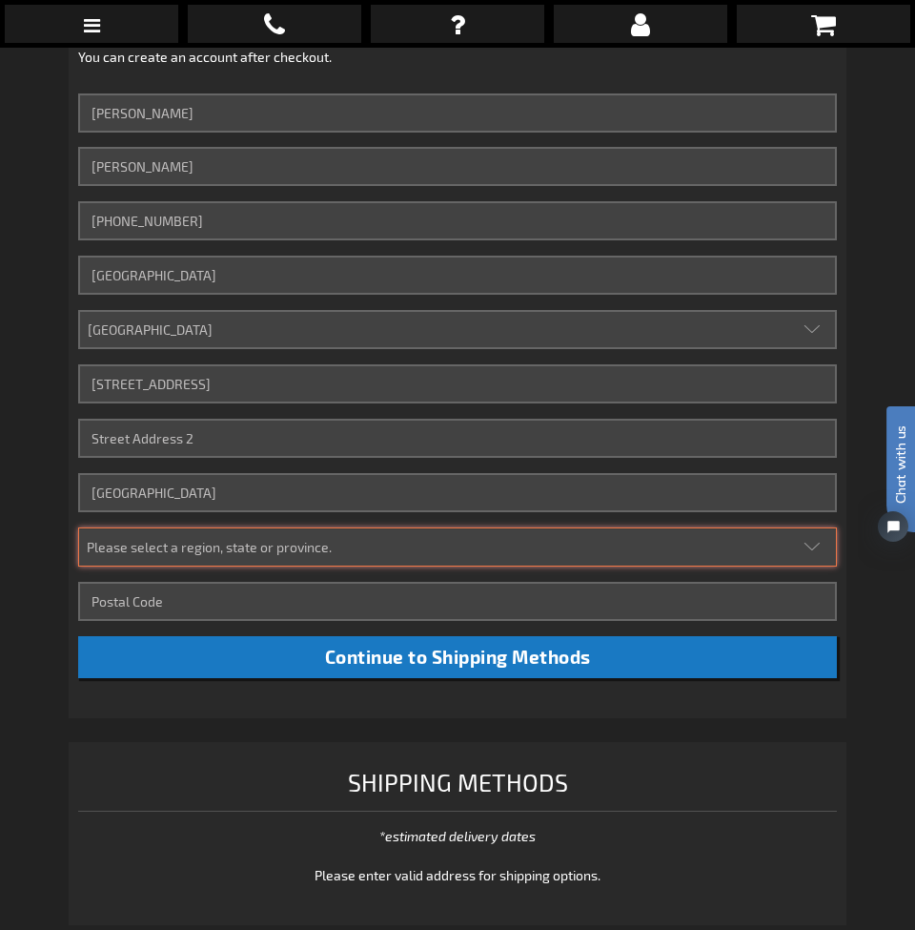
select select "43"
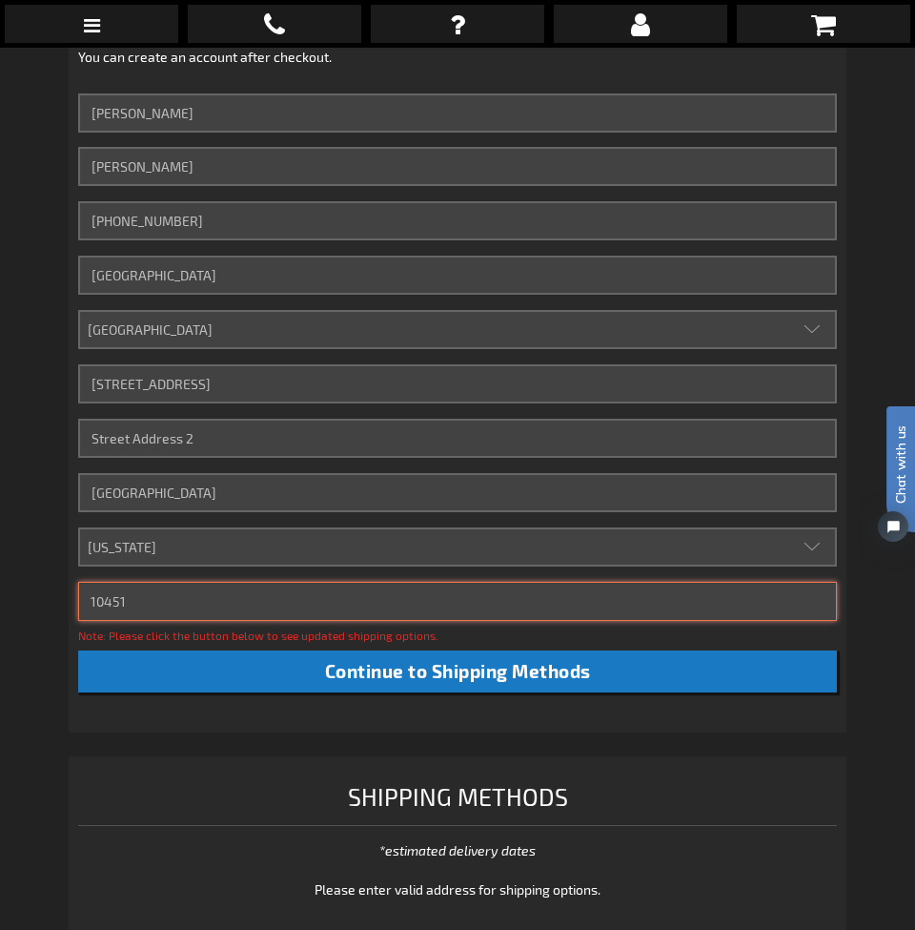
type input "10451"
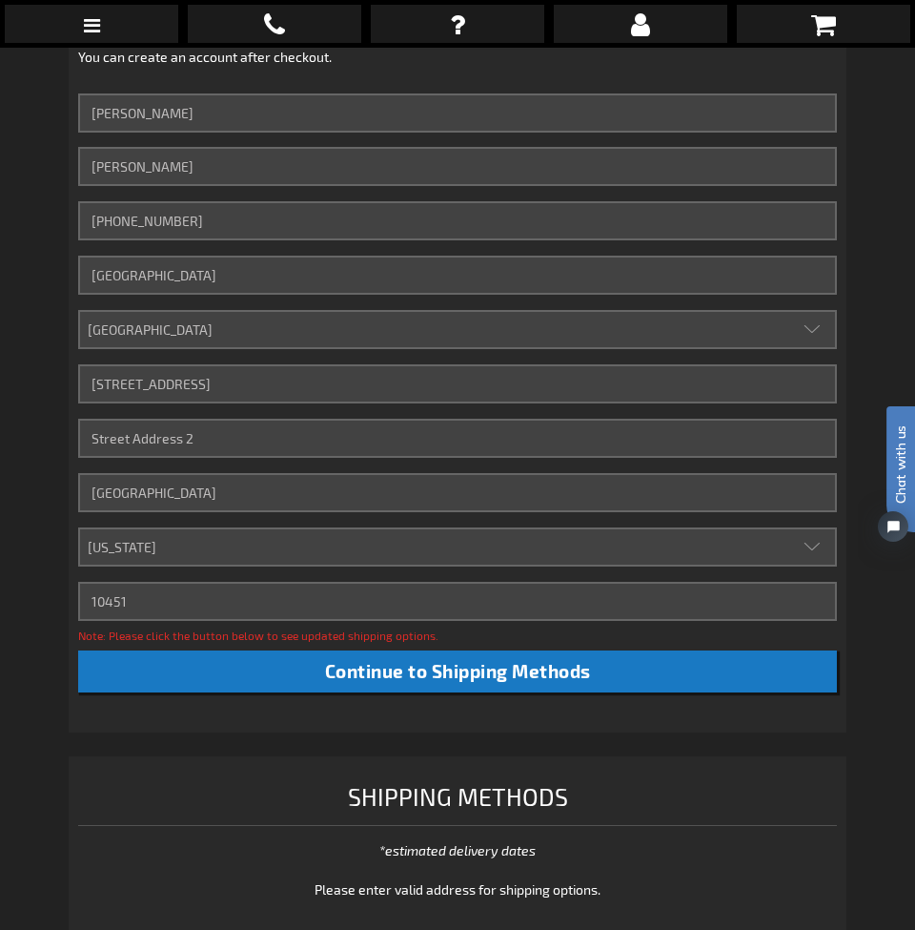
click at [463, 635] on div "Note: Please click the button below to see updated shipping options." at bounding box center [457, 634] width 759 height 17
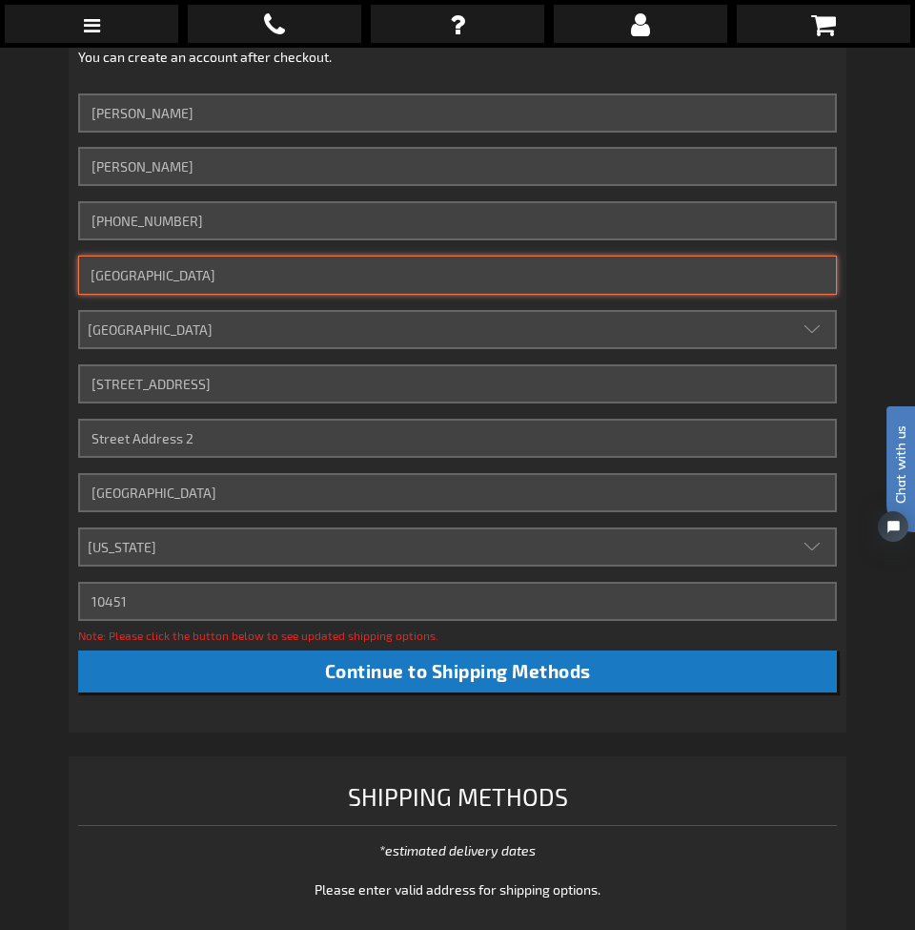
click at [241, 281] on input "Bronx Music Hall" at bounding box center [457, 275] width 759 height 39
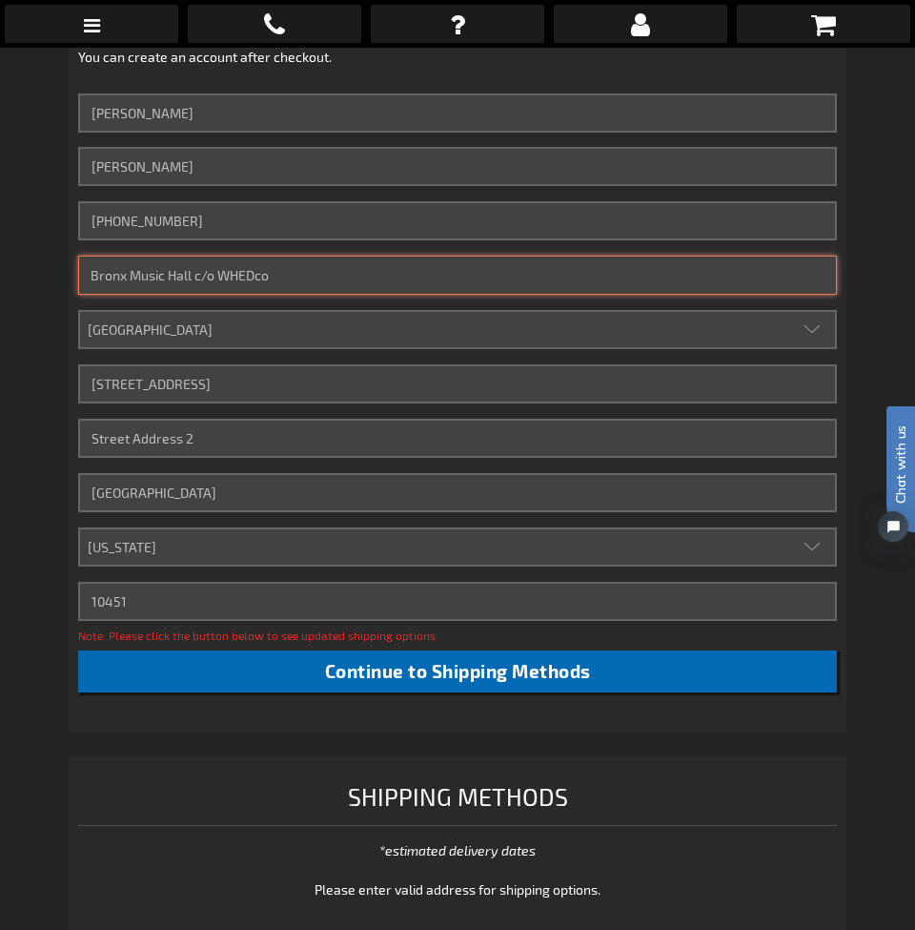
type input "Bronx Music Hall c/o WHEDco"
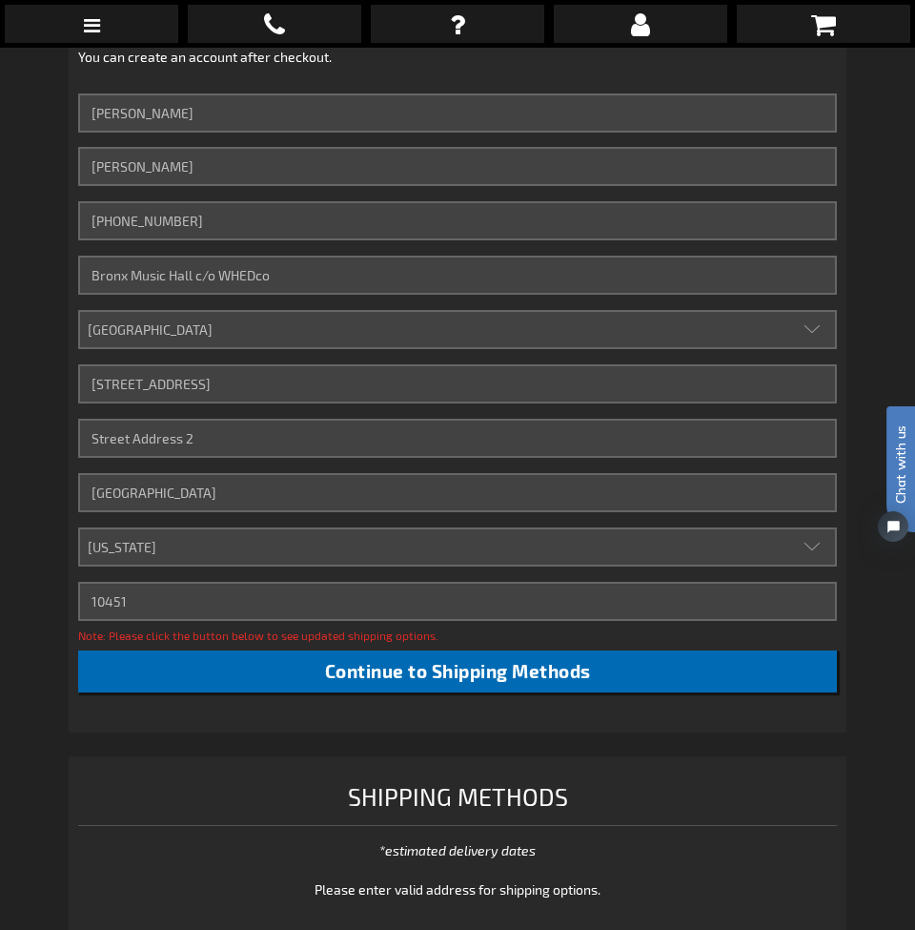
click at [325, 666] on span "Continue to Shipping Methods" at bounding box center [458, 671] width 266 height 22
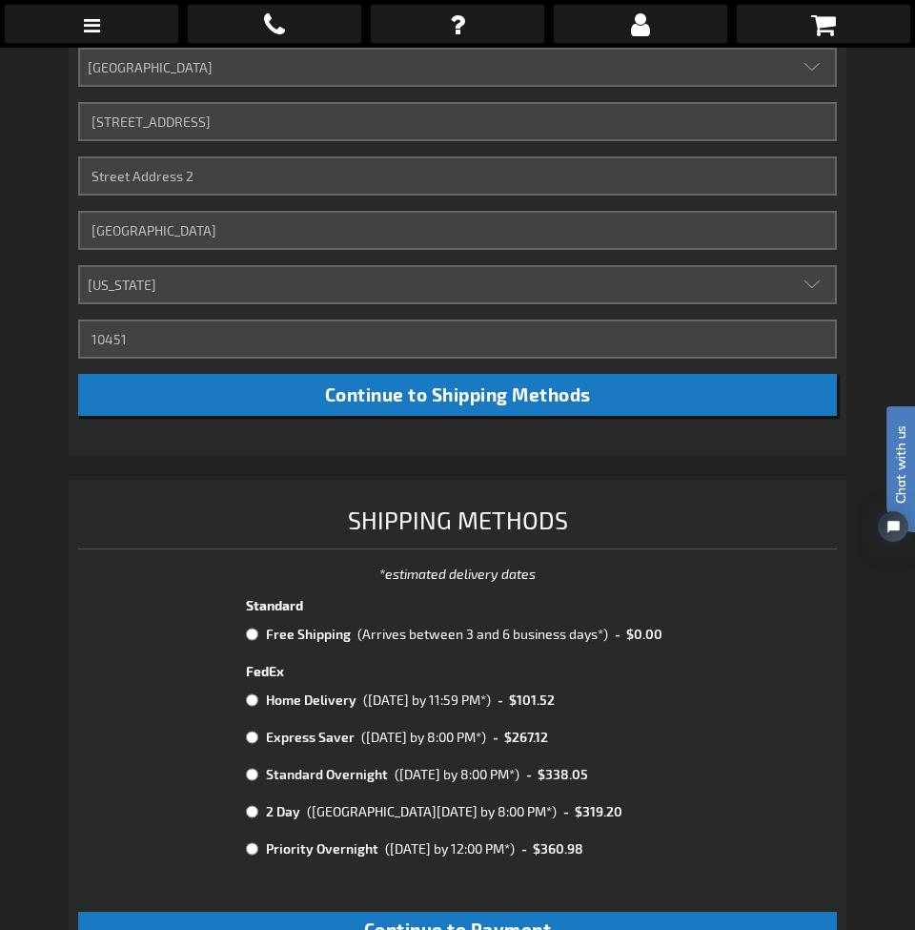
scroll to position [902, 0]
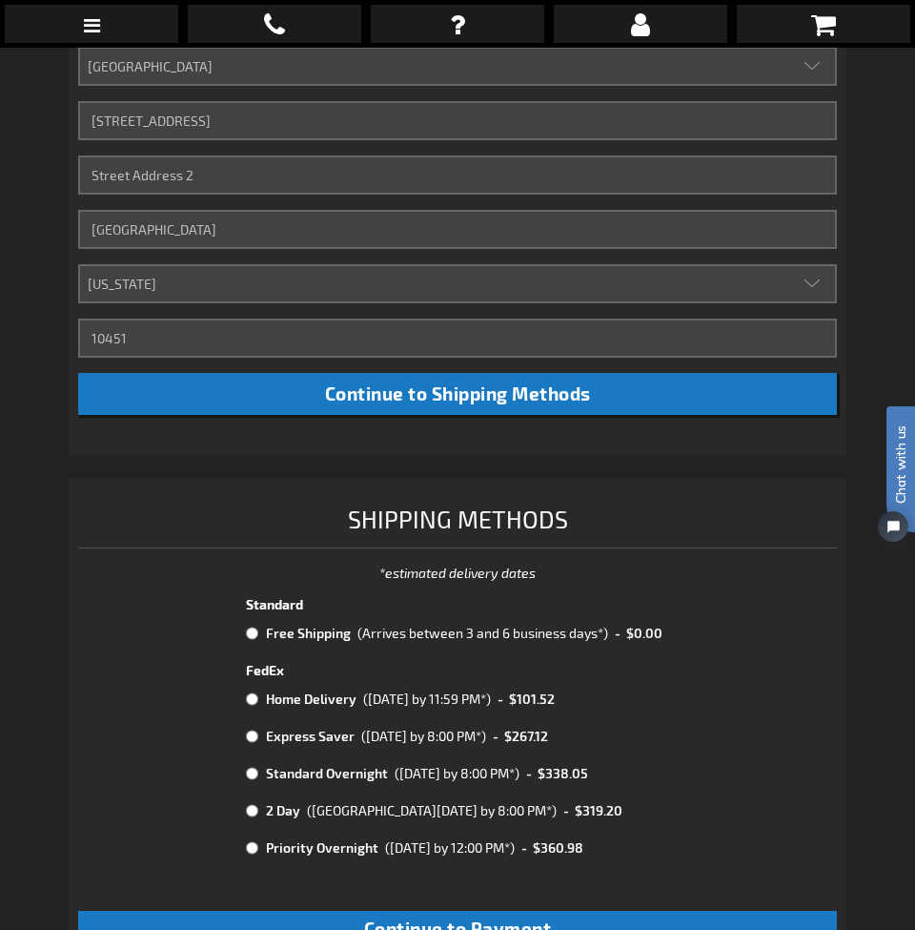
click at [254, 634] on input "radio" at bounding box center [252, 632] width 12 height 15
radio input "true"
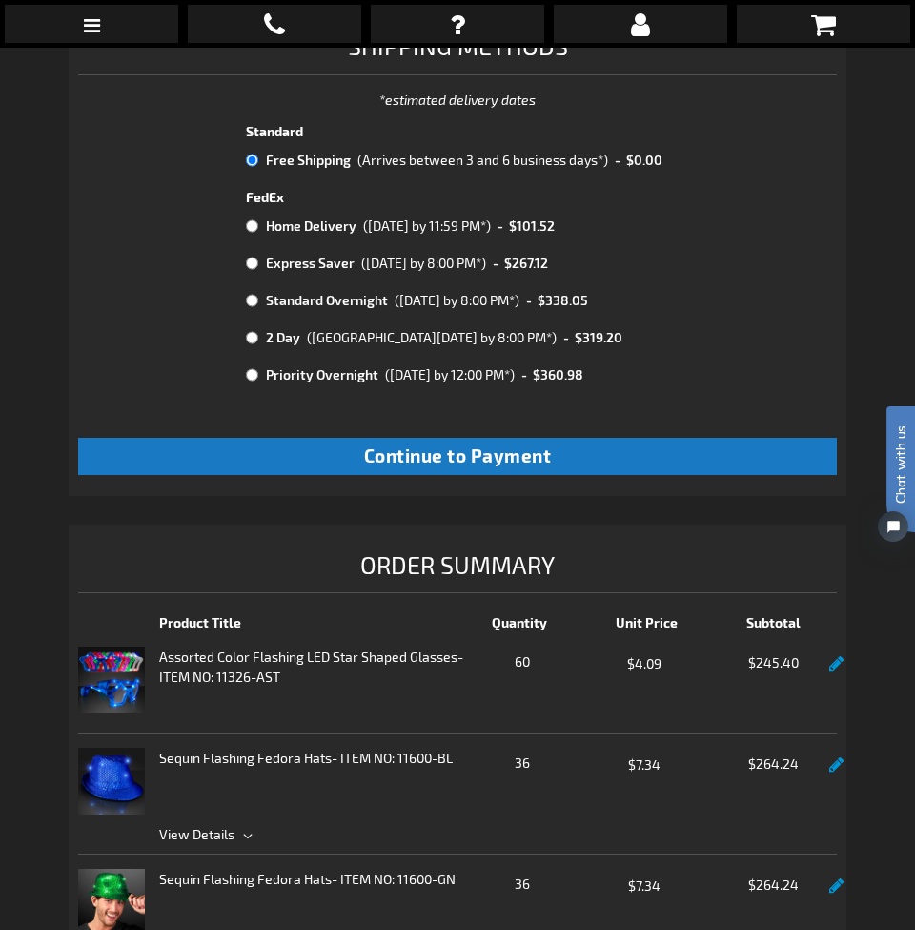
scroll to position [1379, 0]
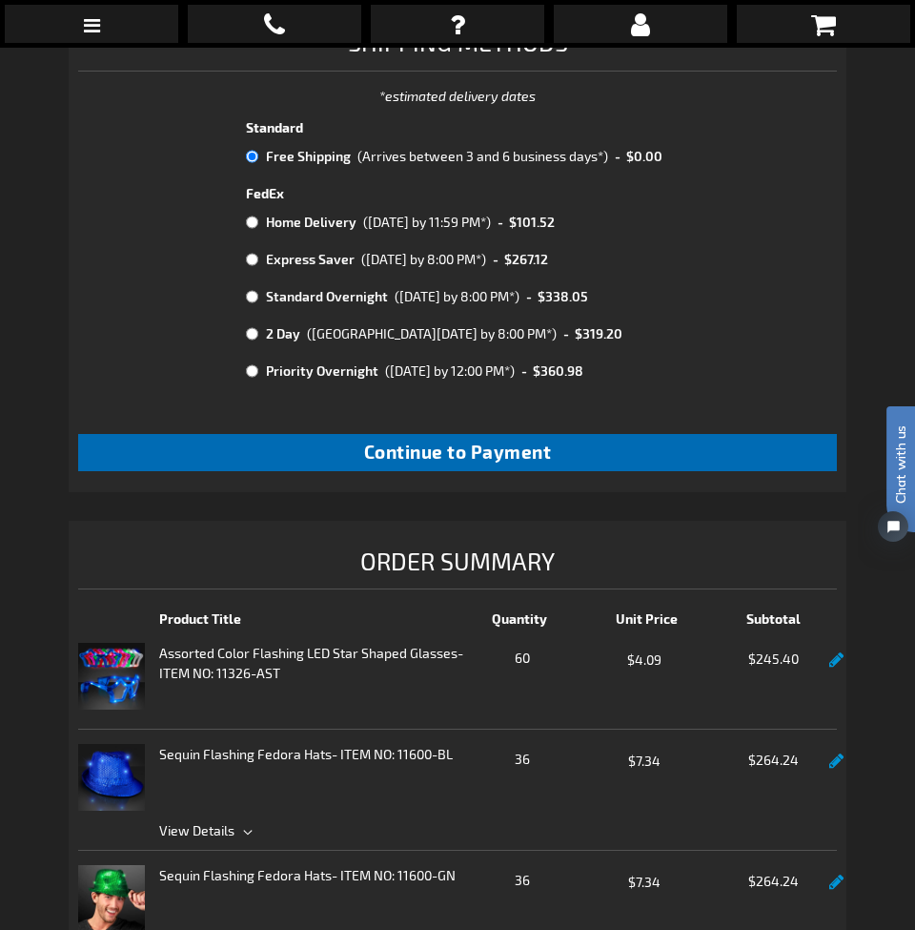
click at [504, 471] on button "Continue to Payment" at bounding box center [457, 452] width 759 height 37
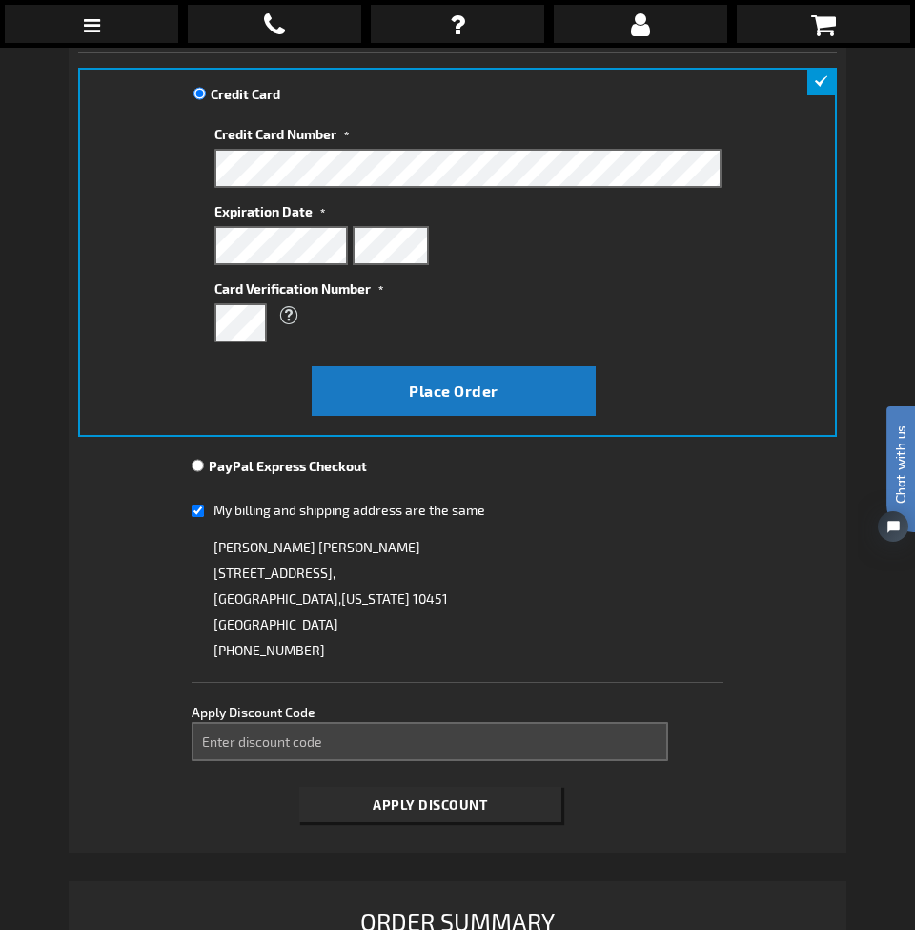
scroll to position [322, 0]
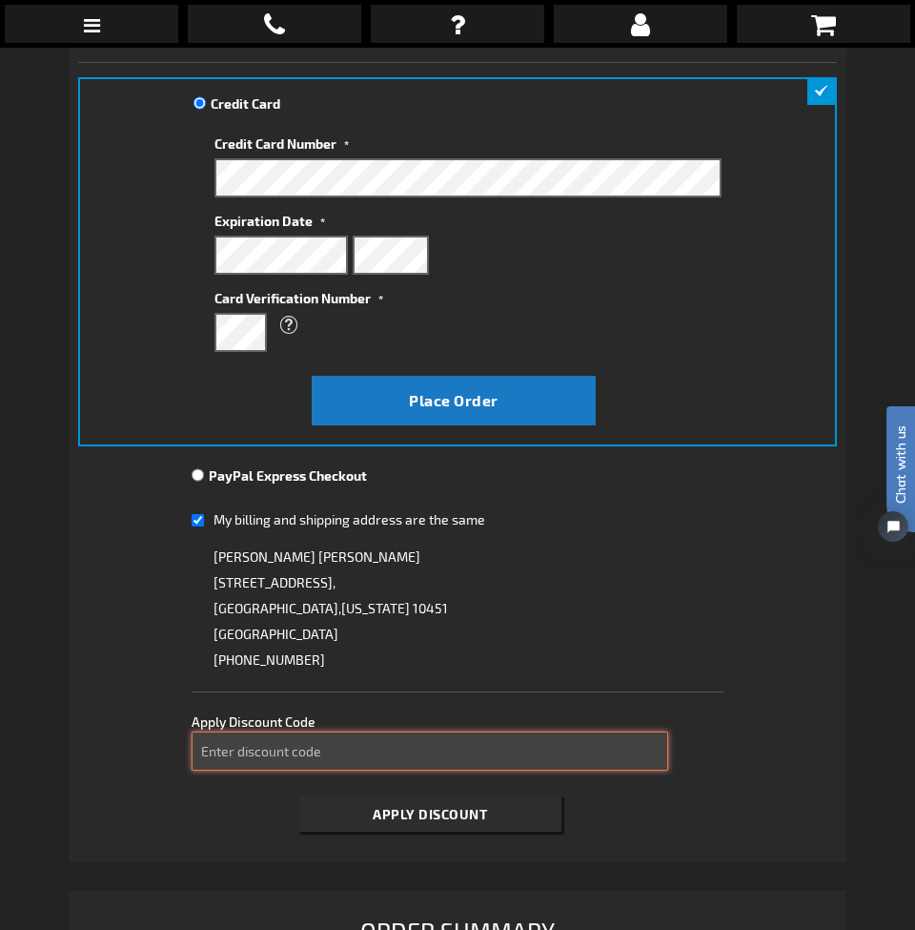
click at [383, 749] on input "Enter discount code" at bounding box center [430, 750] width 477 height 39
type input "take40"
click button "Apply Discount"
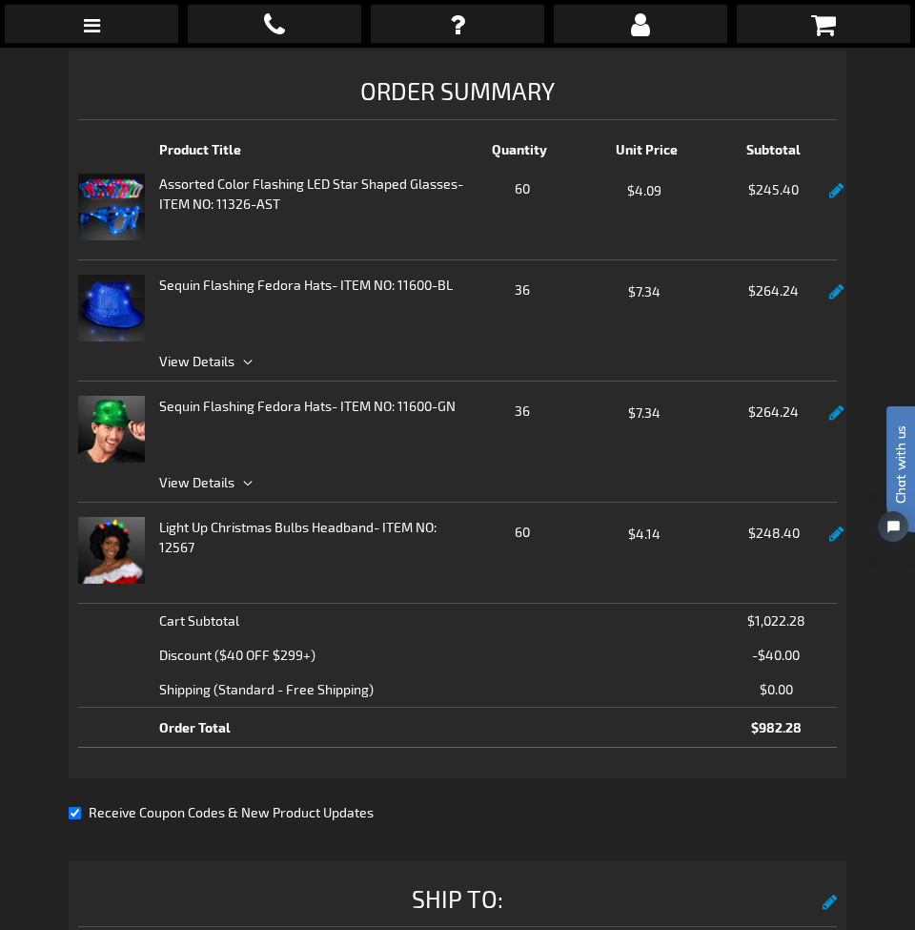
scroll to position [1151, 0]
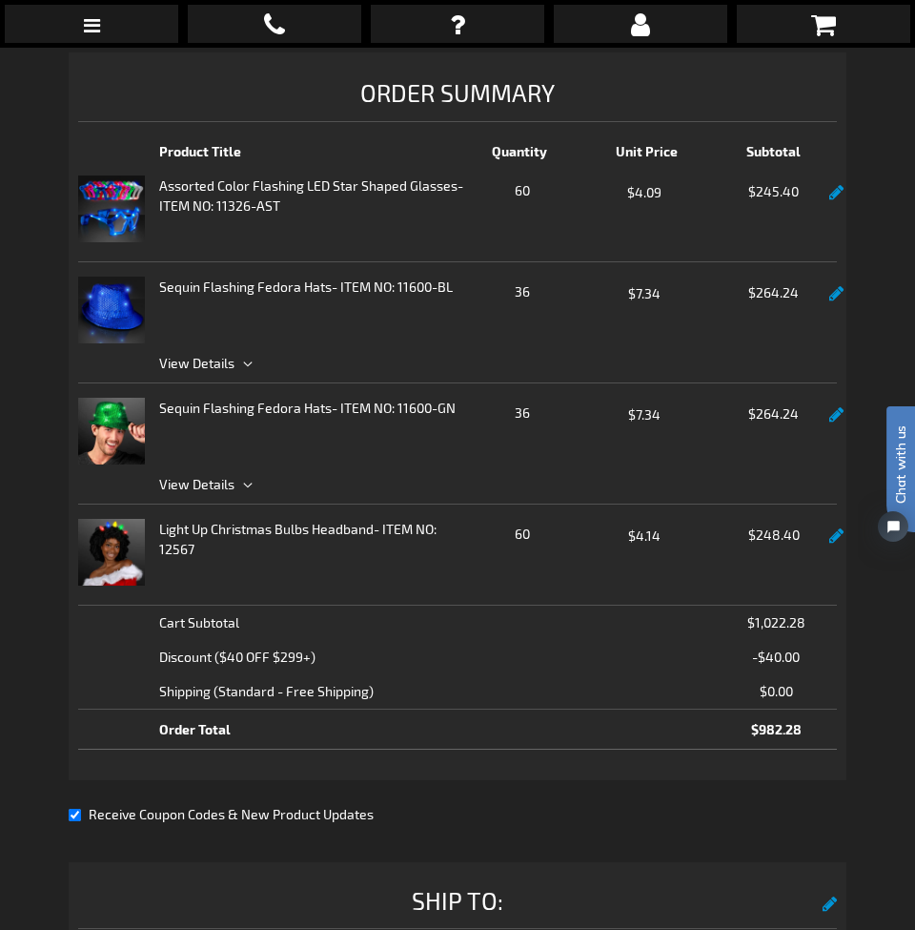
click link
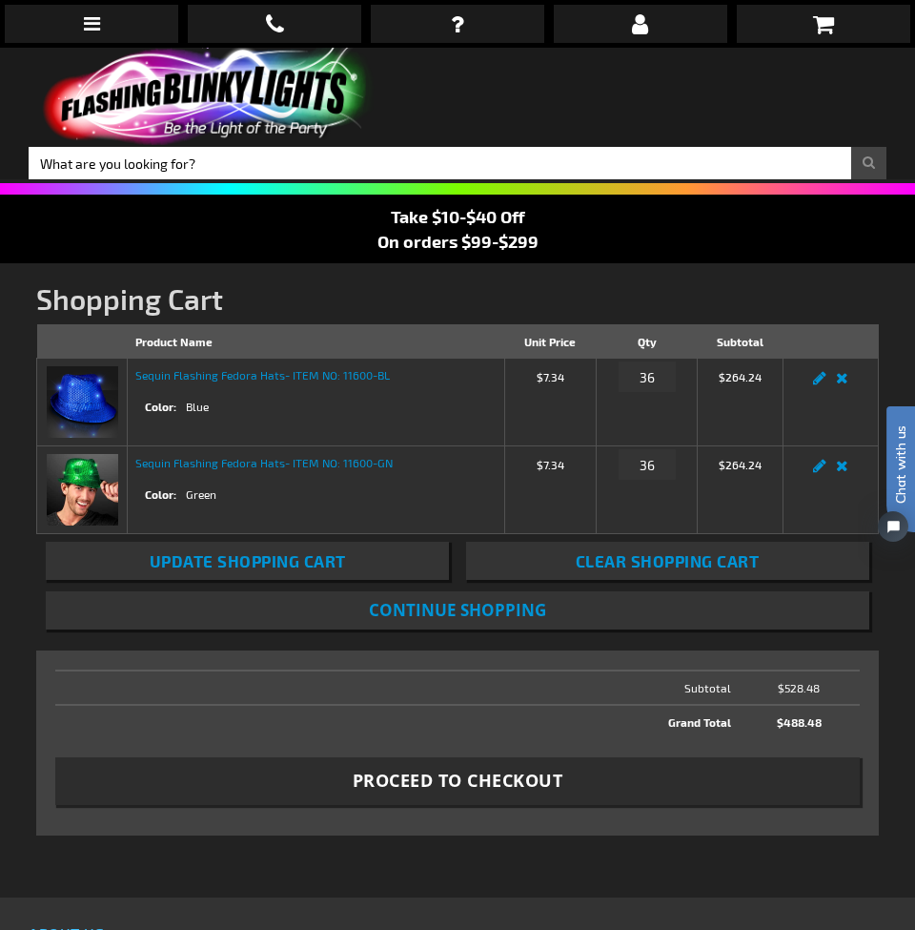
click at [531, 778] on span "Proceed to Checkout" at bounding box center [458, 780] width 211 height 24
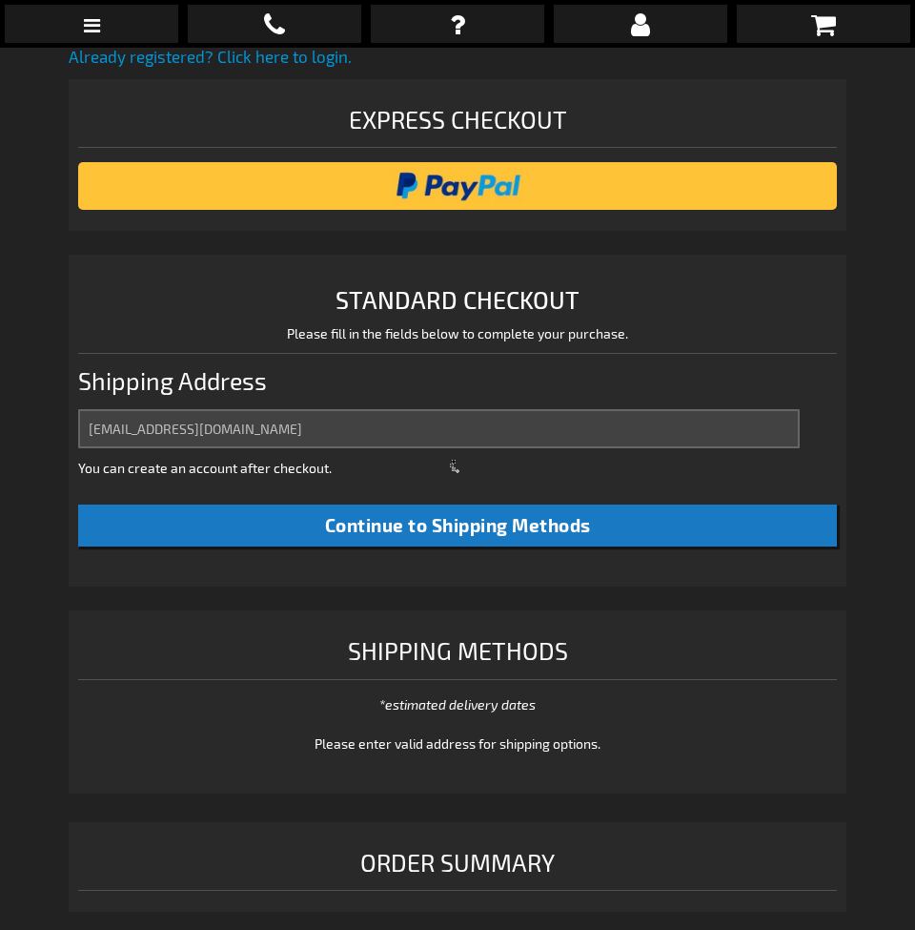
scroll to position [481, 0]
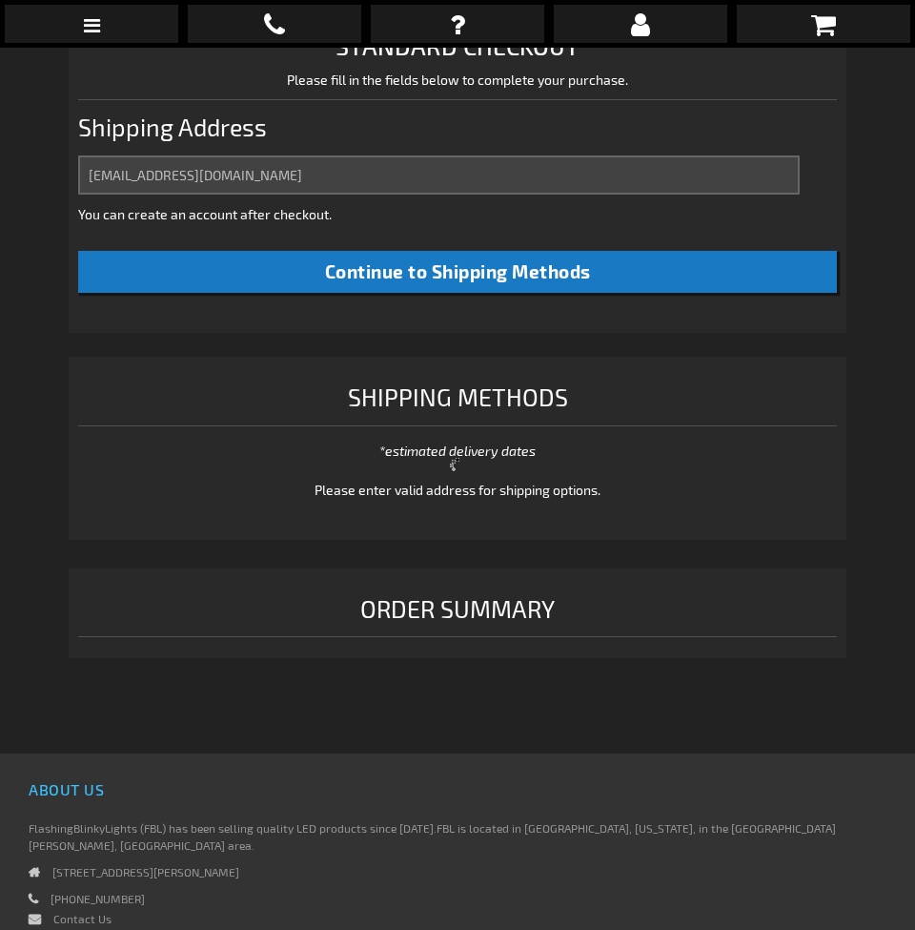
select select "US"
select select "43"
select select "US"
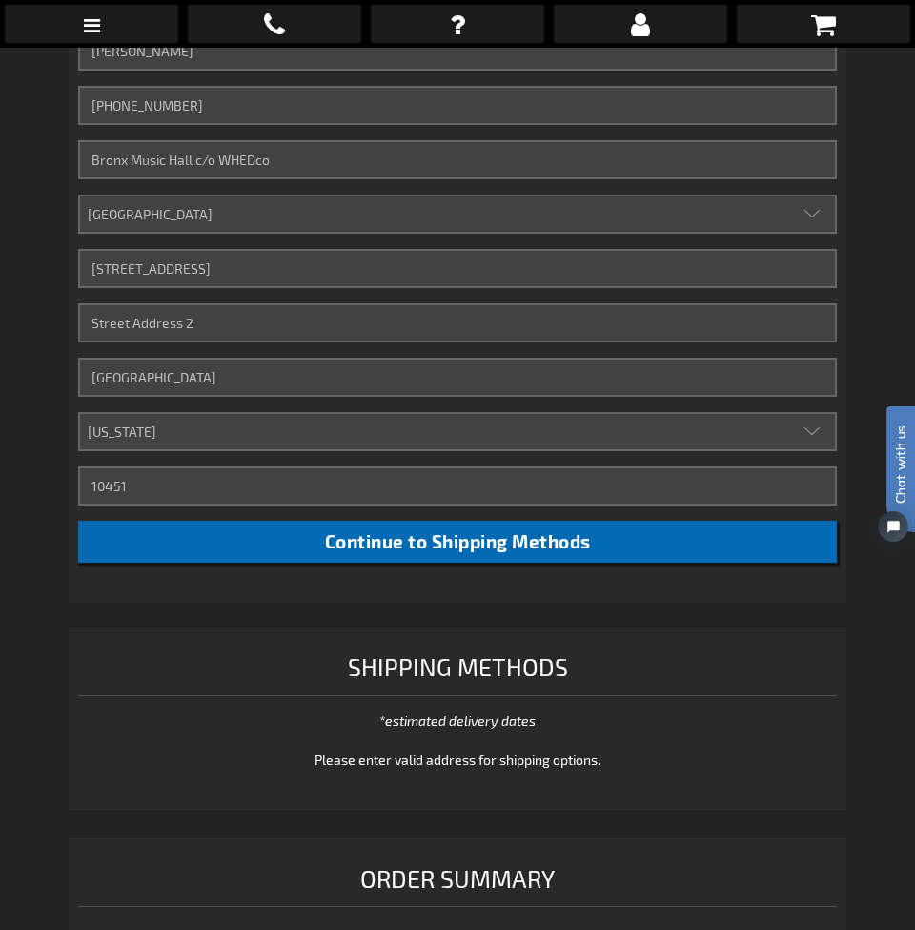
scroll to position [757, 0]
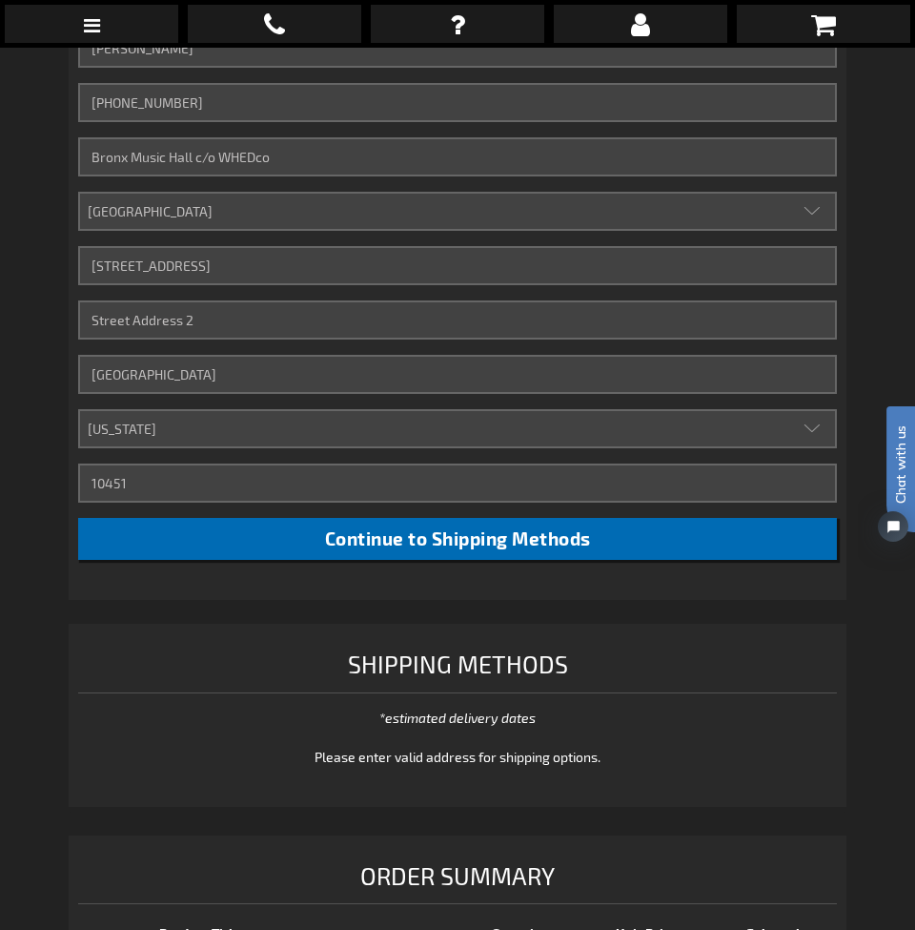
click at [498, 534] on span "Continue to Shipping Methods" at bounding box center [458, 538] width 266 height 22
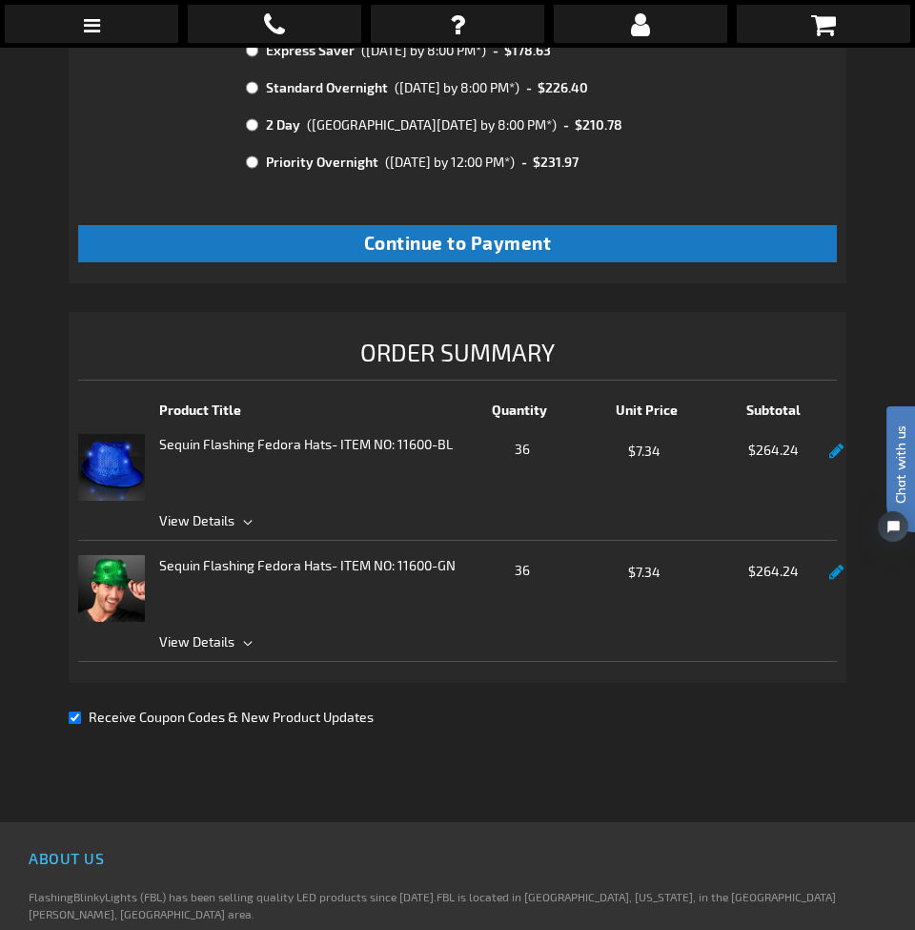
scroll to position [1589, 0]
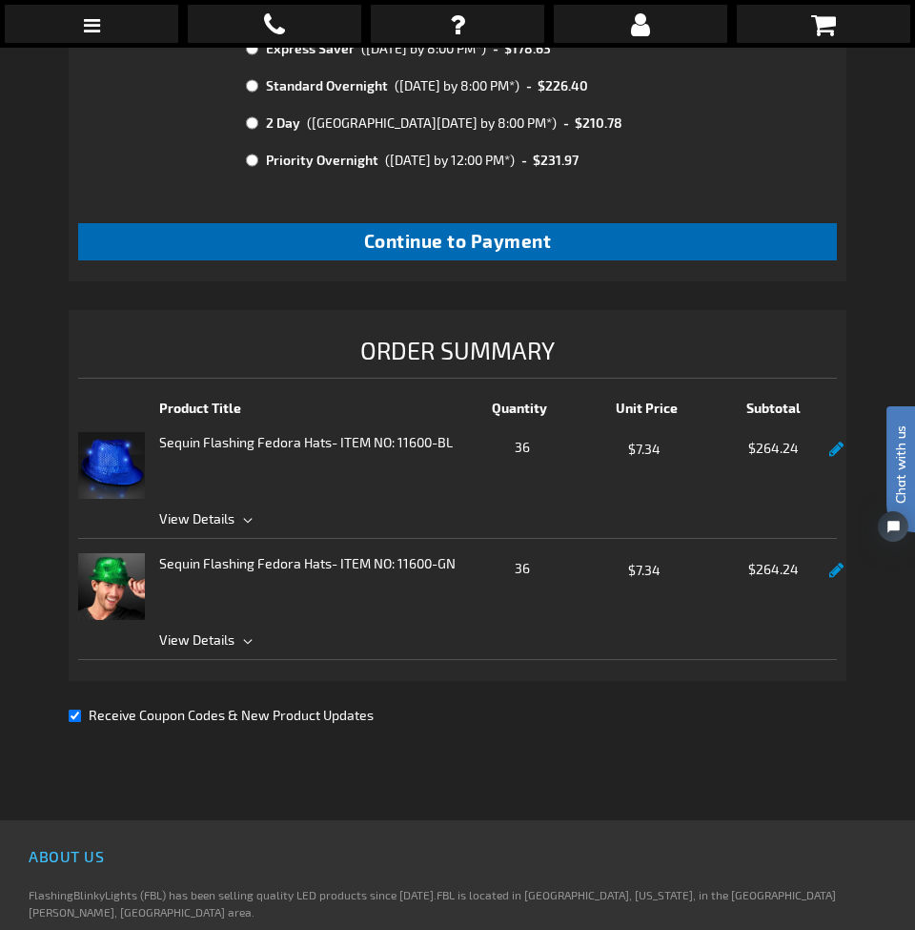
click at [587, 243] on button "Continue to Payment" at bounding box center [457, 241] width 759 height 37
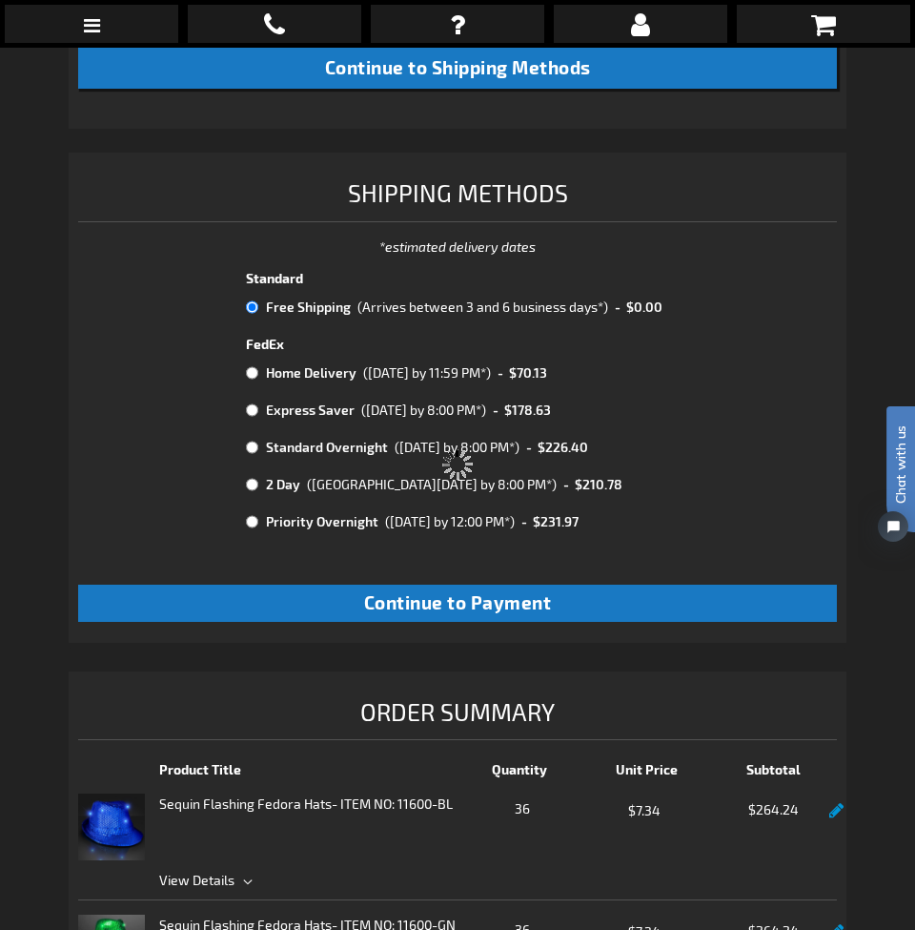
scroll to position [1218, 0]
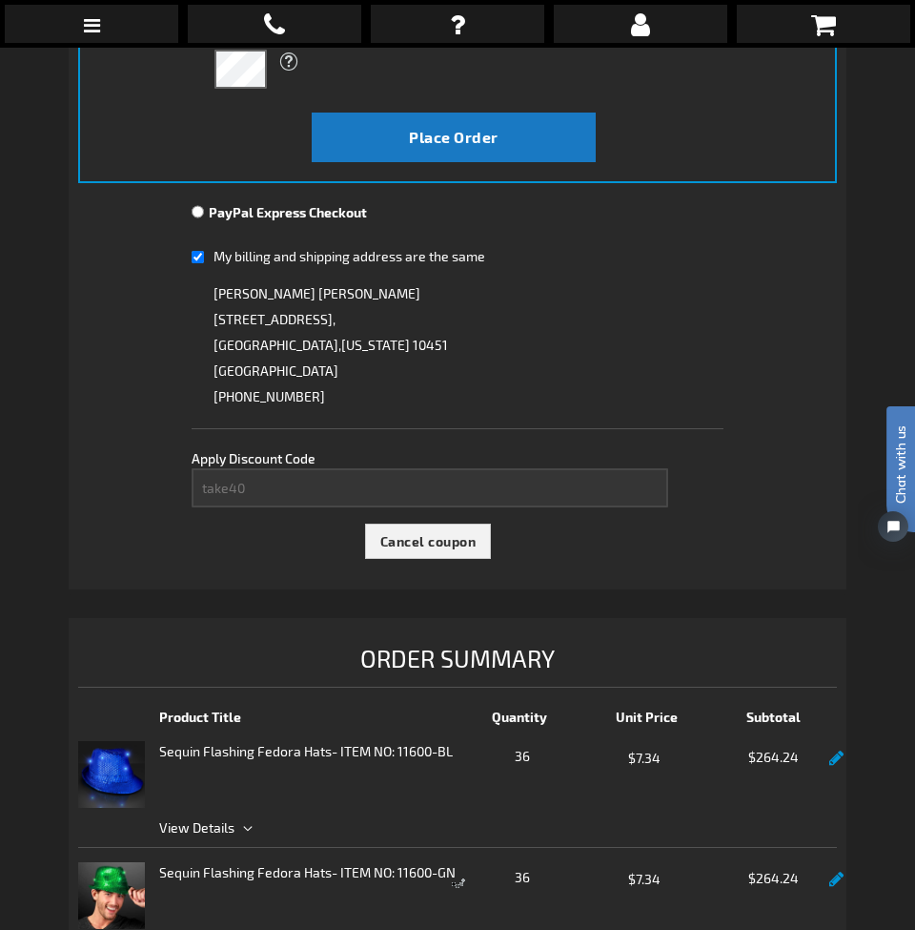
scroll to position [591, 0]
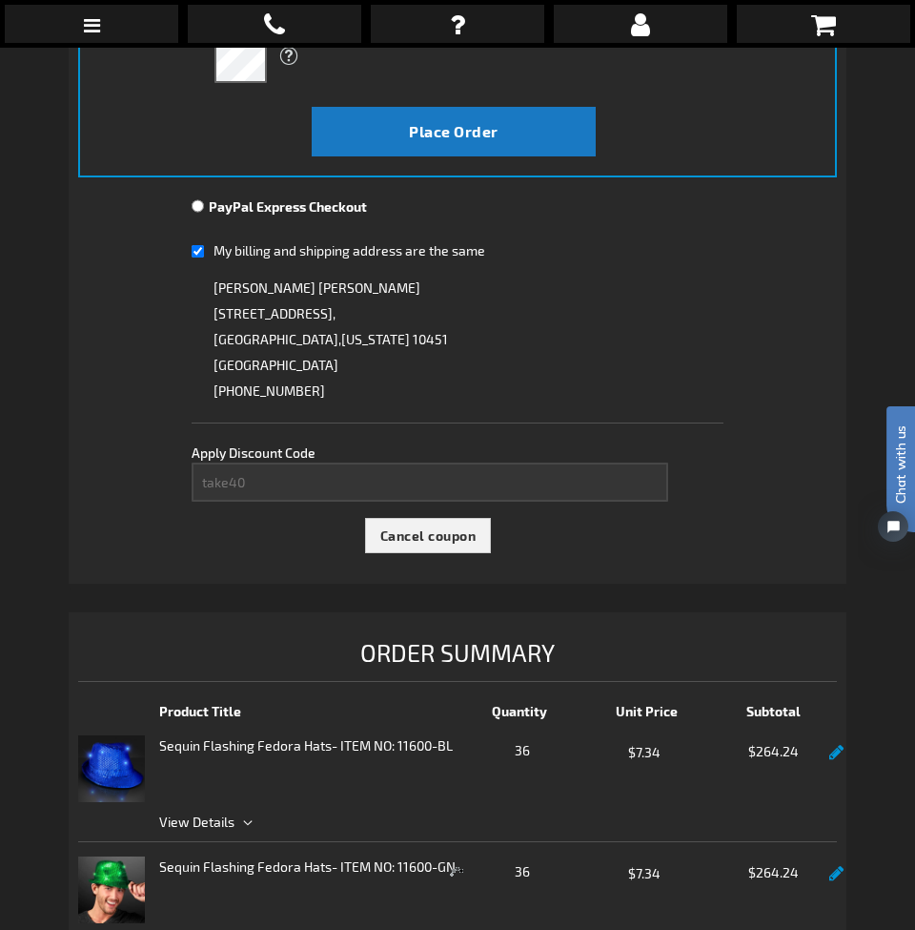
click at [200, 251] on input "My billing and shipping address are the same" at bounding box center [198, 251] width 12 height 39
checkbox input "false"
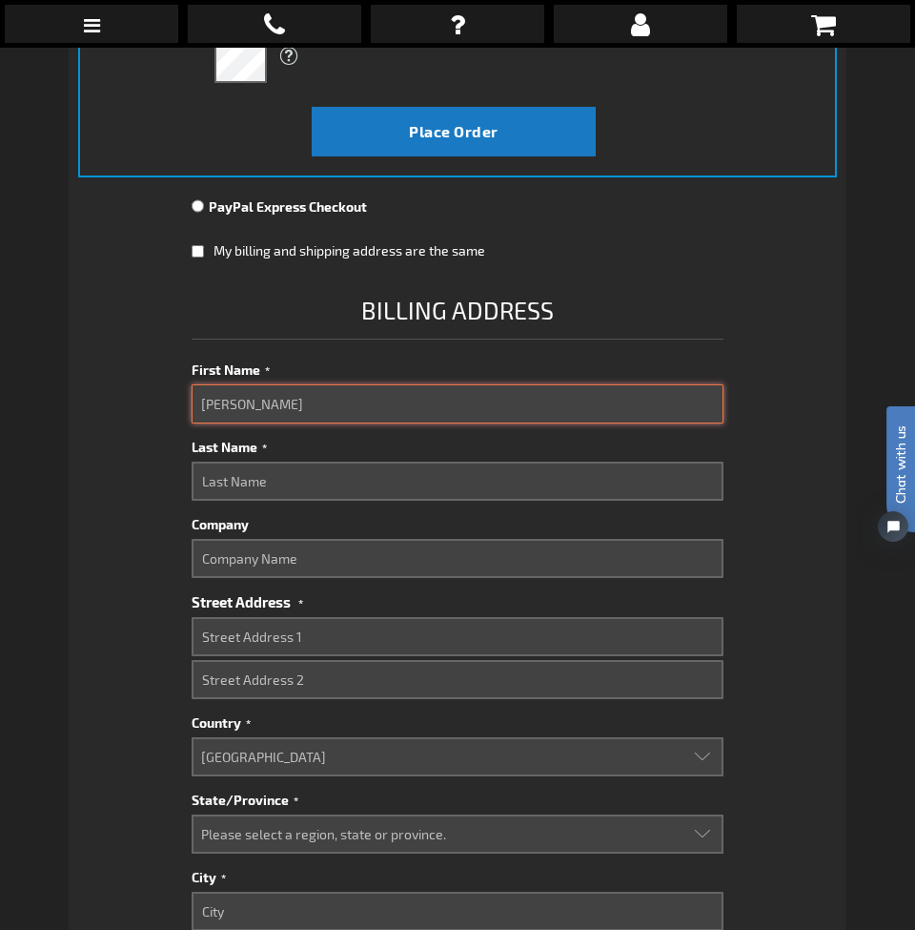
type input "Vera"
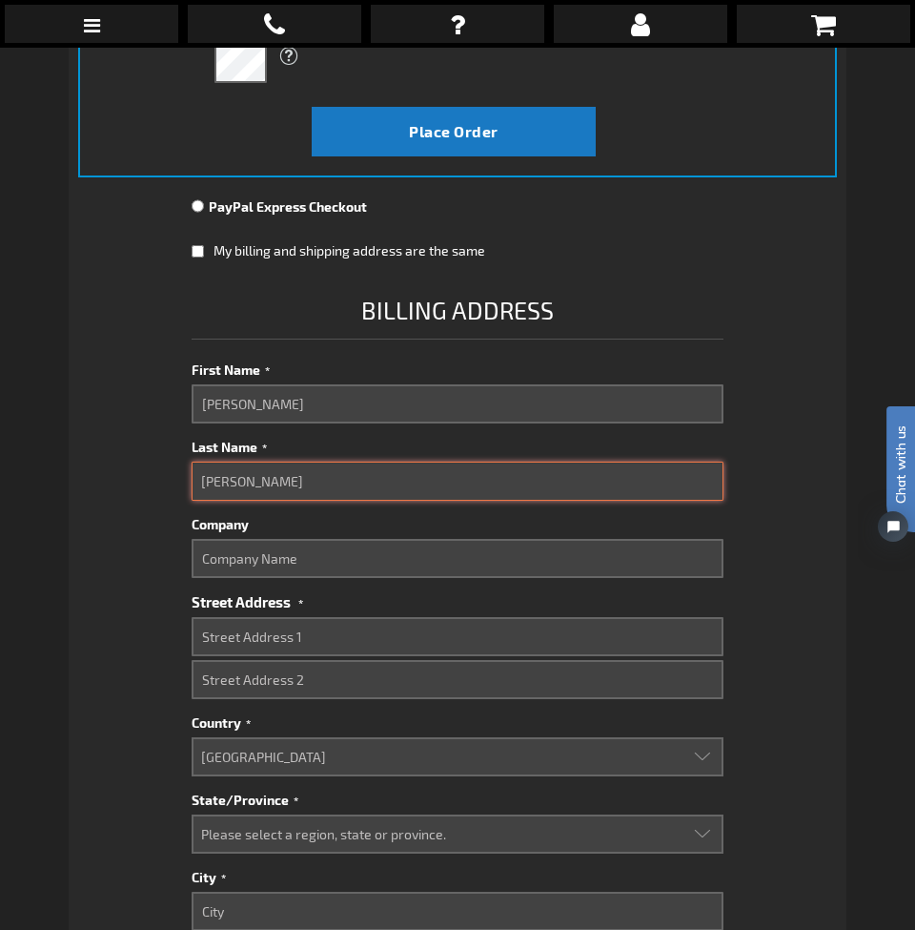
type input "Amaral"
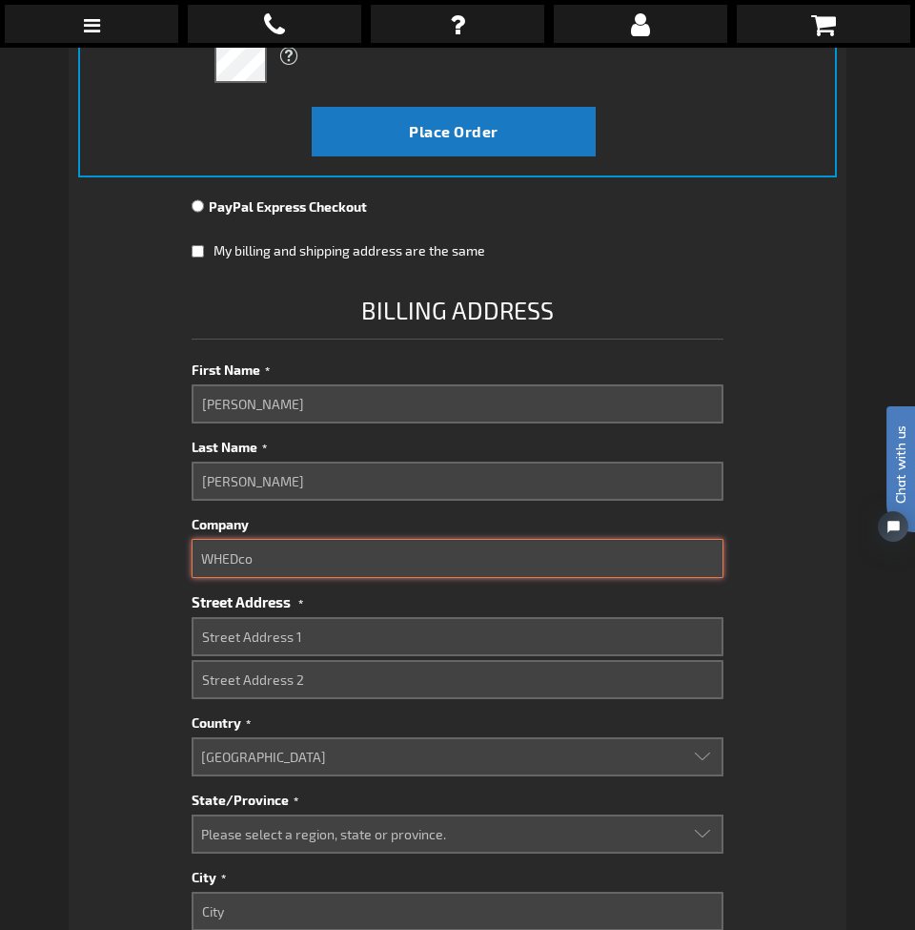
type input "WHEDco"
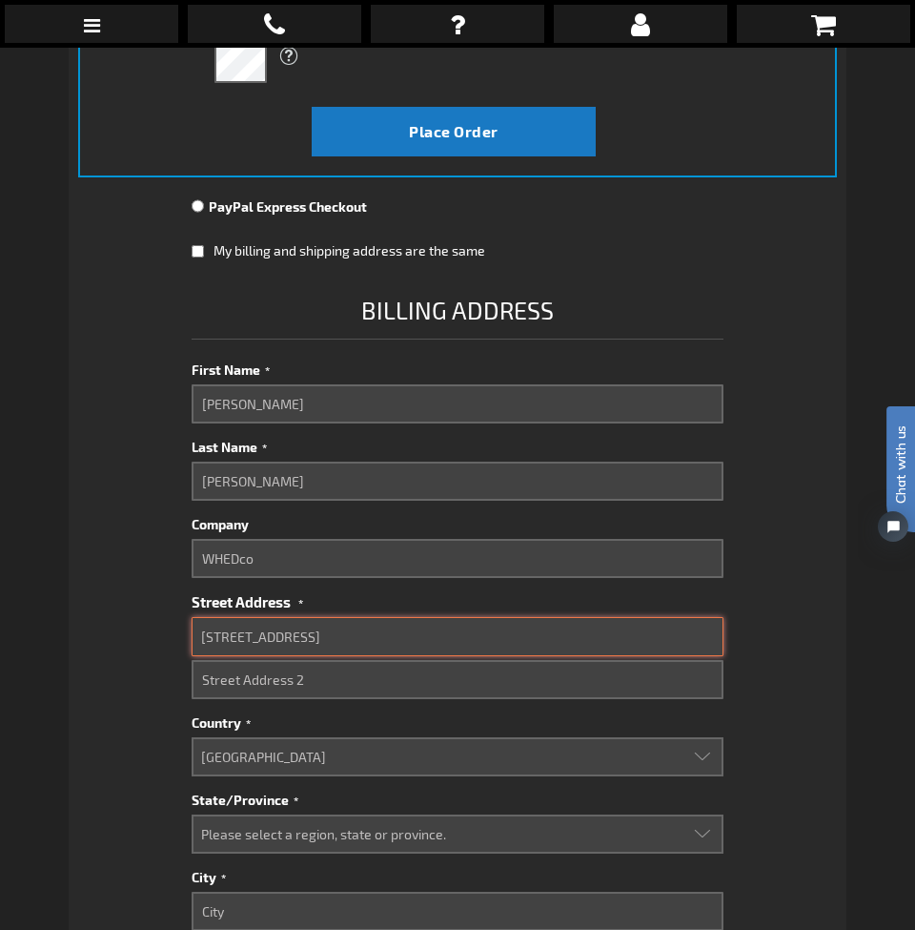
type input "50 East 168th Street"
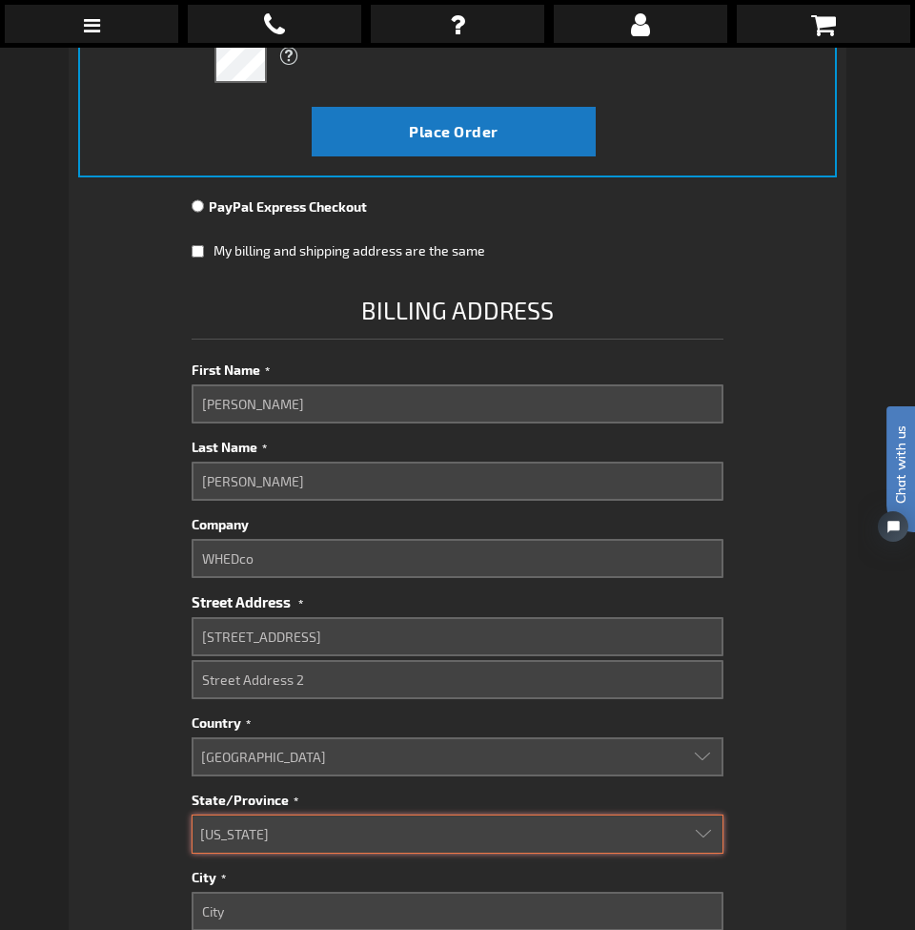
select select "43"
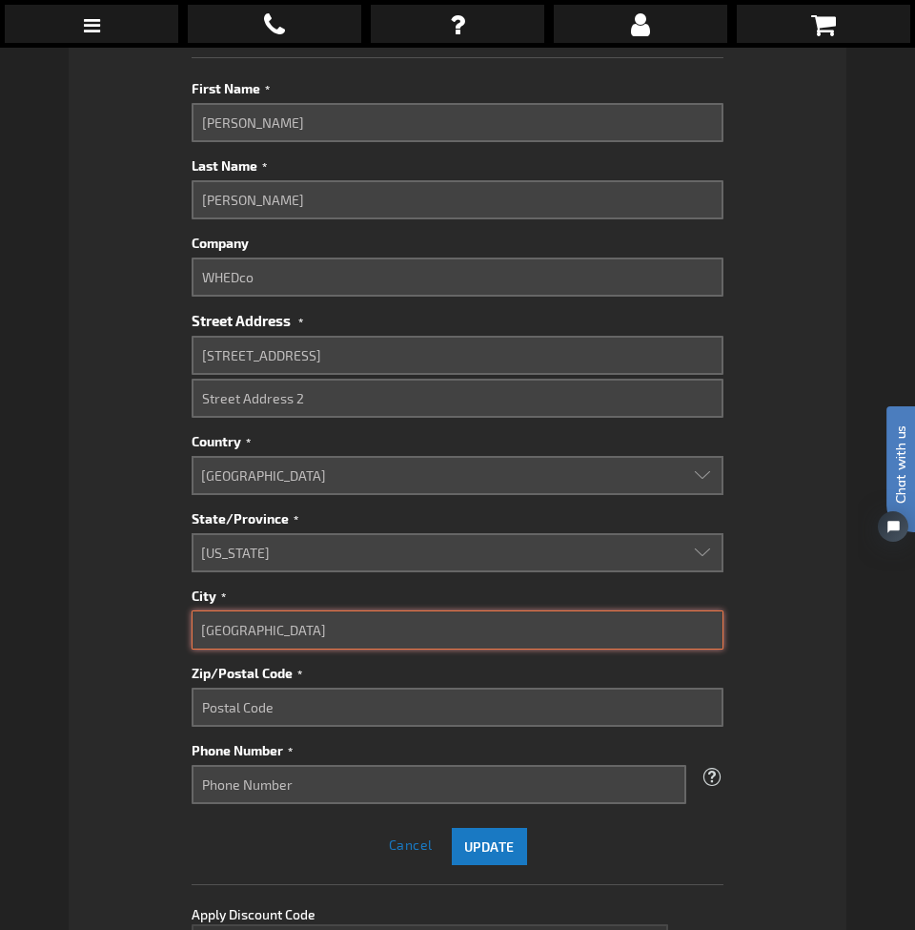
scroll to position [880, 0]
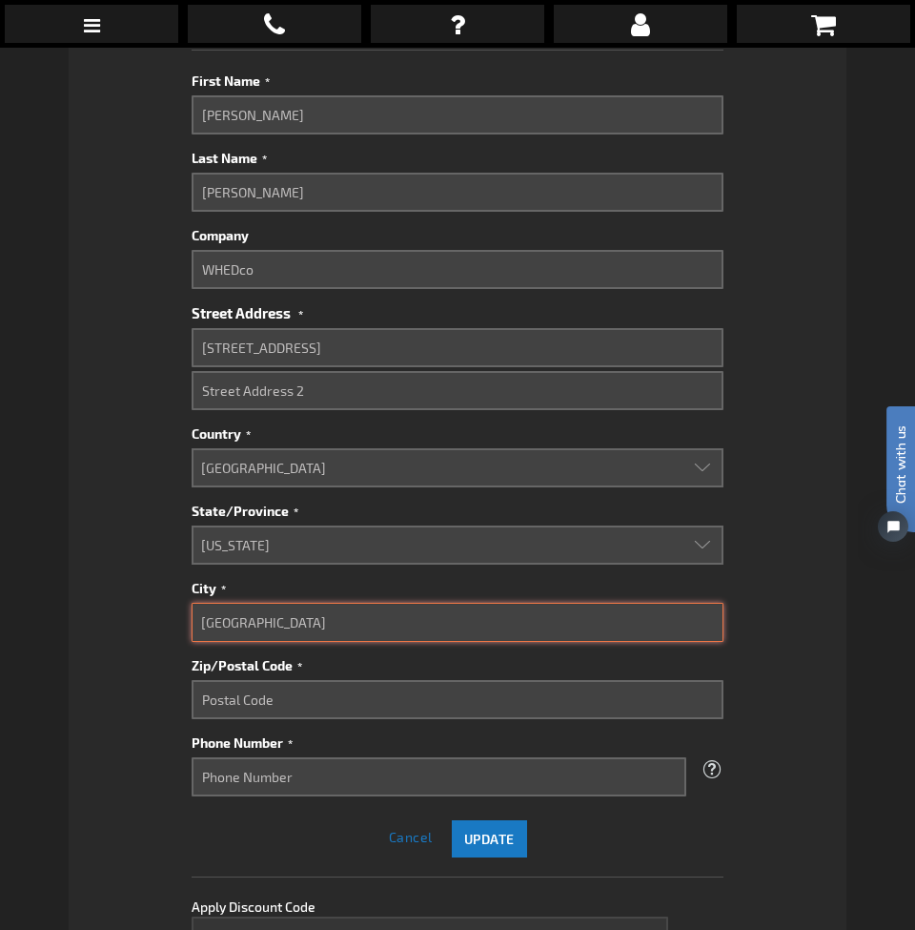
type input "Bronx"
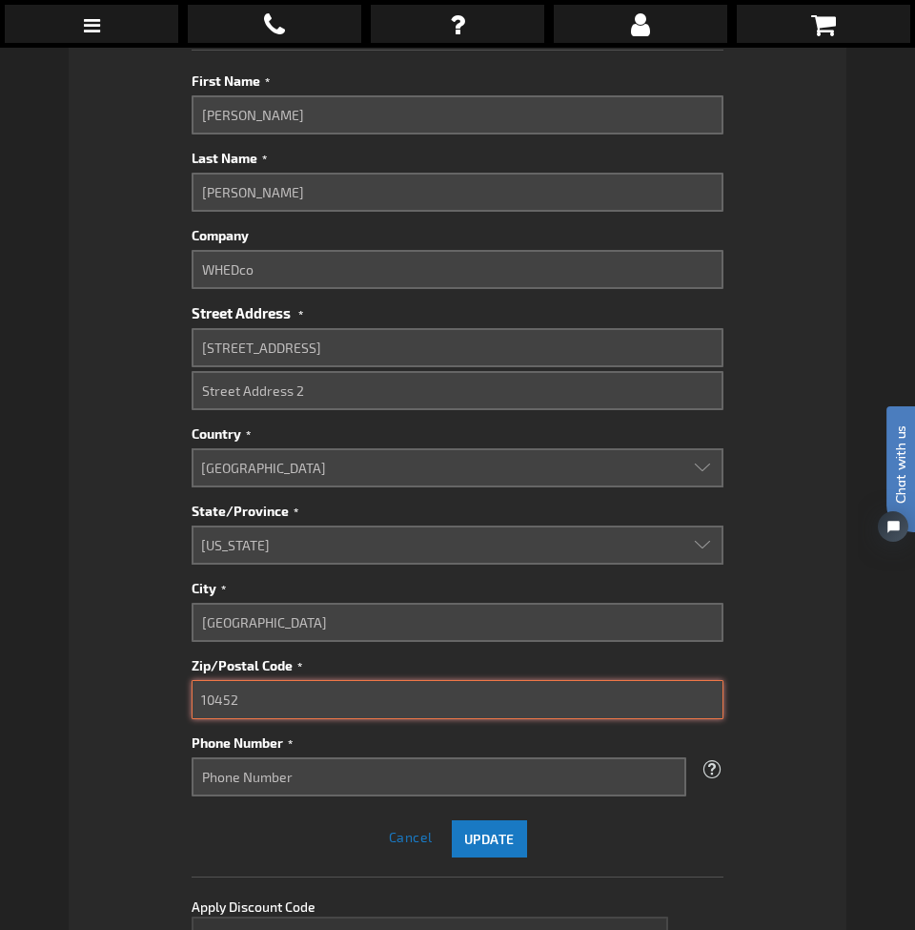
type input "10452"
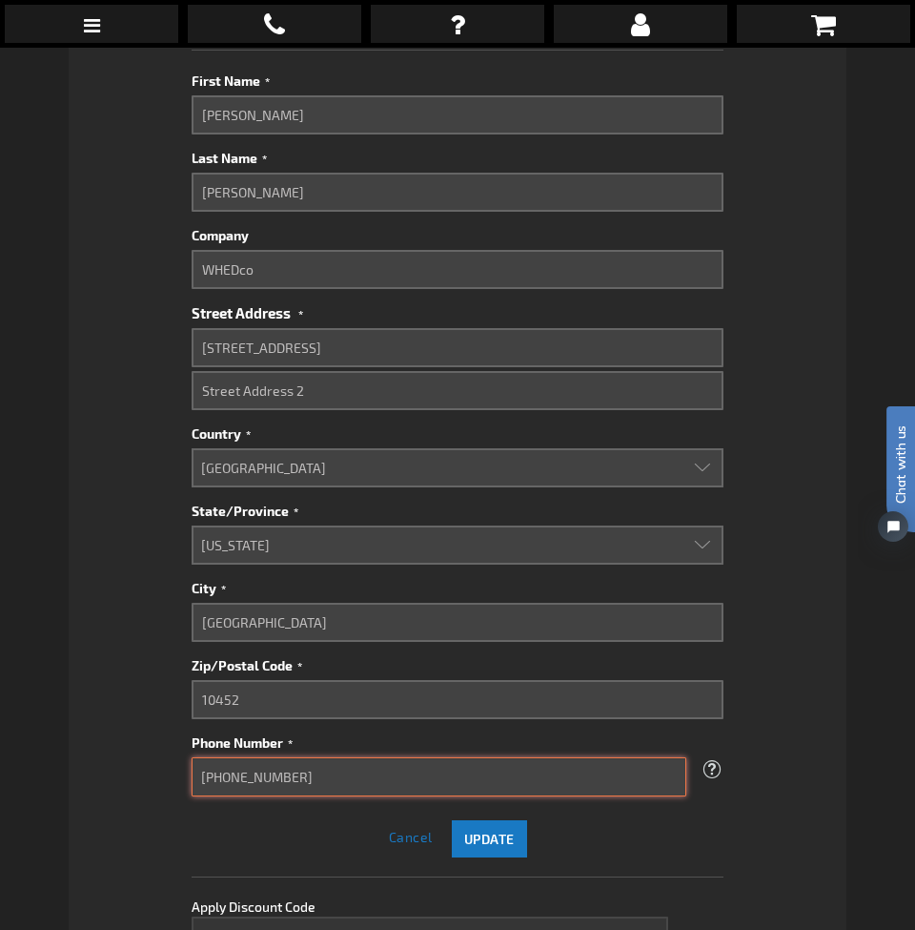
type input "718-839-1113"
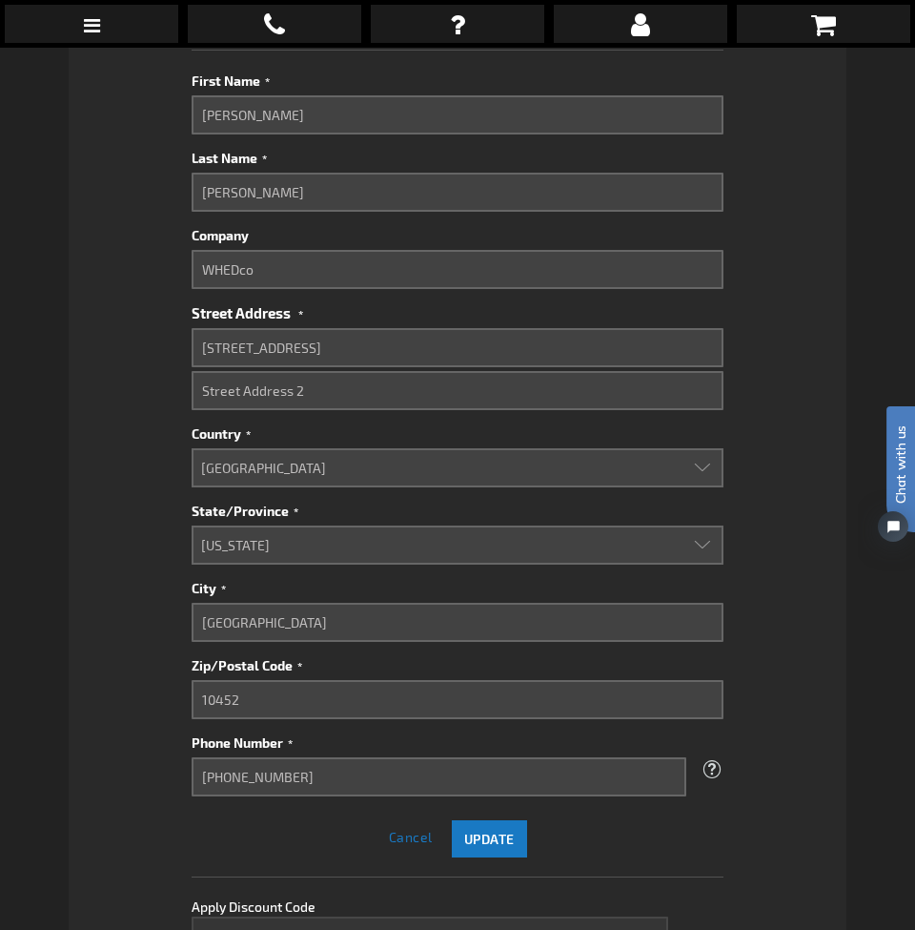
click at [493, 835] on span "Update" at bounding box center [489, 838] width 51 height 16
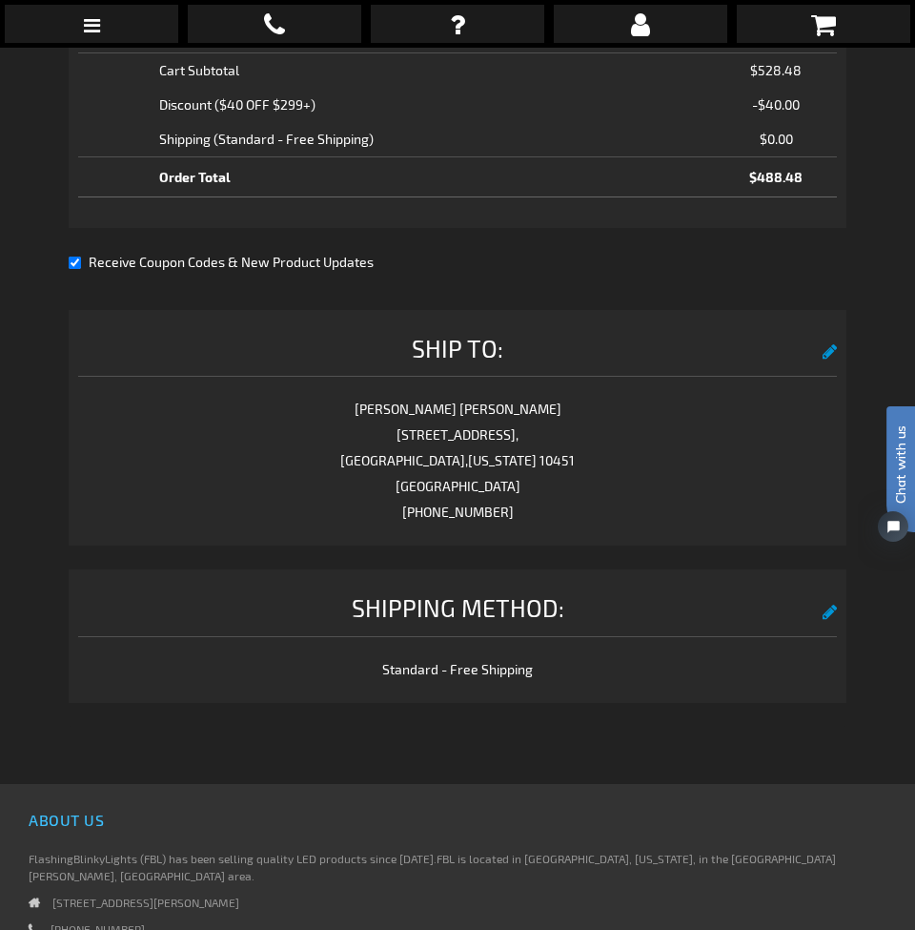
scroll to position [1537, 0]
click at [826, 349] on button "edit" at bounding box center [830, 349] width 15 height 34
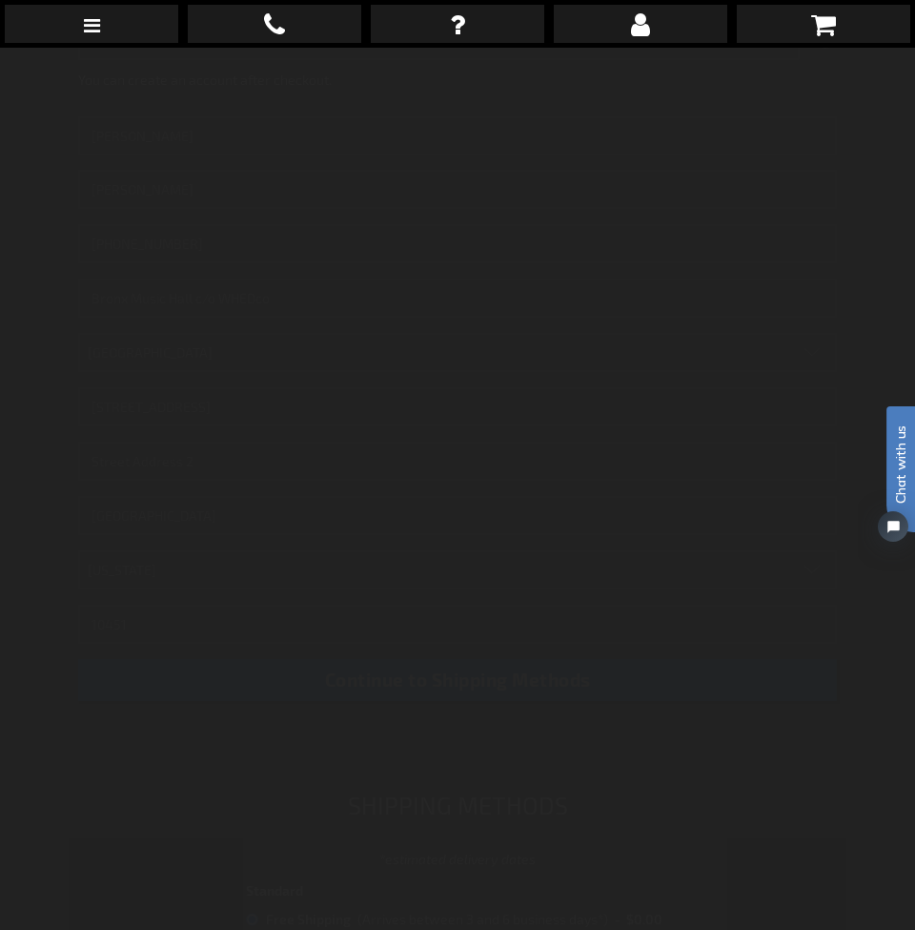
scroll to position [481, 0]
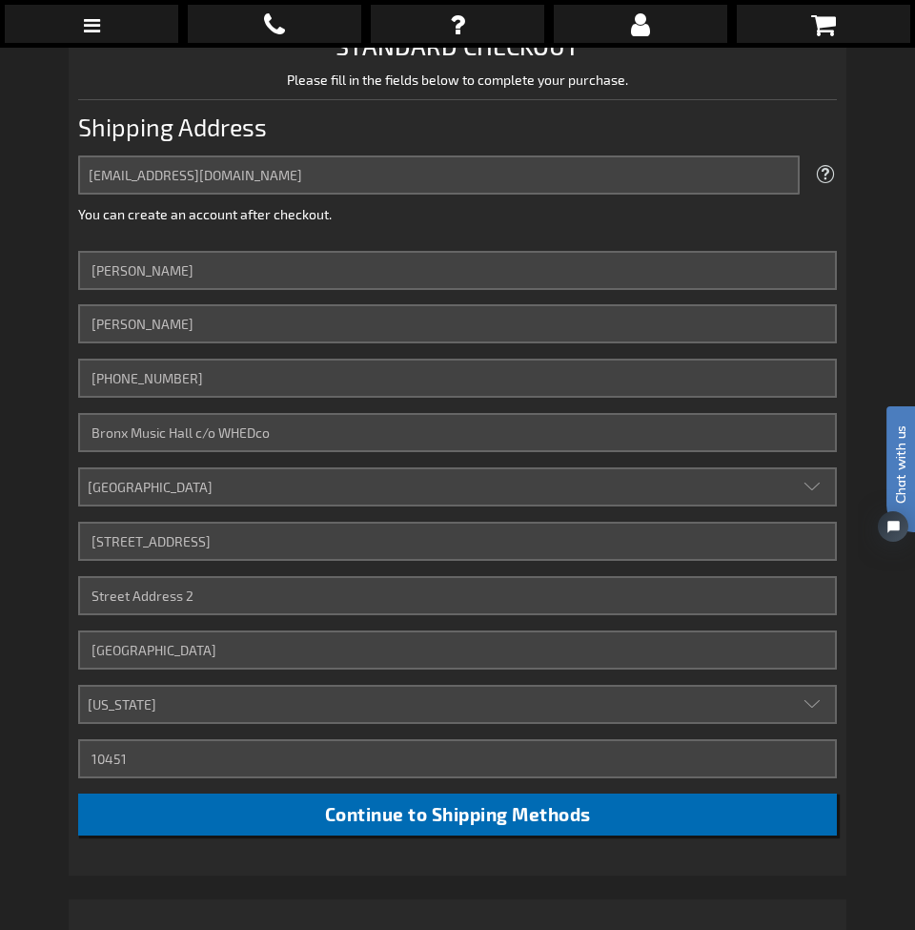
click at [503, 808] on span "Continue to Shipping Methods" at bounding box center [458, 814] width 266 height 22
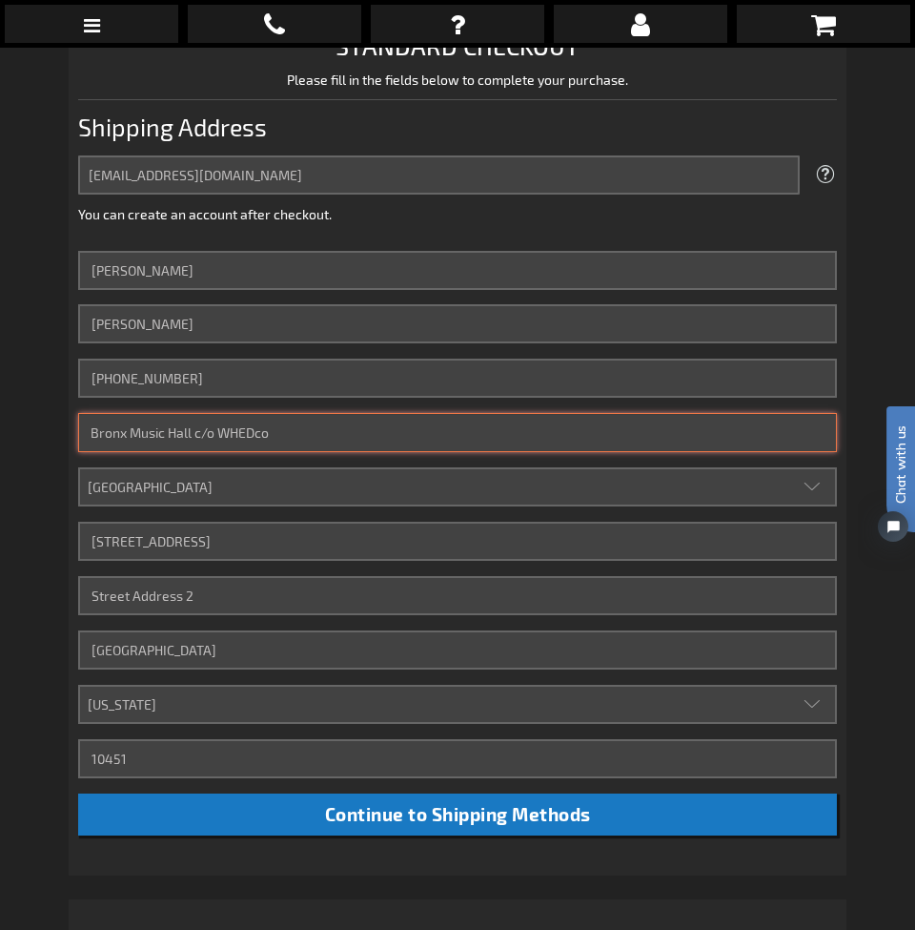
drag, startPoint x: 193, startPoint y: 435, endPoint x: 276, endPoint y: 432, distance: 83.0
drag, startPoint x: 55, startPoint y: 422, endPoint x: 30, endPoint y: 421, distance: 25.8
click div "Contact Compare Products Checkout Login Skip to Content My Cart 72 72 items My …"
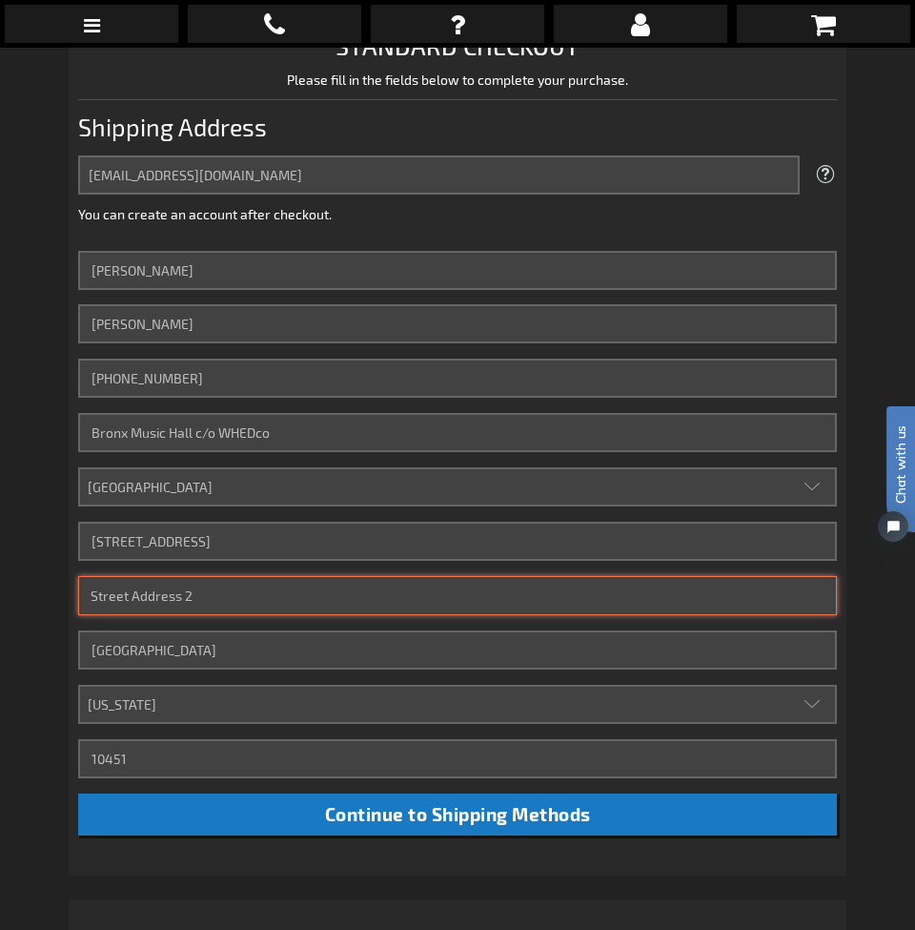
paste input "Bronx Music Hall c/o WHEDco"
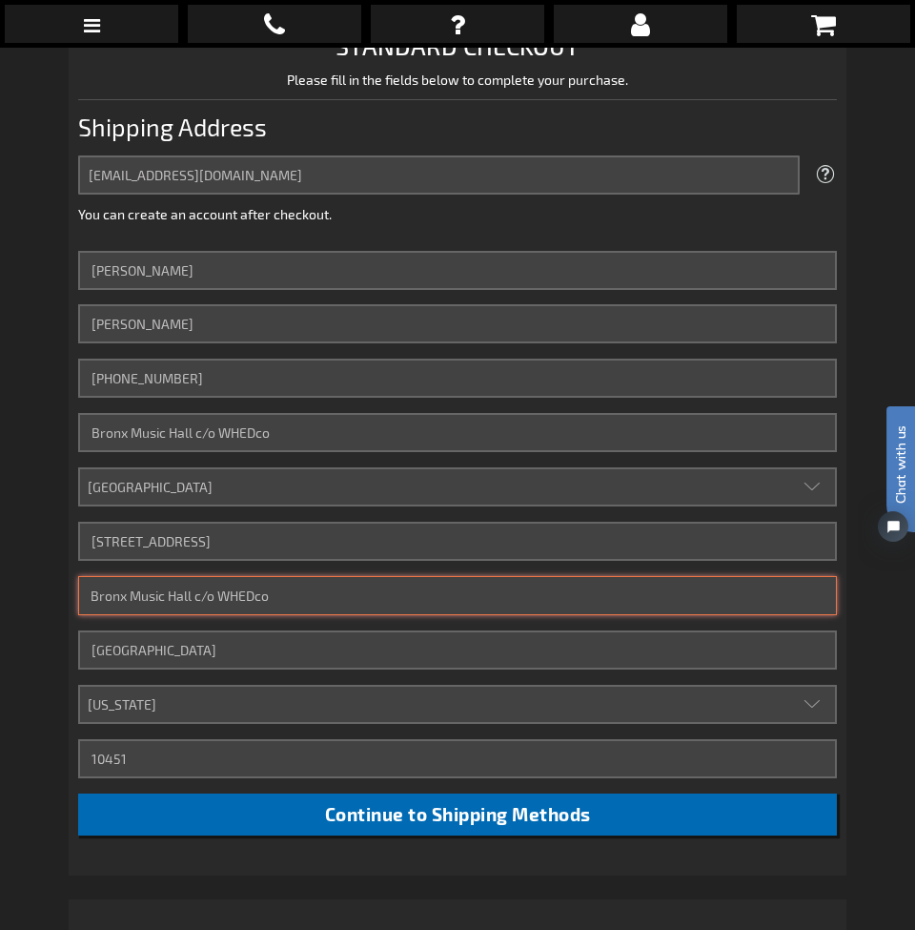
type input "Bronx Music Hall c/o WHEDco"
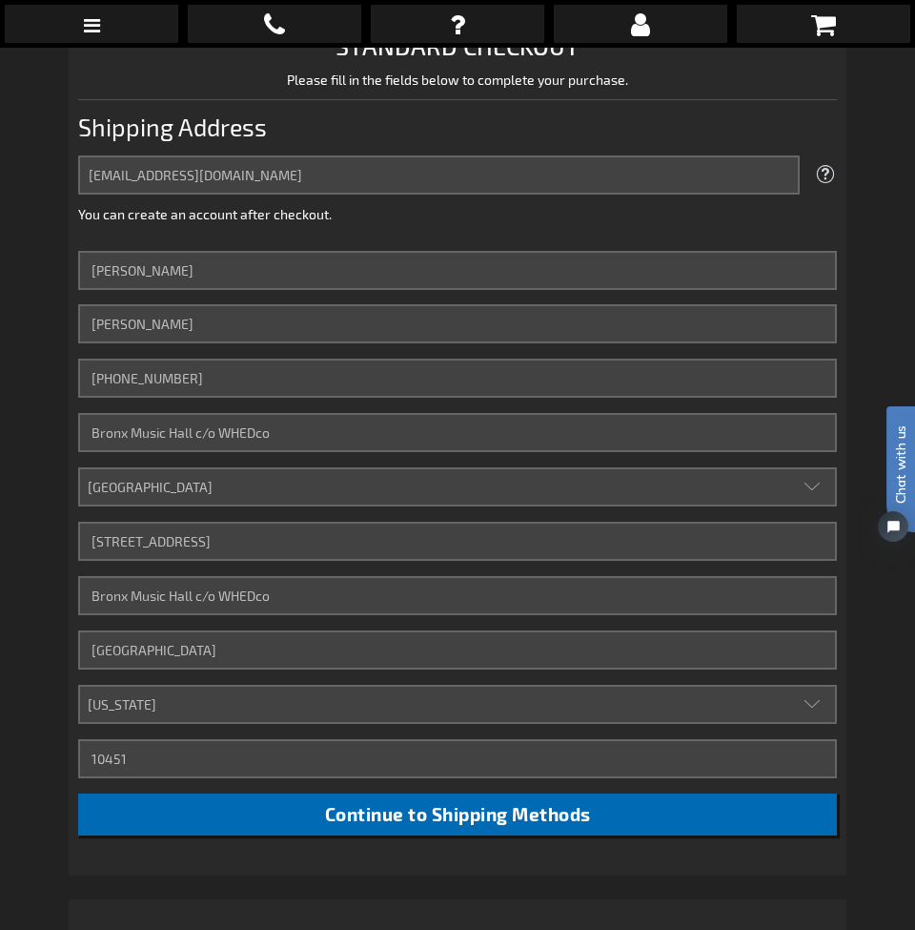
click span "Continue to Shipping Methods"
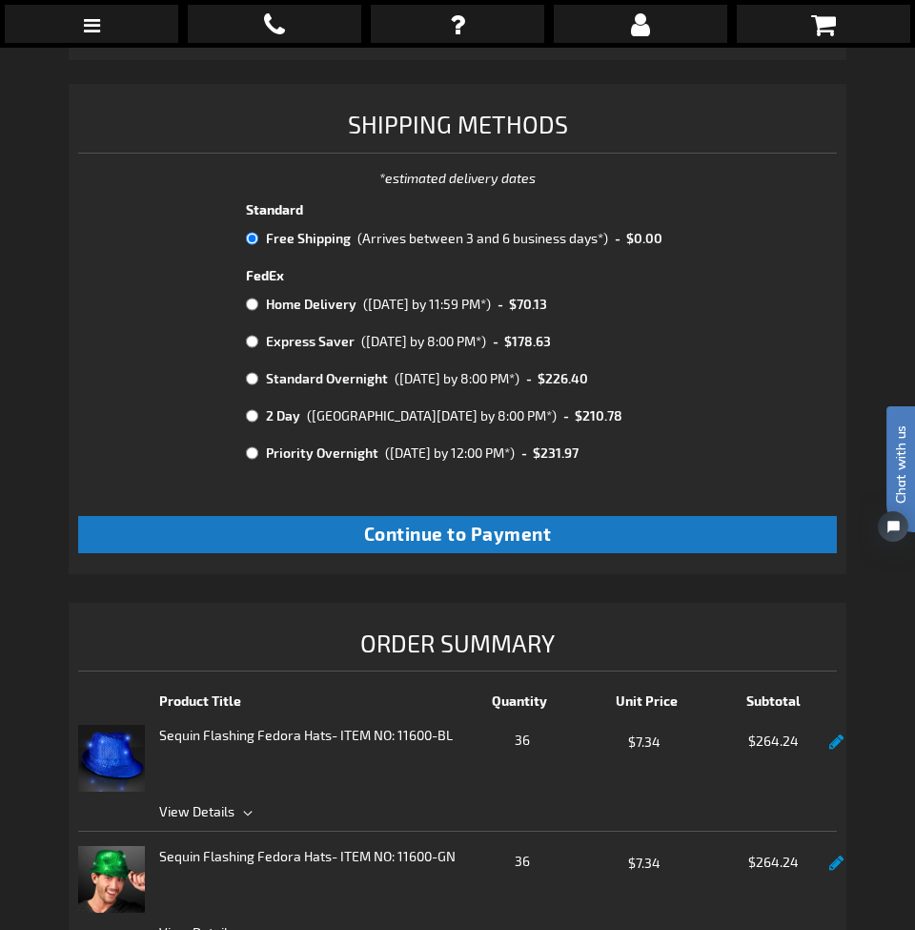
scroll to position [1311, 0]
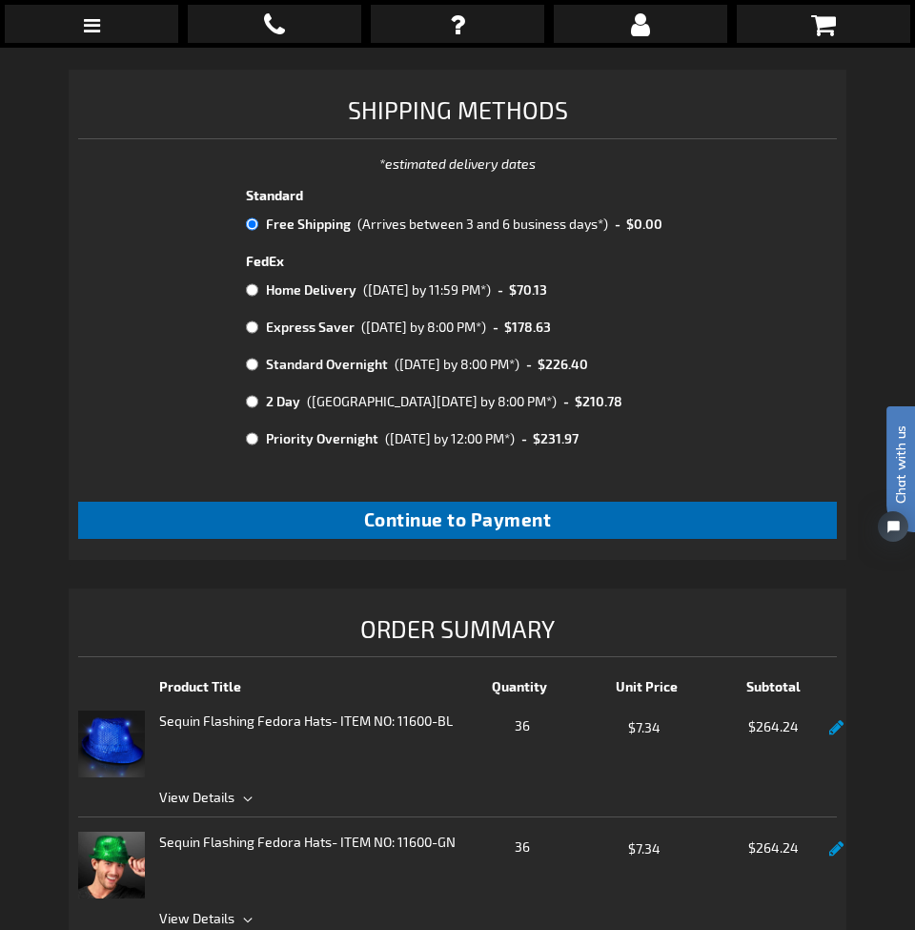
click span "Continue to Payment"
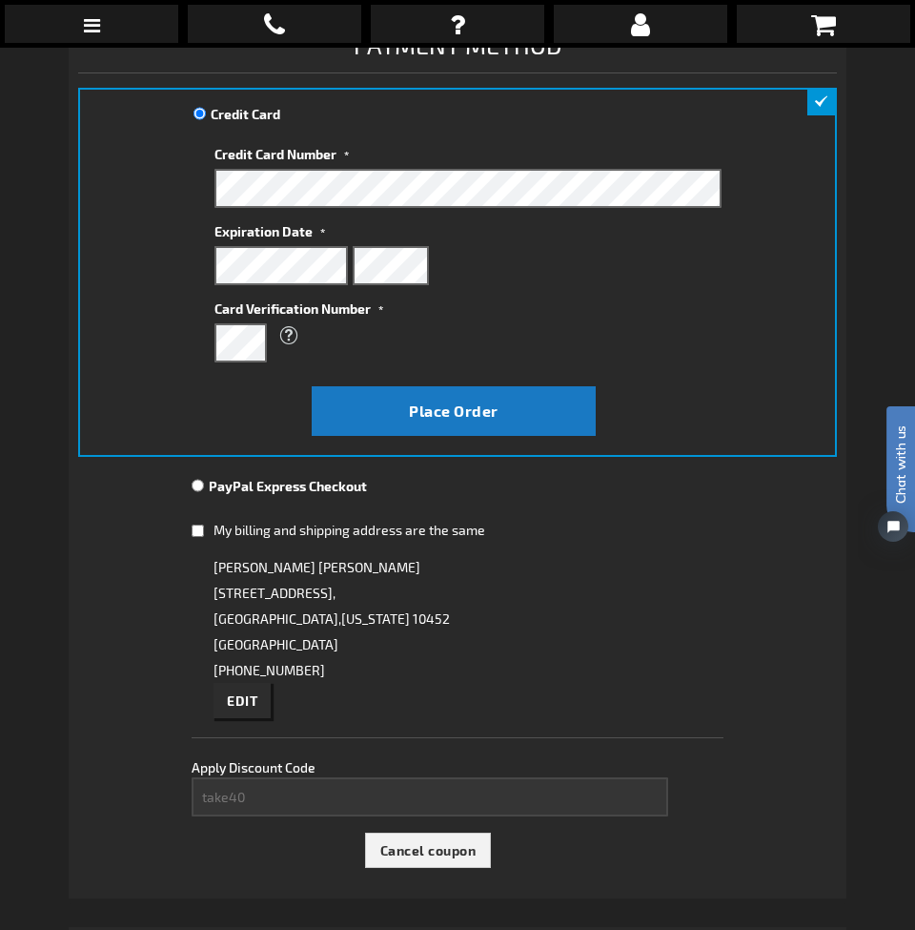
scroll to position [306, 0]
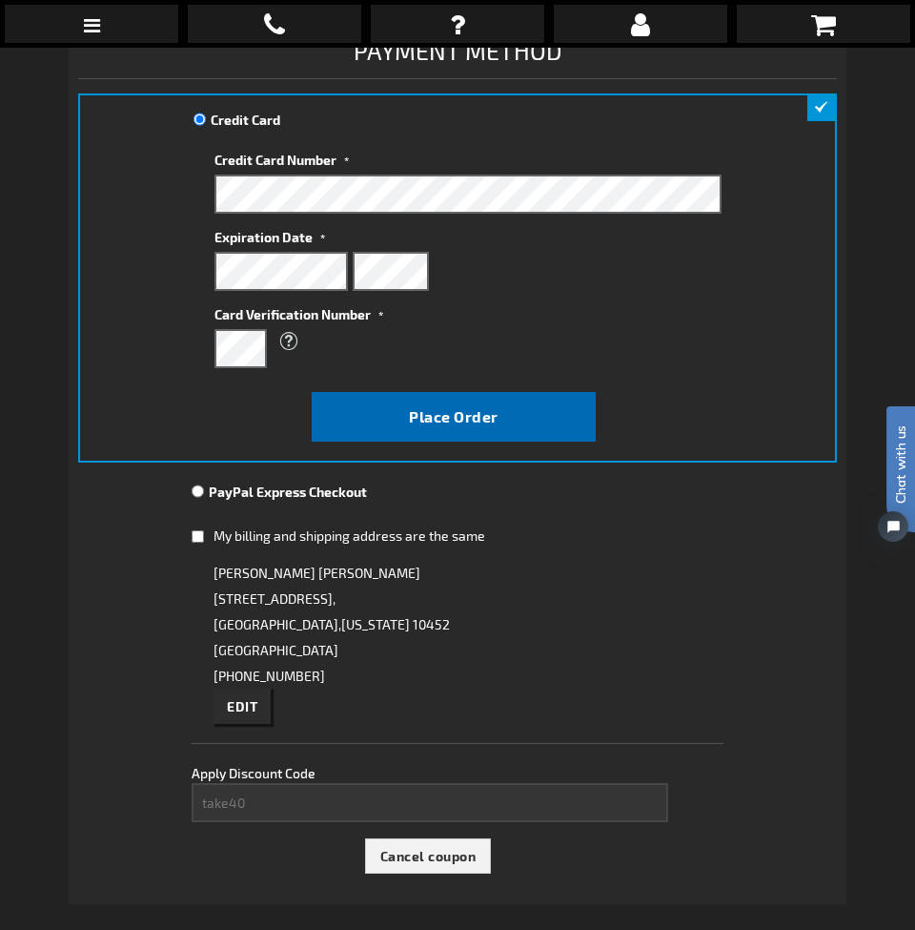
click button "Place Order"
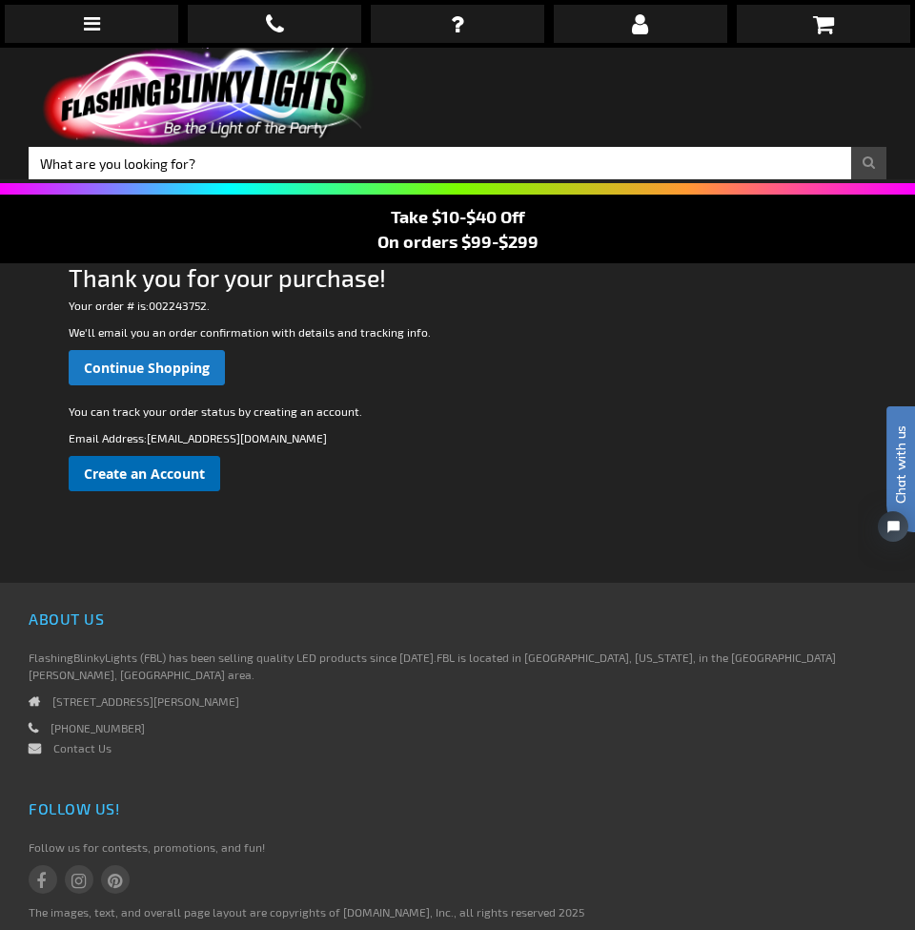
click at [164, 474] on span "Create an Account" at bounding box center [144, 473] width 121 height 18
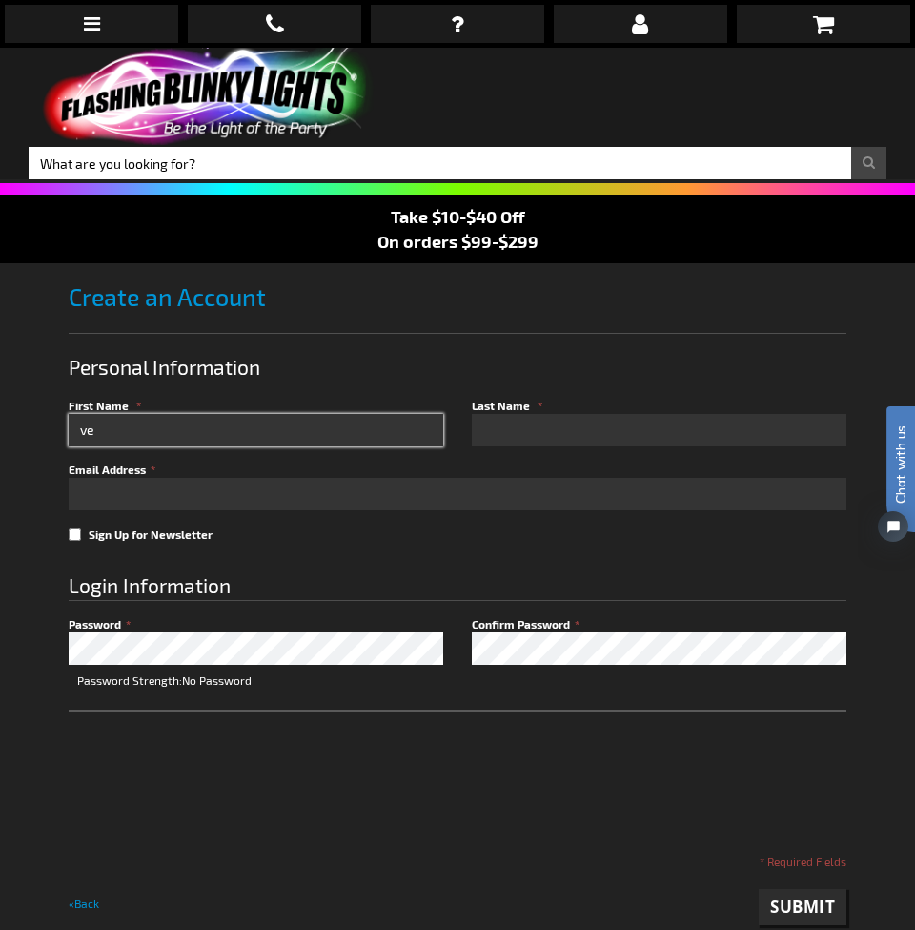
type input "v"
type input "Vera"
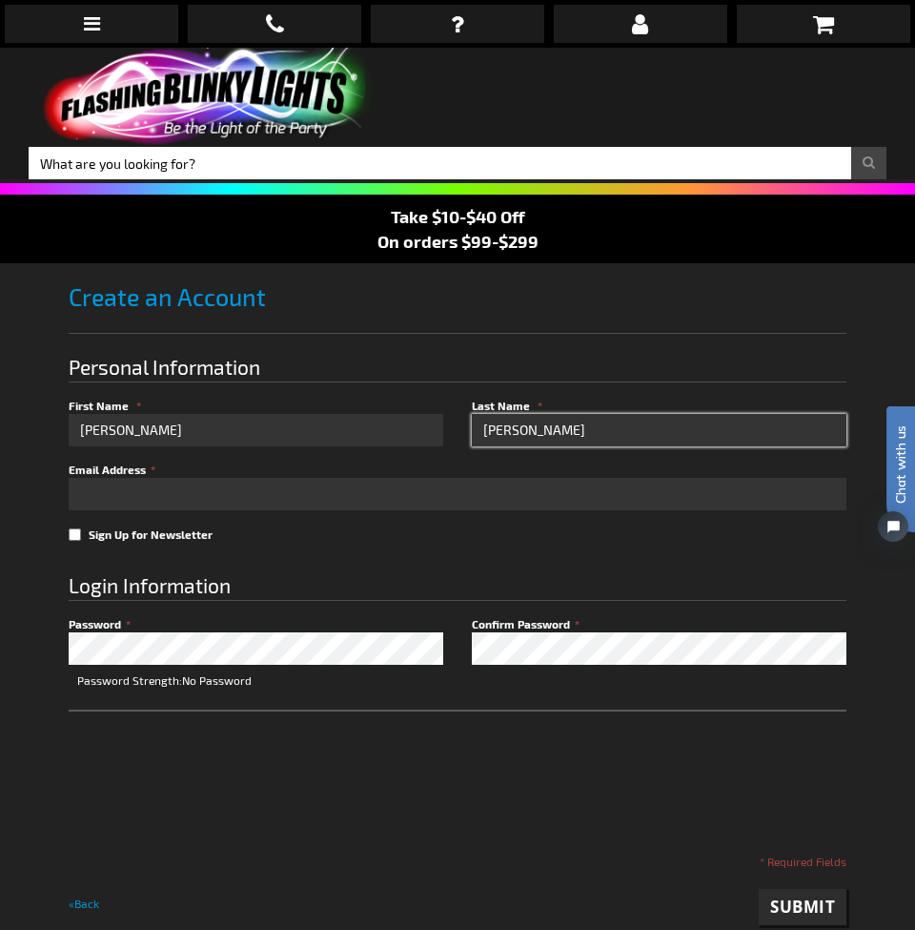
type input "Amaral"
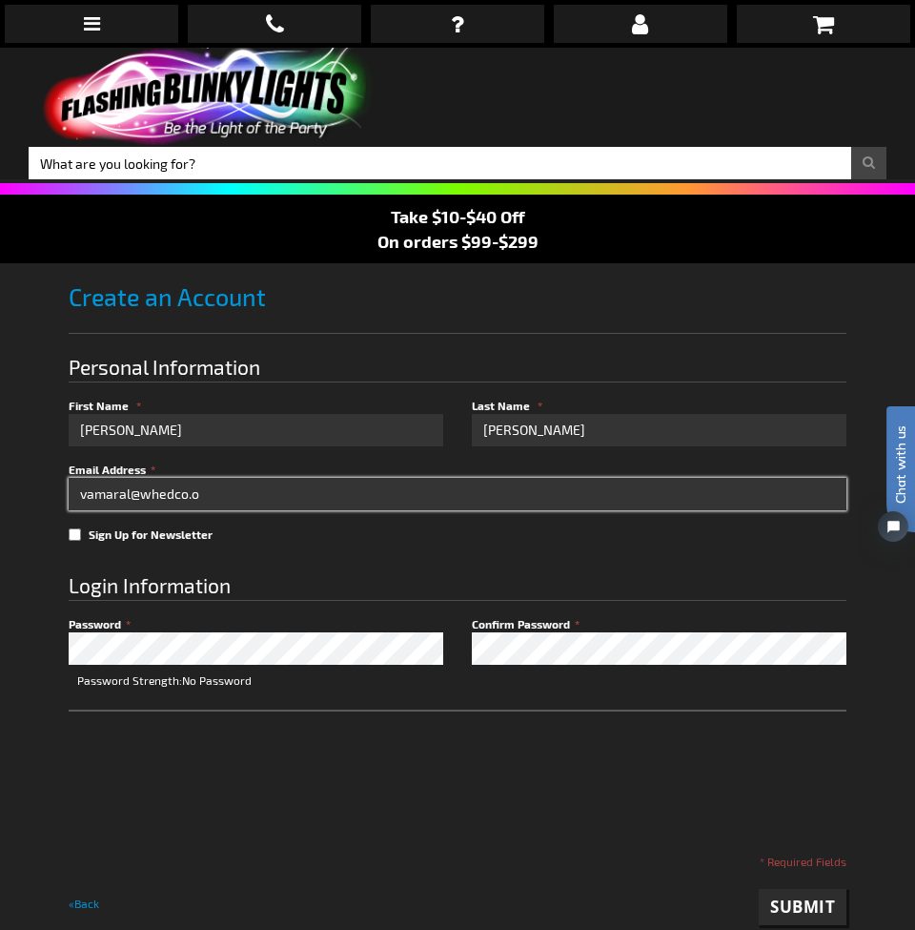
type input "[EMAIL_ADDRESS][DOMAIN_NAME]"
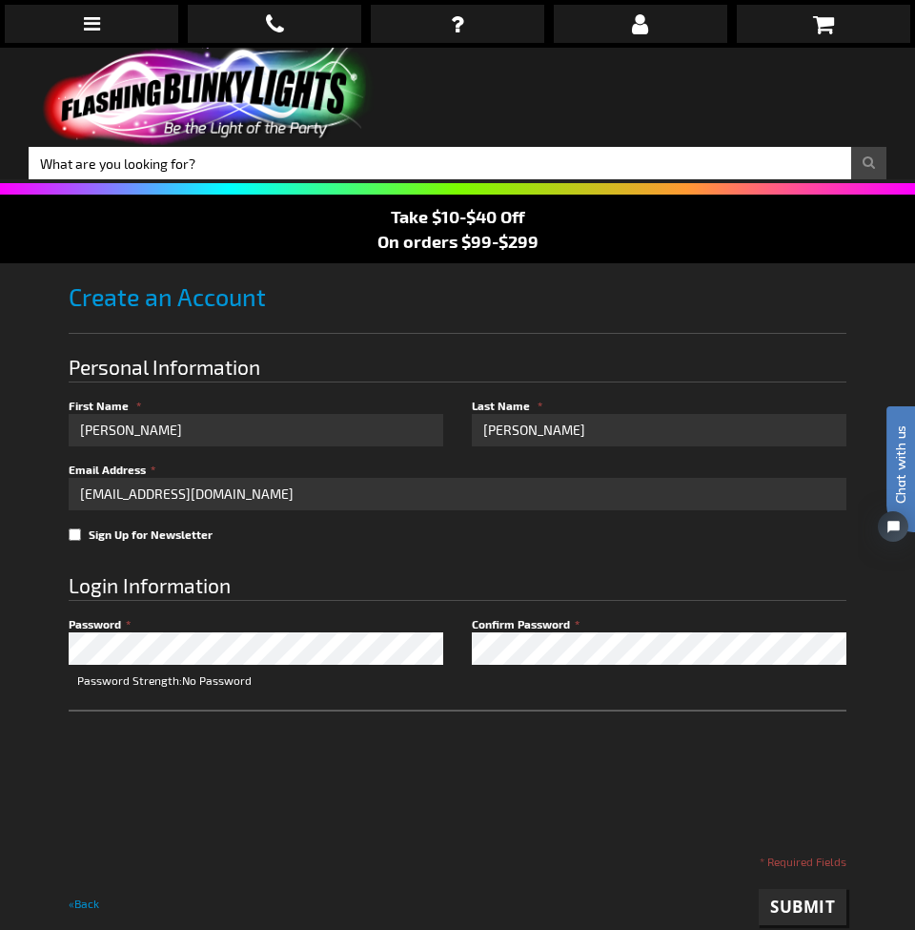
click at [507, 565] on fieldset "Login Information Password Password Strength: No Password Confirm Password regi…" at bounding box center [458, 700] width 778 height 296
click at [549, 709] on div at bounding box center [458, 778] width 778 height 138
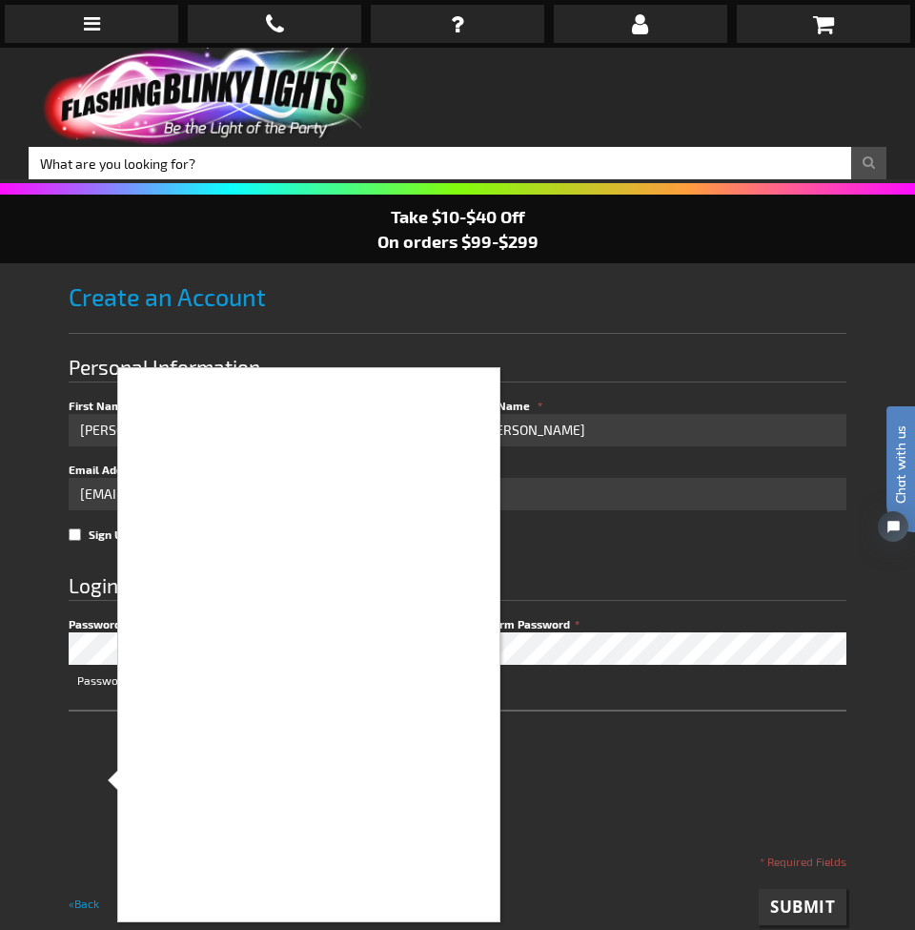
checkbox input "true"
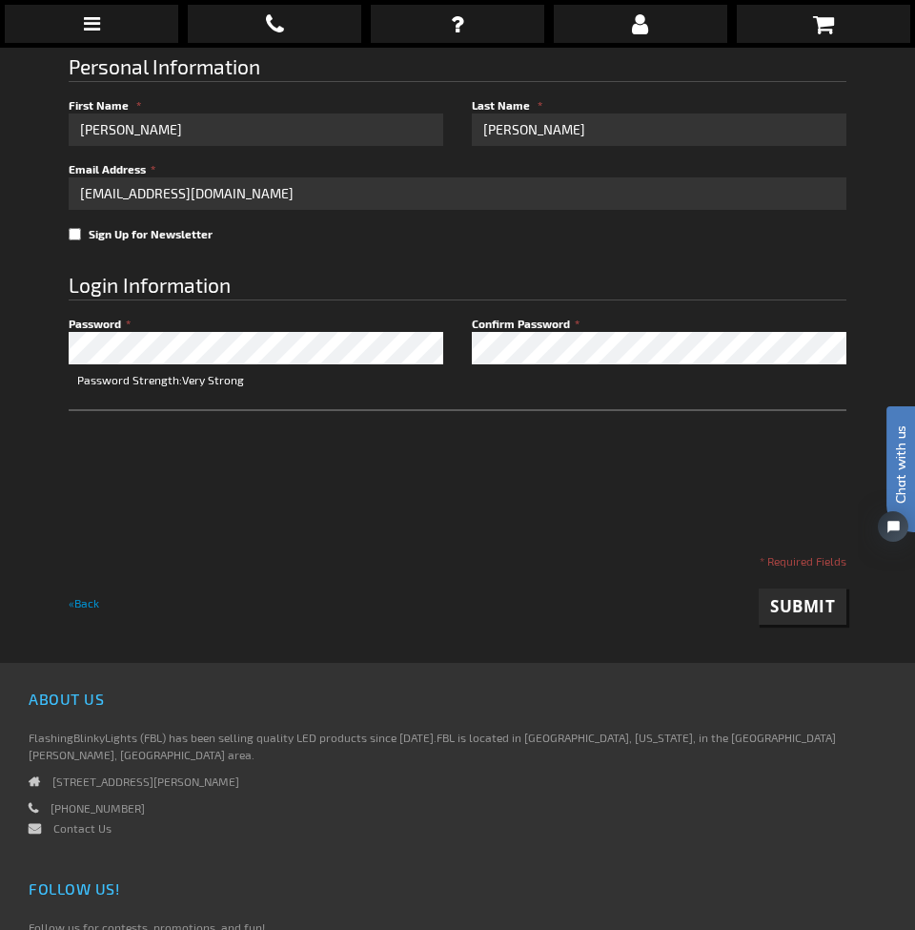
scroll to position [302, 0]
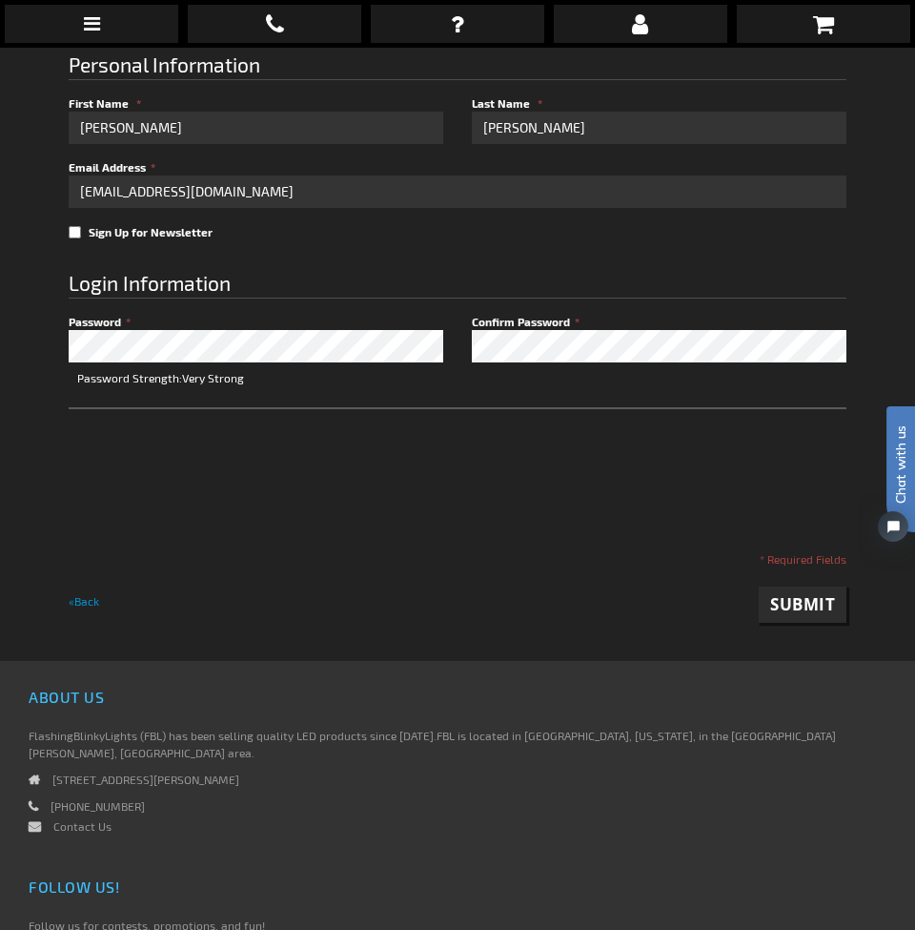
click at [815, 596] on span "Submit" at bounding box center [802, 604] width 65 height 22
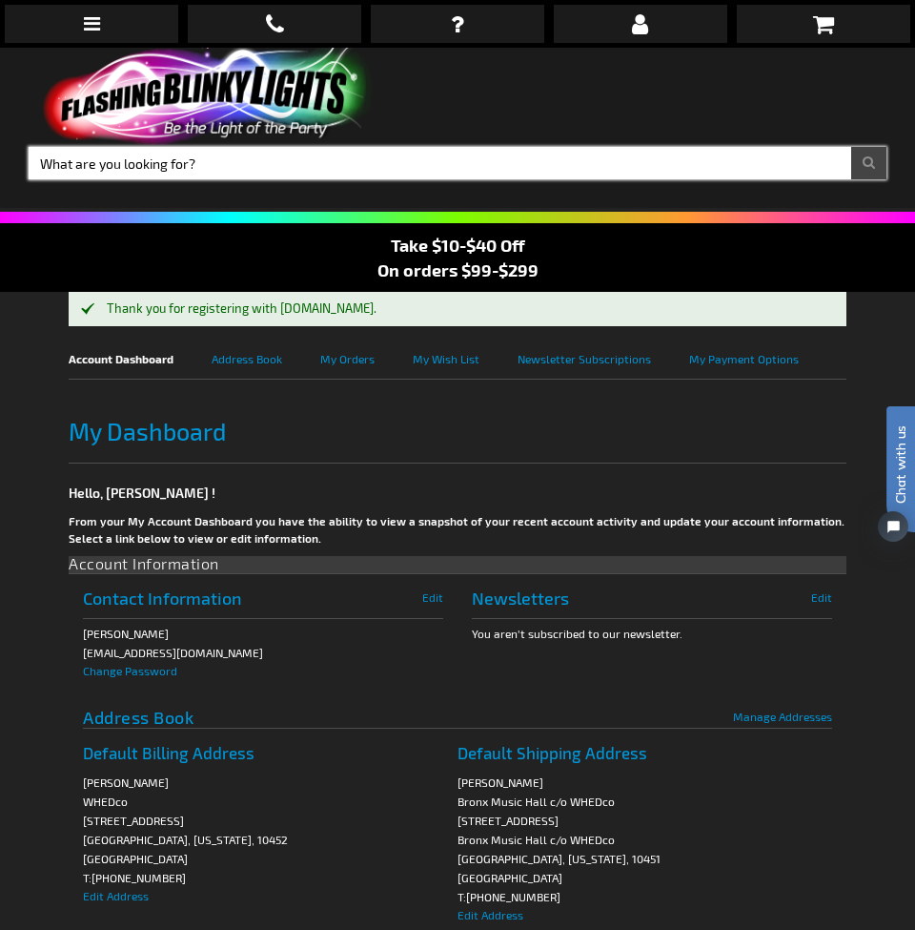
click at [235, 163] on input "Search" at bounding box center [458, 163] width 858 height 32
type input "star glasses"
click at [869, 163] on button "Search" at bounding box center [868, 163] width 35 height 32
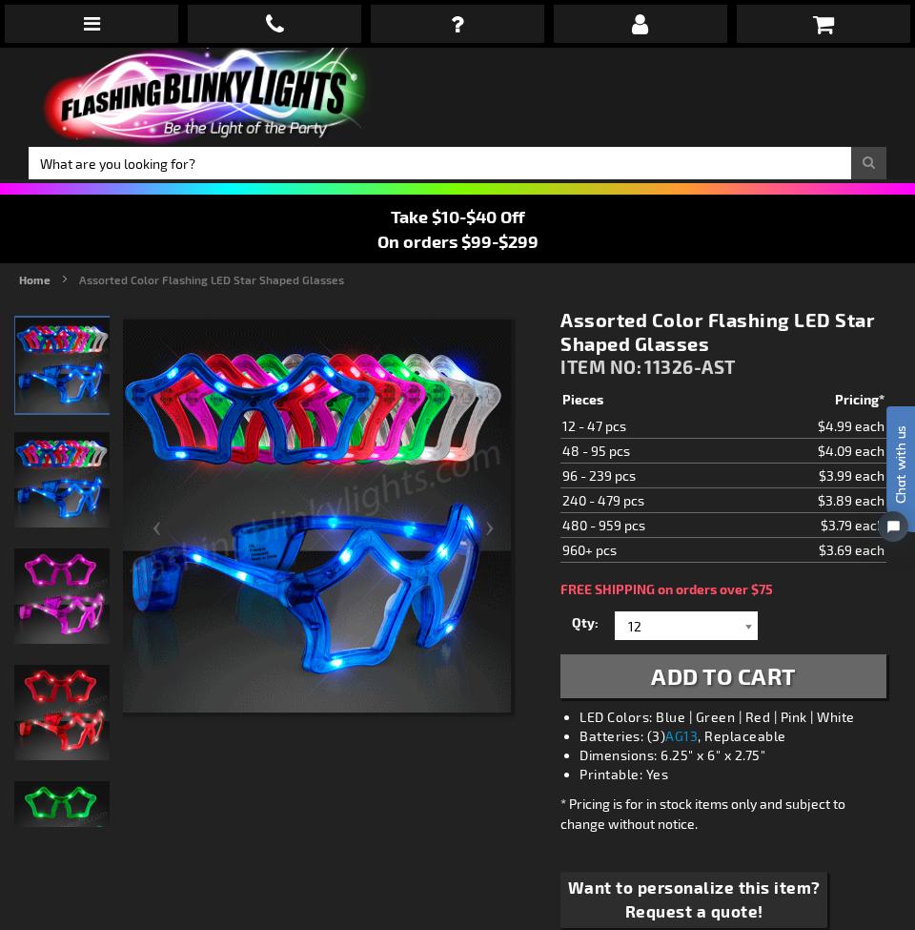
click at [745, 626] on div at bounding box center [748, 625] width 19 height 29
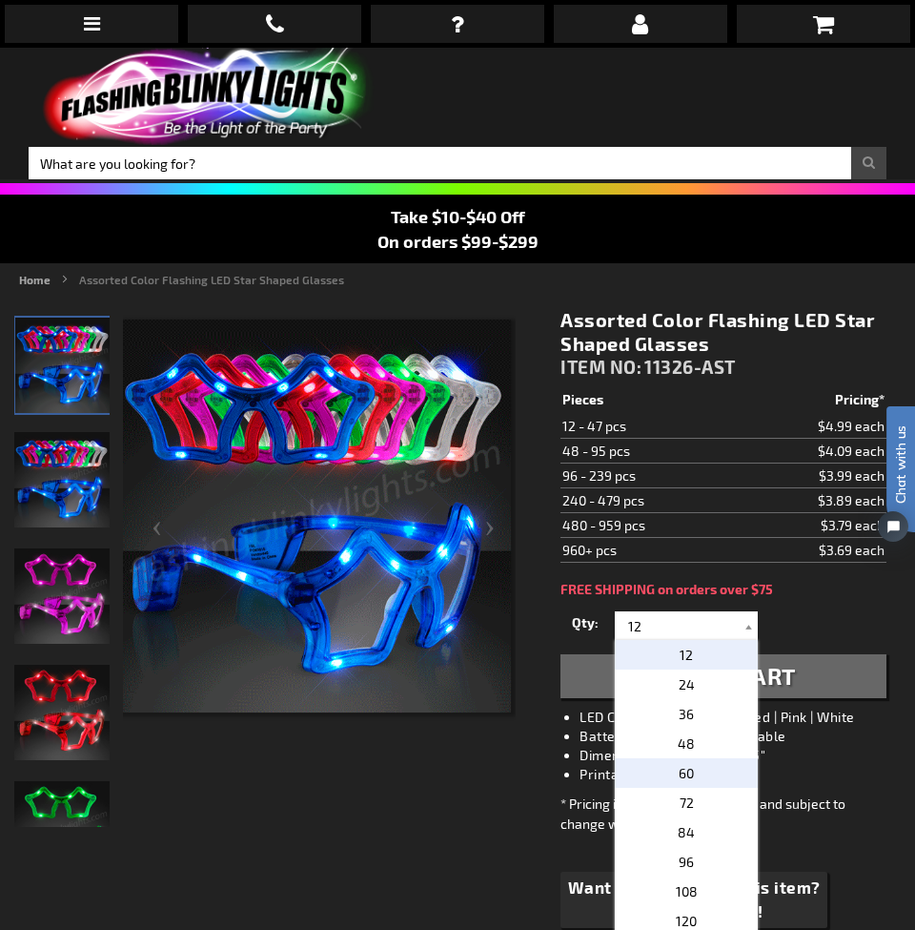
click at [712, 776] on p "60" at bounding box center [686, 773] width 143 height 30
type input "60"
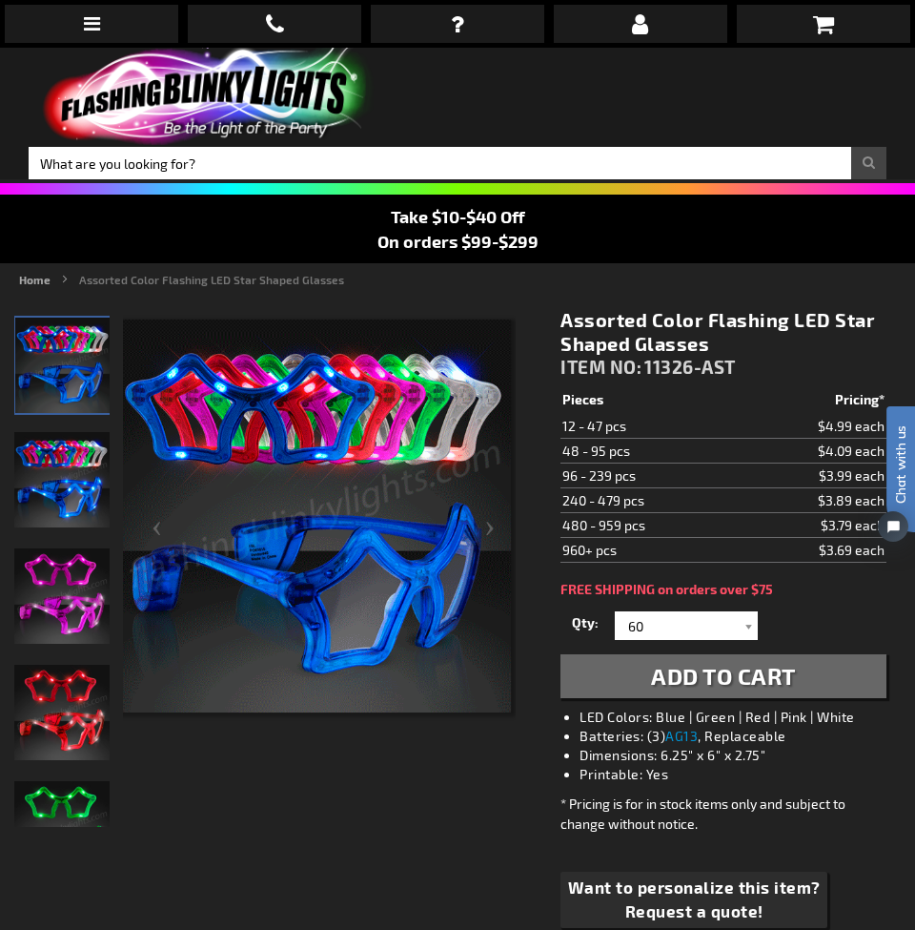
click at [752, 683] on span "Add to Cart" at bounding box center [723, 676] width 145 height 28
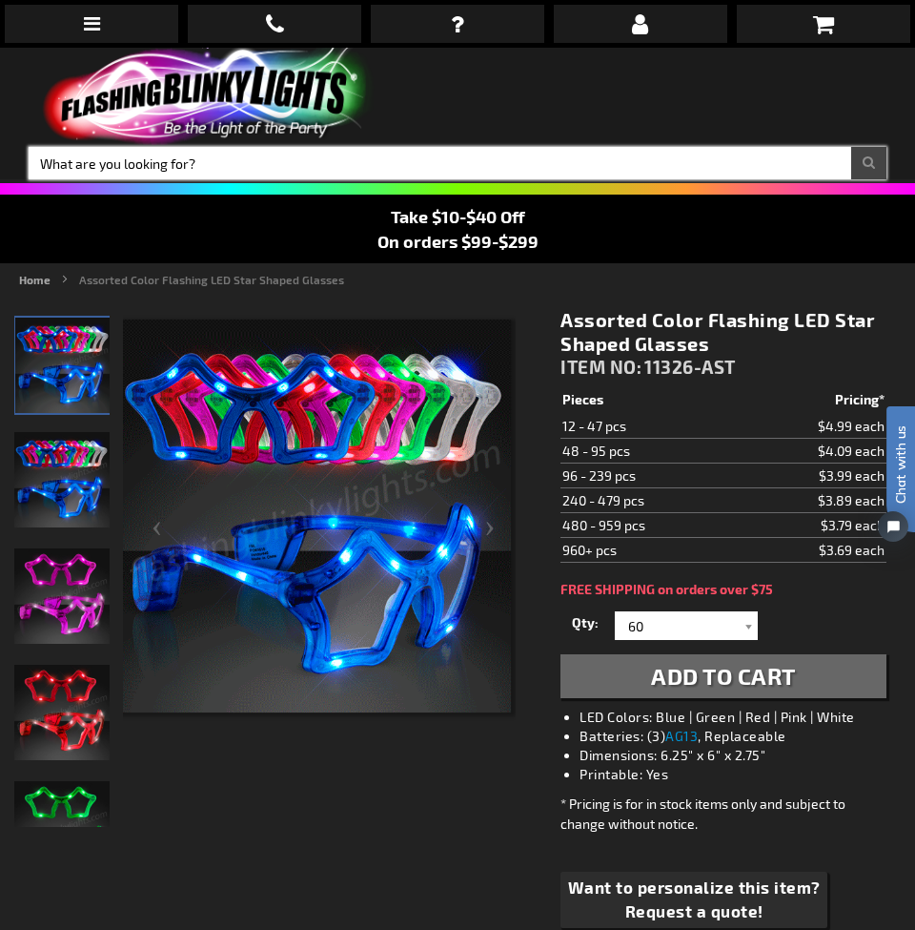
click at [400, 161] on input "Search" at bounding box center [458, 163] width 858 height 32
type input "headband"
click at [869, 163] on button "Search" at bounding box center [868, 163] width 35 height 32
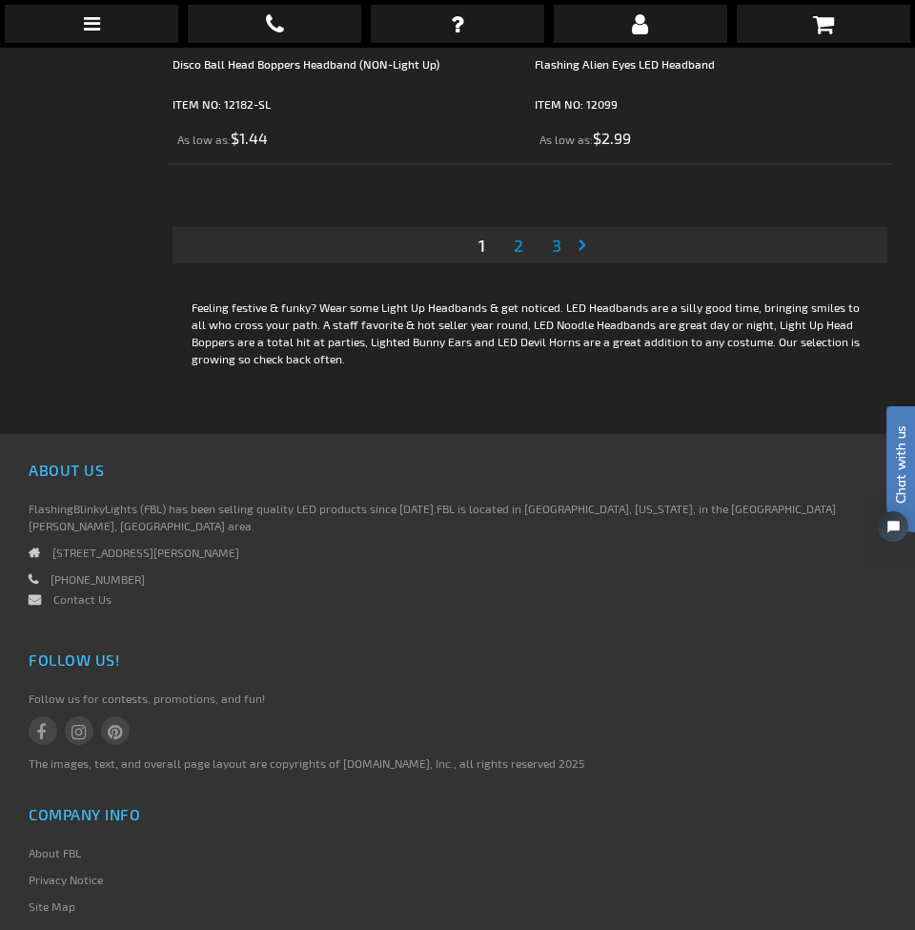
click at [524, 248] on link "Page 2" at bounding box center [518, 245] width 17 height 29
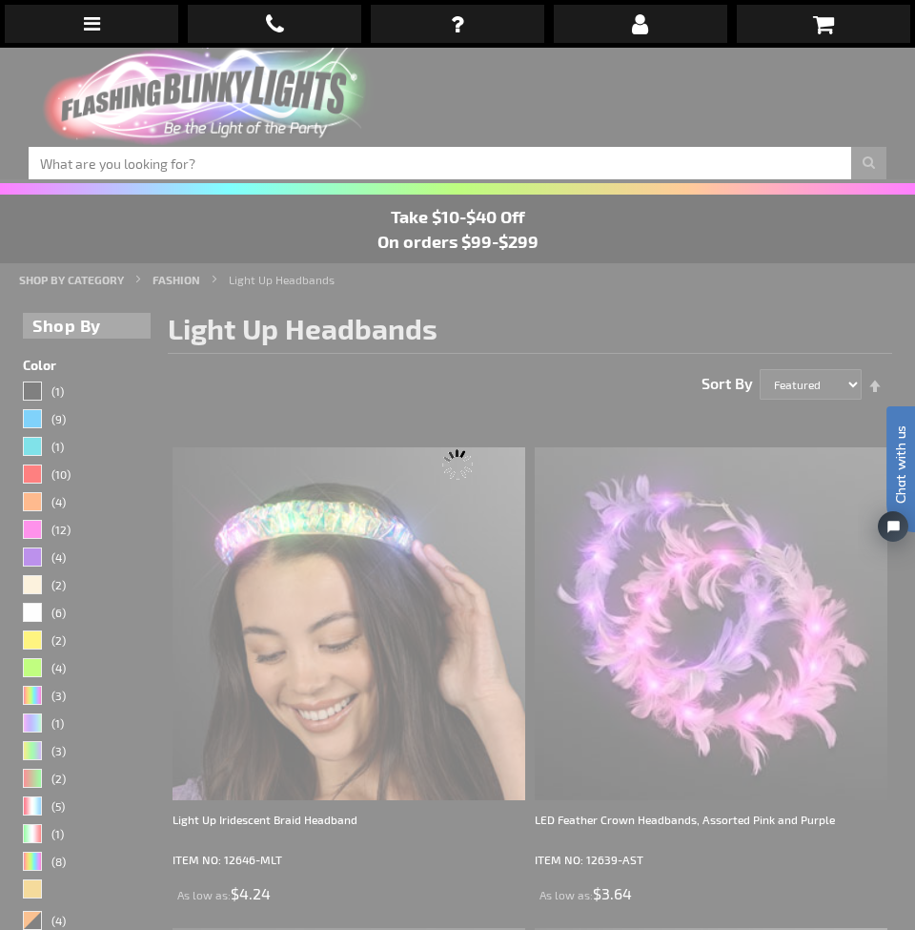
scroll to position [-1, 0]
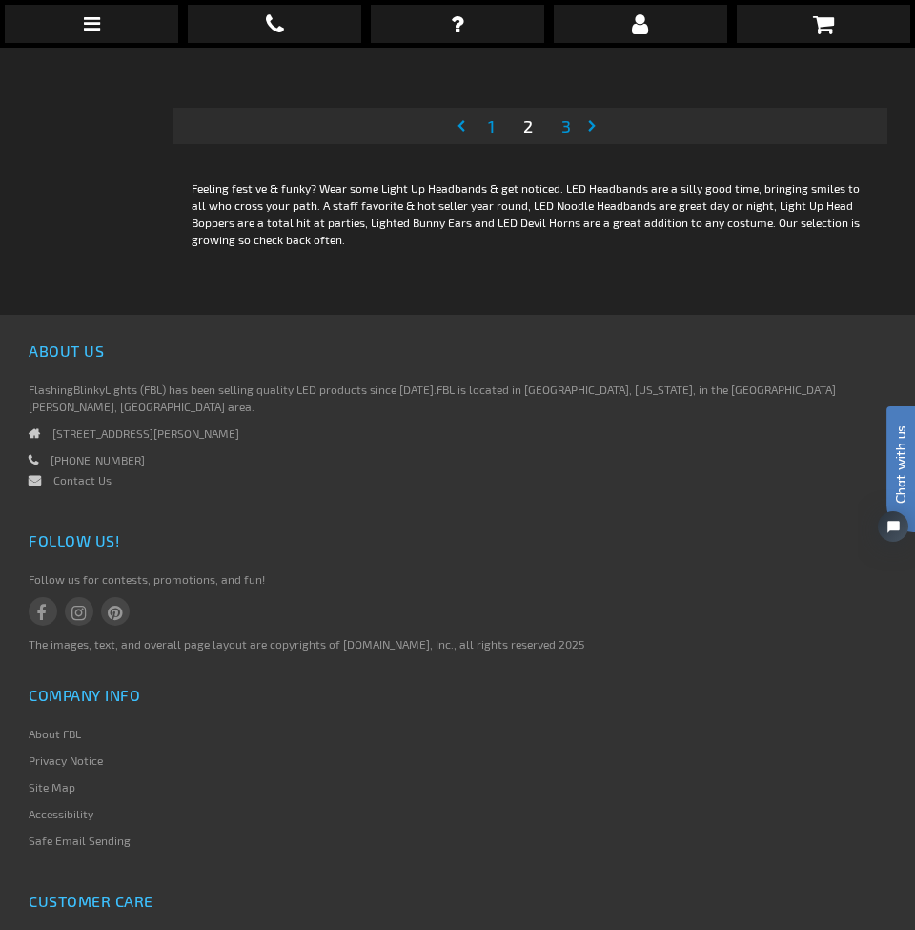
click at [569, 133] on span "3" at bounding box center [567, 125] width 10 height 21
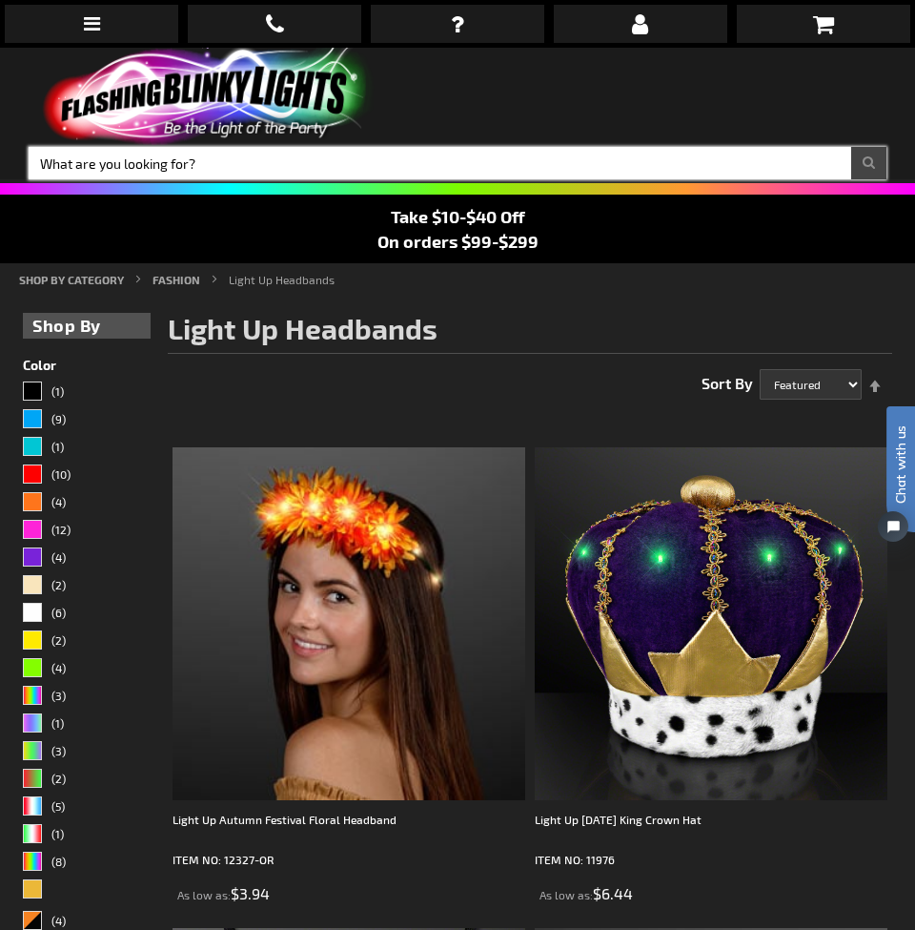
click at [254, 168] on input "Search" at bounding box center [458, 163] width 858 height 32
type input "headband bulbs"
click at [869, 163] on button "Search" at bounding box center [868, 163] width 35 height 32
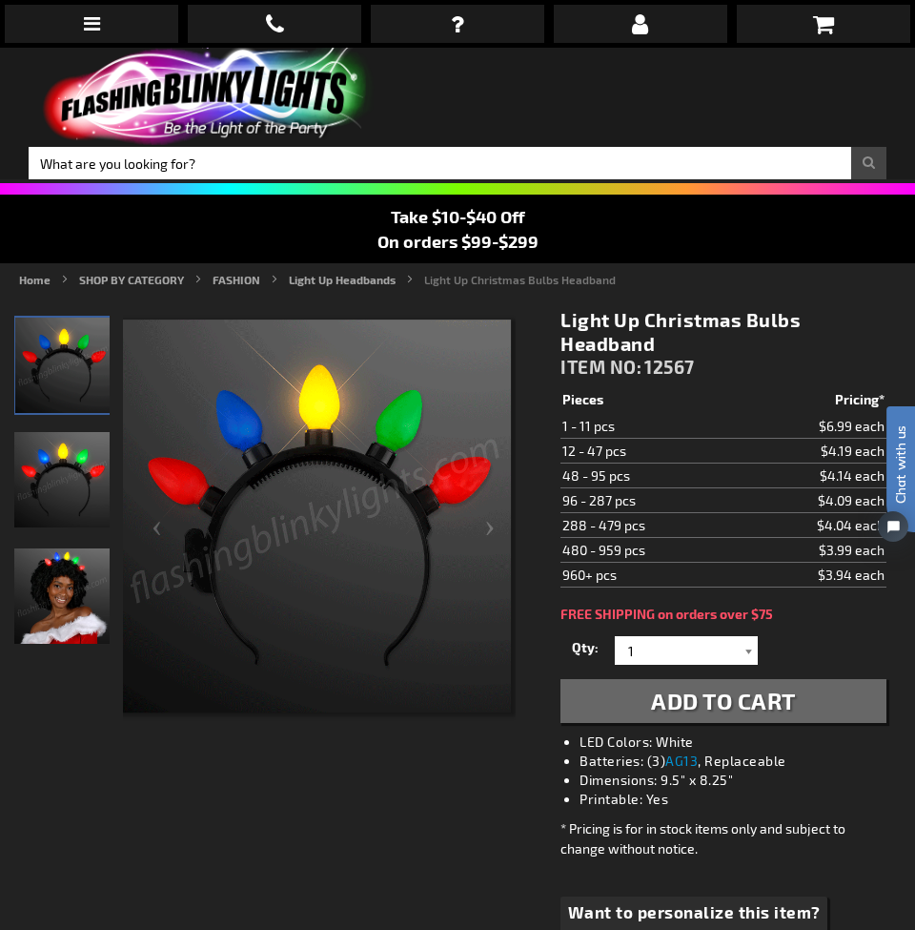
click at [748, 645] on div at bounding box center [748, 650] width 19 height 29
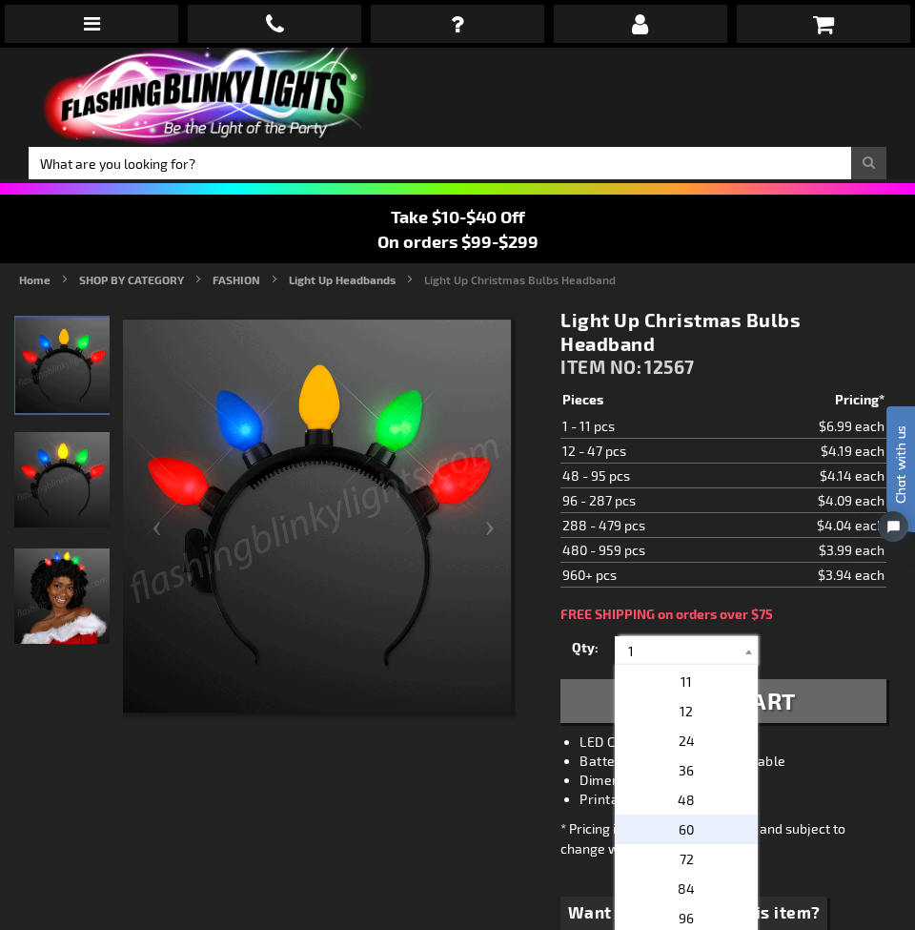
scroll to position [290, 0]
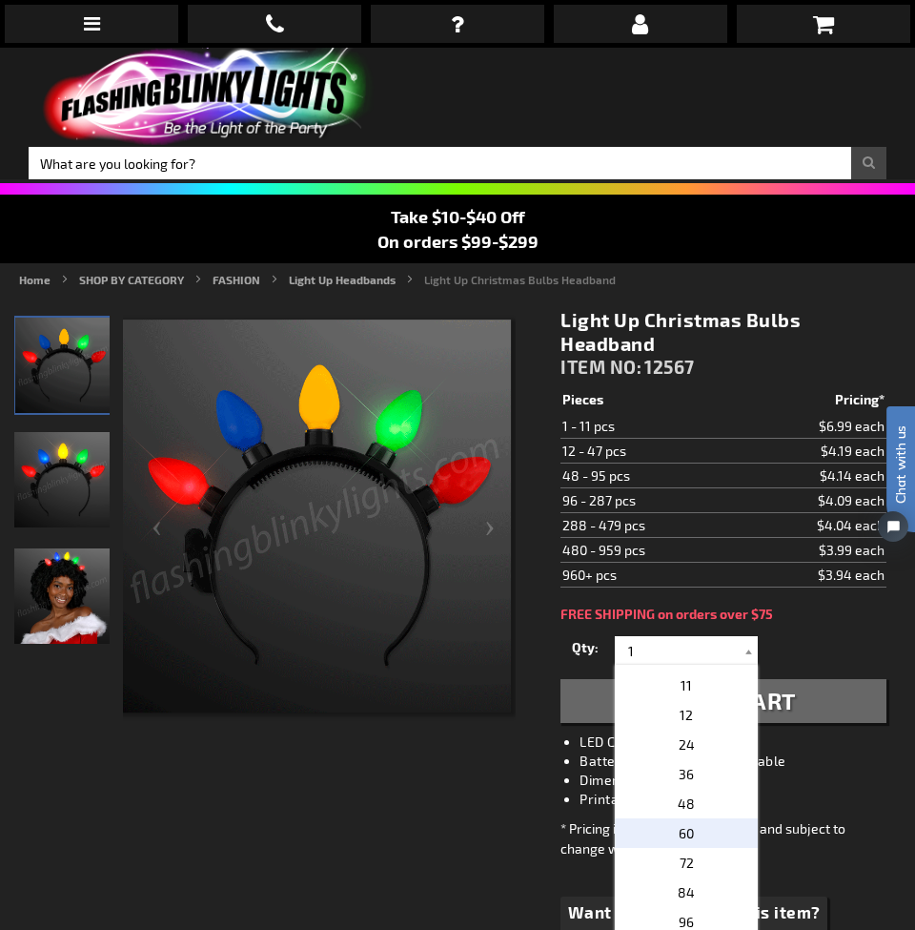
click at [715, 838] on p "60" at bounding box center [686, 833] width 143 height 30
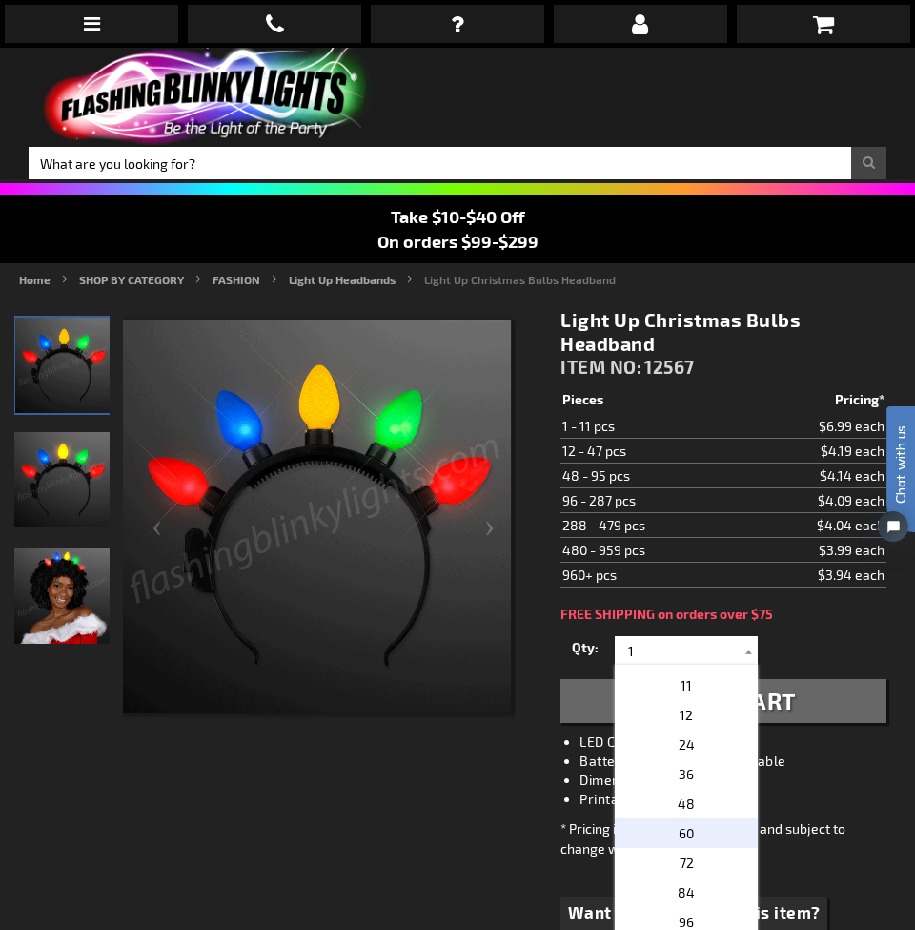
type input "60"
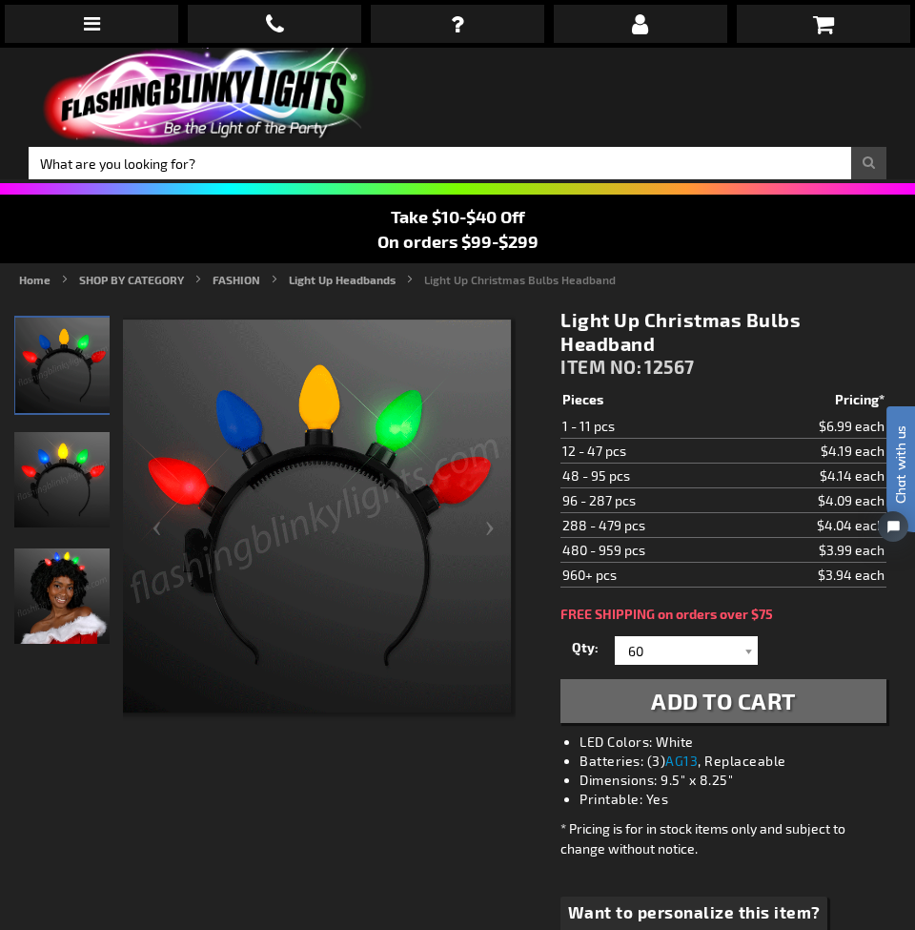
click at [723, 696] on span "Add to Cart" at bounding box center [723, 700] width 145 height 28
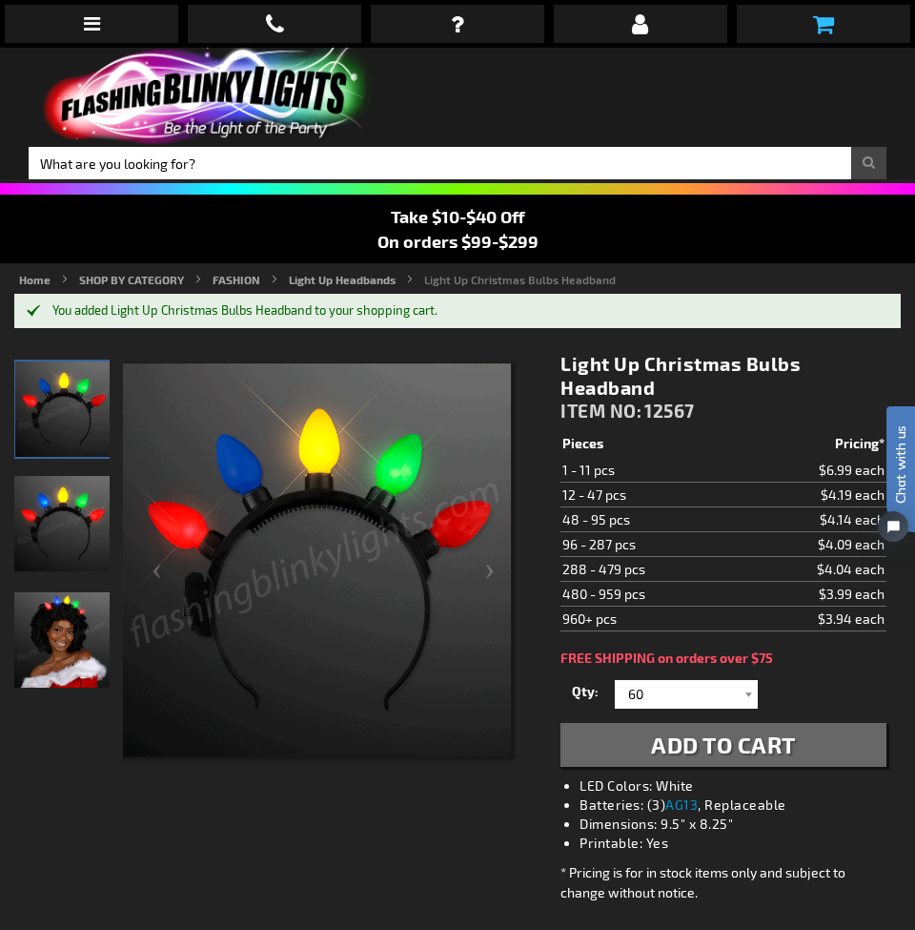
click at [828, 24] on icon at bounding box center [823, 23] width 21 height 23
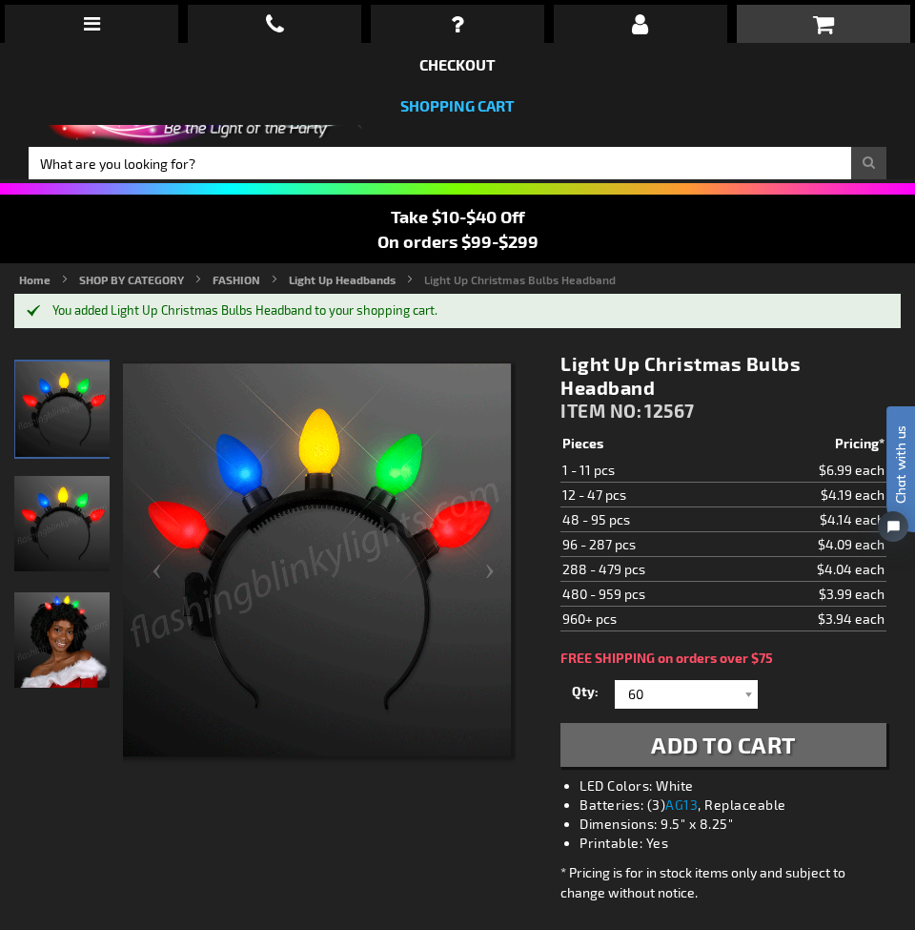
click at [484, 107] on link "Shopping Cart" at bounding box center [457, 105] width 114 height 18
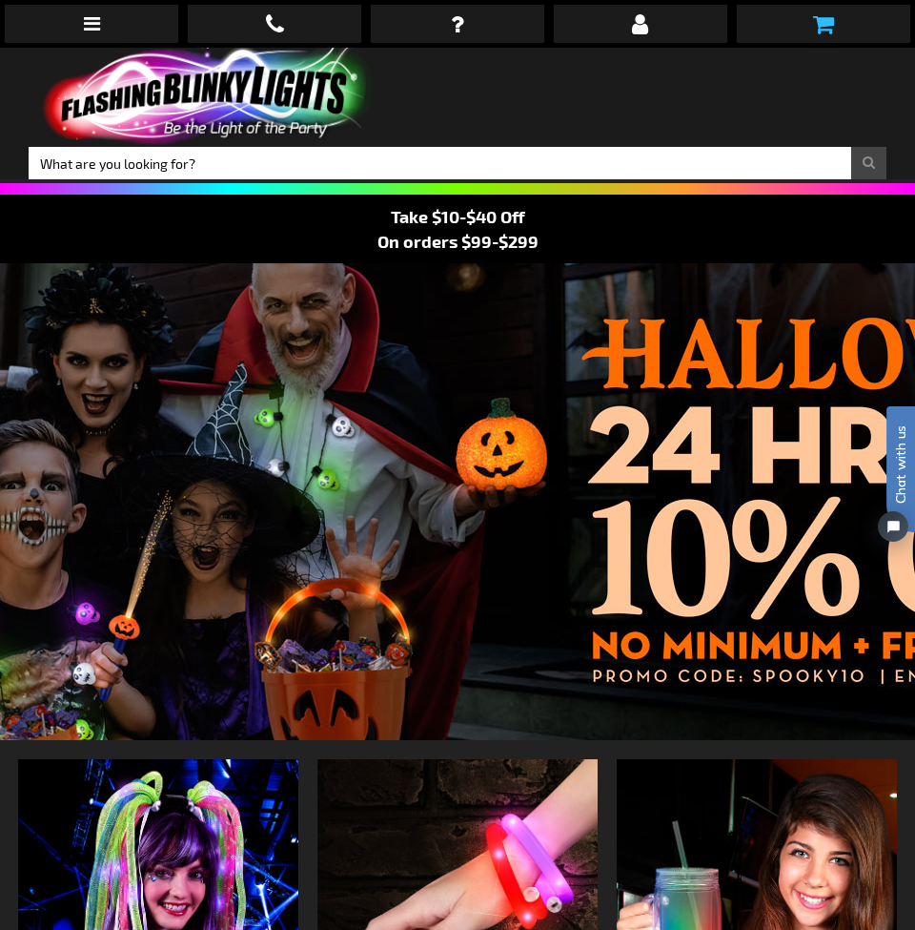
click at [813, 32] on icon at bounding box center [823, 23] width 21 height 23
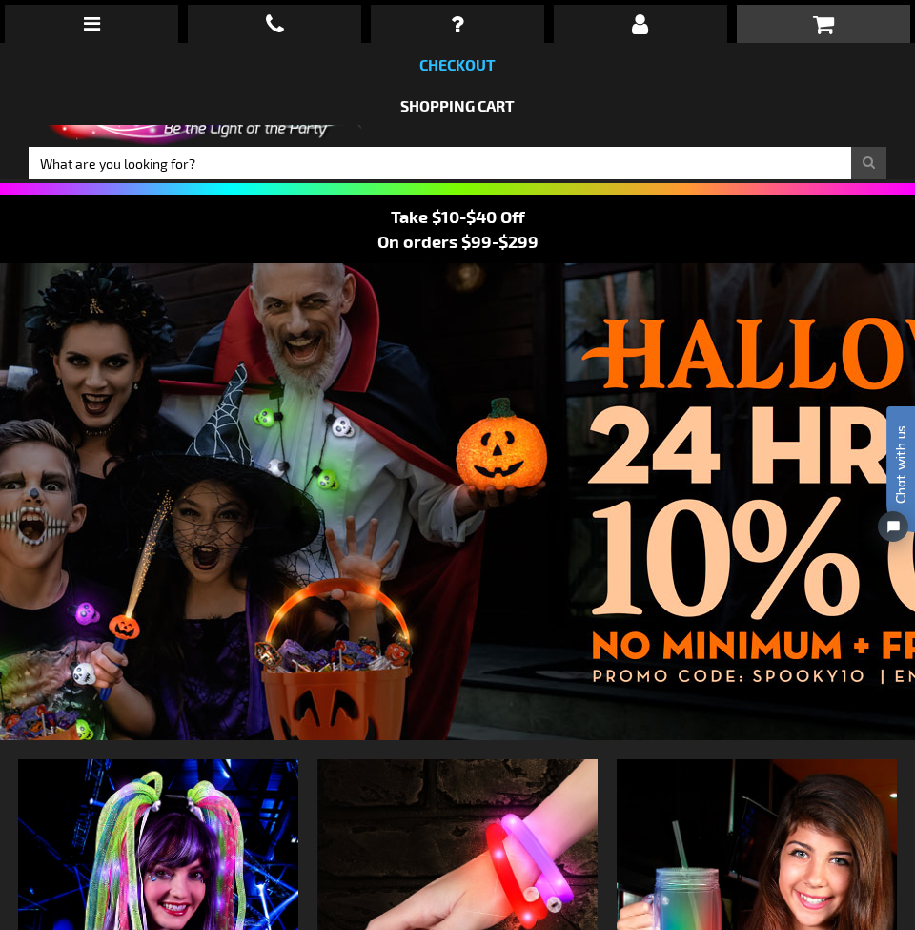
click at [454, 61] on link "Checkout" at bounding box center [458, 64] width 76 height 18
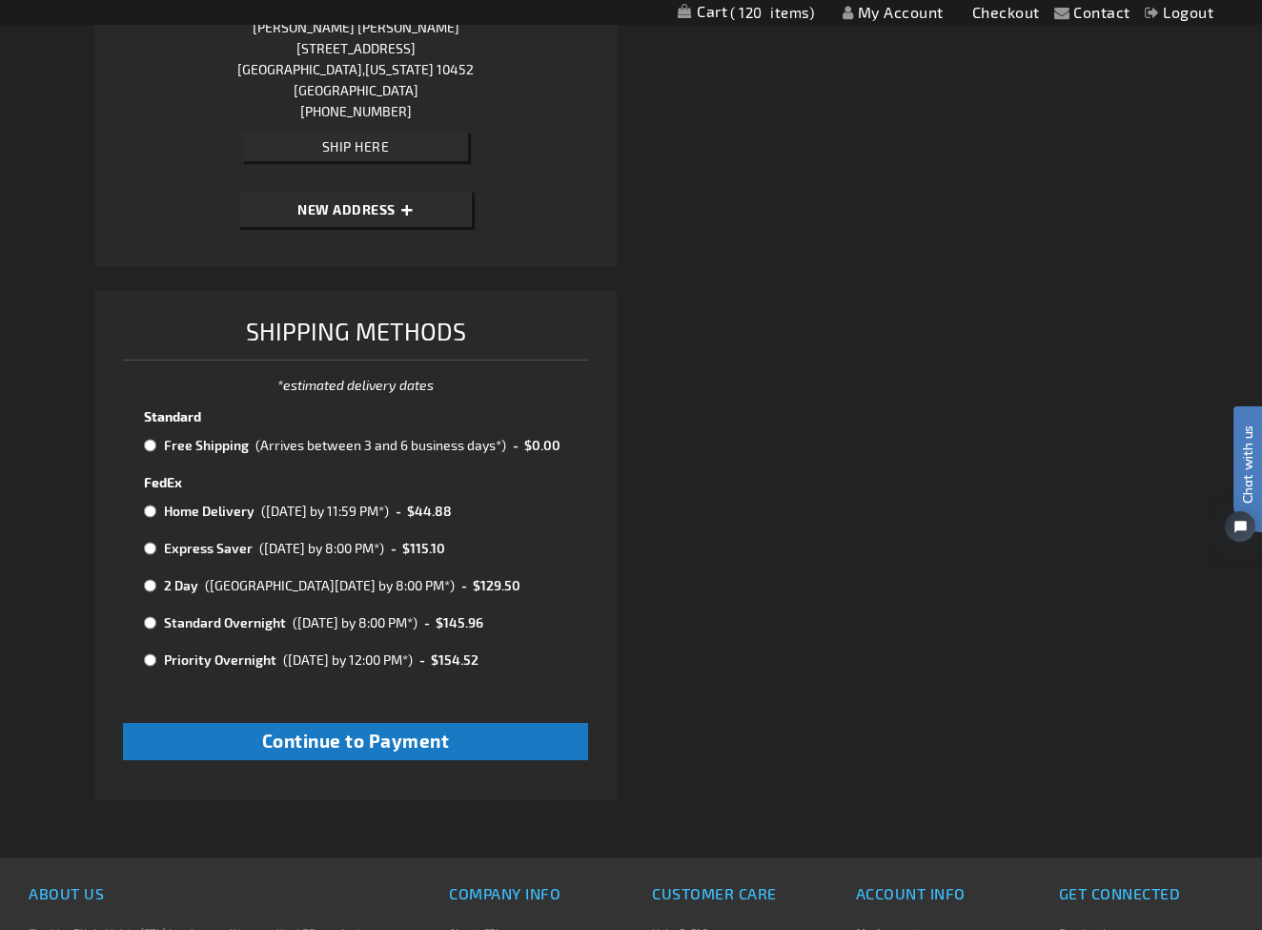
scroll to position [727, 0]
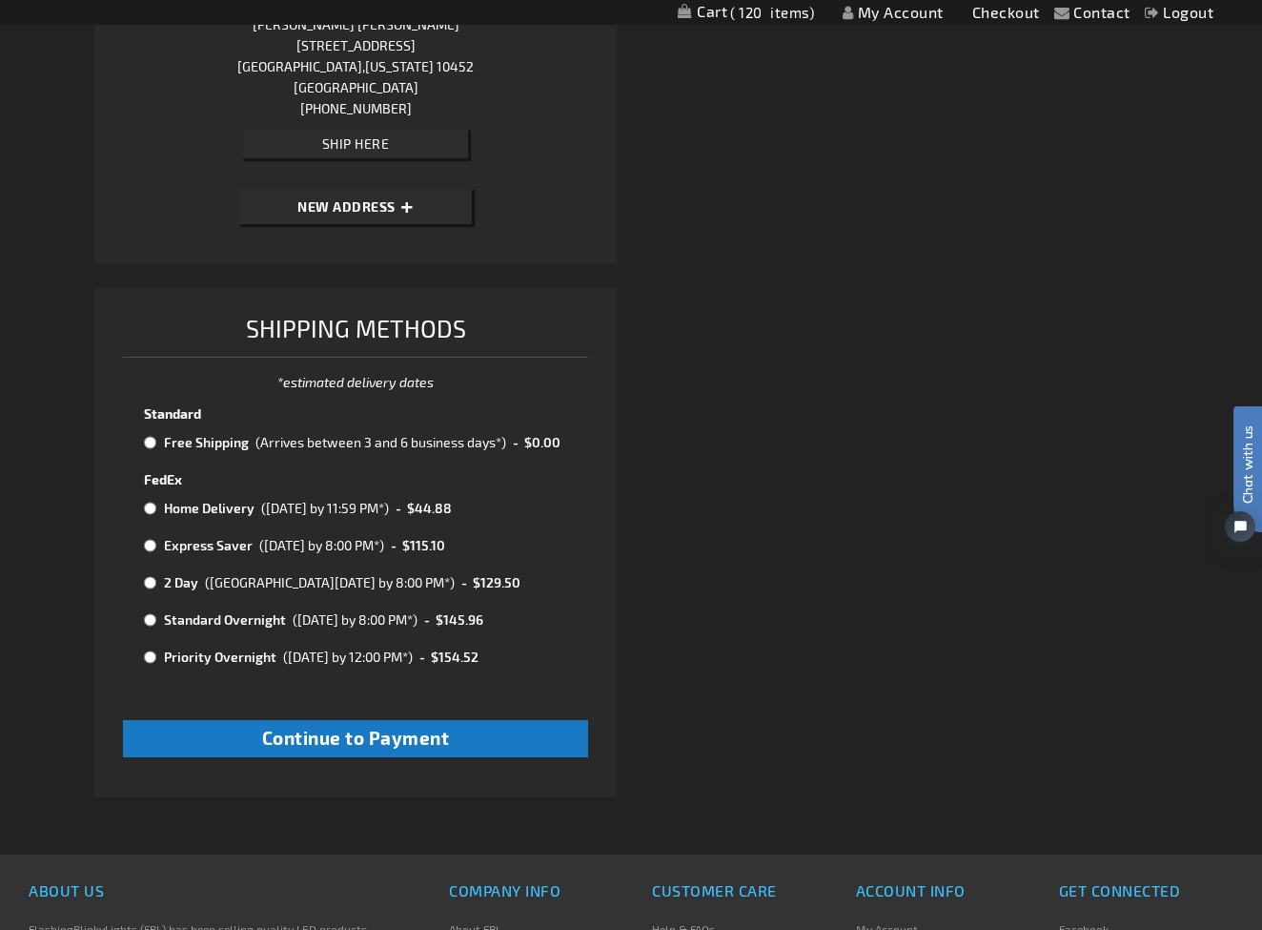
click at [152, 437] on input "radio" at bounding box center [150, 442] width 12 height 15
radio input "true"
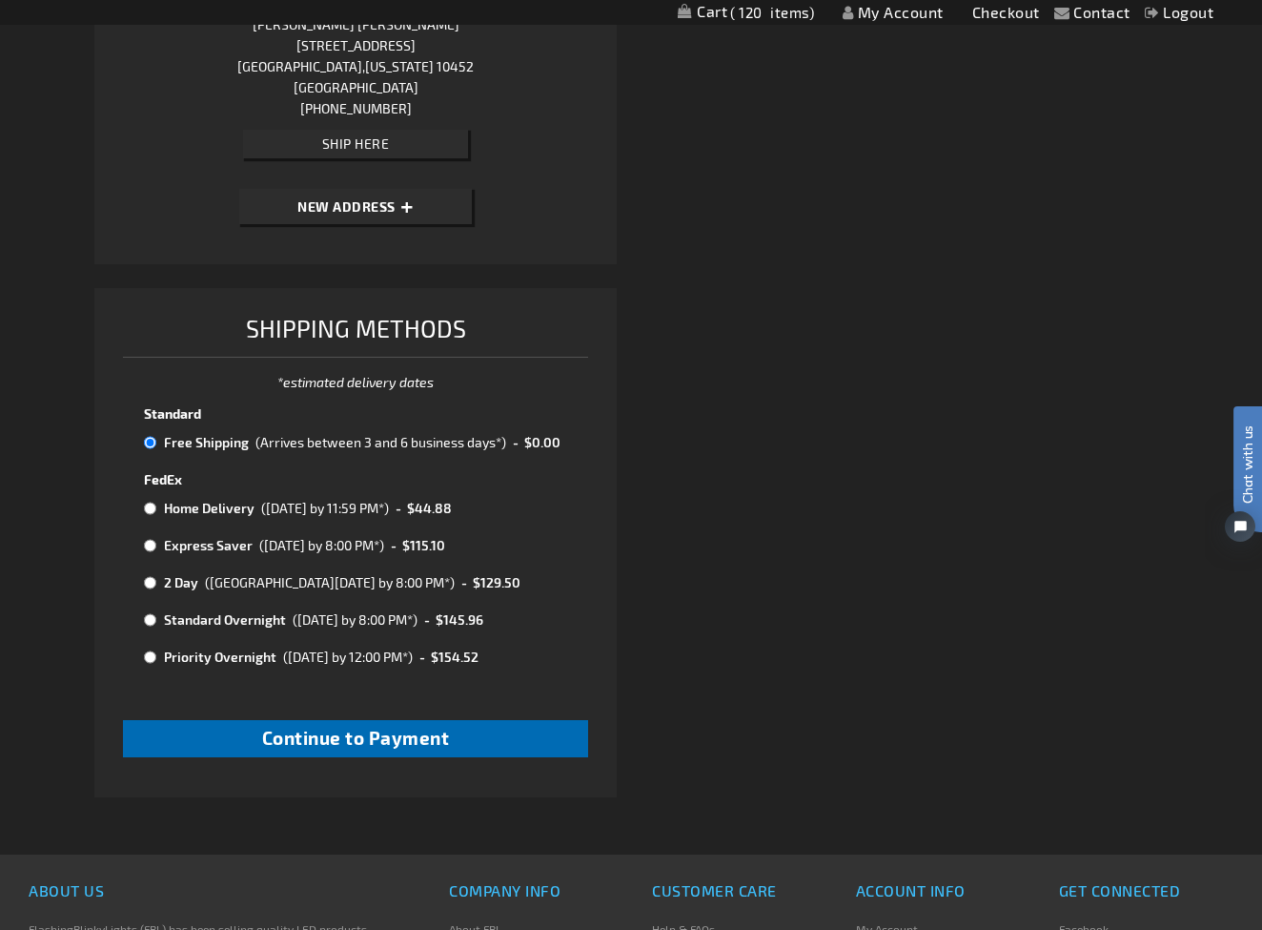
click at [428, 744] on span "Continue to Payment" at bounding box center [356, 738] width 188 height 22
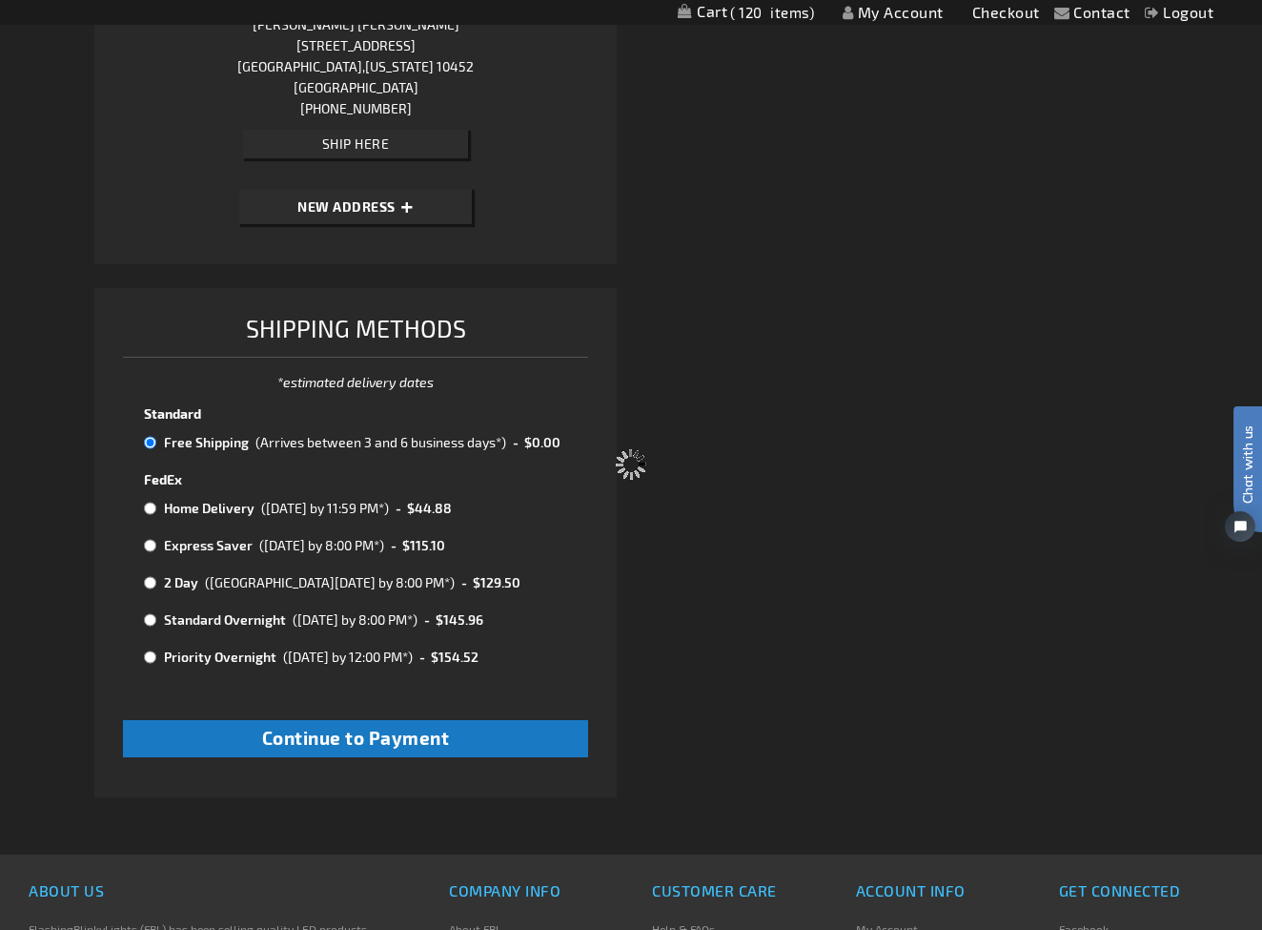
scroll to position [130, 0]
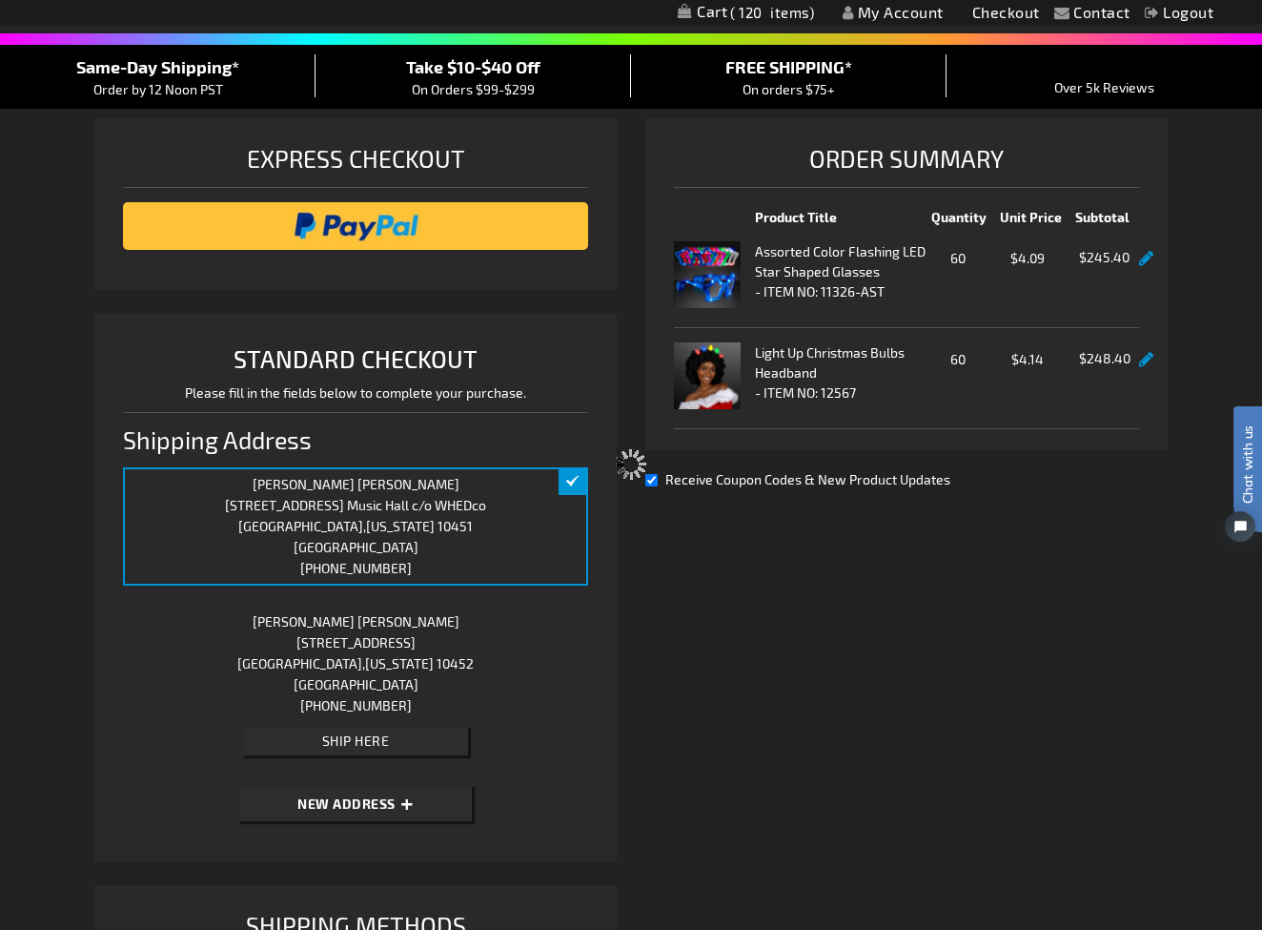
select select "227825a849aafae23e14c3add8ecd4a08dc78e67"
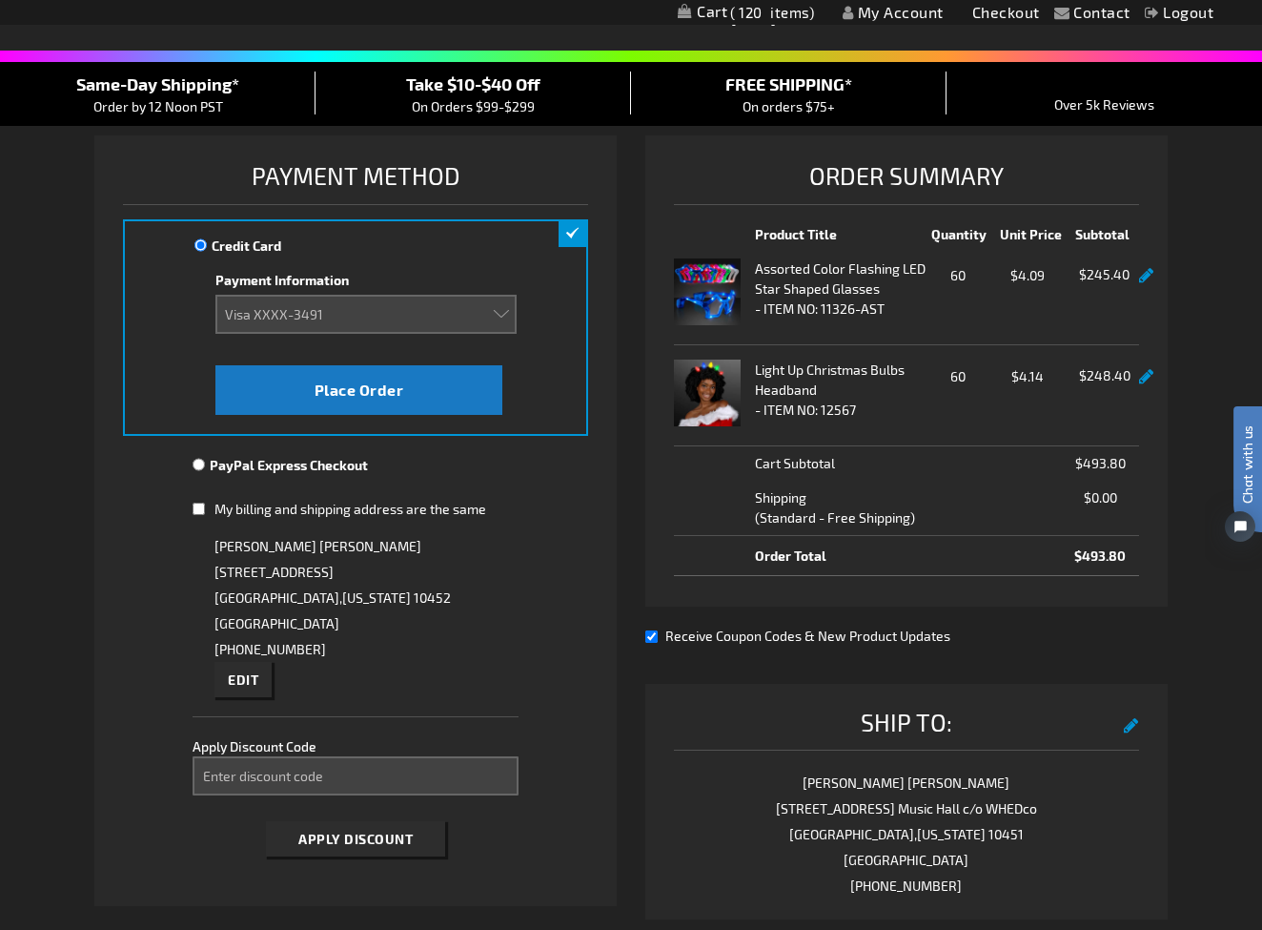
scroll to position [143, 0]
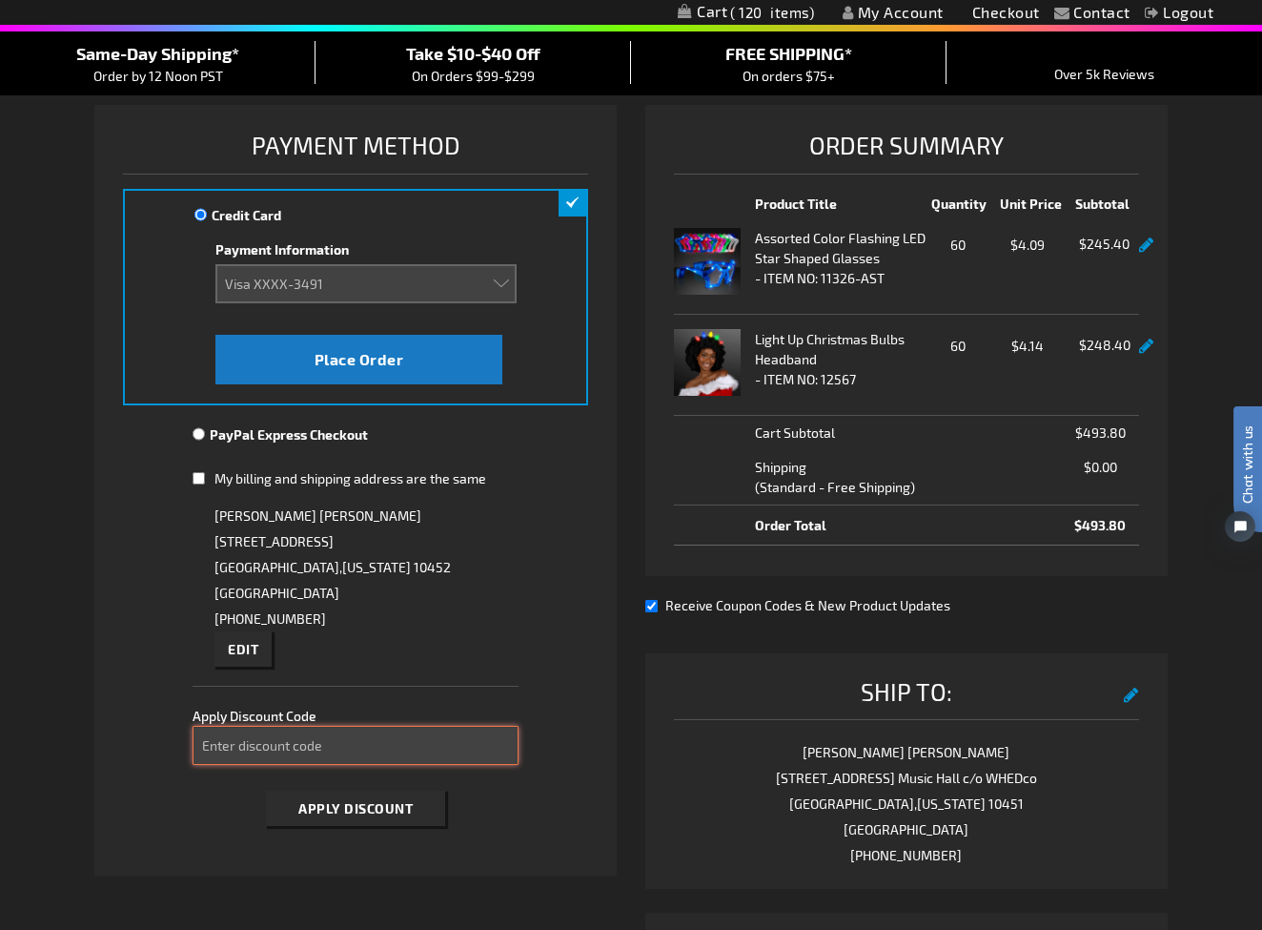
click input "Enter discount code"
type input "take40"
click button "Apply Discount"
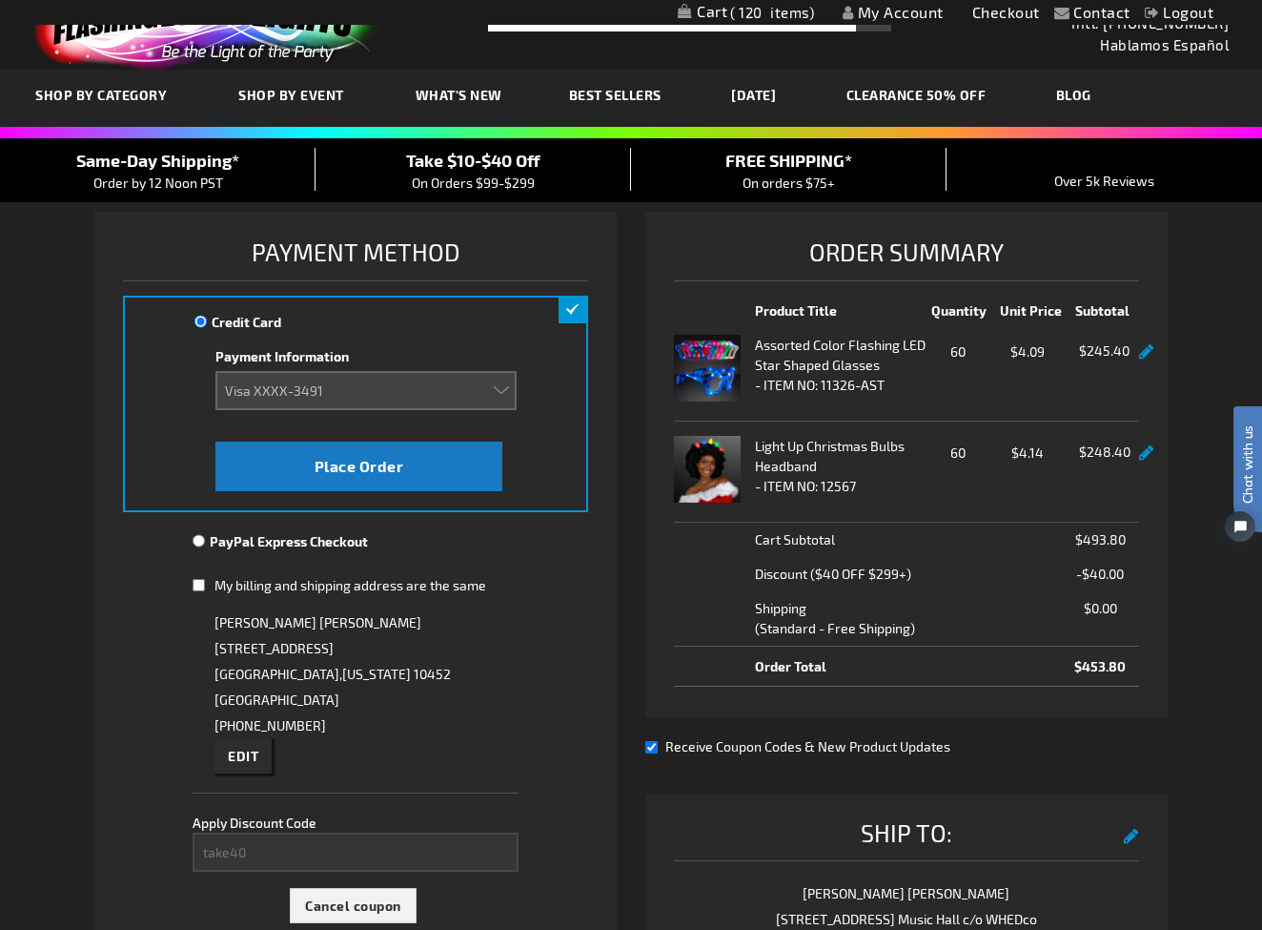
scroll to position [35, 0]
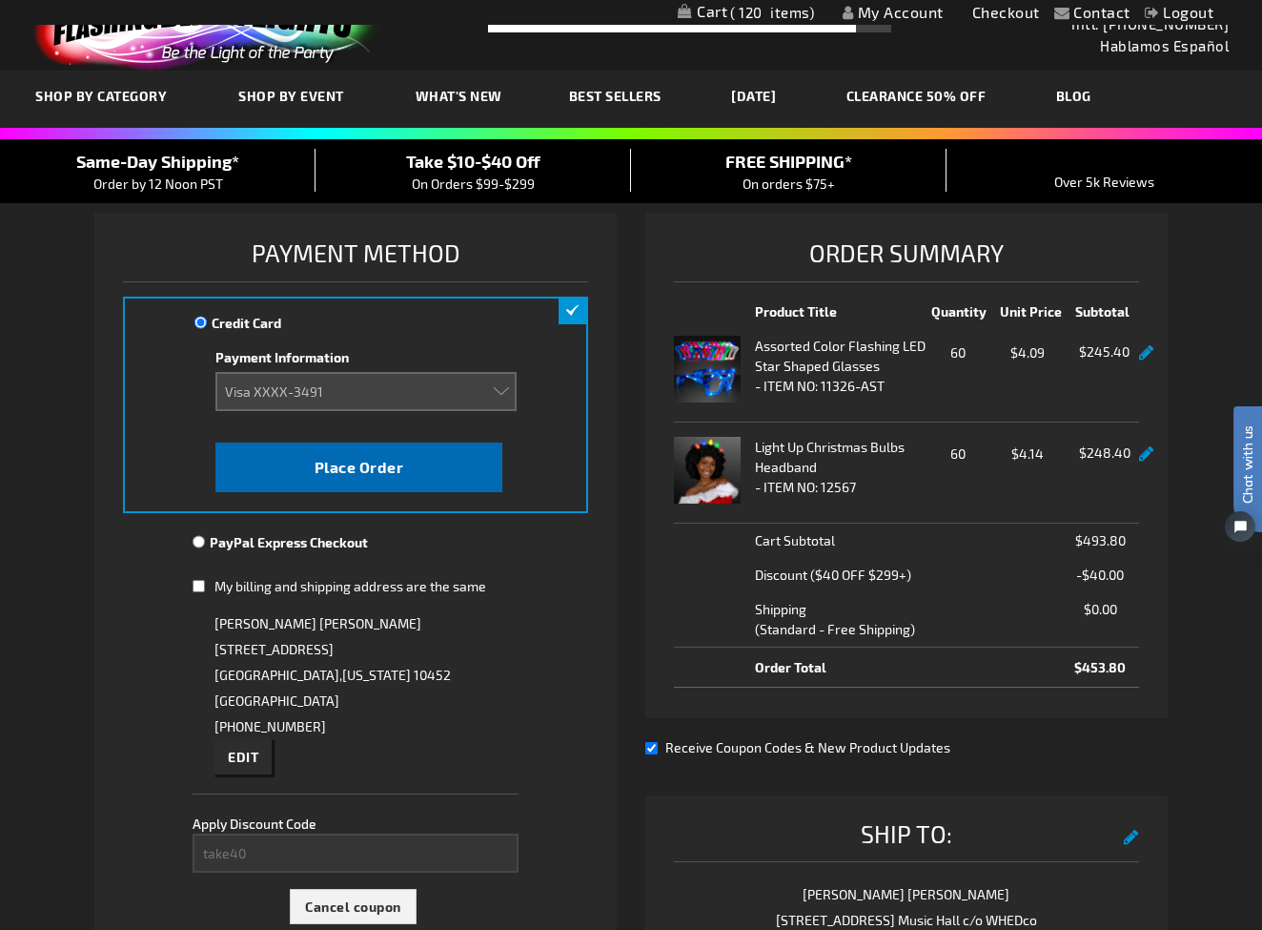
click span "Place Order"
